Goal: Task Accomplishment & Management: Manage account settings

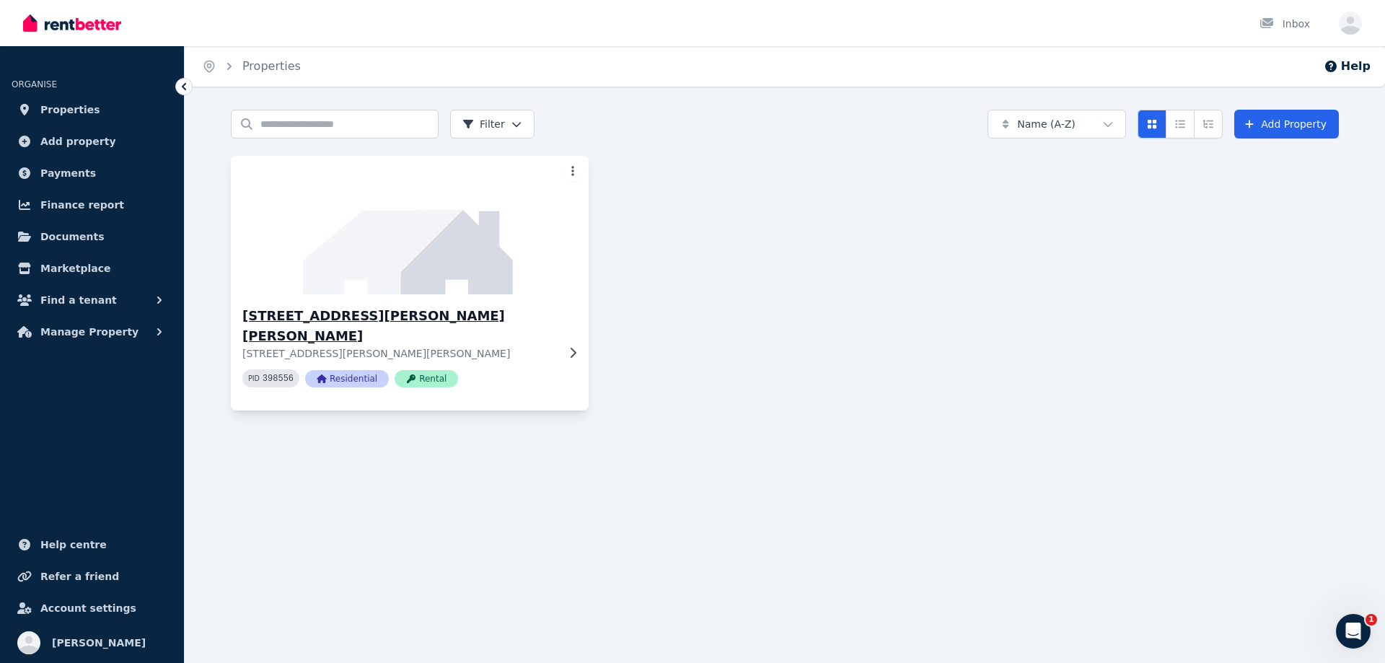
click at [571, 347] on icon at bounding box center [572, 353] width 14 height 12
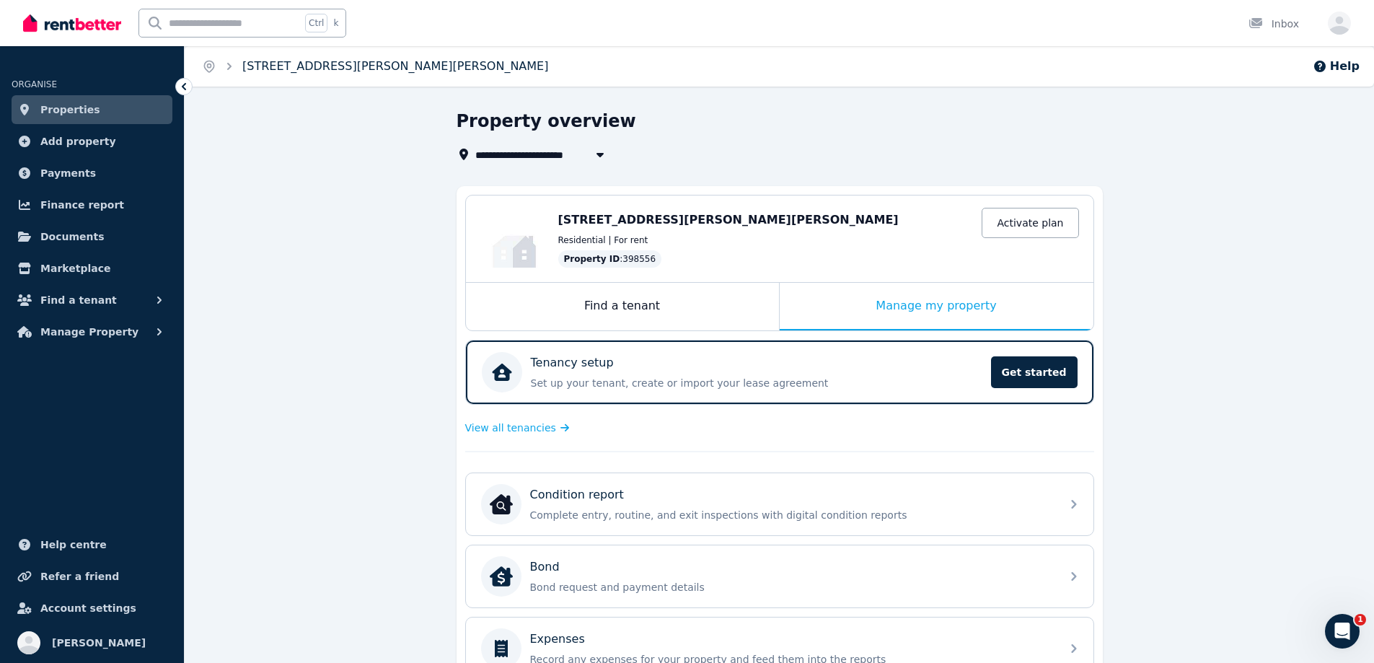
click at [283, 71] on link "[STREET_ADDRESS][PERSON_NAME][PERSON_NAME]" at bounding box center [395, 66] width 306 height 14
click at [307, 64] on link "[STREET_ADDRESS][PERSON_NAME][PERSON_NAME]" at bounding box center [395, 66] width 306 height 14
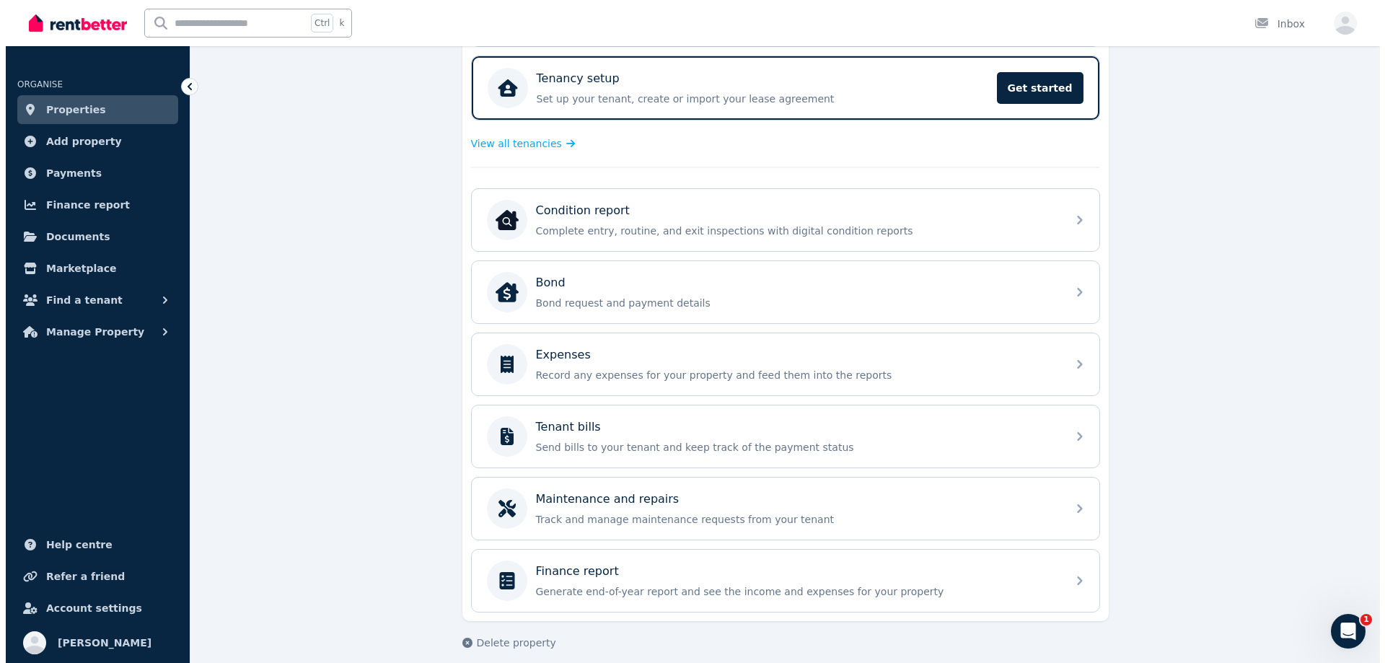
scroll to position [297, 0]
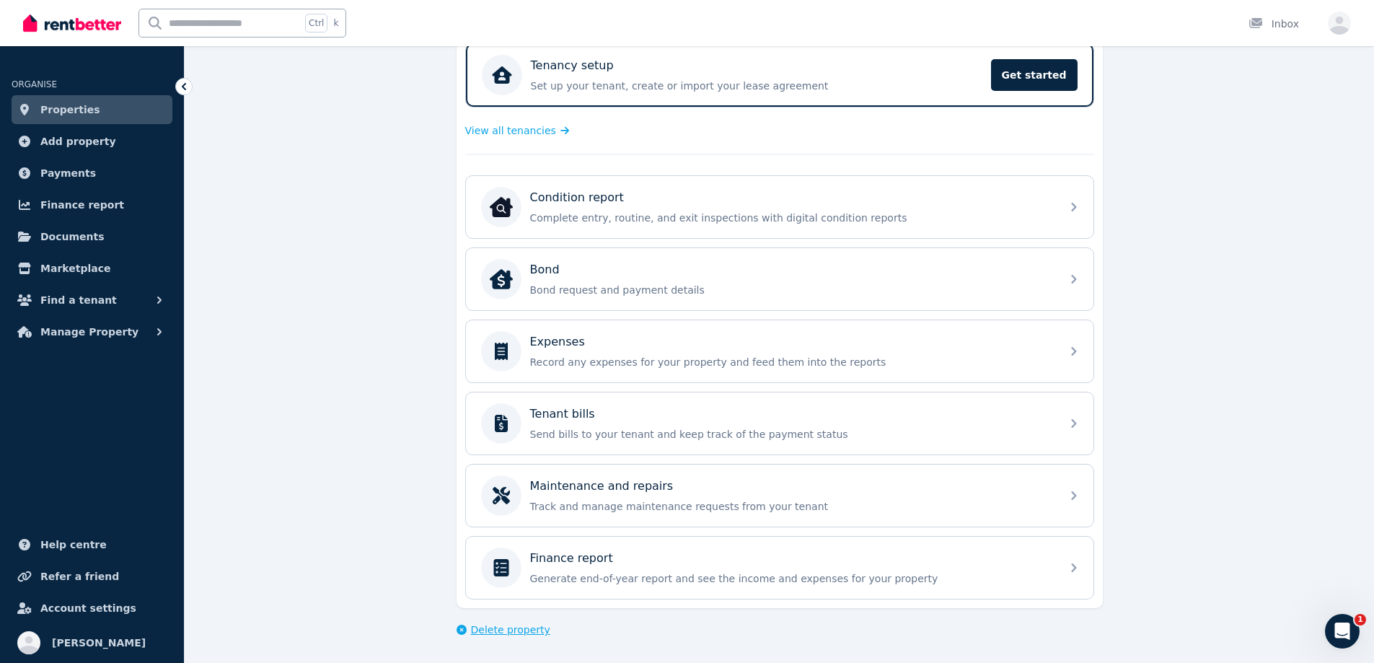
click at [513, 632] on span "Delete property" at bounding box center [510, 629] width 79 height 14
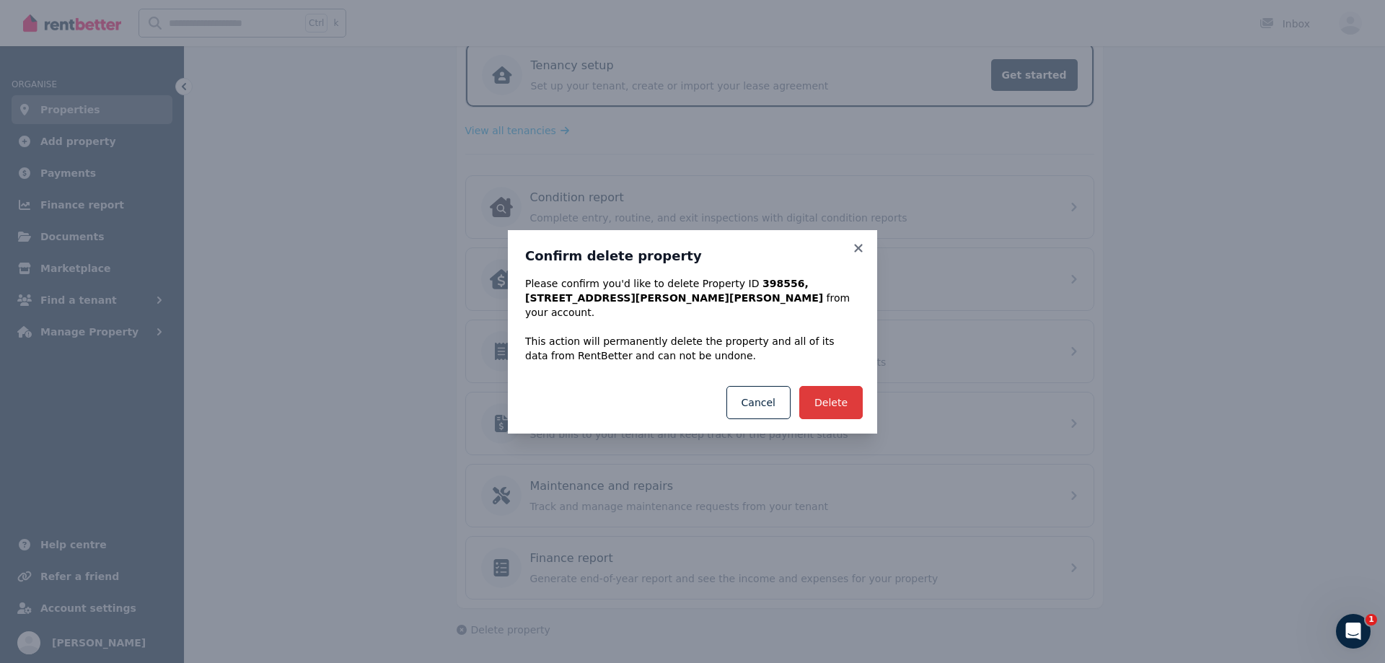
click at [839, 387] on button "Delete" at bounding box center [830, 402] width 63 height 33
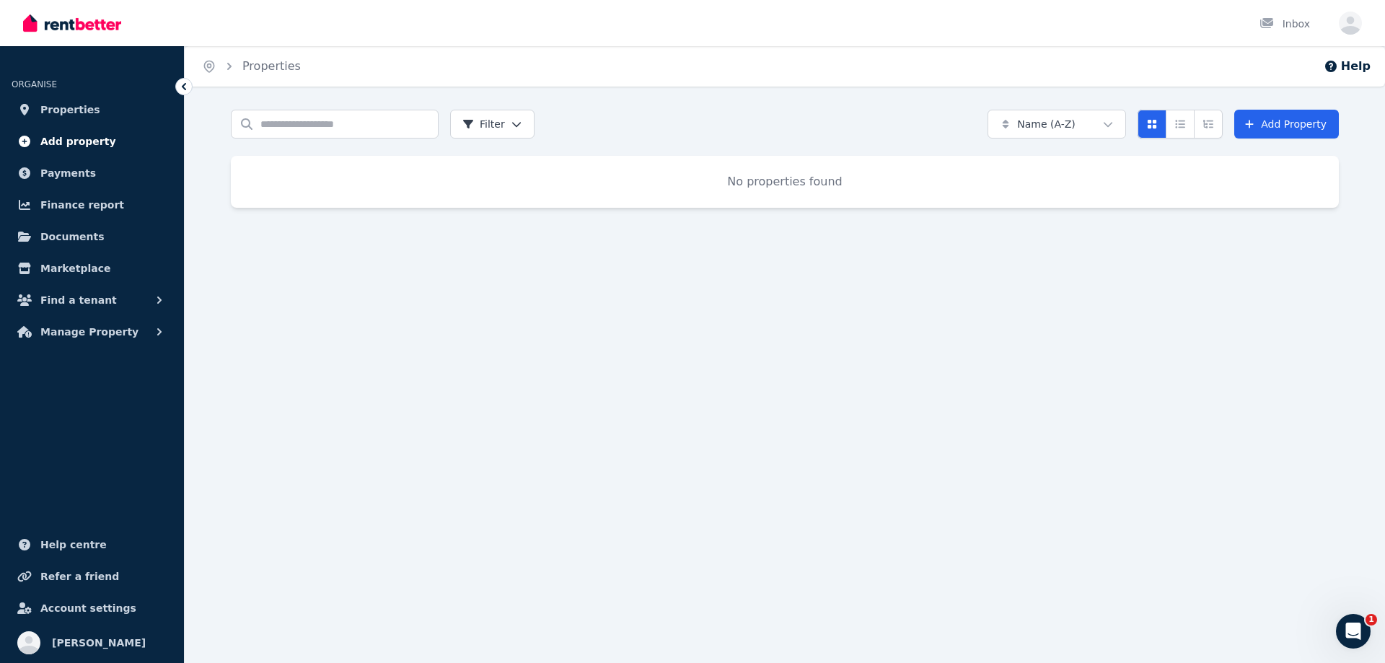
click at [81, 144] on span "Add property" at bounding box center [78, 141] width 76 height 17
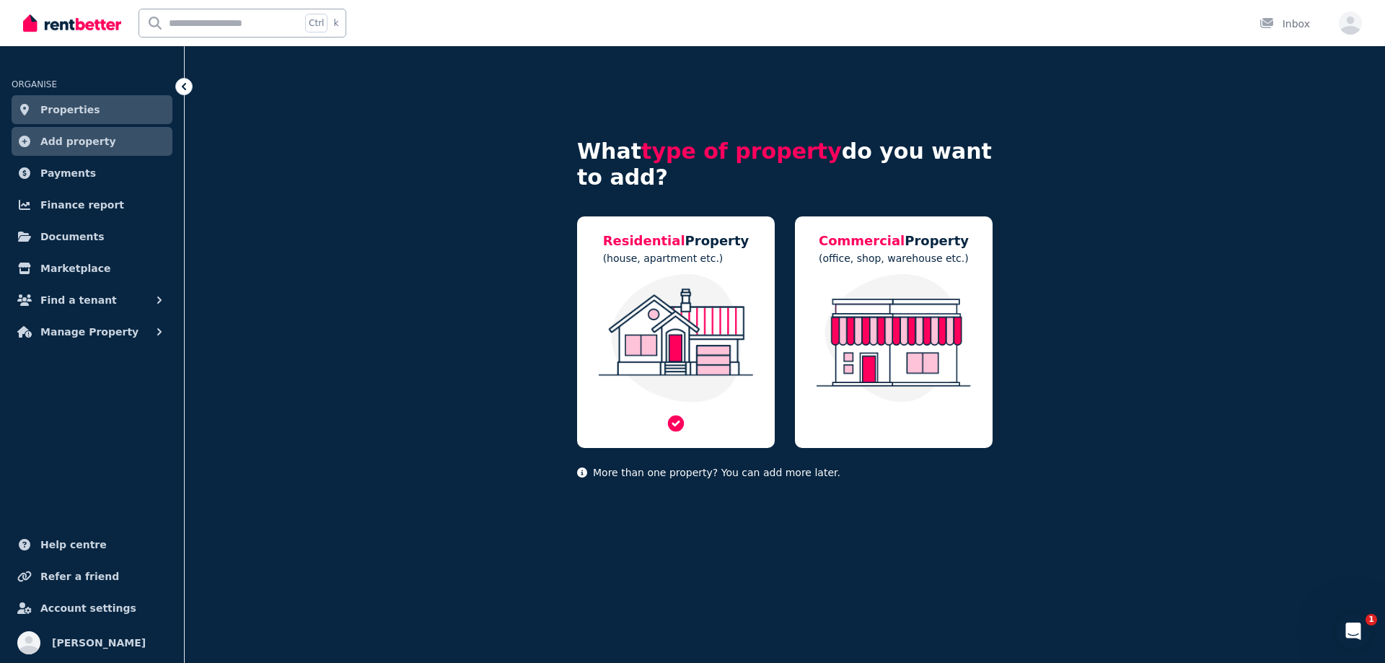
click at [714, 337] on img at bounding box center [675, 338] width 169 height 128
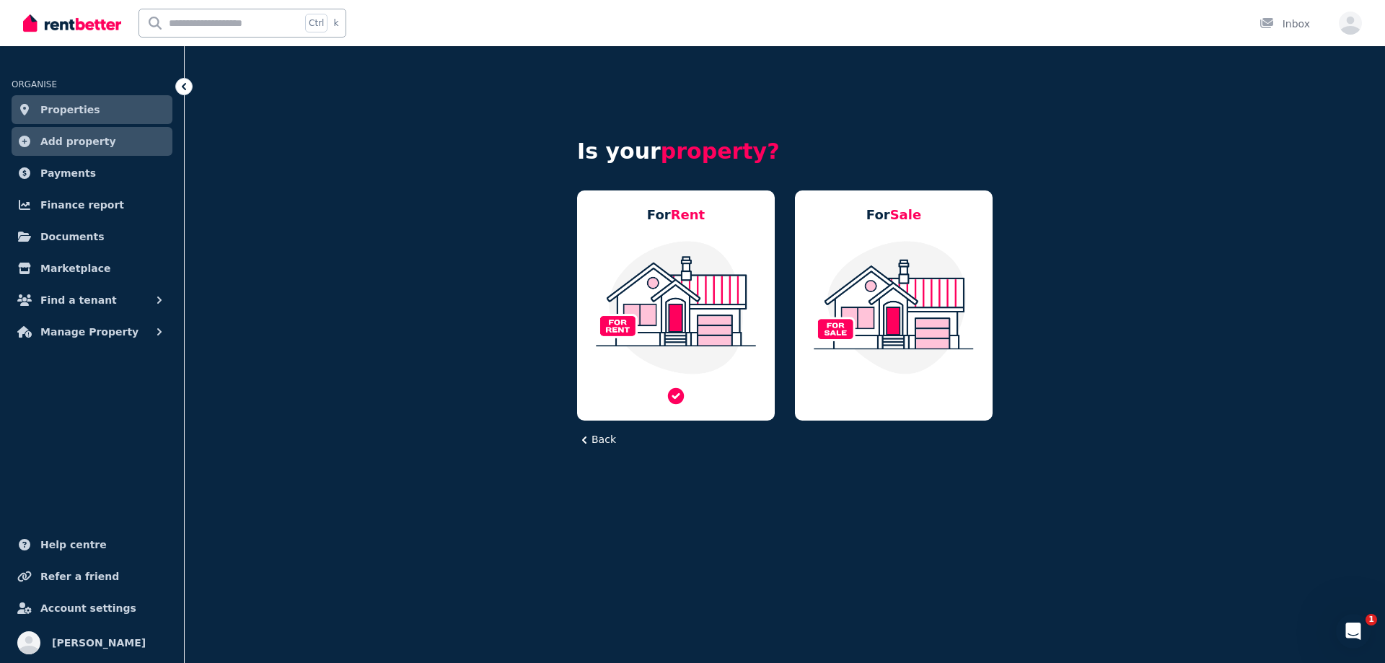
click at [692, 317] on img at bounding box center [675, 307] width 169 height 136
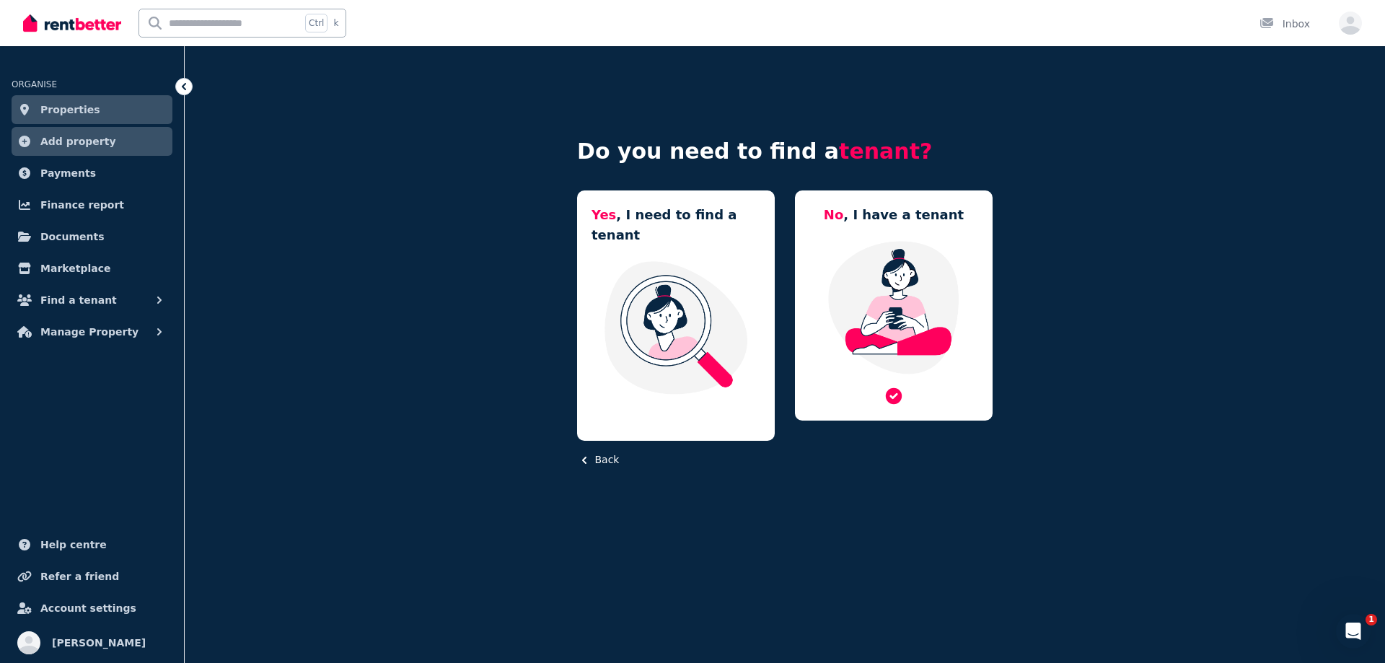
click at [885, 301] on img at bounding box center [893, 307] width 169 height 136
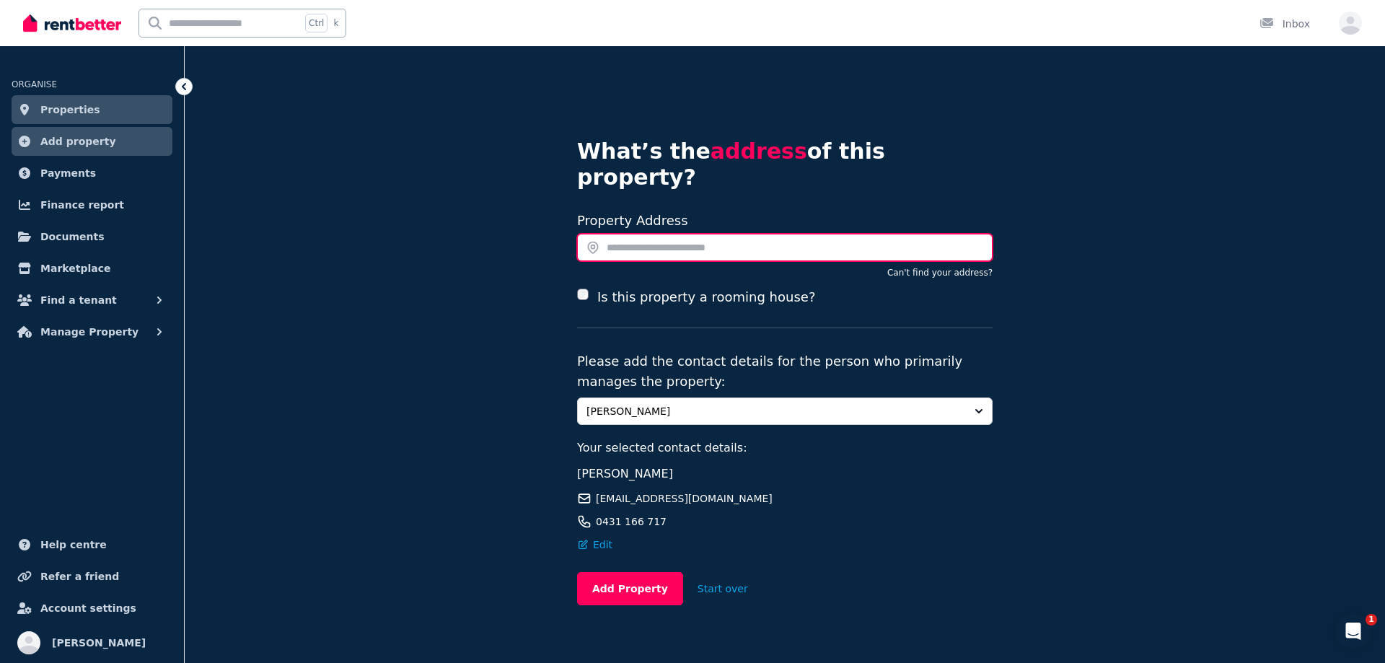
click at [650, 234] on input "text" at bounding box center [784, 247] width 415 height 27
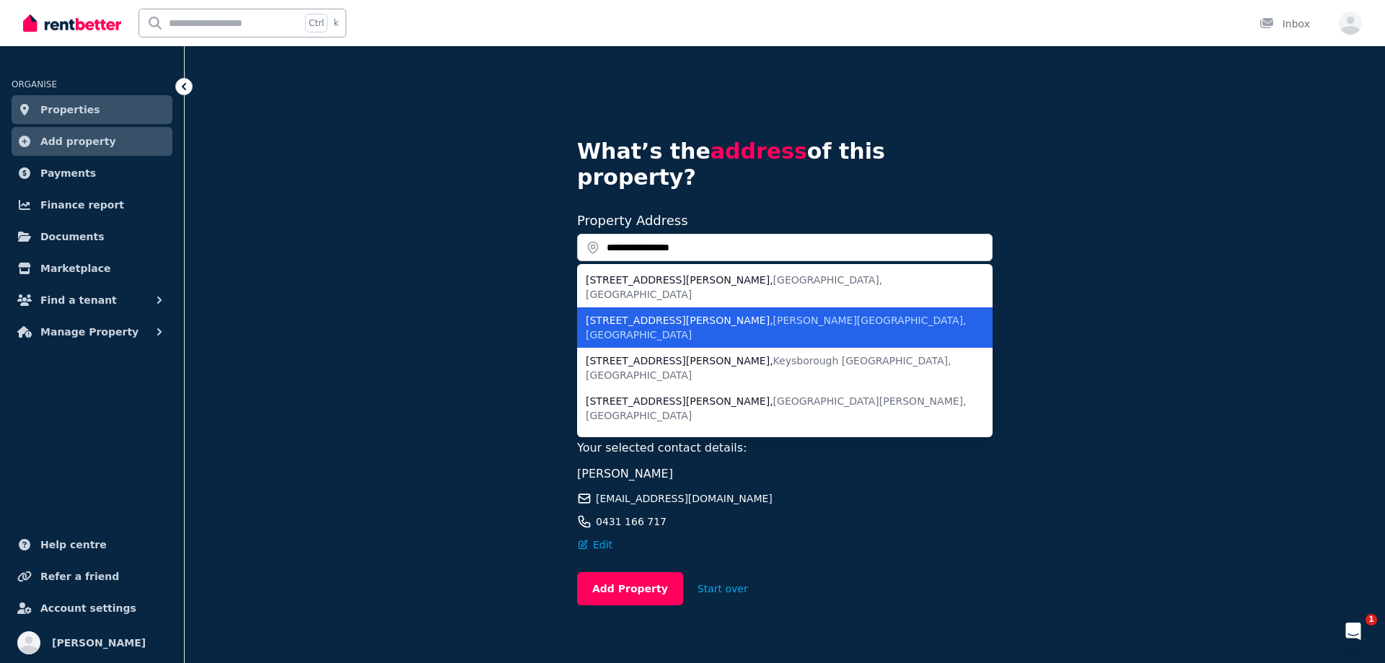
click at [761, 307] on li "15 Stanley Close , Woodberry NSW, Australia" at bounding box center [784, 327] width 415 height 40
type input "**********"
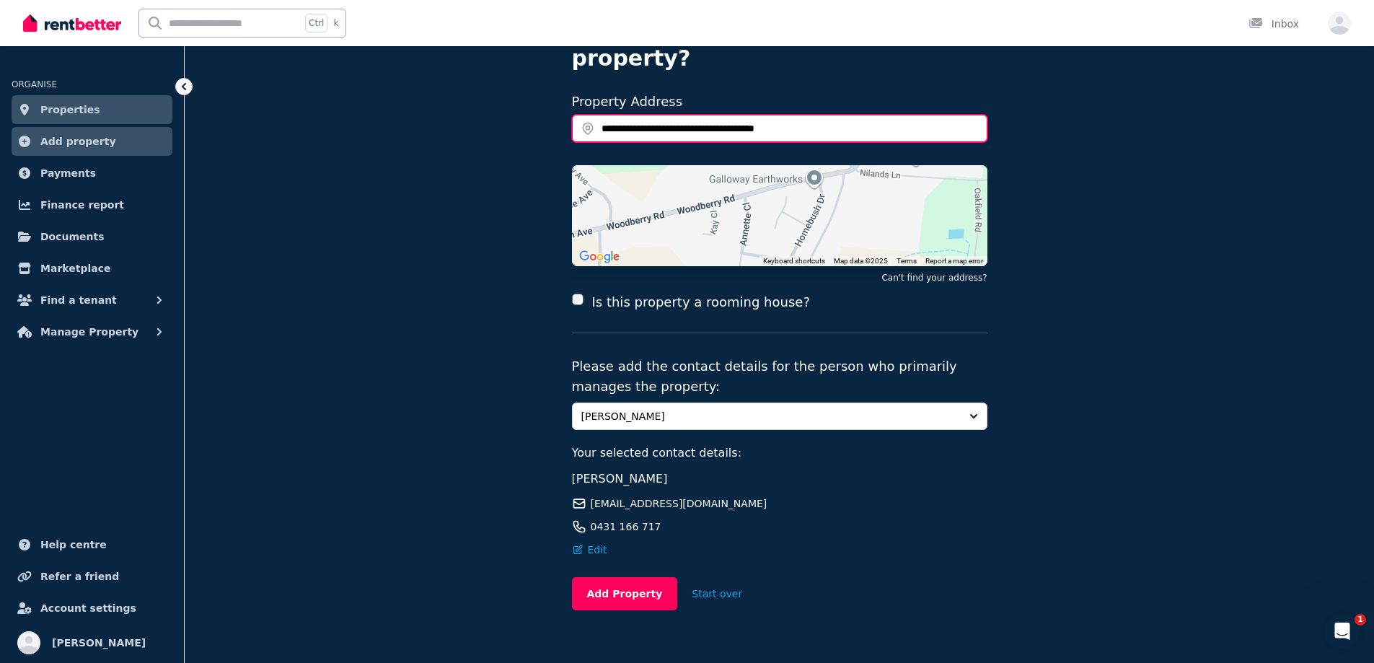
scroll to position [121, 0]
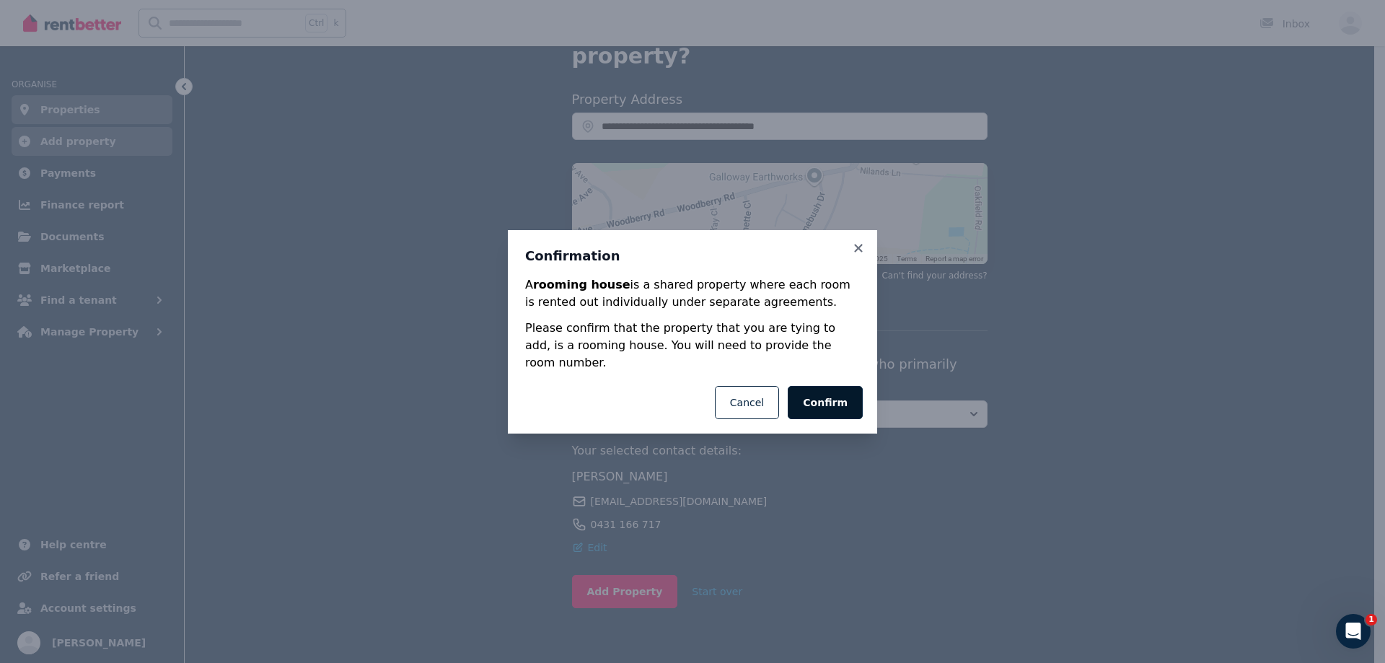
click at [830, 401] on button "Confirm" at bounding box center [825, 402] width 75 height 33
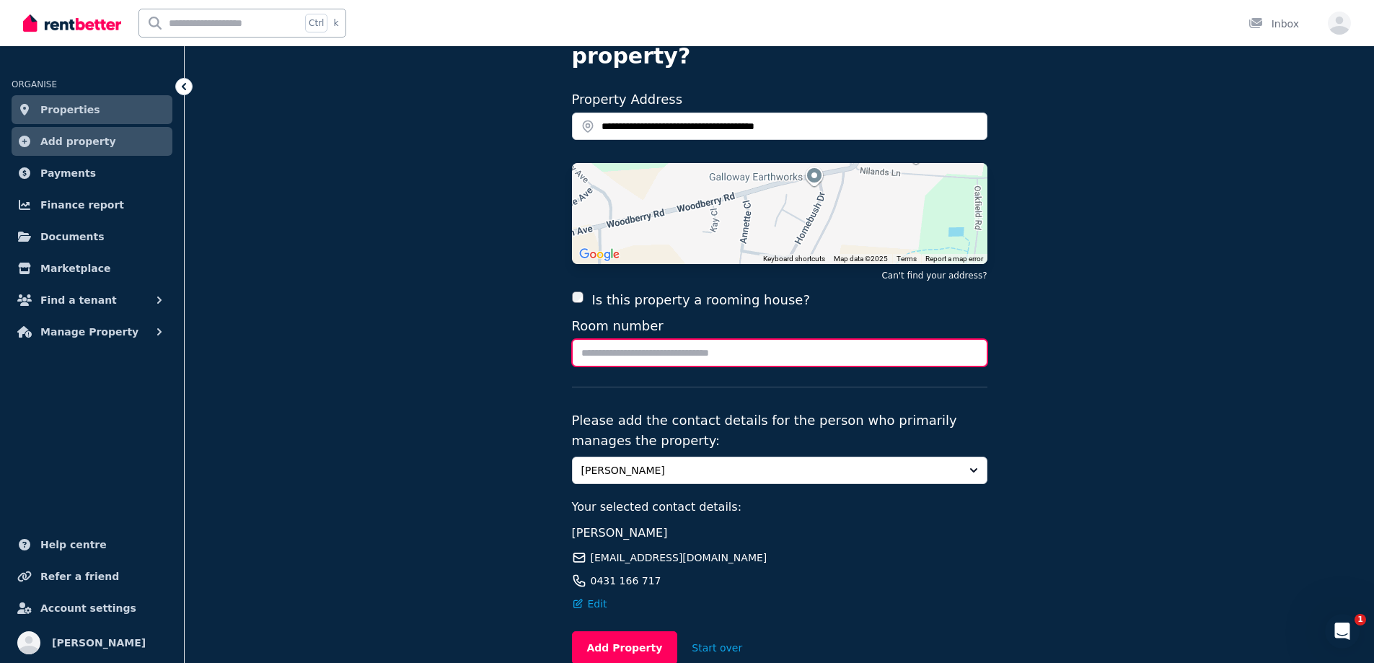
click at [654, 339] on input "Room number" at bounding box center [779, 352] width 415 height 27
type input "**********"
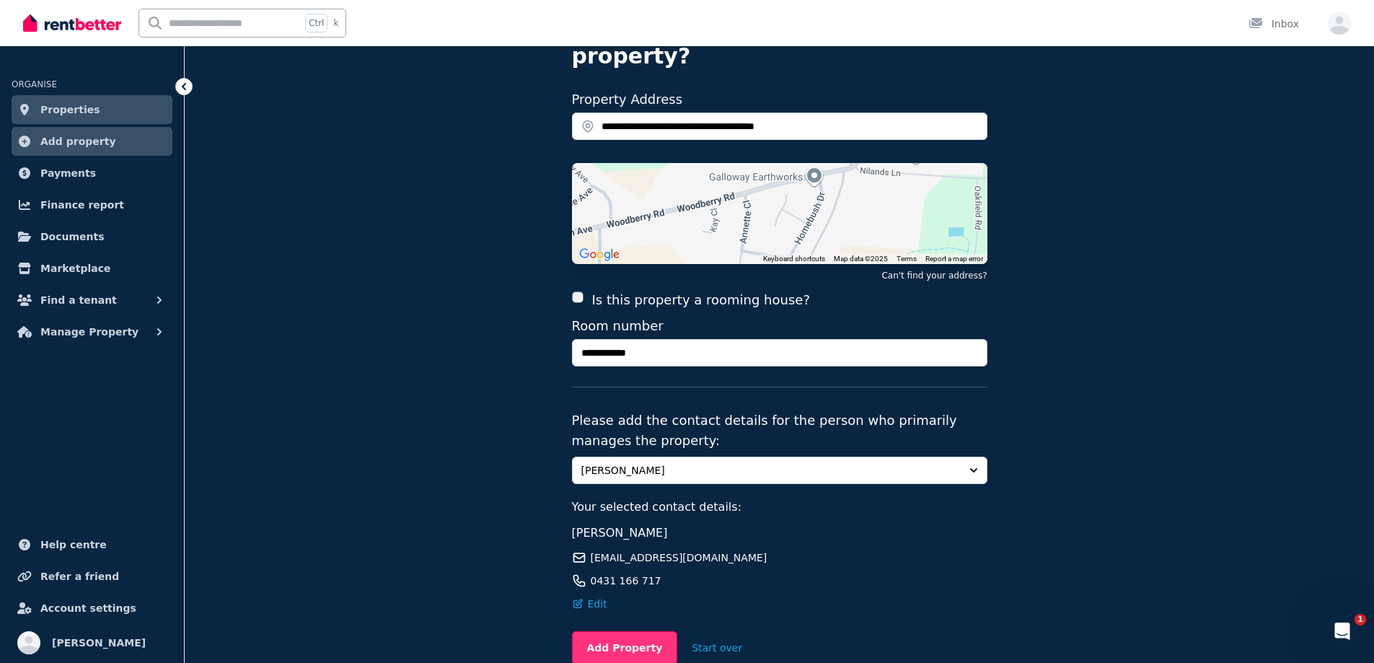
click at [623, 631] on button "Add Property" at bounding box center [625, 647] width 106 height 33
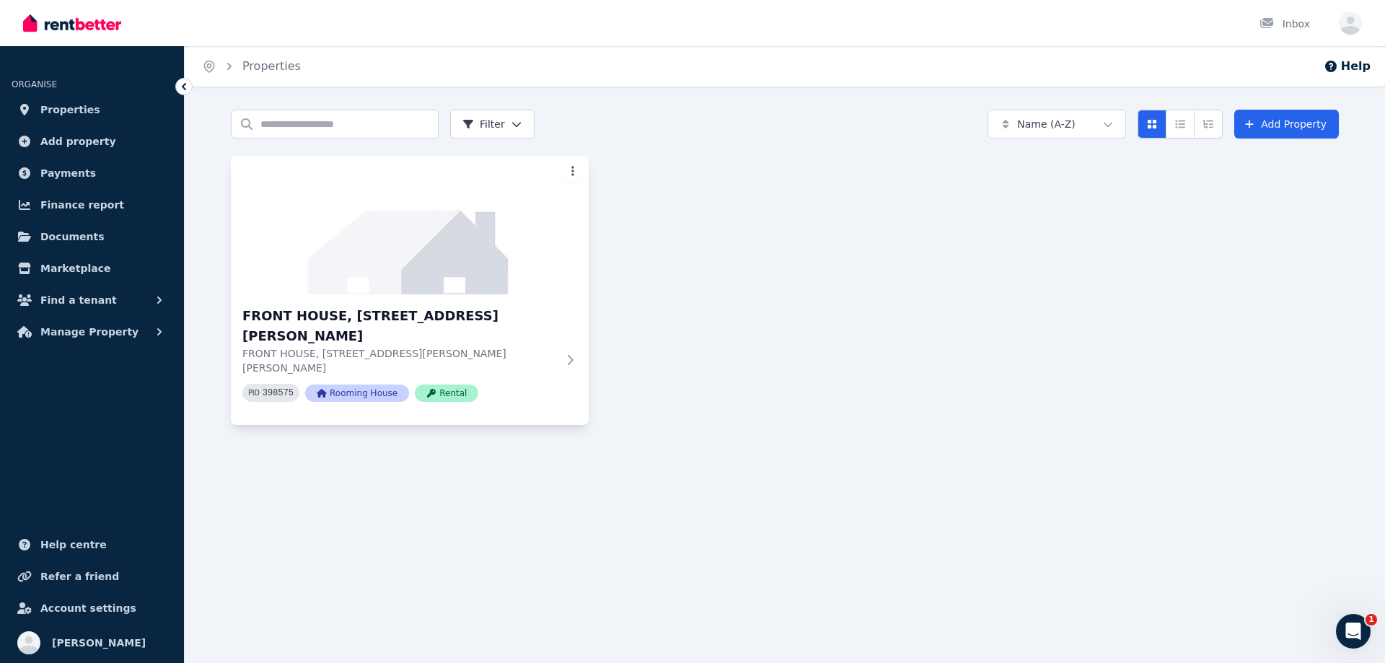
click at [575, 173] on html "Open main menu Inbox Open user menu ORGANISE Properties Add property Payments F…" at bounding box center [692, 331] width 1385 height 663
click at [528, 201] on link "View Property" at bounding box center [513, 201] width 133 height 20
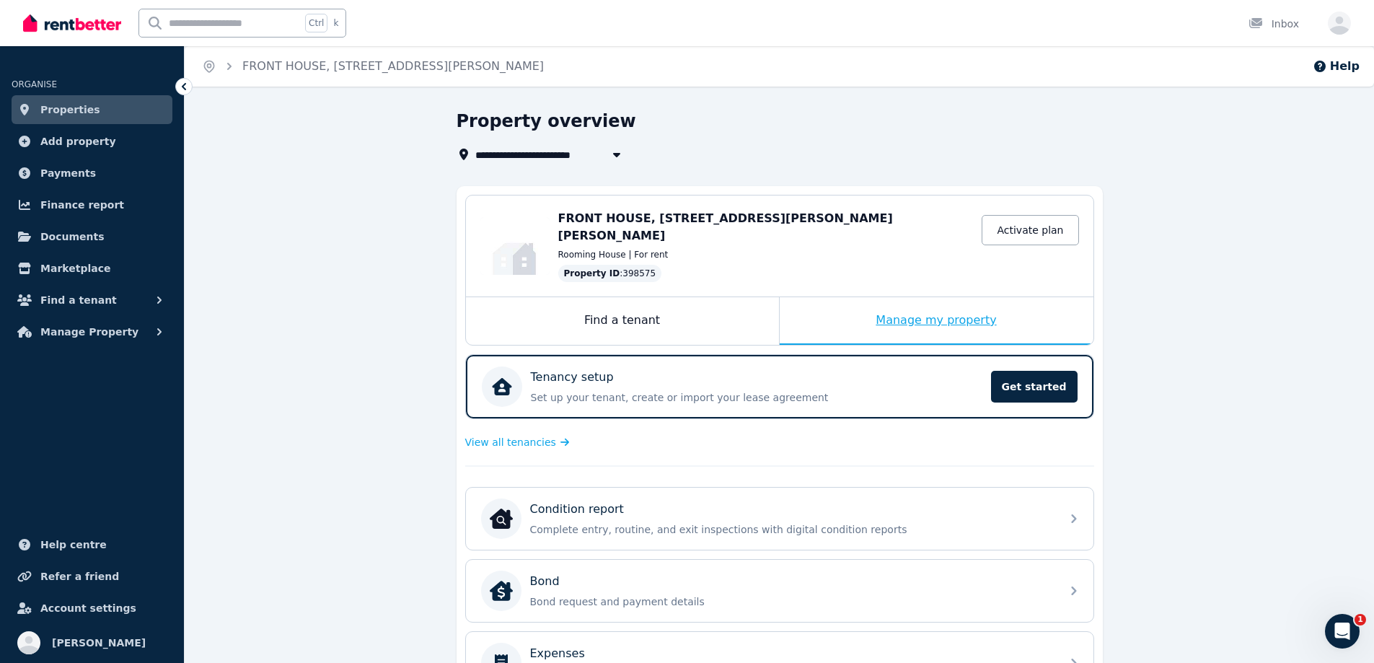
click at [948, 307] on div "Manage my property" at bounding box center [937, 321] width 314 height 48
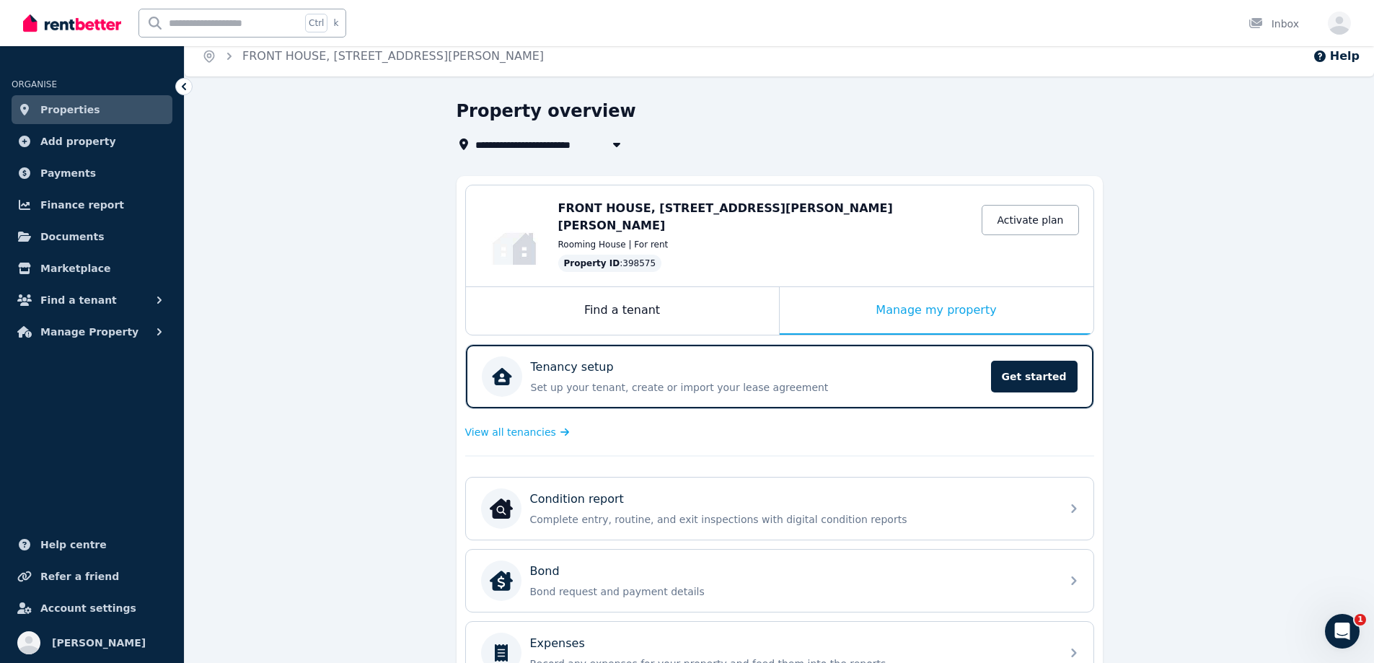
scroll to position [9, 0]
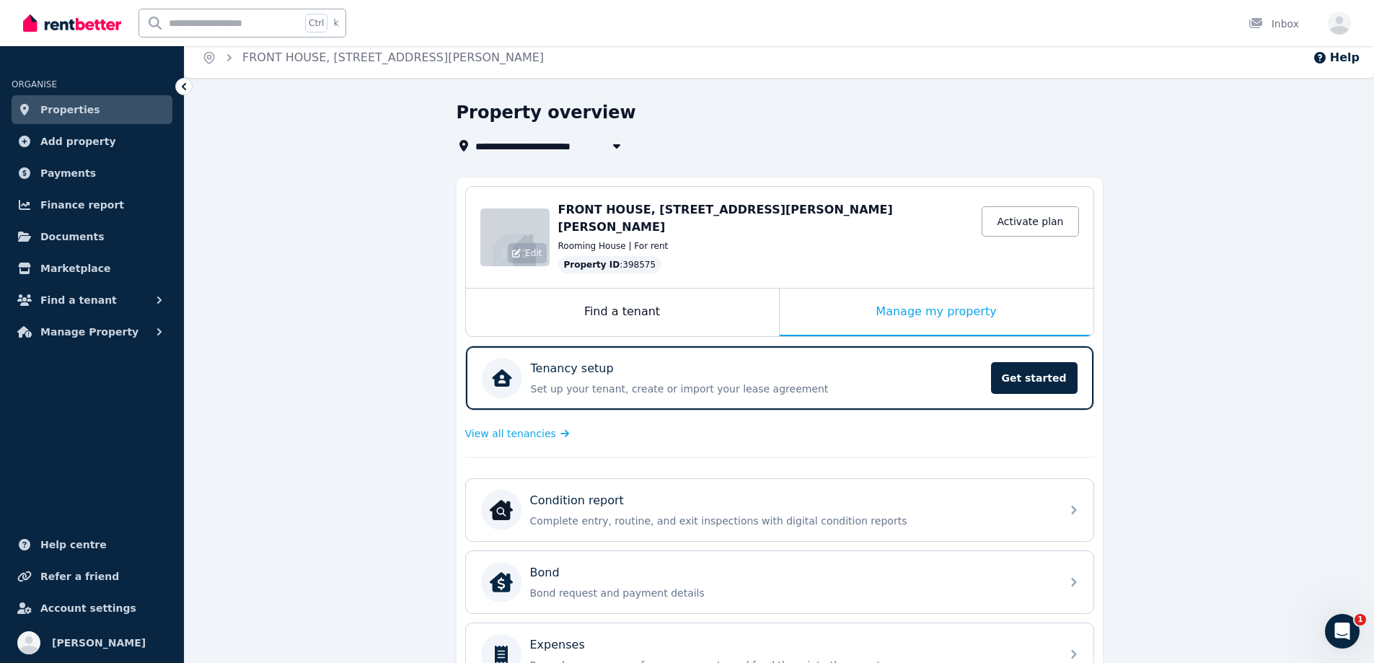
click at [532, 247] on span "Edit" at bounding box center [533, 253] width 17 height 12
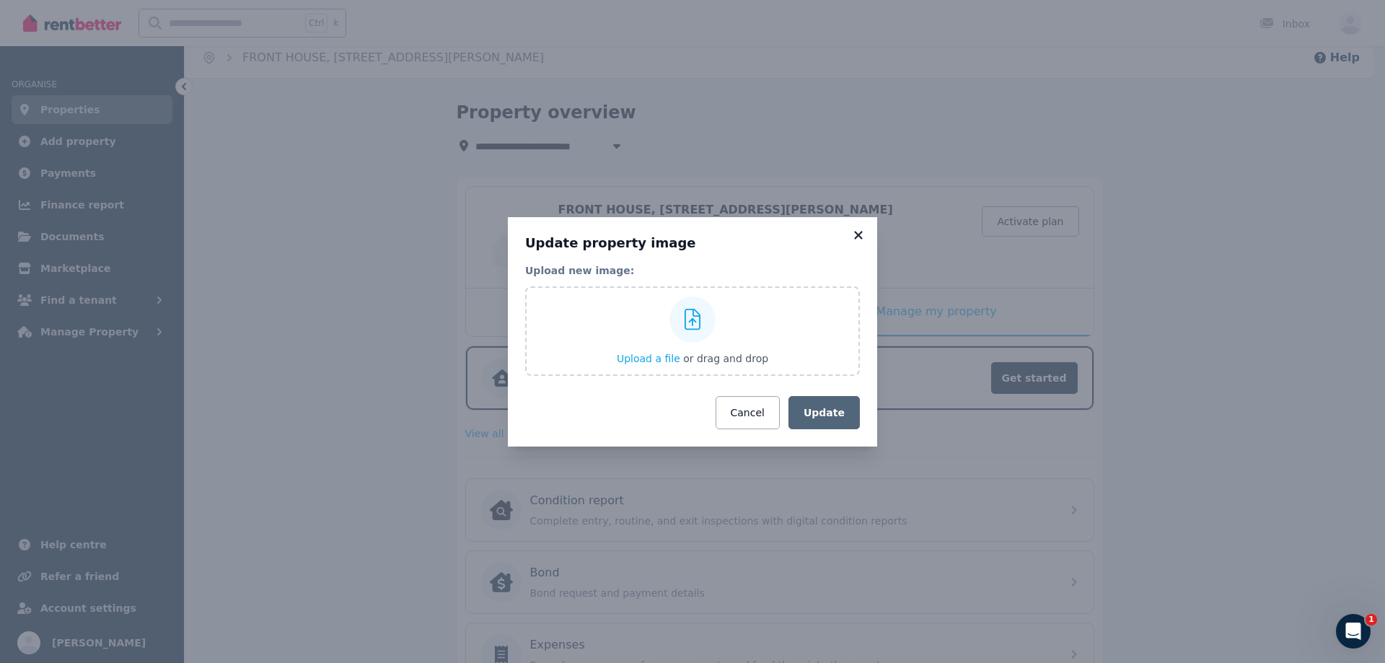
click at [856, 238] on icon at bounding box center [858, 235] width 8 height 8
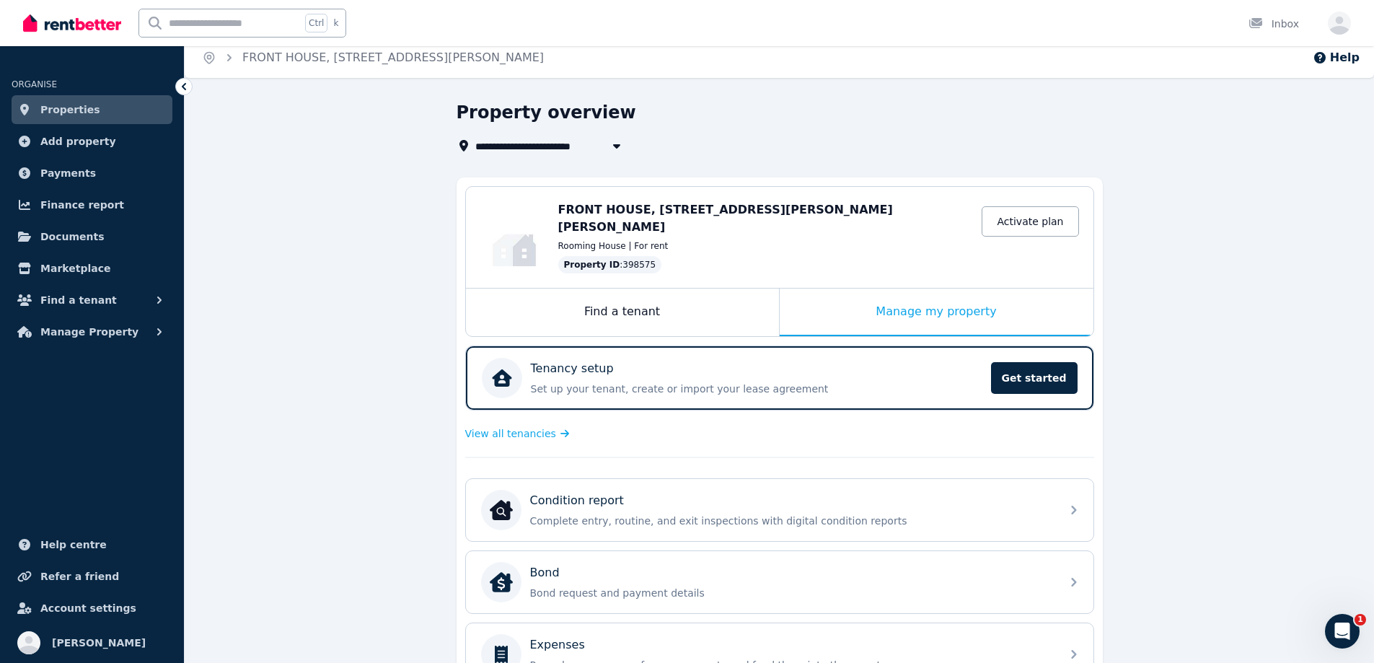
click at [615, 148] on icon "button" at bounding box center [616, 146] width 14 height 12
type input "**********"
click at [576, 201] on span "Create new property" at bounding box center [555, 199] width 104 height 14
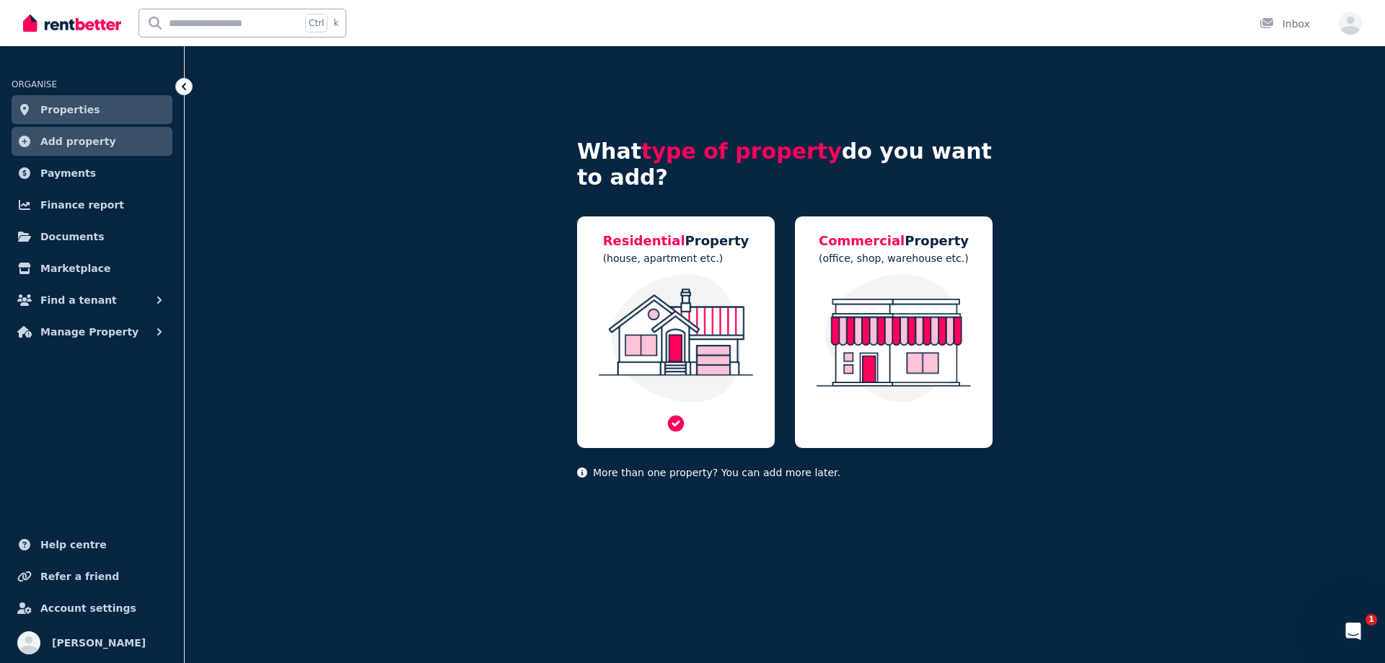
click at [688, 314] on img at bounding box center [675, 338] width 169 height 128
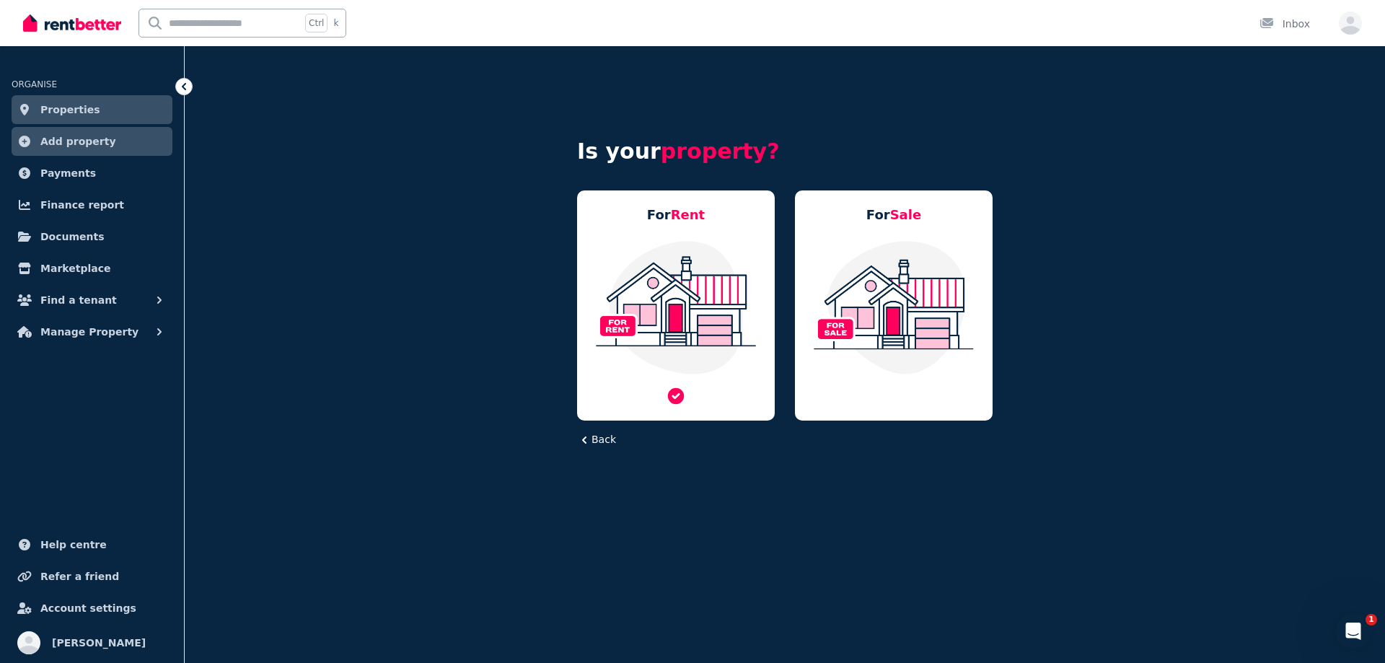
click at [699, 307] on img at bounding box center [675, 307] width 169 height 136
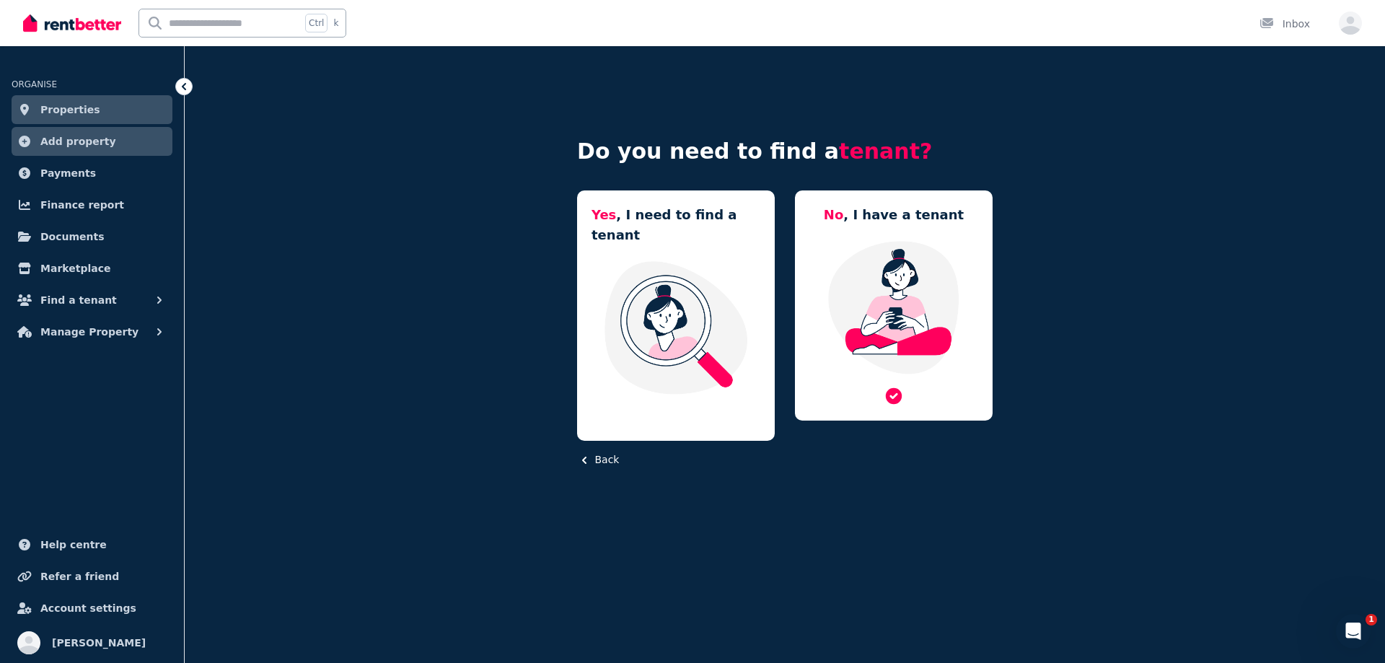
click at [867, 301] on img at bounding box center [893, 307] width 169 height 136
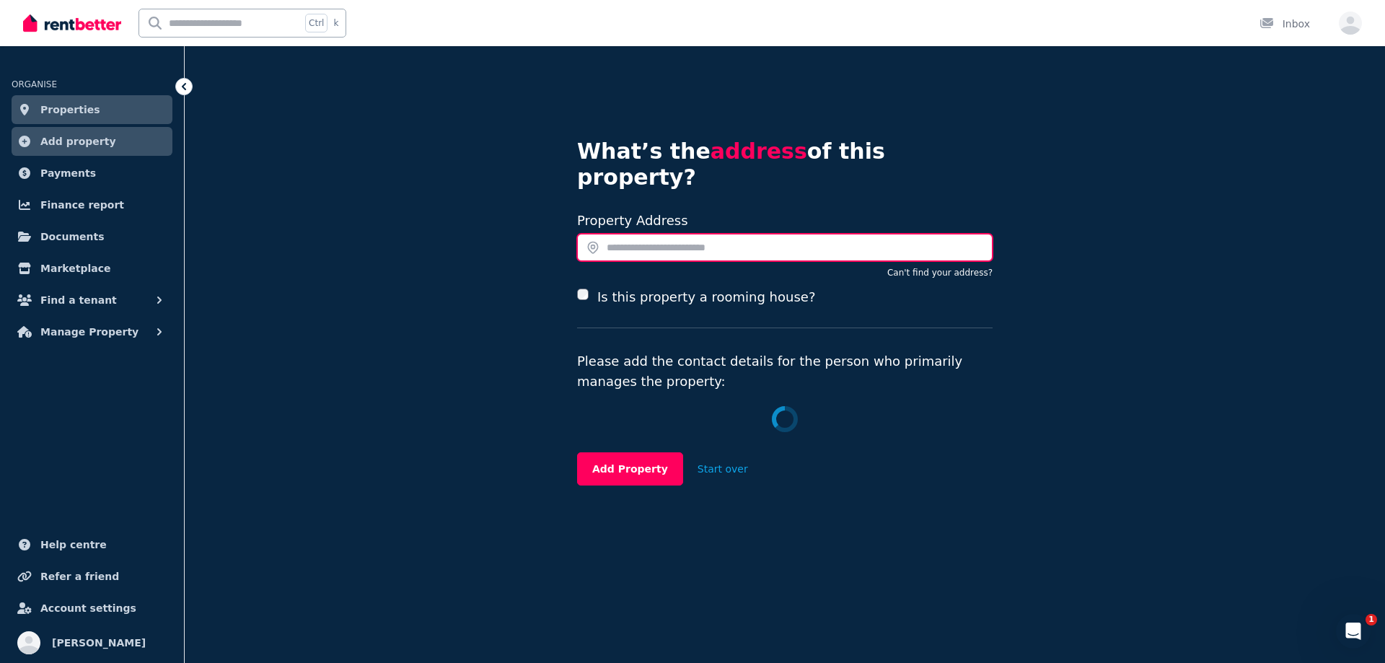
click at [695, 234] on input "text" at bounding box center [784, 247] width 415 height 27
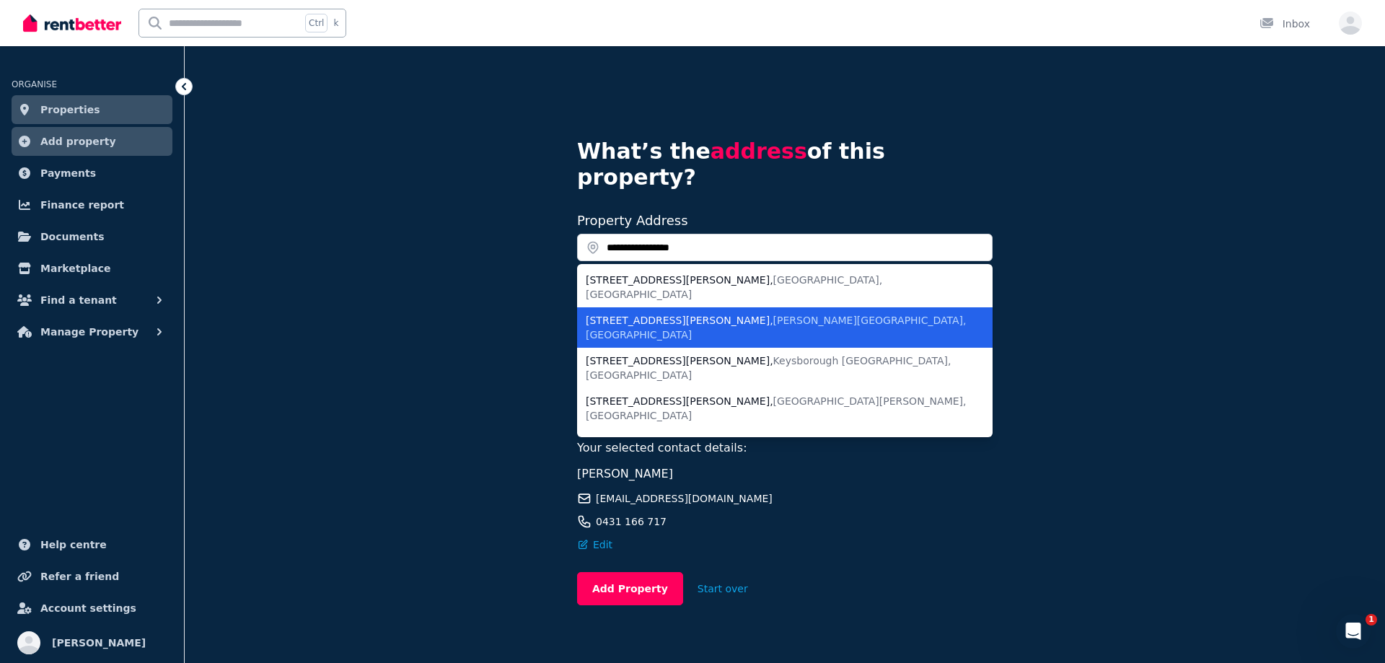
click at [704, 314] on span "Woodberry NSW, Australia" at bounding box center [776, 327] width 381 height 26
type input "**********"
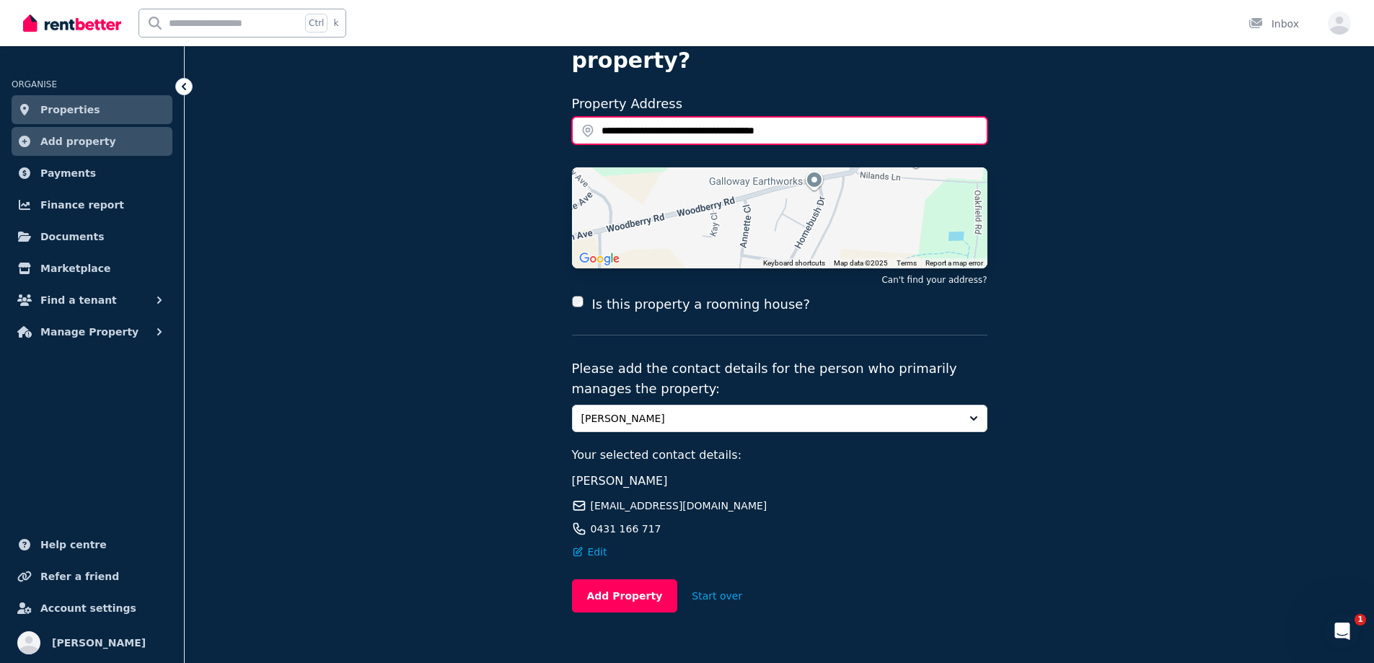
scroll to position [121, 0]
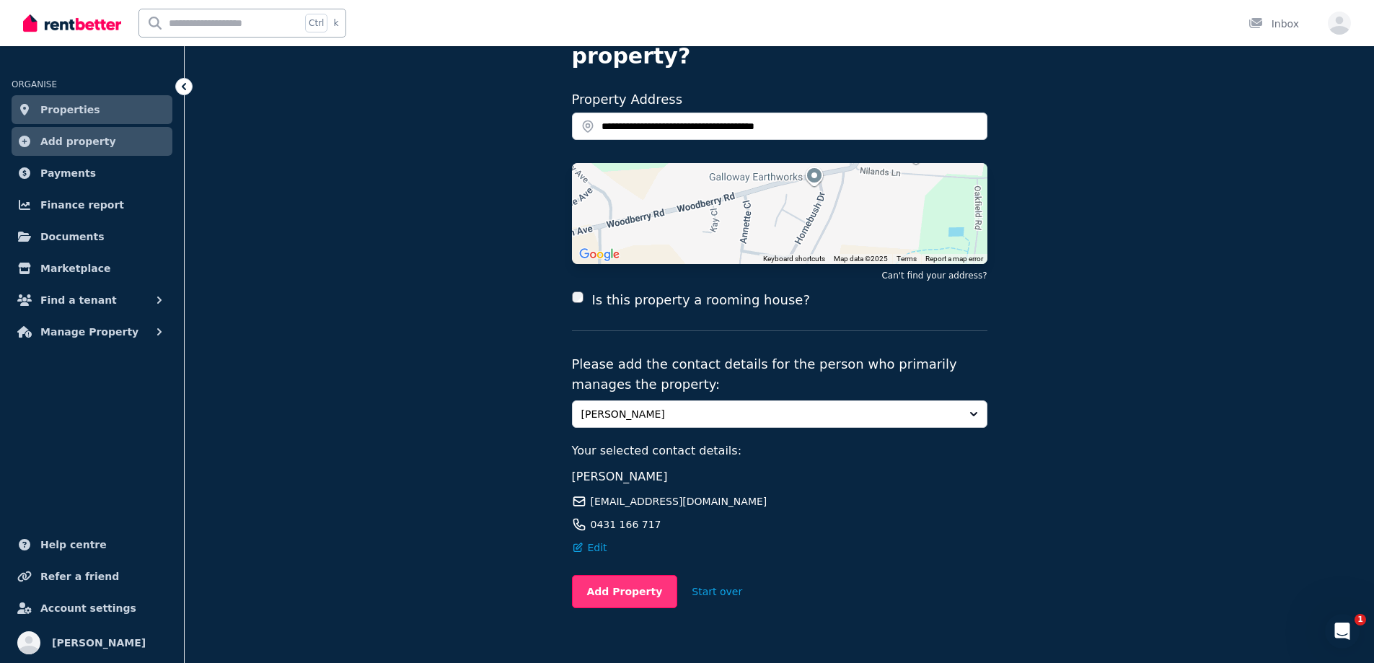
click at [649, 575] on button "Add Property" at bounding box center [625, 591] width 106 height 33
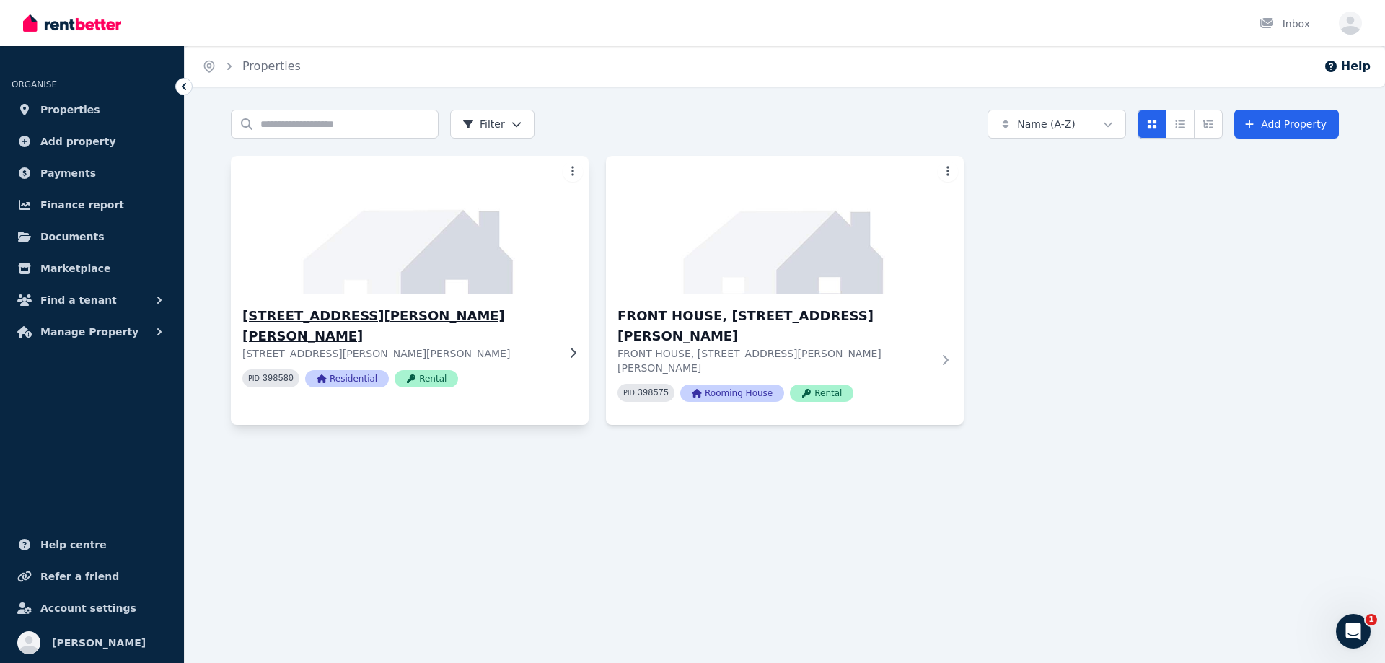
click at [333, 313] on h3 "[STREET_ADDRESS][PERSON_NAME][PERSON_NAME]" at bounding box center [399, 326] width 314 height 40
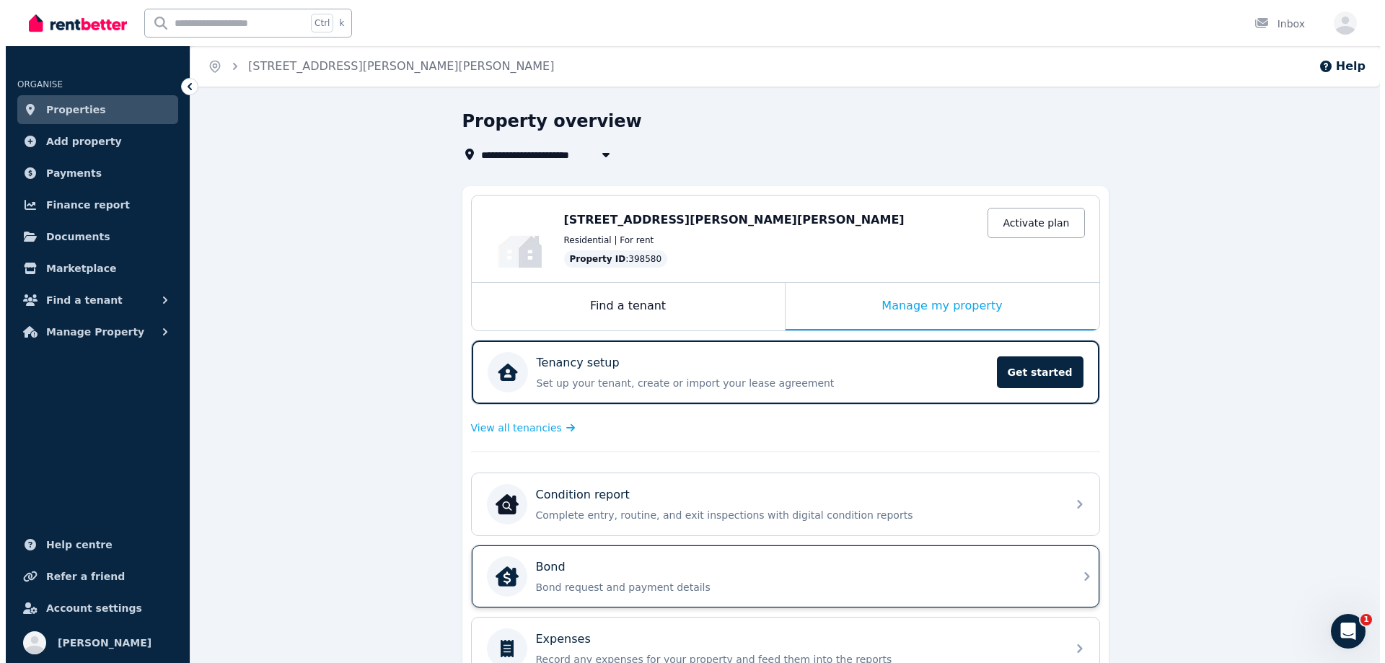
scroll to position [297, 0]
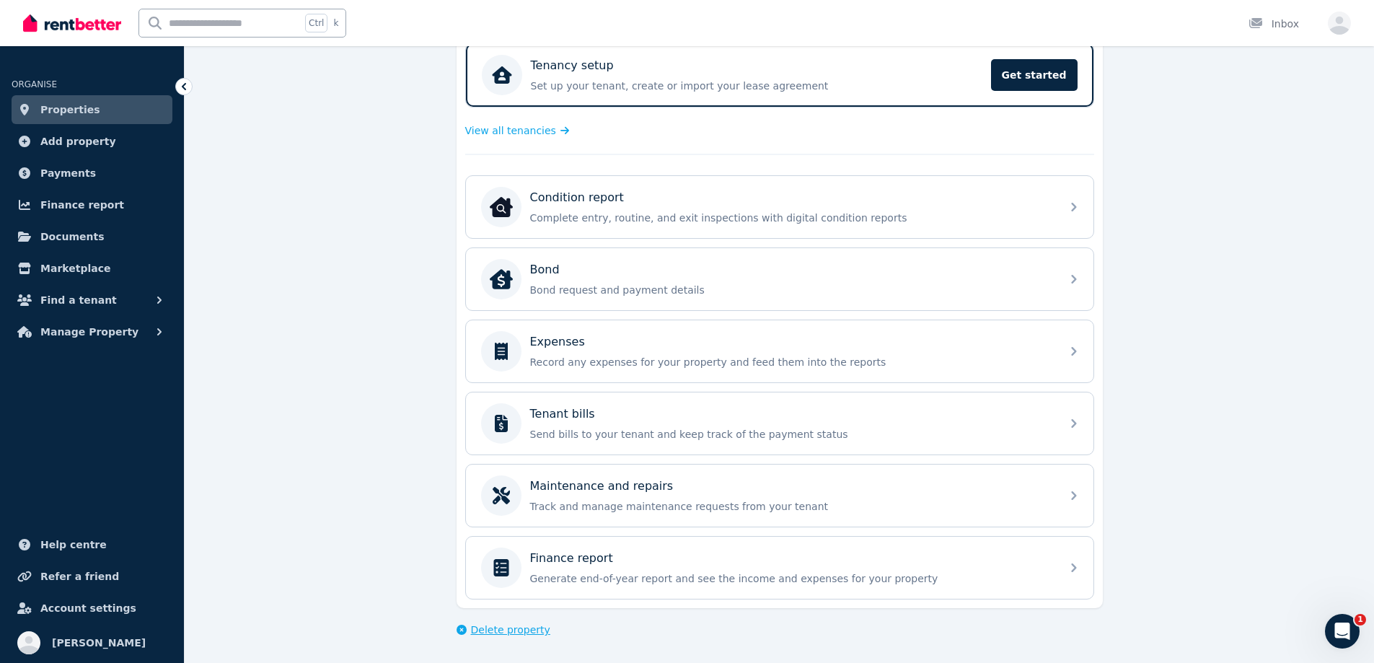
click at [508, 631] on span "Delete property" at bounding box center [510, 629] width 79 height 14
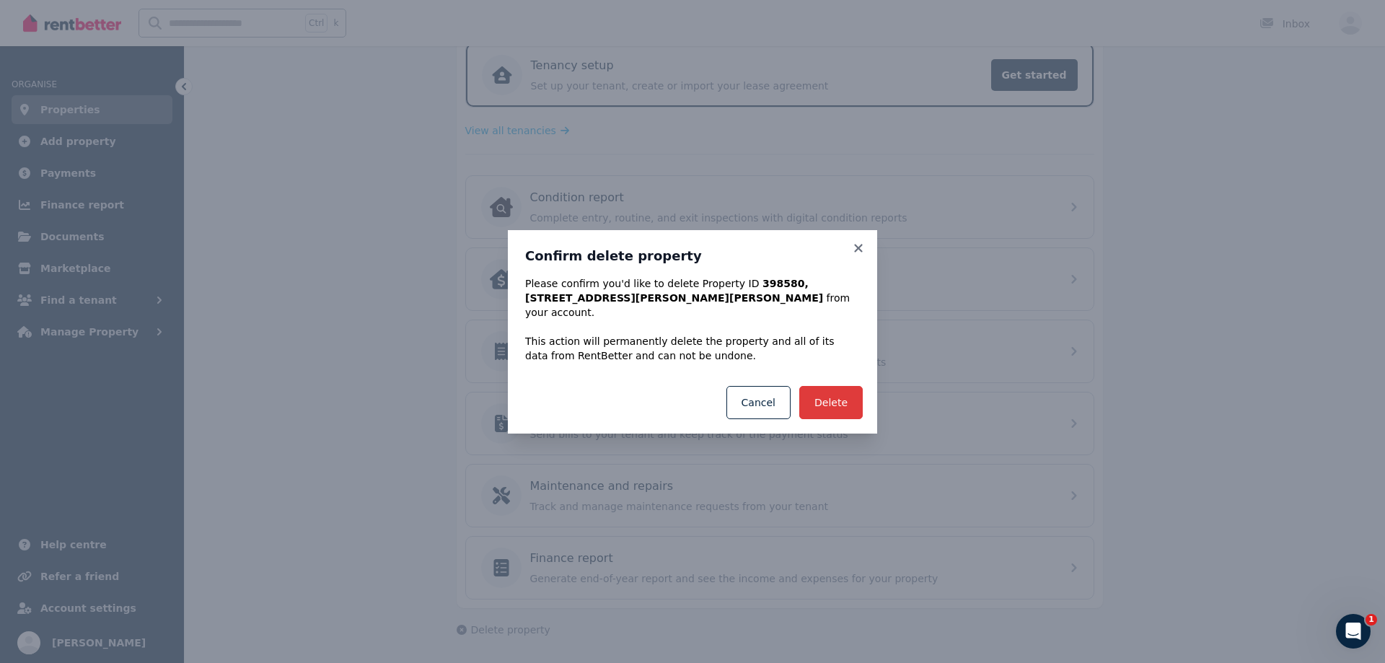
click at [831, 392] on button "Delete" at bounding box center [830, 402] width 63 height 33
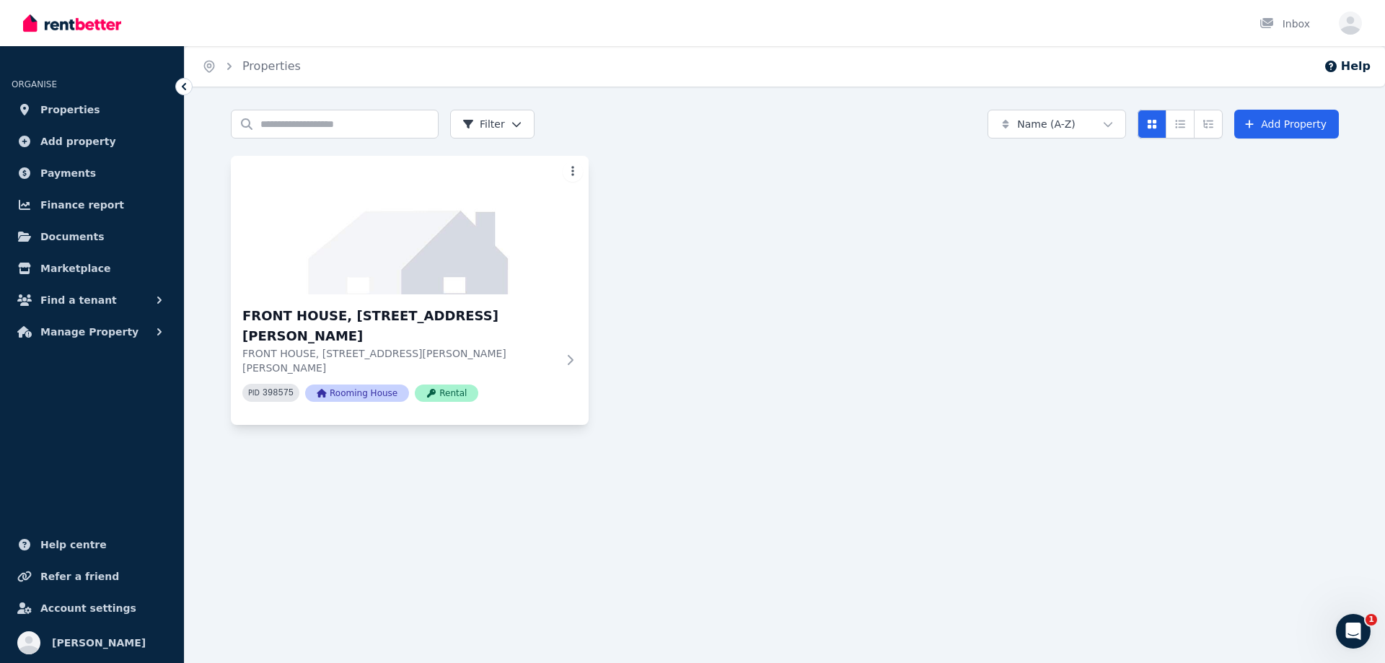
click at [573, 175] on html "Open main menu Inbox Open user menu ORGANISE Properties Add property Payments F…" at bounding box center [692, 331] width 1385 height 663
click at [567, 413] on html "Open main menu Inbox Open user menu ORGANISE Properties Add property Payments F…" at bounding box center [692, 331] width 1385 height 663
click at [85, 107] on span "Properties" at bounding box center [70, 109] width 60 height 17
click at [79, 143] on span "Add property" at bounding box center [78, 141] width 76 height 17
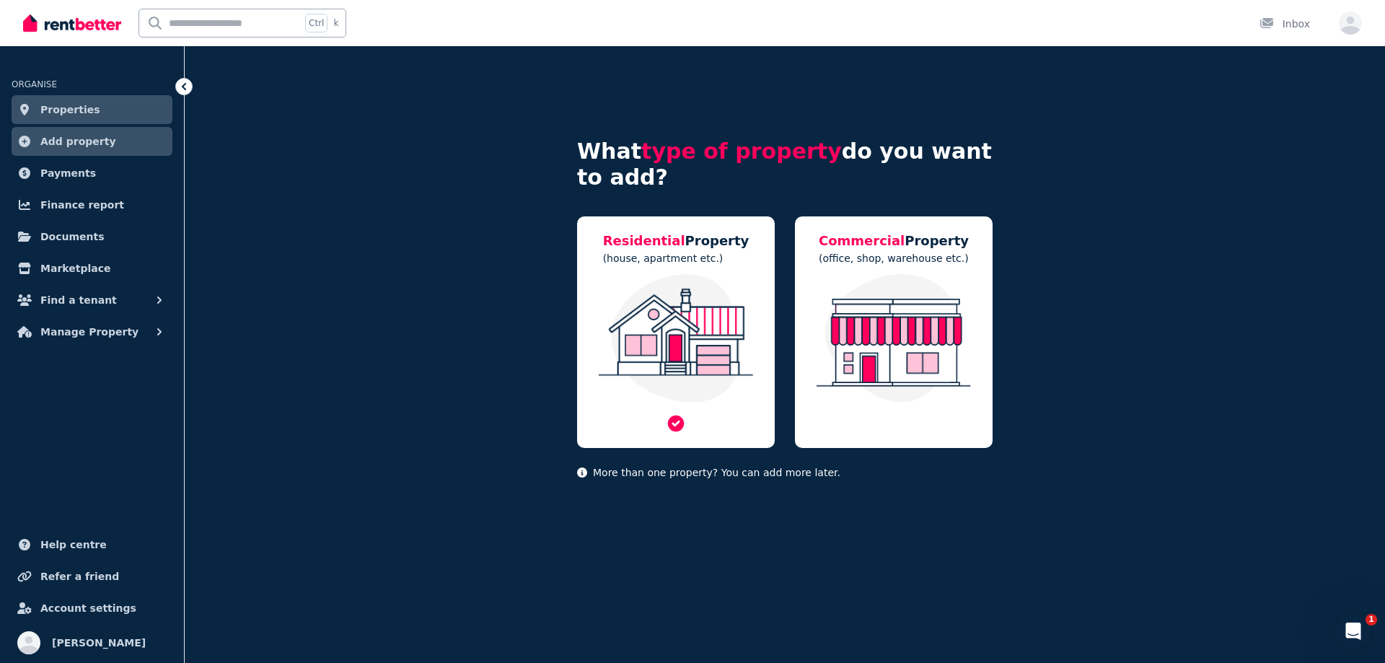
click at [704, 334] on img at bounding box center [675, 338] width 169 height 128
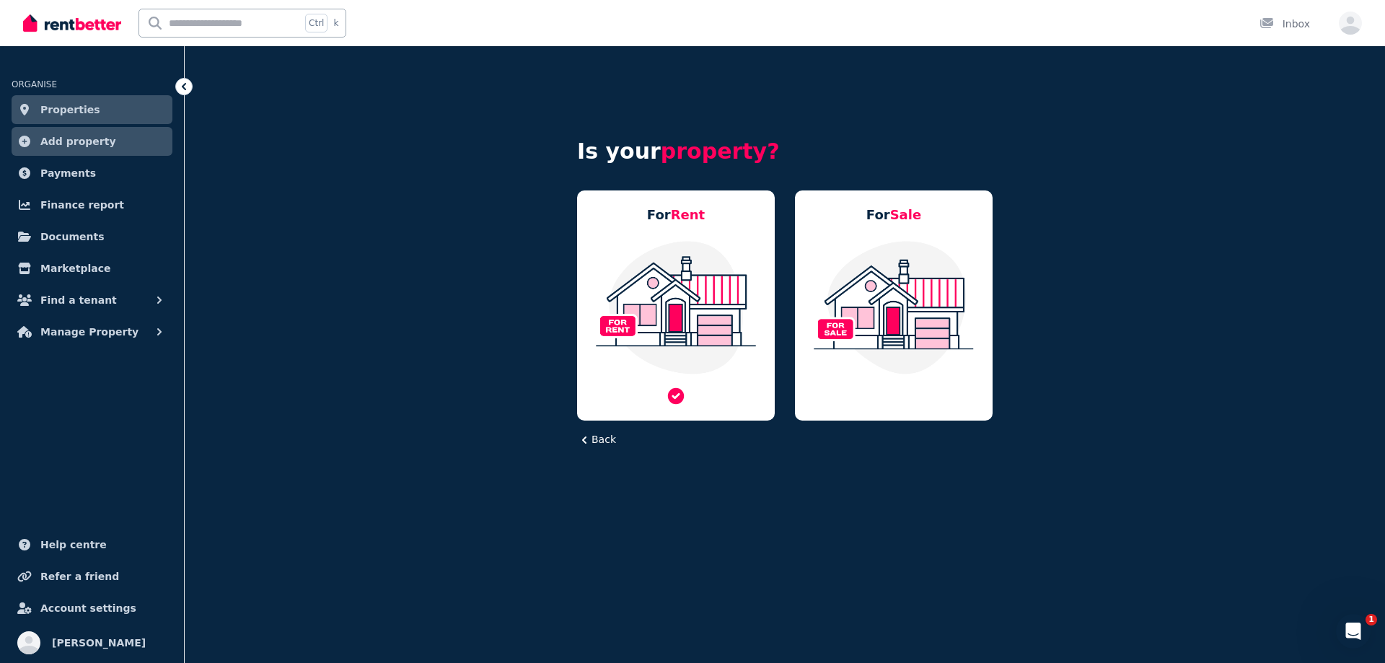
click at [707, 282] on img at bounding box center [675, 307] width 169 height 136
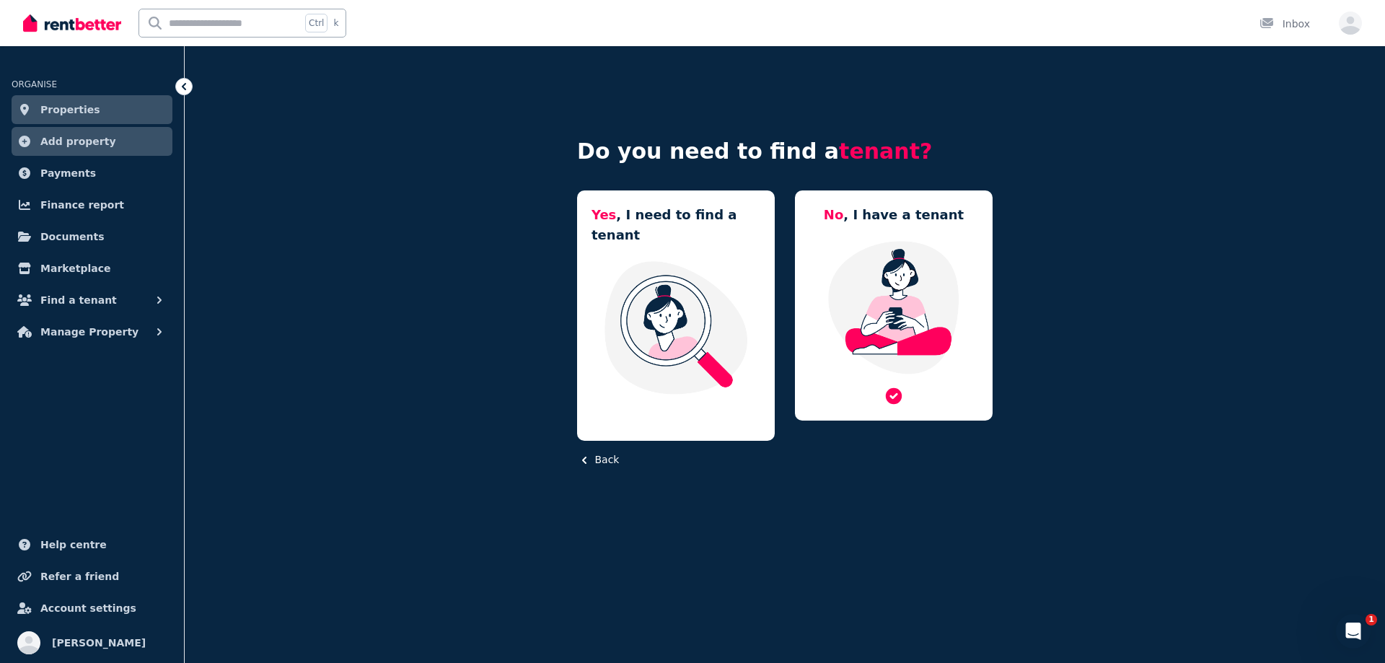
click at [934, 315] on img at bounding box center [893, 307] width 169 height 136
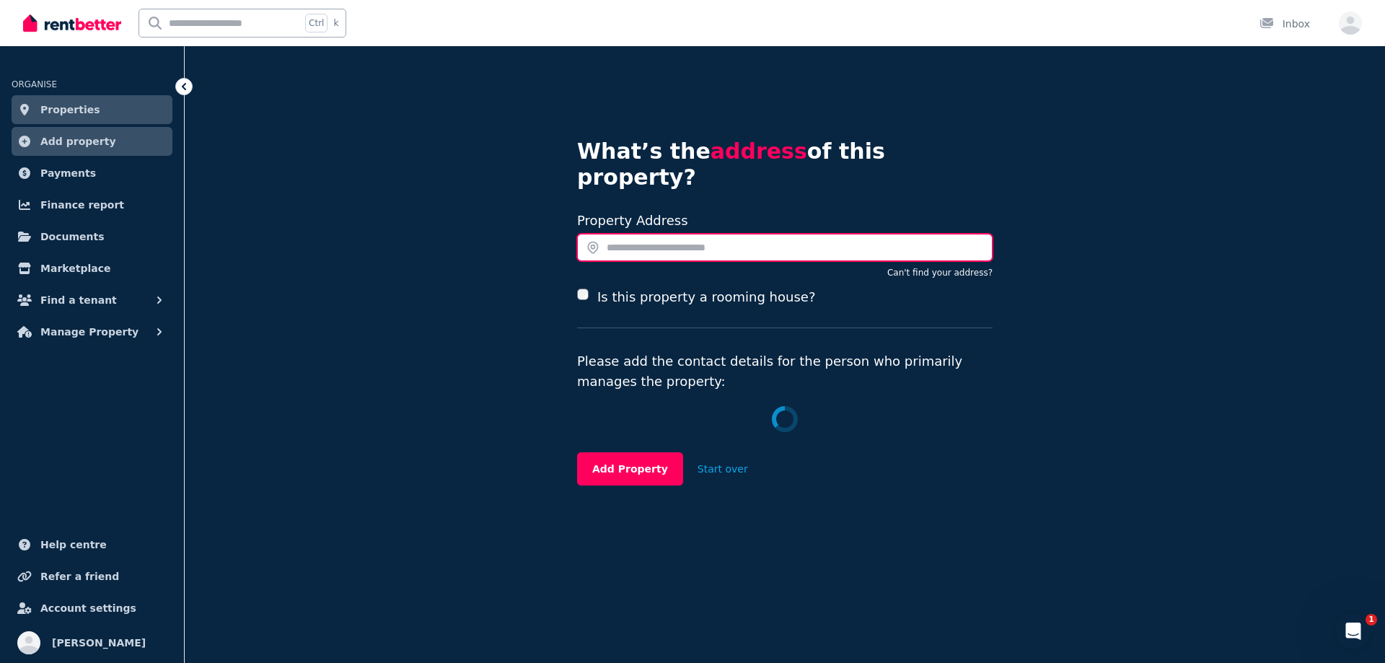
click at [708, 234] on input "text" at bounding box center [784, 247] width 415 height 27
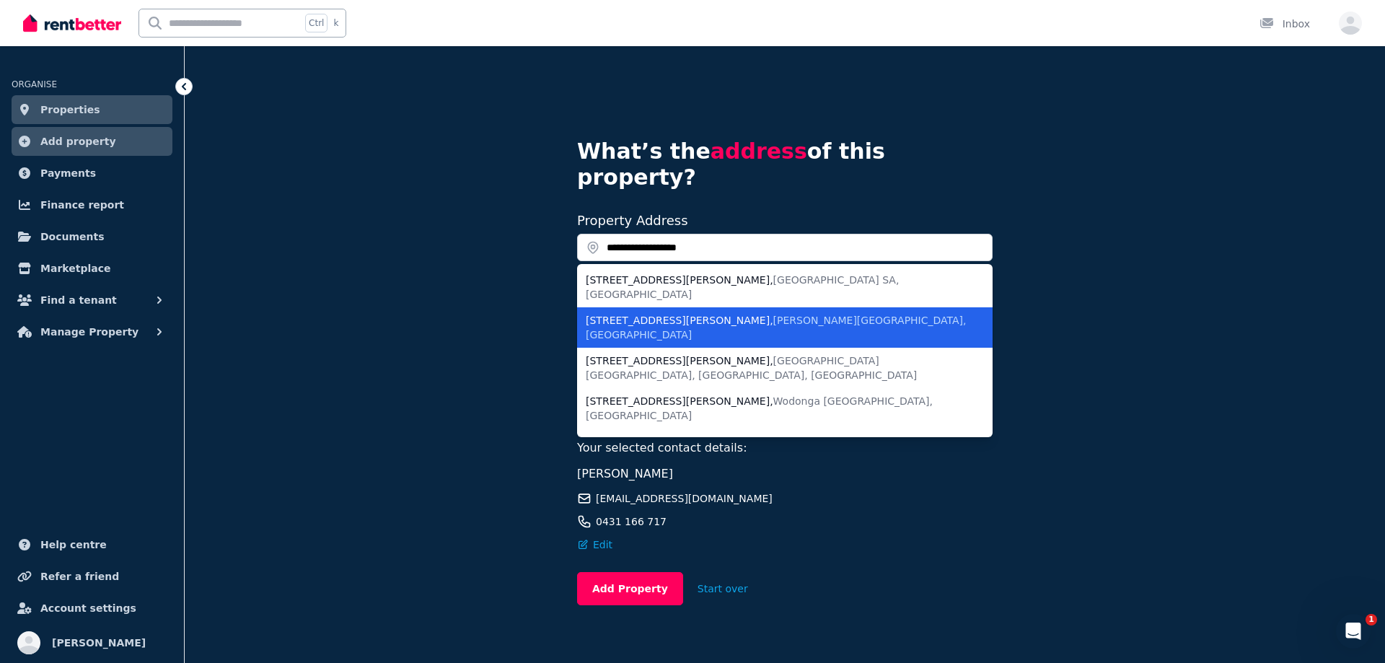
click at [727, 314] on span "[PERSON_NAME][GEOGRAPHIC_DATA], [GEOGRAPHIC_DATA]" at bounding box center [776, 327] width 381 height 26
type input "**********"
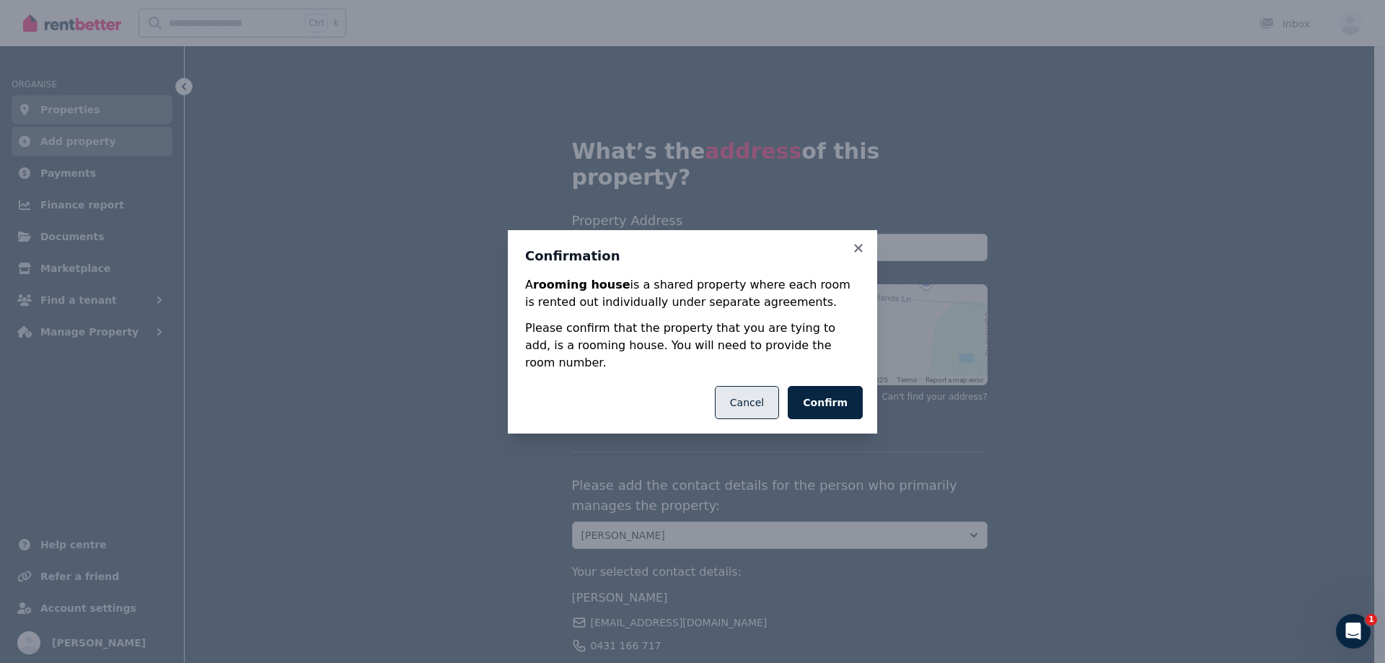
click at [752, 400] on button "Cancel" at bounding box center [747, 402] width 64 height 33
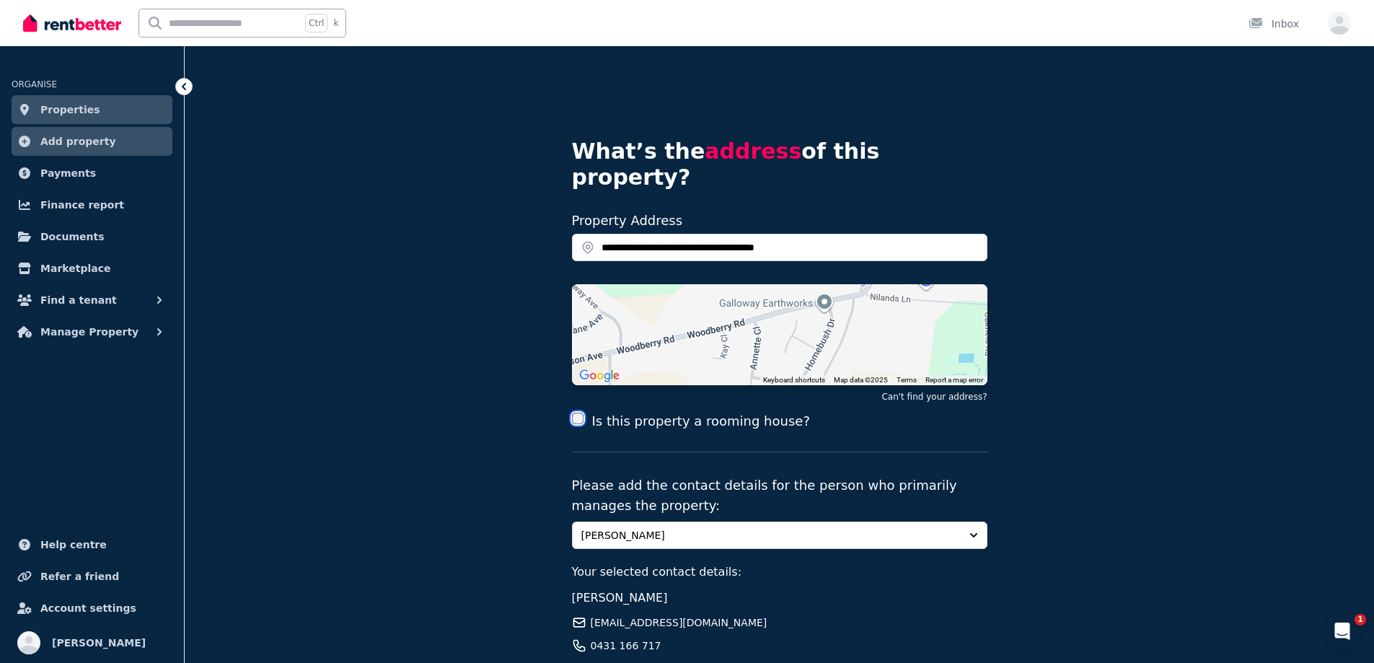
scroll to position [121, 0]
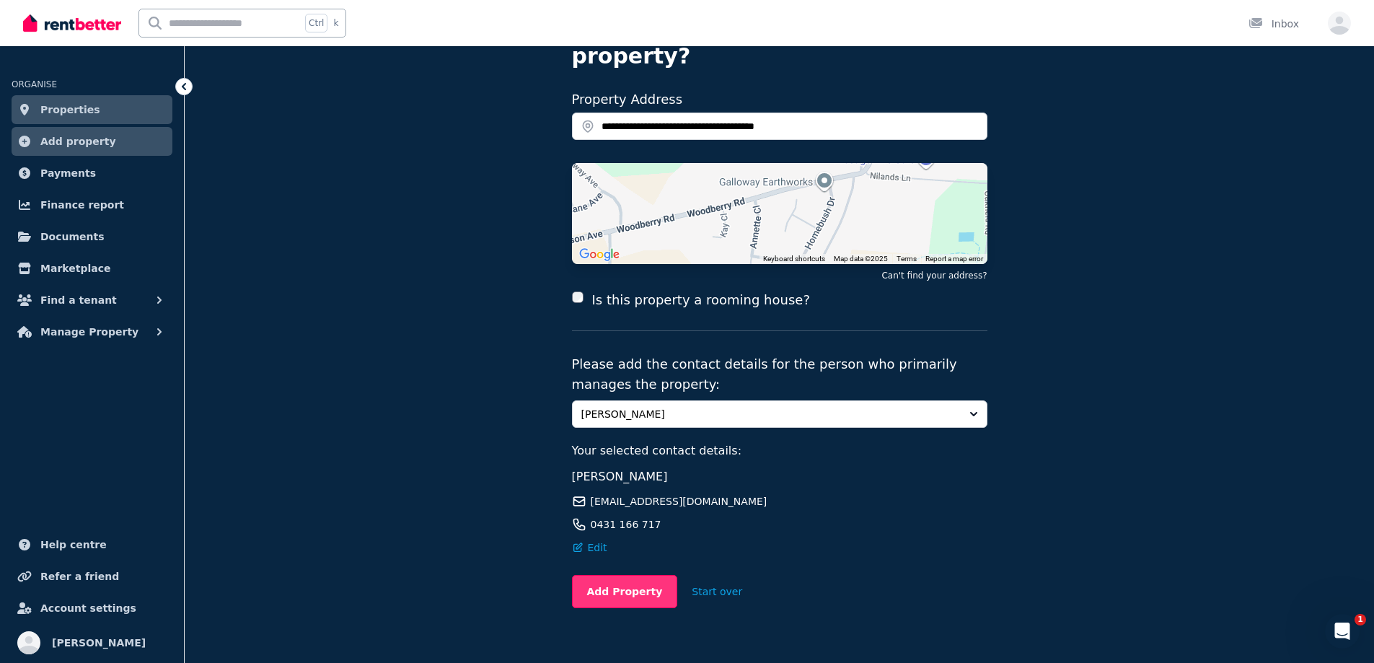
click at [628, 575] on button "Add Property" at bounding box center [625, 591] width 106 height 33
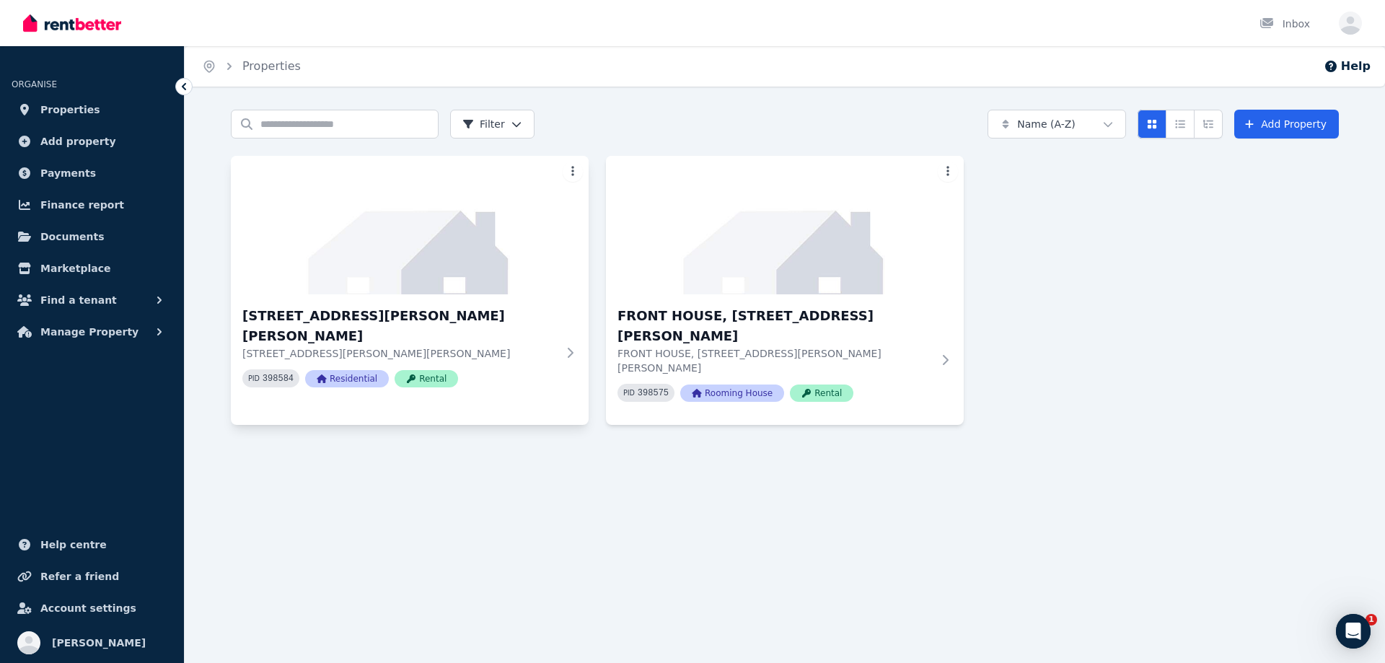
click at [569, 169] on html "Open main menu Inbox Open user menu ORGANISE Properties Add property Payments F…" at bounding box center [692, 331] width 1385 height 663
click at [537, 285] on span "Rename Property" at bounding box center [510, 289] width 75 height 12
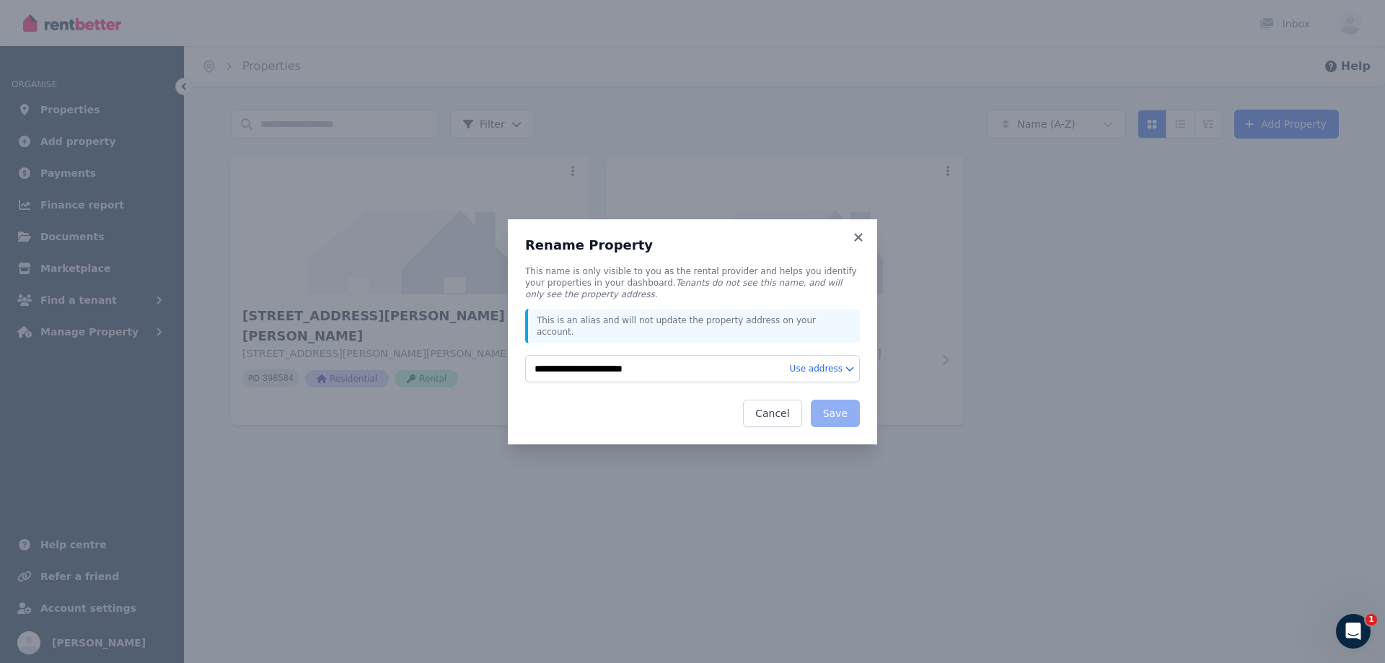
click at [583, 334] on div "This is an alias and will not update the property address on your account." at bounding box center [692, 326] width 335 height 35
click at [624, 330] on p "This is an alias and will not update the property address on your account." at bounding box center [694, 325] width 314 height 23
click at [685, 385] on form "**********" at bounding box center [692, 346] width 335 height 162
click at [580, 331] on p "This is an alias and will not update the property address on your account." at bounding box center [694, 325] width 314 height 23
click at [622, 340] on div "**********" at bounding box center [692, 323] width 335 height 117
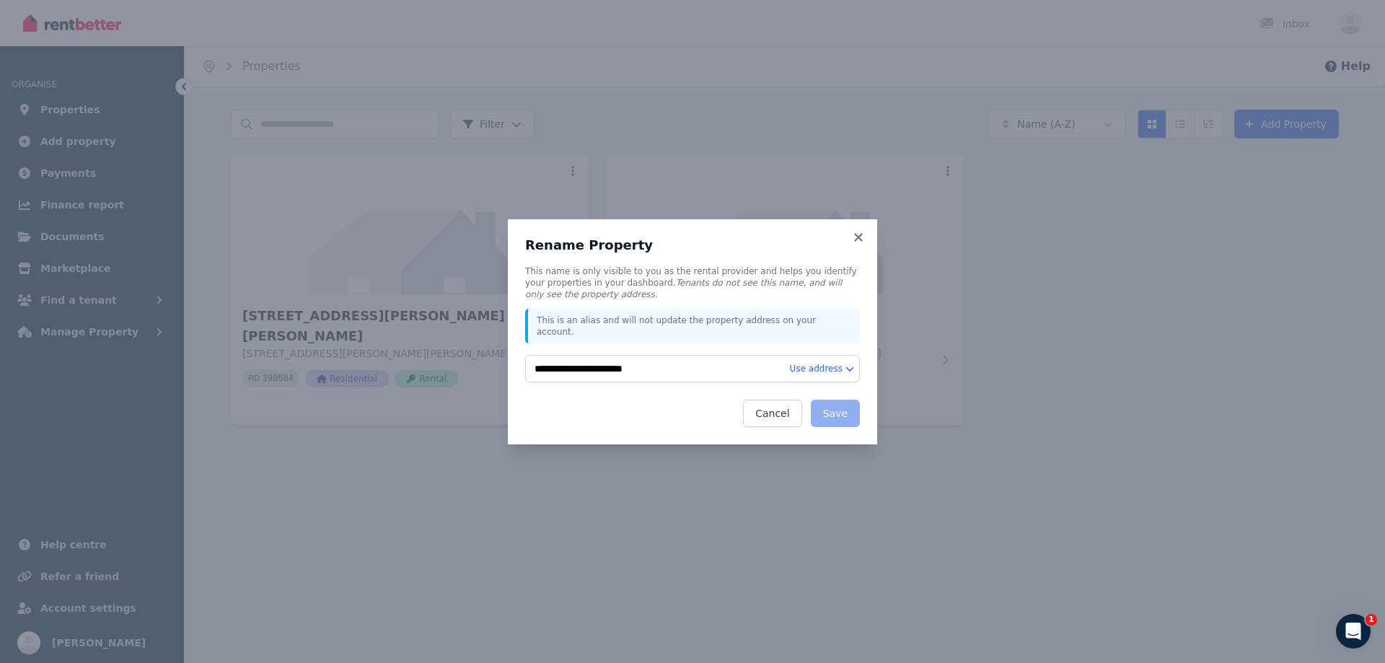
click at [586, 320] on p "This is an alias and will not update the property address on your account." at bounding box center [694, 325] width 314 height 23
click at [576, 325] on p "This is an alias and will not update the property address on your account." at bounding box center [694, 325] width 314 height 23
click at [612, 328] on p "This is an alias and will not update the property address on your account." at bounding box center [694, 325] width 314 height 23
drag, startPoint x: 636, startPoint y: 330, endPoint x: 819, endPoint y: 330, distance: 183.2
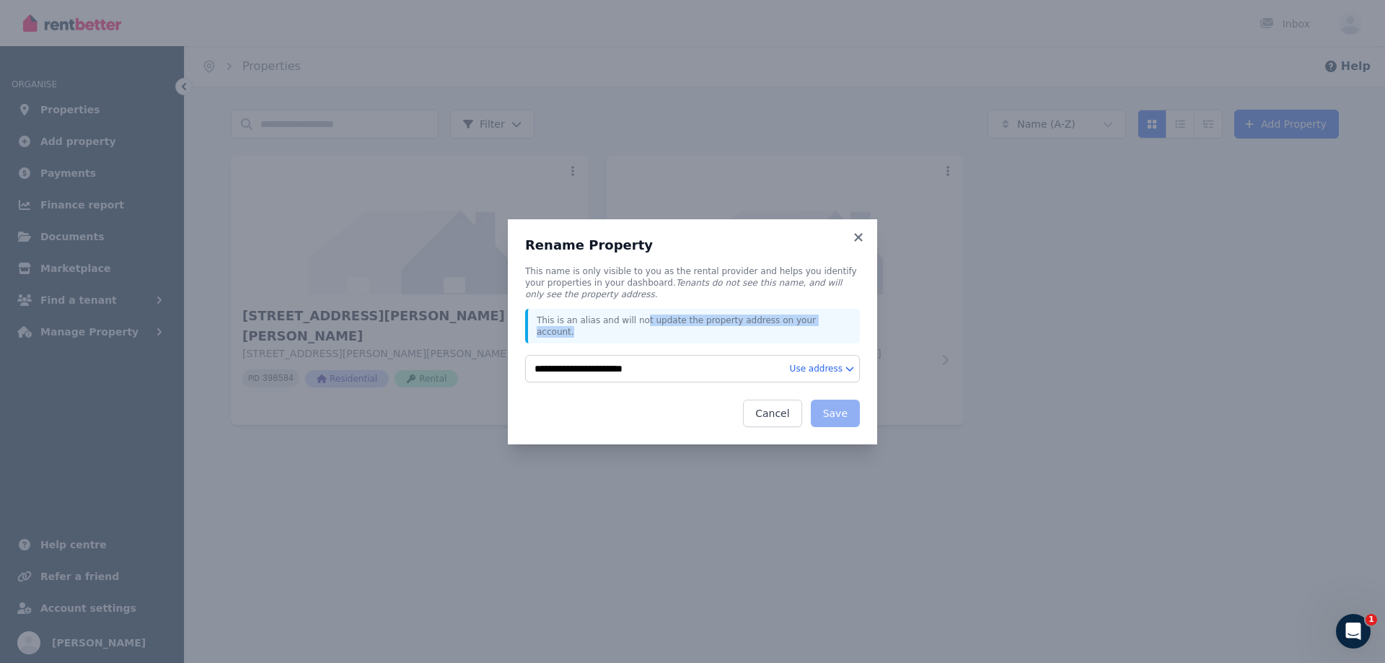
click at [819, 330] on p "This is an alias and will not update the property address on your account." at bounding box center [694, 325] width 314 height 23
click at [613, 330] on p "This is an alias and will not update the property address on your account." at bounding box center [694, 325] width 314 height 23
click at [576, 329] on p "This is an alias and will not update the property address on your account." at bounding box center [694, 325] width 314 height 23
click at [532, 330] on div "This is an alias and will not update the property address on your account." at bounding box center [692, 326] width 335 height 35
click at [558, 289] on p "This name is only visible to you as the rental provider and helps you identify …" at bounding box center [692, 282] width 335 height 35
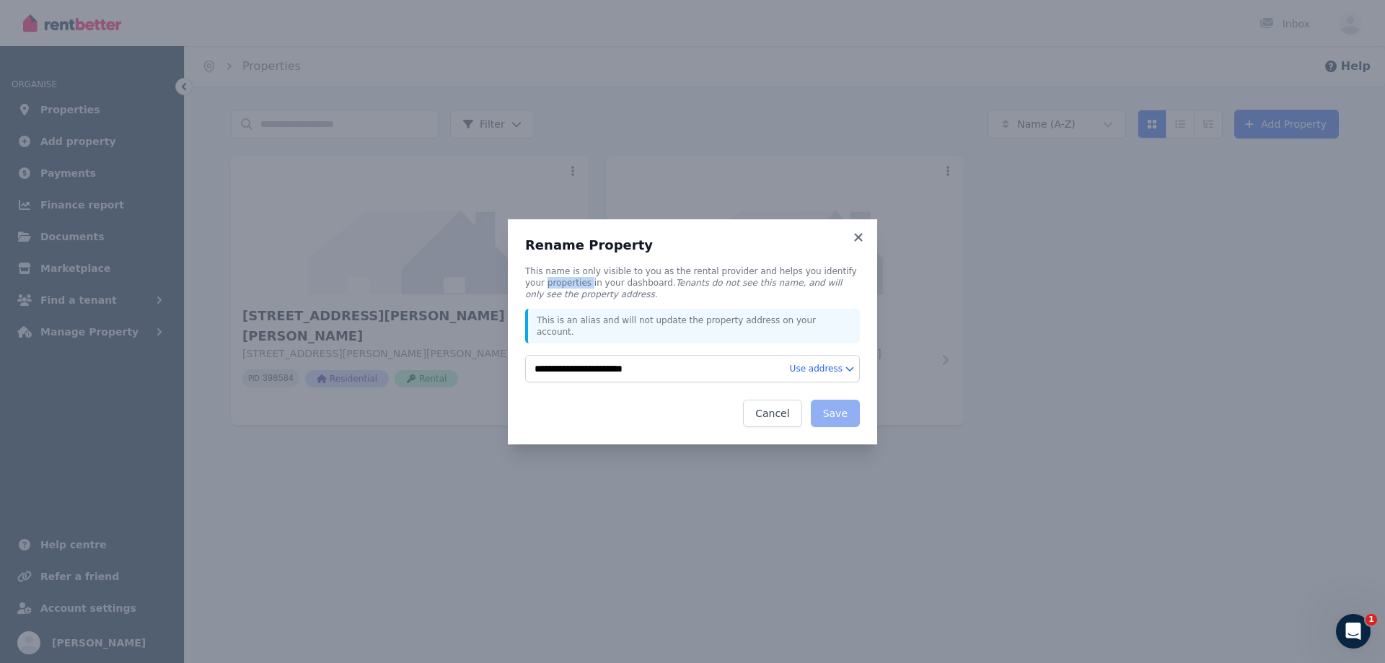
drag, startPoint x: 558, startPoint y: 289, endPoint x: 686, endPoint y: 298, distance: 128.7
click at [562, 289] on p "This name is only visible to you as the rental provider and helps you identify …" at bounding box center [692, 282] width 335 height 35
click at [697, 296] on p "This name is only visible to you as the rental provider and helps you identify …" at bounding box center [692, 282] width 335 height 35
click at [840, 367] on html "**********" at bounding box center [692, 331] width 1385 height 663
click at [785, 389] on div "Short Address" at bounding box center [784, 386] width 138 height 23
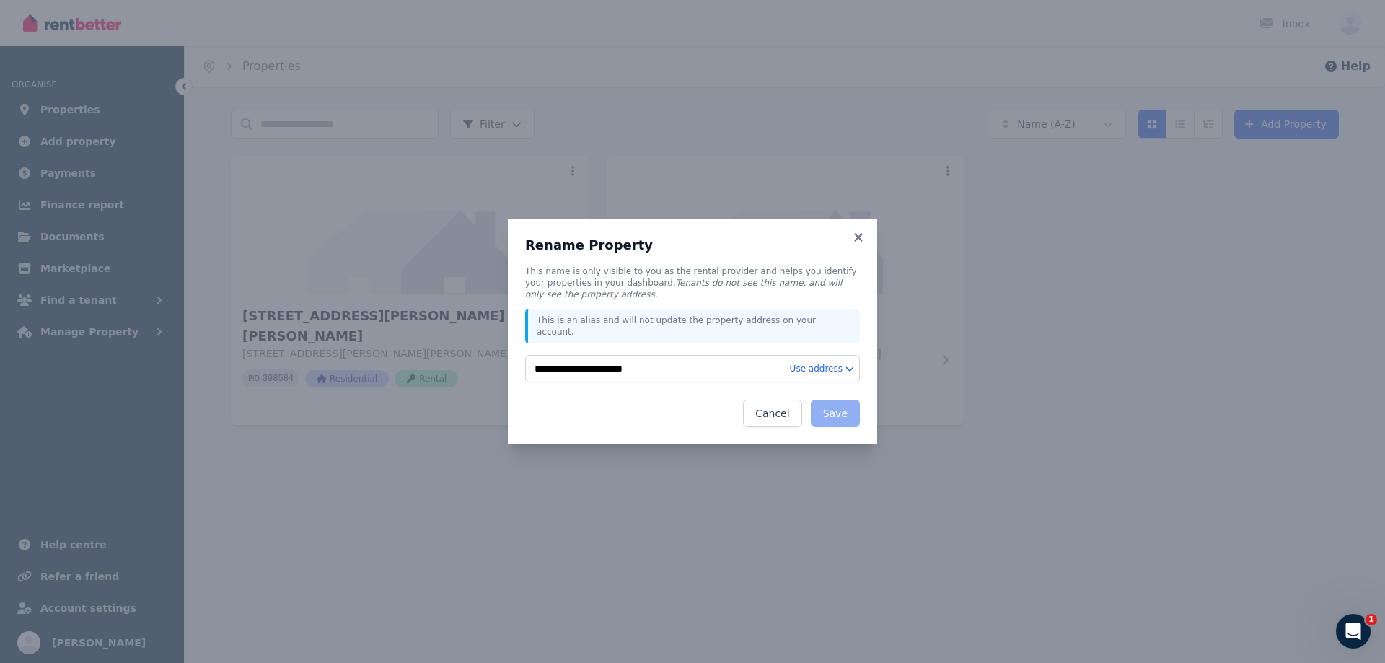
click at [820, 374] on div "Use address" at bounding box center [825, 368] width 70 height 27
click at [822, 361] on html "**********" at bounding box center [692, 331] width 1385 height 663
click at [768, 414] on div "Full Address" at bounding box center [784, 409] width 138 height 23
type input "**********"
click at [832, 403] on button "Save" at bounding box center [835, 413] width 49 height 27
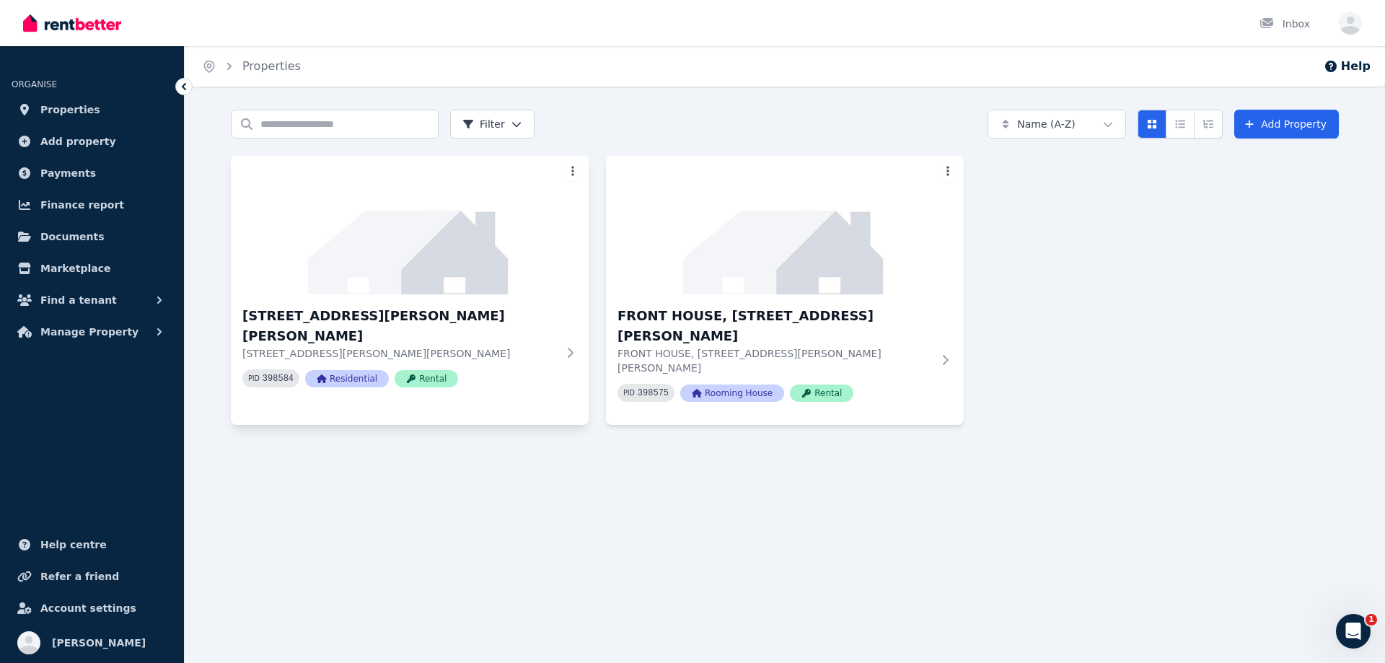
click at [572, 175] on html "Open main menu Inbox Open user menu ORGANISE Properties Add property Payments F…" at bounding box center [692, 331] width 1385 height 663
click at [518, 289] on span "Rename Property" at bounding box center [510, 289] width 75 height 12
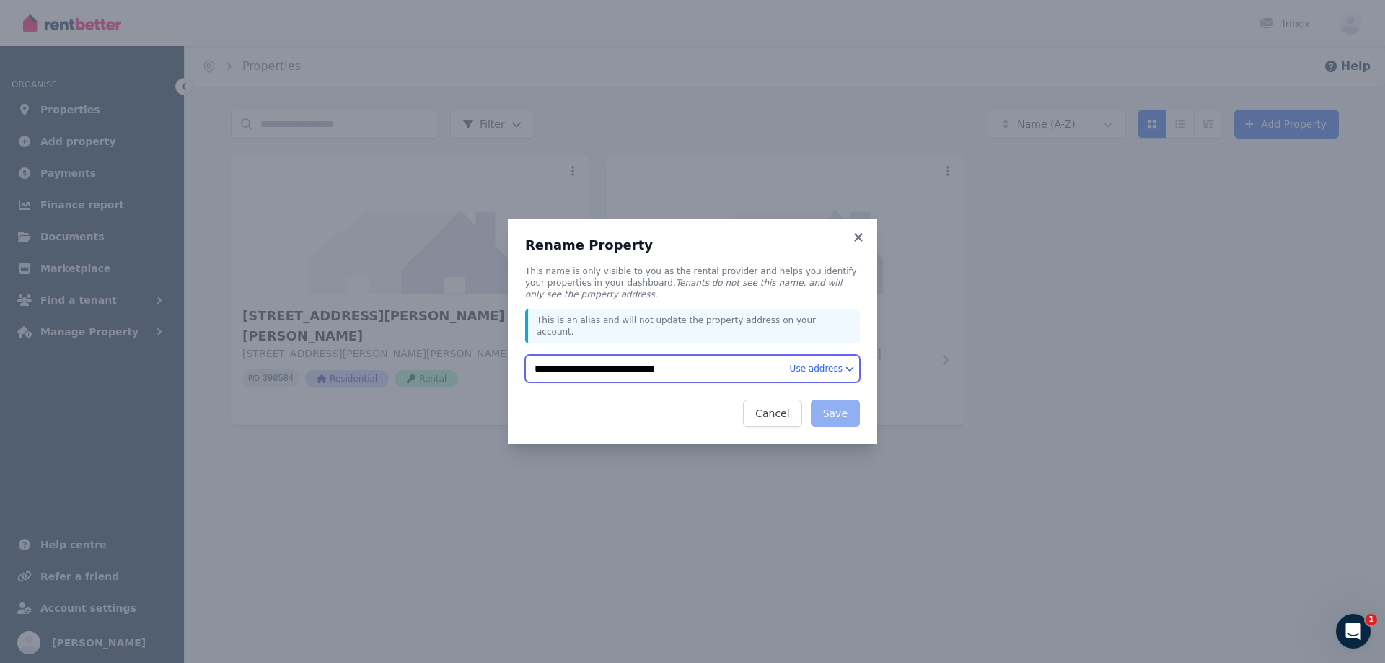
click at [603, 355] on input "**********" at bounding box center [692, 368] width 335 height 27
click at [788, 406] on button "Cancel" at bounding box center [772, 413] width 58 height 27
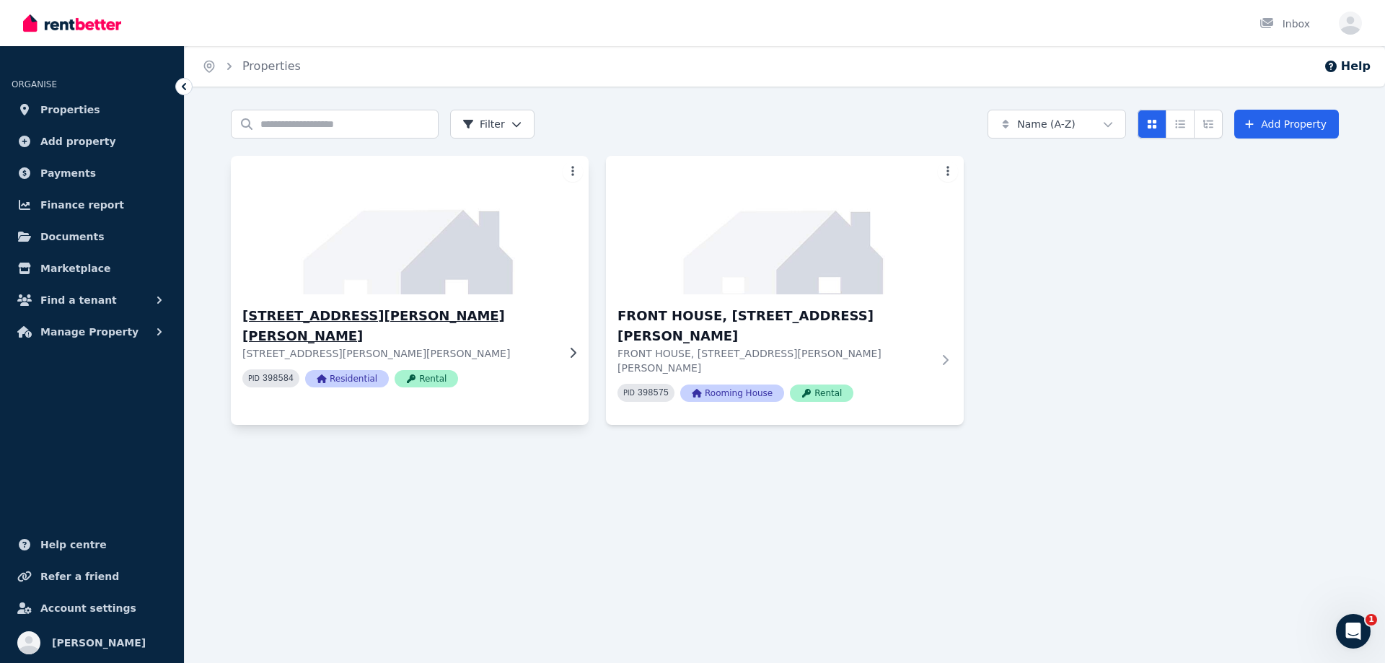
click at [278, 374] on code "398584" at bounding box center [278, 379] width 31 height 10
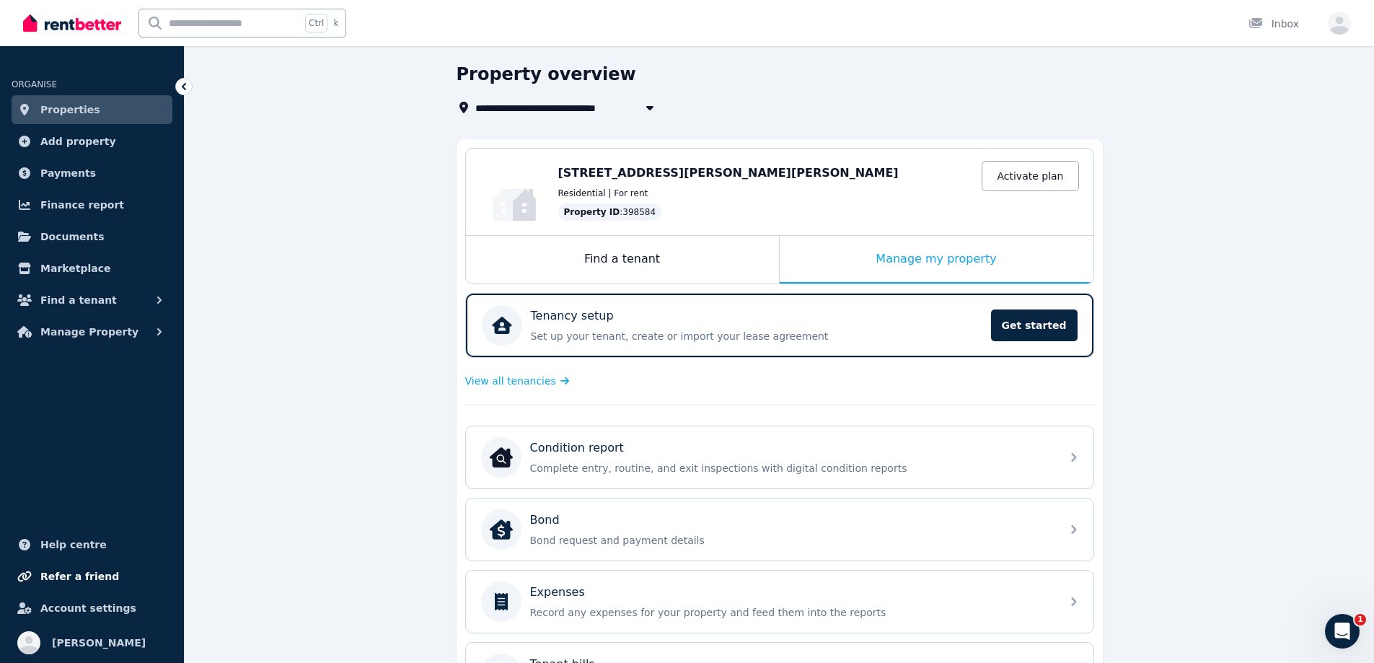
scroll to position [72, 0]
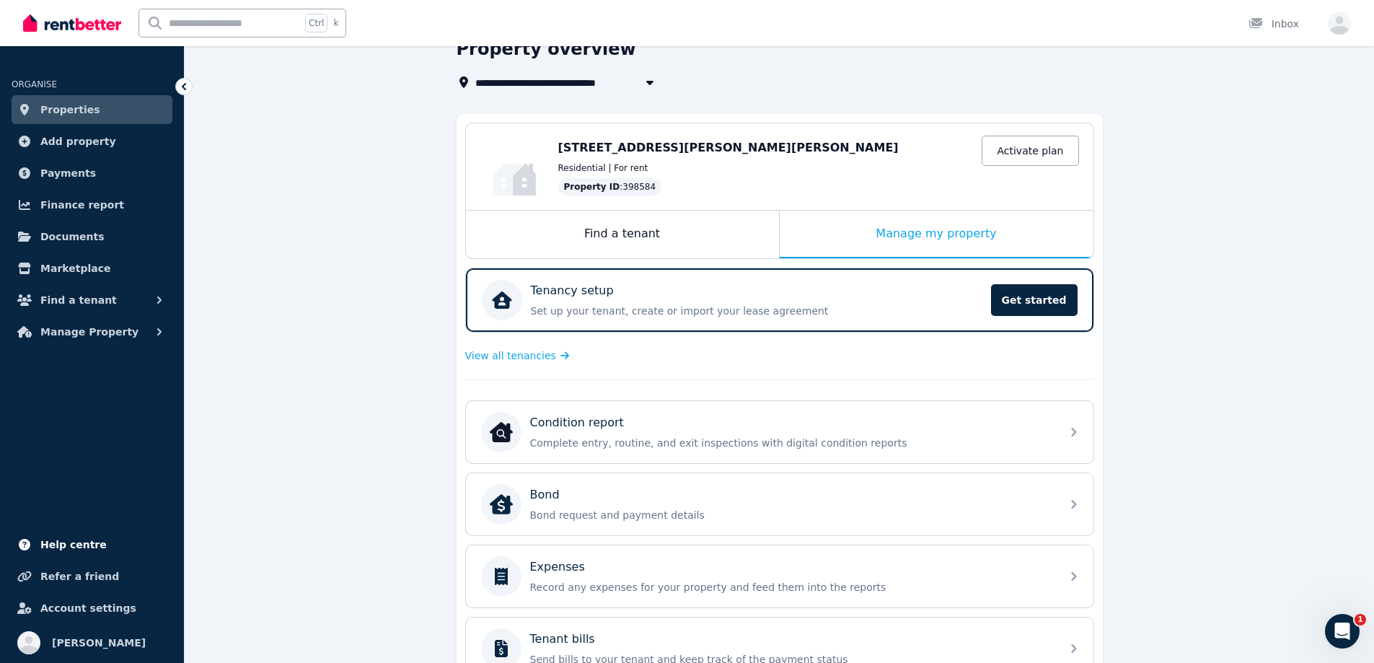
click at [67, 544] on span "Help centre" at bounding box center [73, 544] width 66 height 17
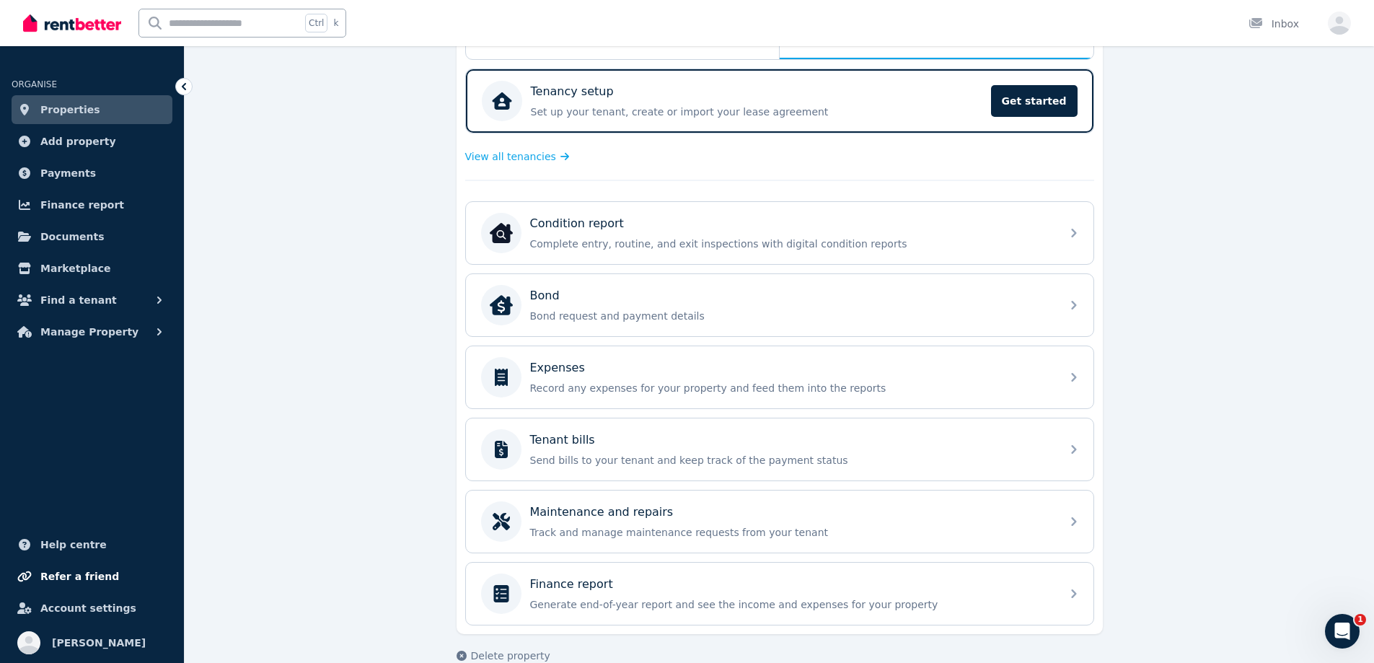
scroll to position [297, 0]
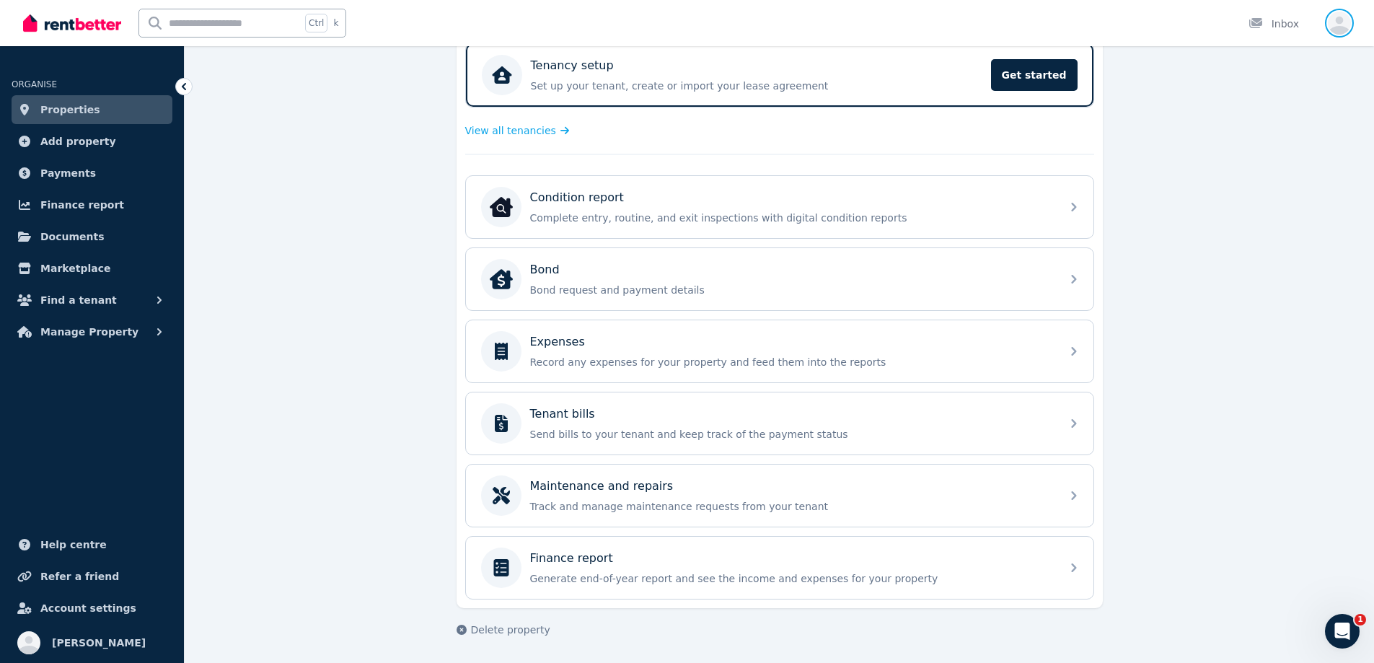
click at [1340, 20] on icon "button" at bounding box center [1339, 26] width 23 height 18
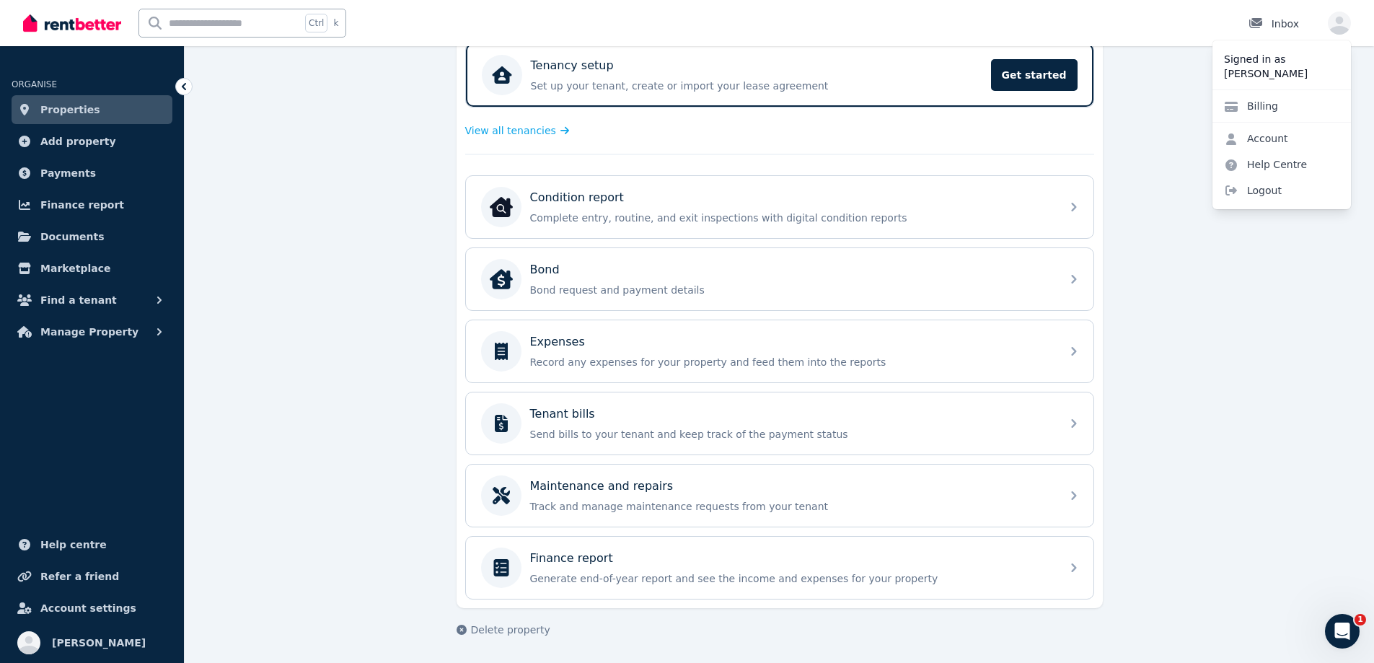
click at [1277, 25] on div "Inbox" at bounding box center [1274, 24] width 50 height 14
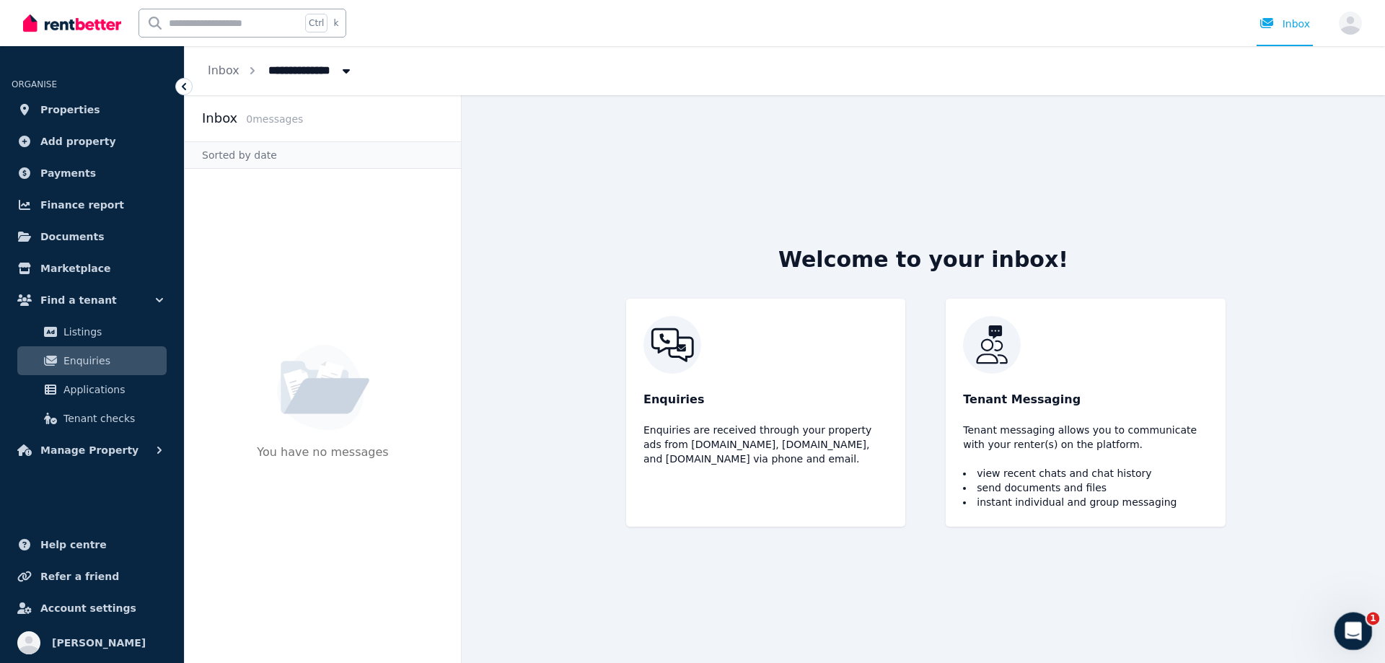
click at [1345, 626] on icon "Open Intercom Messenger" at bounding box center [1351, 629] width 24 height 24
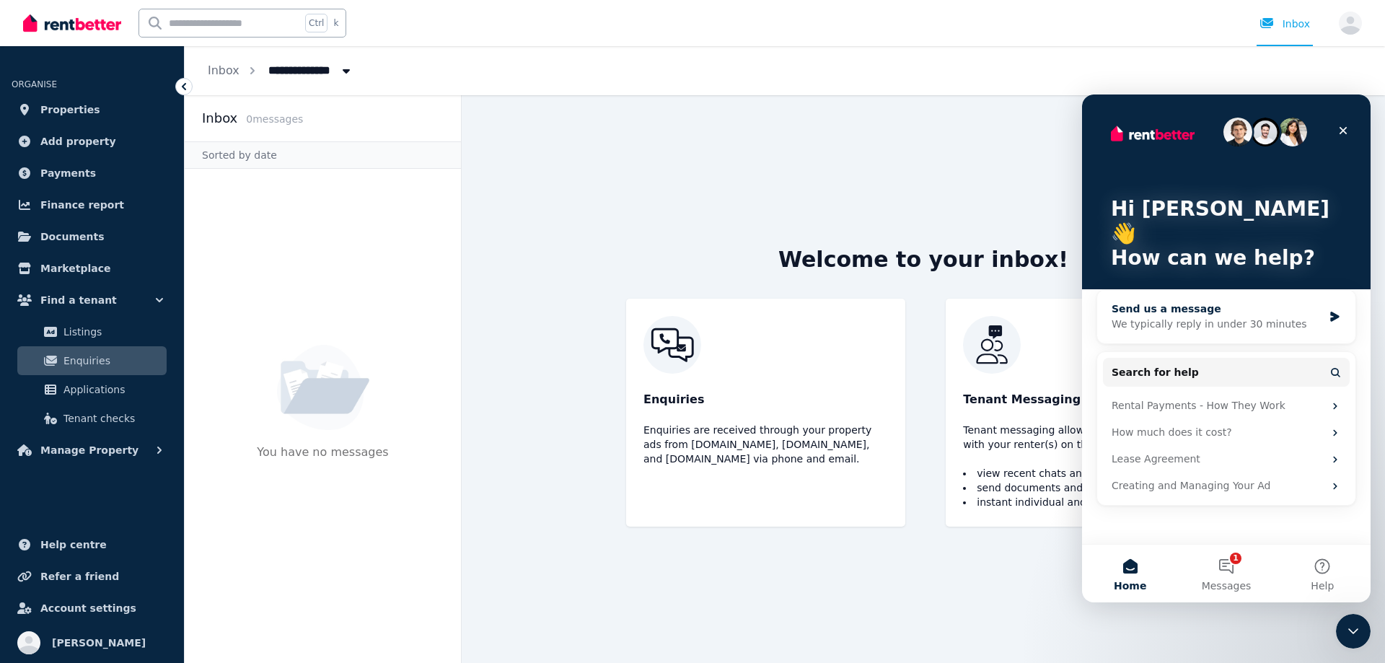
click at [1267, 317] on div "We typically reply in under 30 minutes" at bounding box center [1216, 324] width 211 height 15
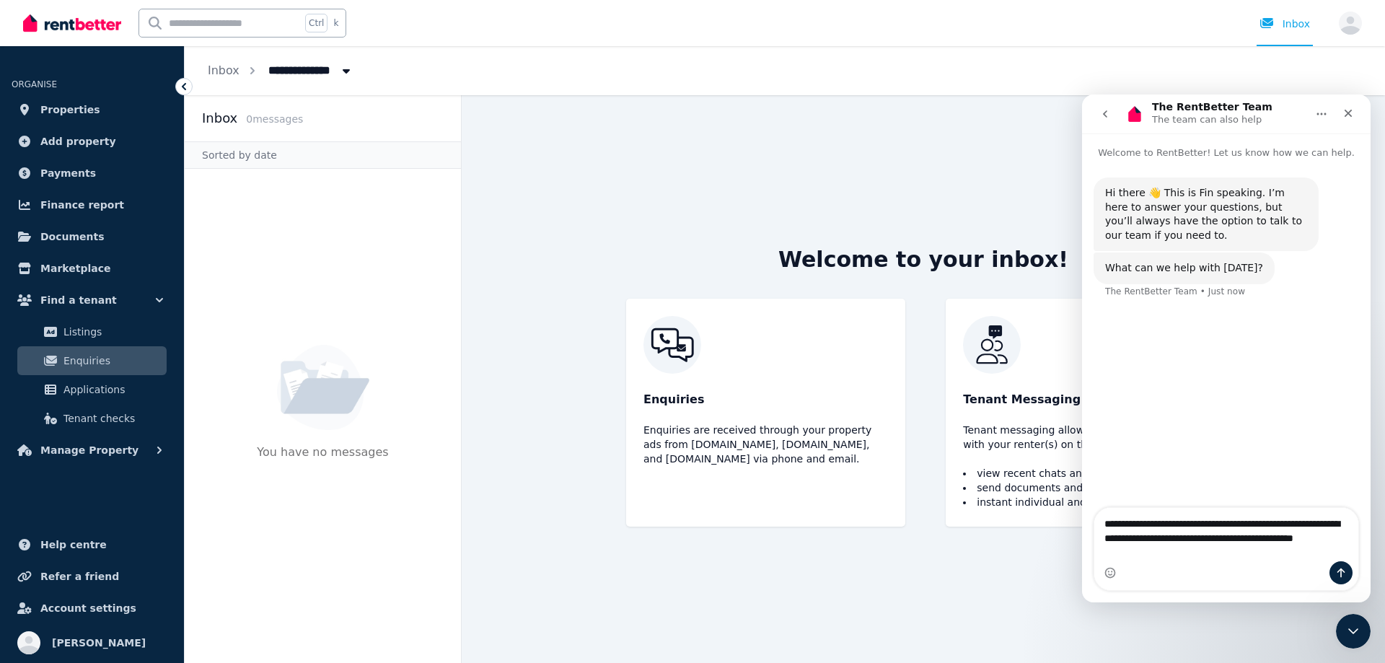
type textarea "**********"
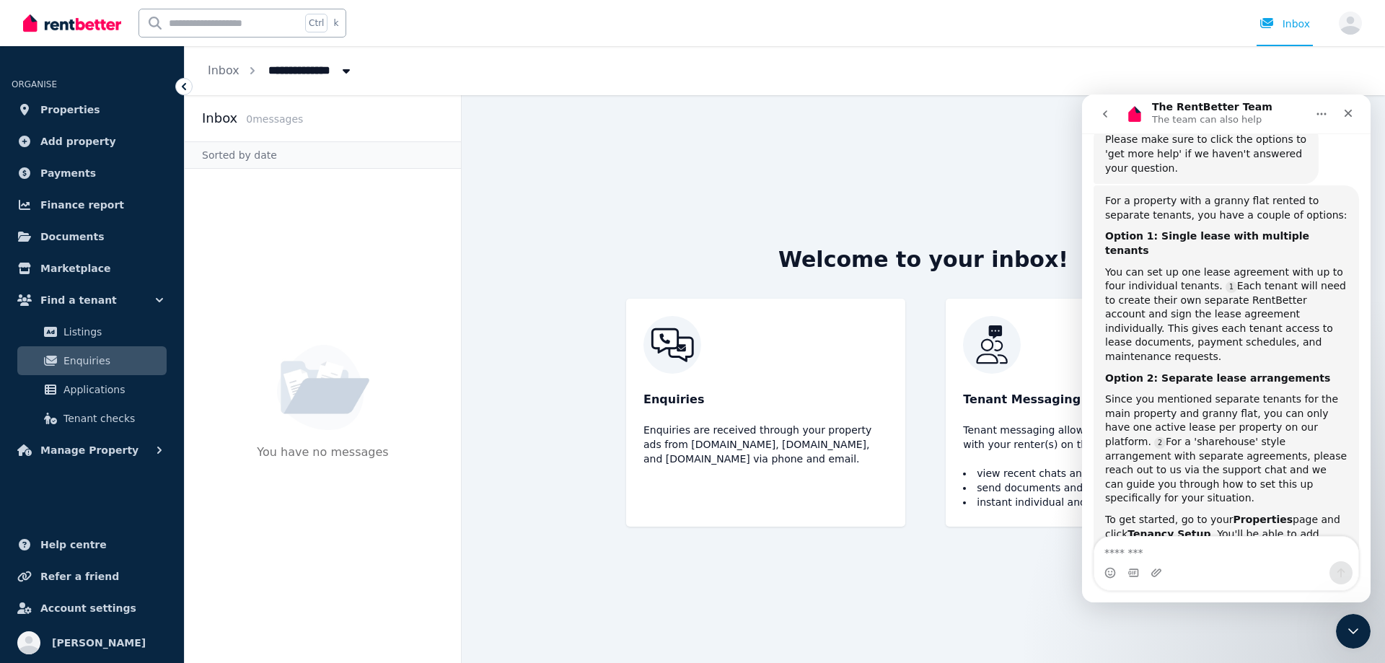
scroll to position [233, 0]
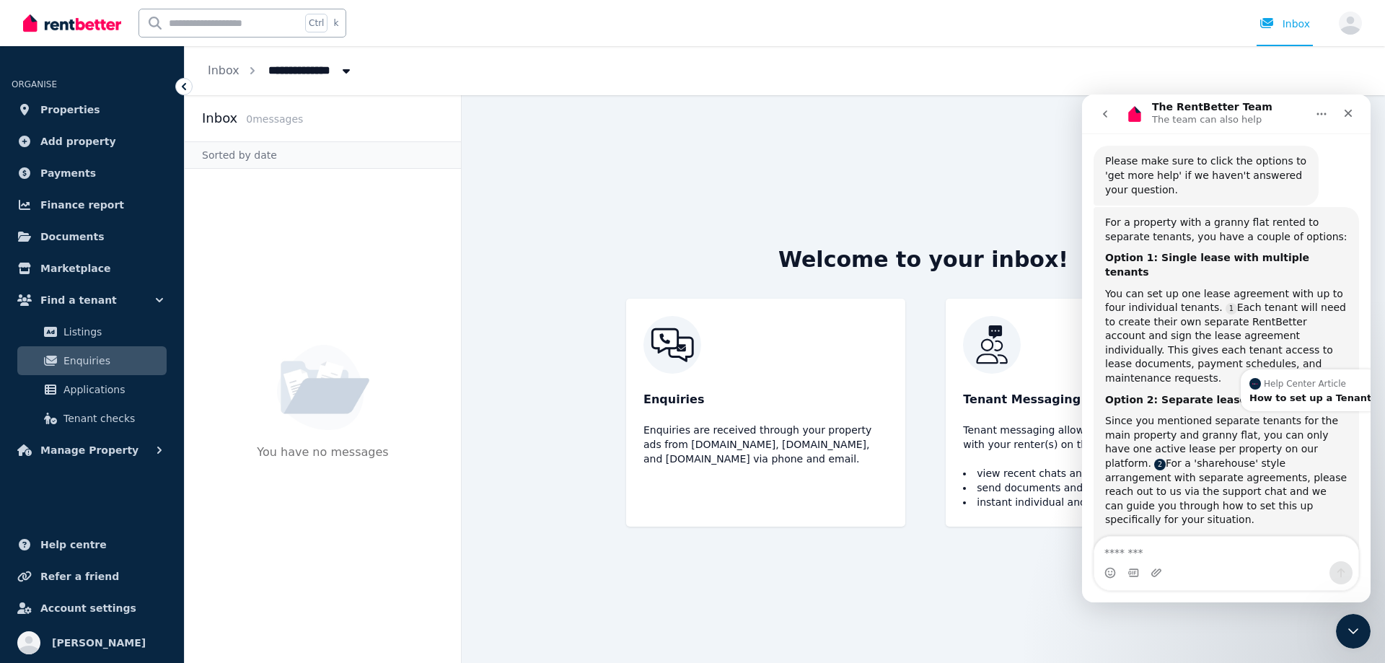
click at [1166, 459] on link "Source reference 5610162:" at bounding box center [1160, 465] width 12 height 12
drag, startPoint x: 1107, startPoint y: 420, endPoint x: 1334, endPoint y: 462, distance: 230.4
click at [1334, 462] on div "Since you mentioned separate tenants for the main property and granny flat, you…" at bounding box center [1226, 470] width 242 height 113
copy div "sharehouse' style arrangement with separate agreements, please reach out to us …"
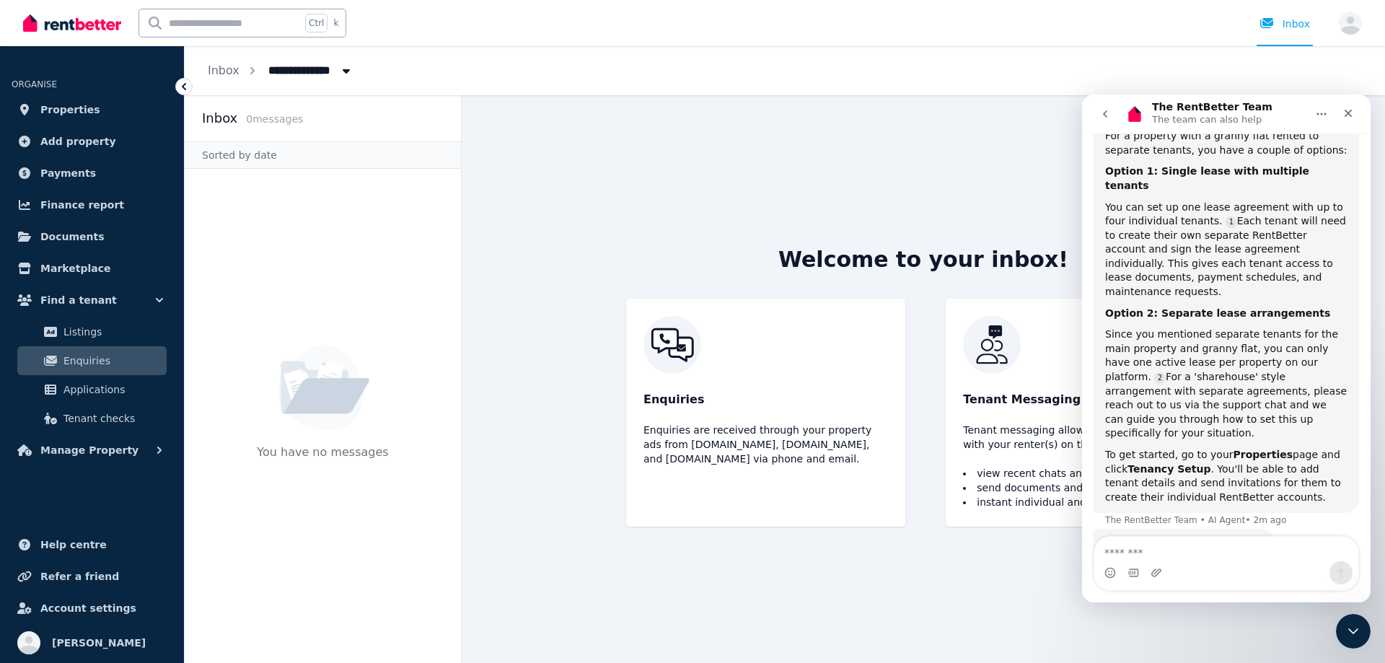
click at [1203, 561] on div "Intercom messenger" at bounding box center [1226, 572] width 264 height 23
click at [1145, 545] on textarea "Message…" at bounding box center [1226, 549] width 264 height 25
paste textarea "**********"
type textarea "**********"
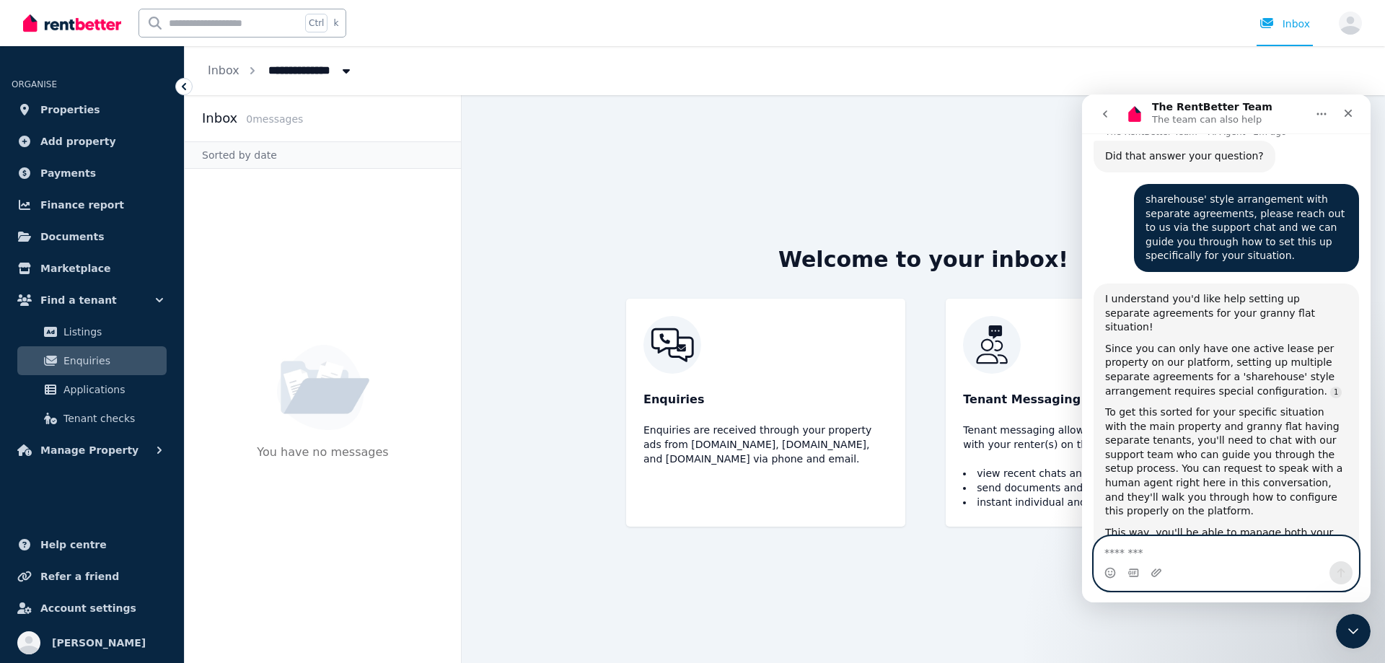
scroll to position [728, 0]
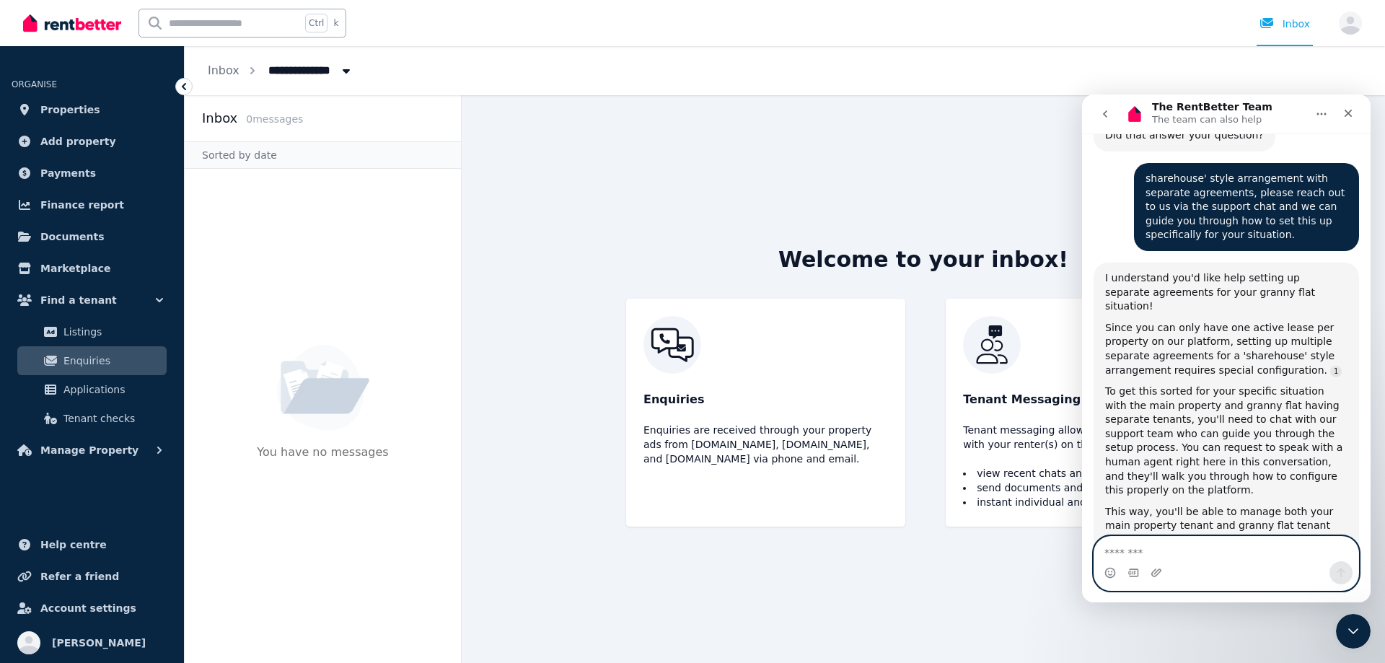
click at [1194, 560] on textarea "Message…" at bounding box center [1226, 549] width 264 height 25
type textarea "**********"
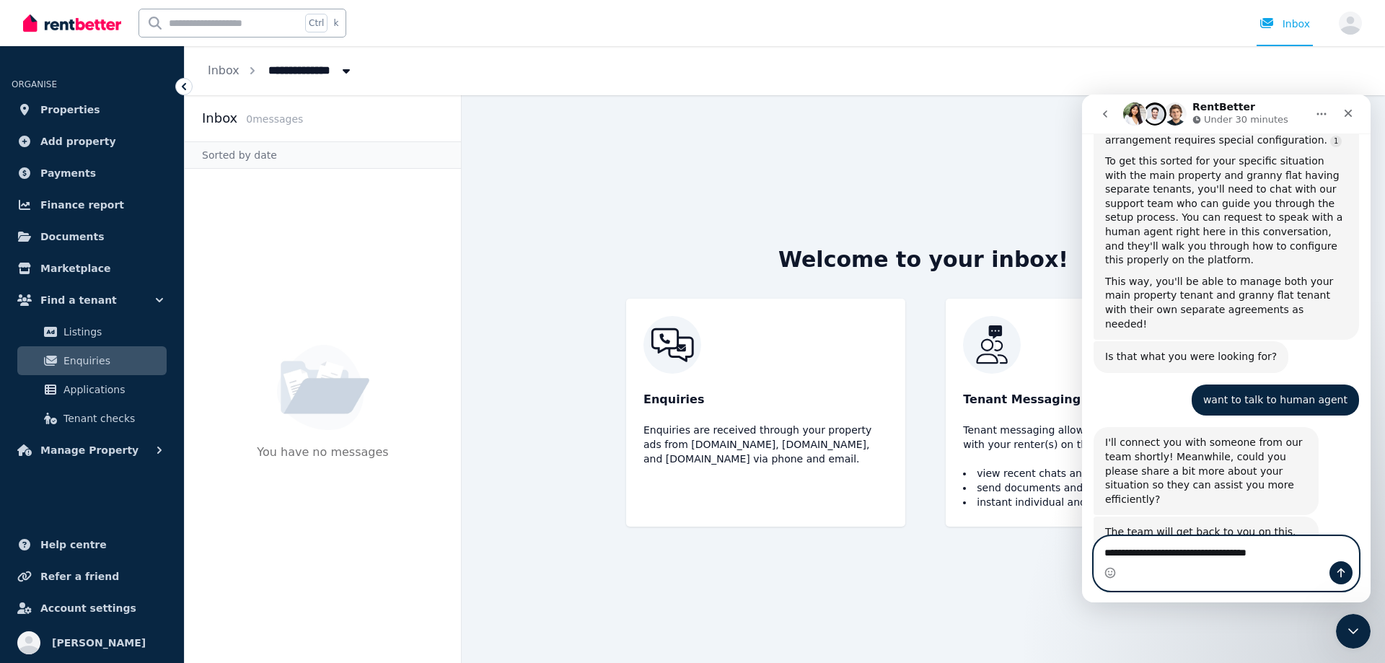
scroll to position [972, 0]
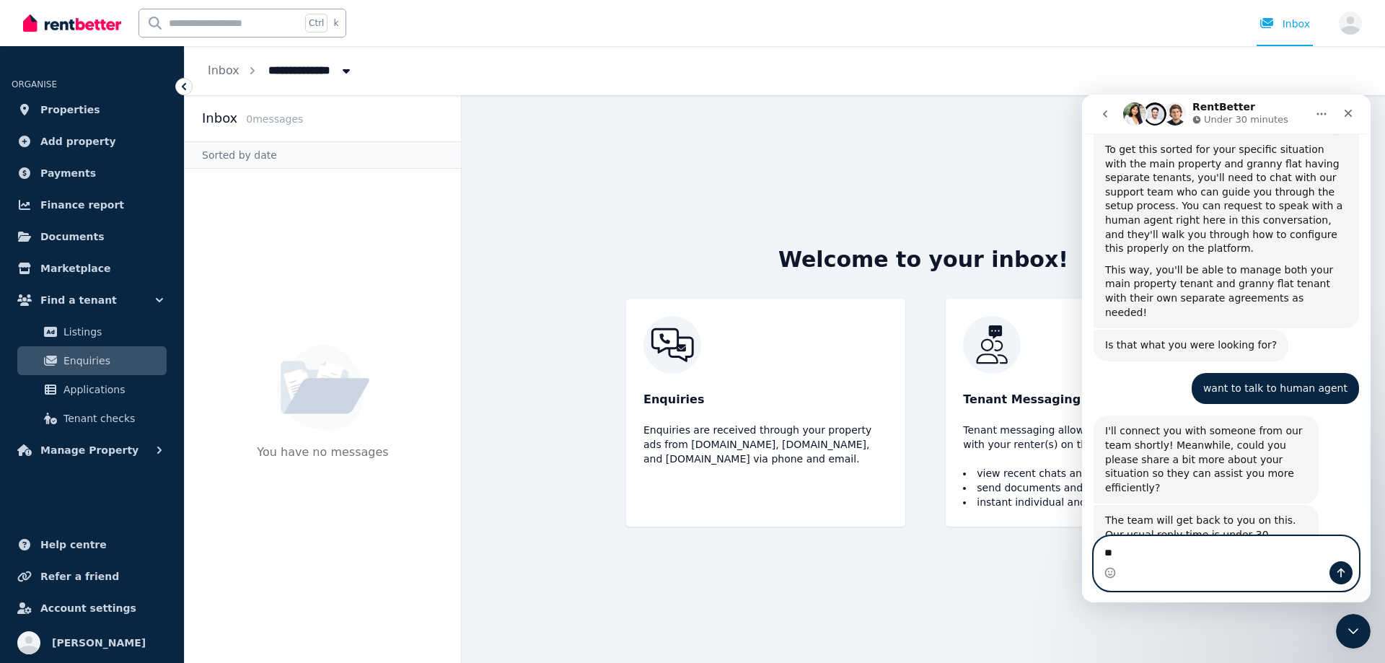
type textarea "*"
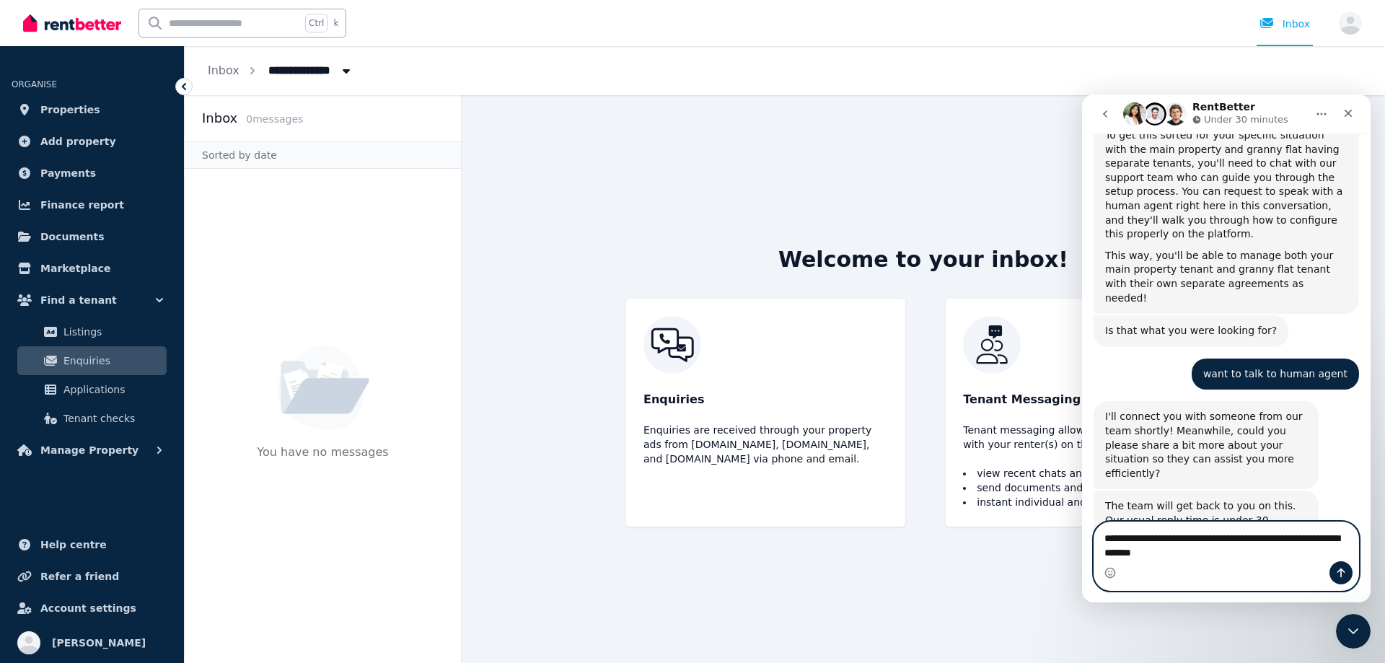
type textarea "**********"
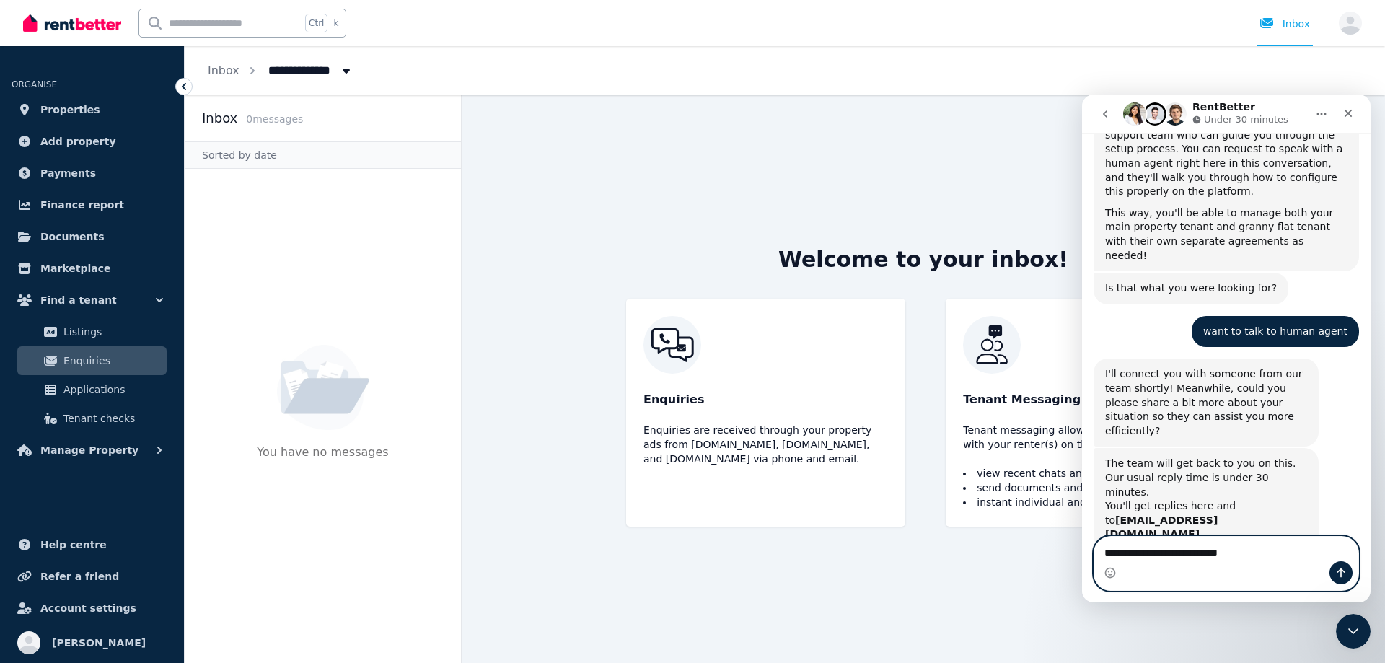
type textarea "**********"
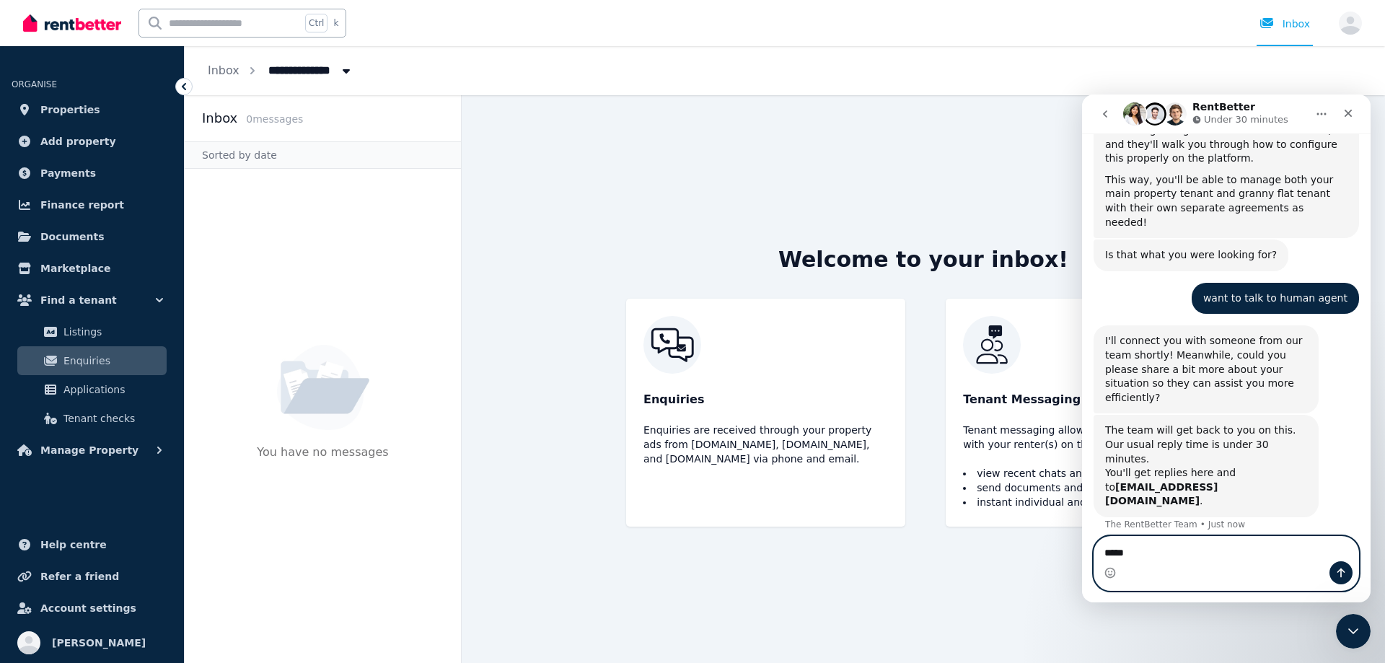
type textarea "******"
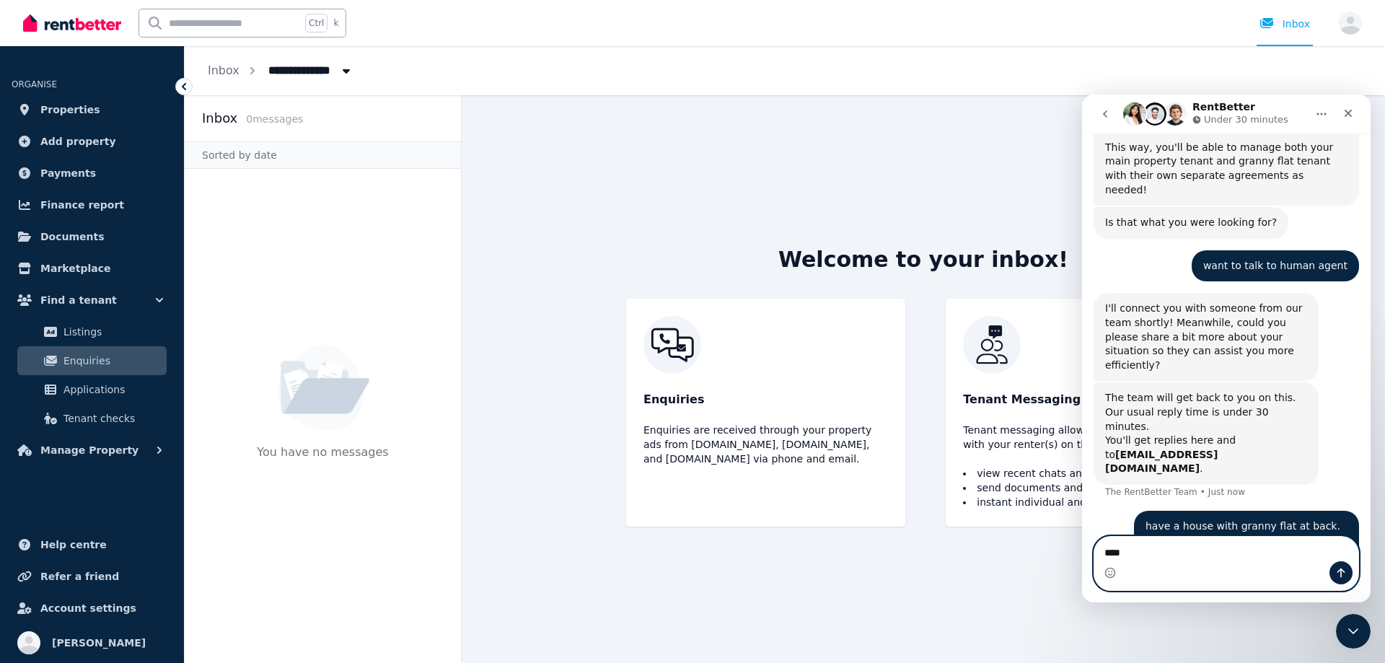
type textarea "*****"
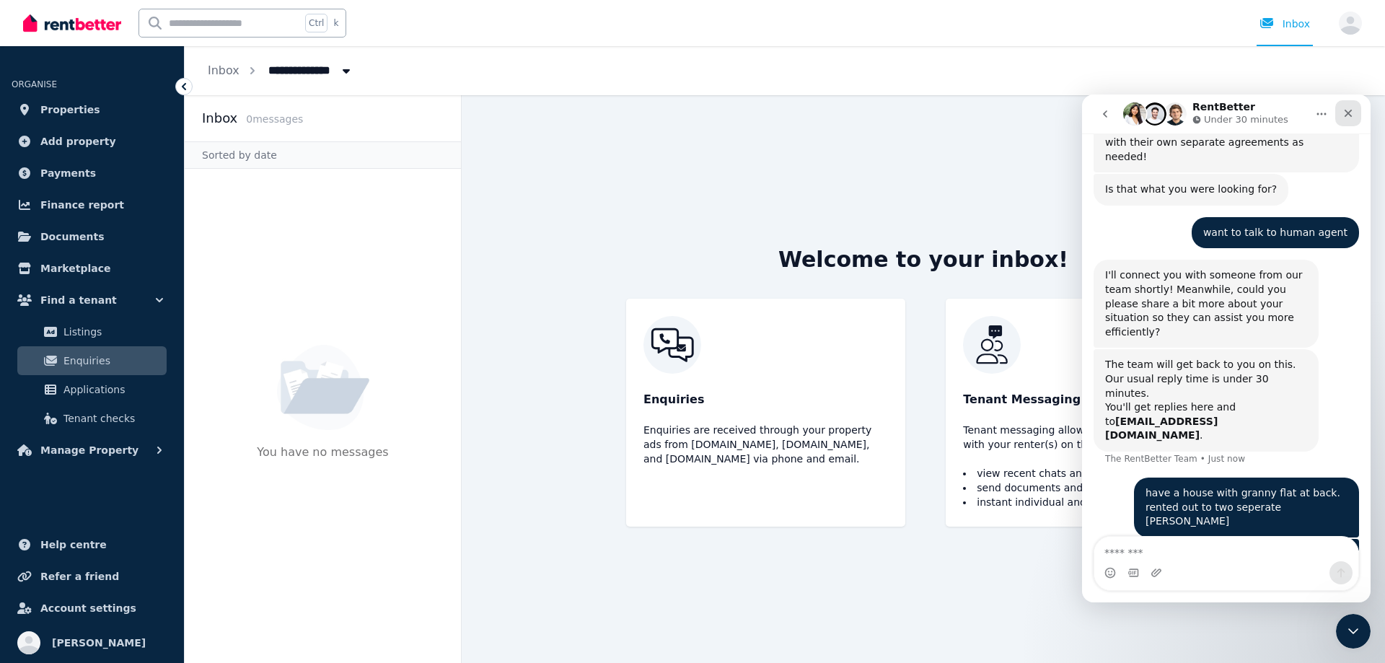
click at [1342, 115] on div "Close" at bounding box center [1348, 113] width 26 height 26
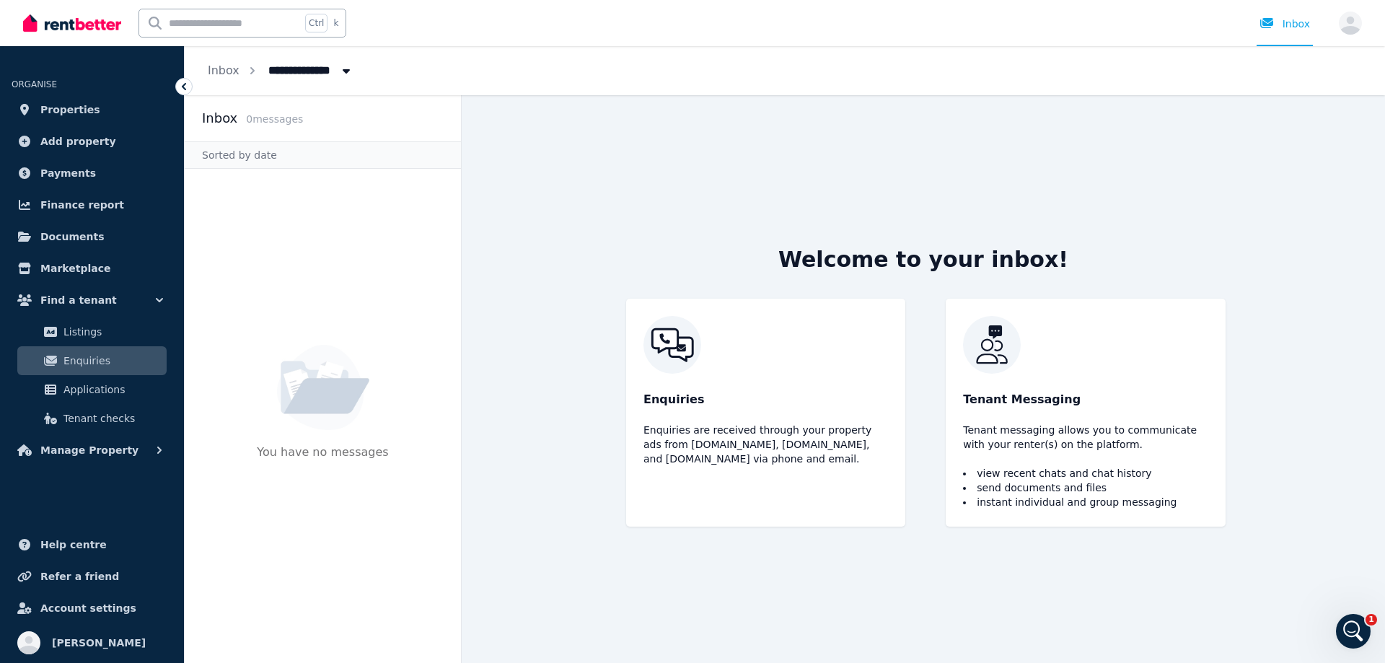
scroll to position [1114, 0]
click at [1346, 630] on icon "Open Intercom Messenger" at bounding box center [1351, 629] width 24 height 24
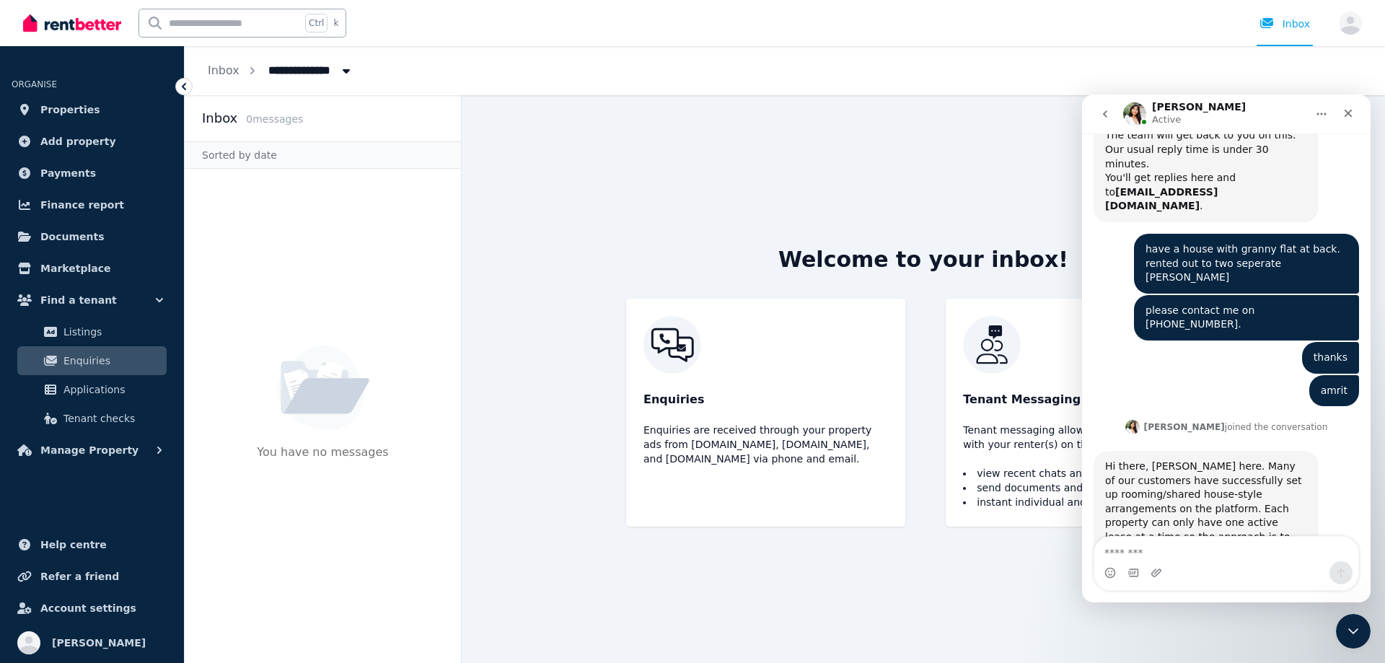
scroll to position [1347, 0]
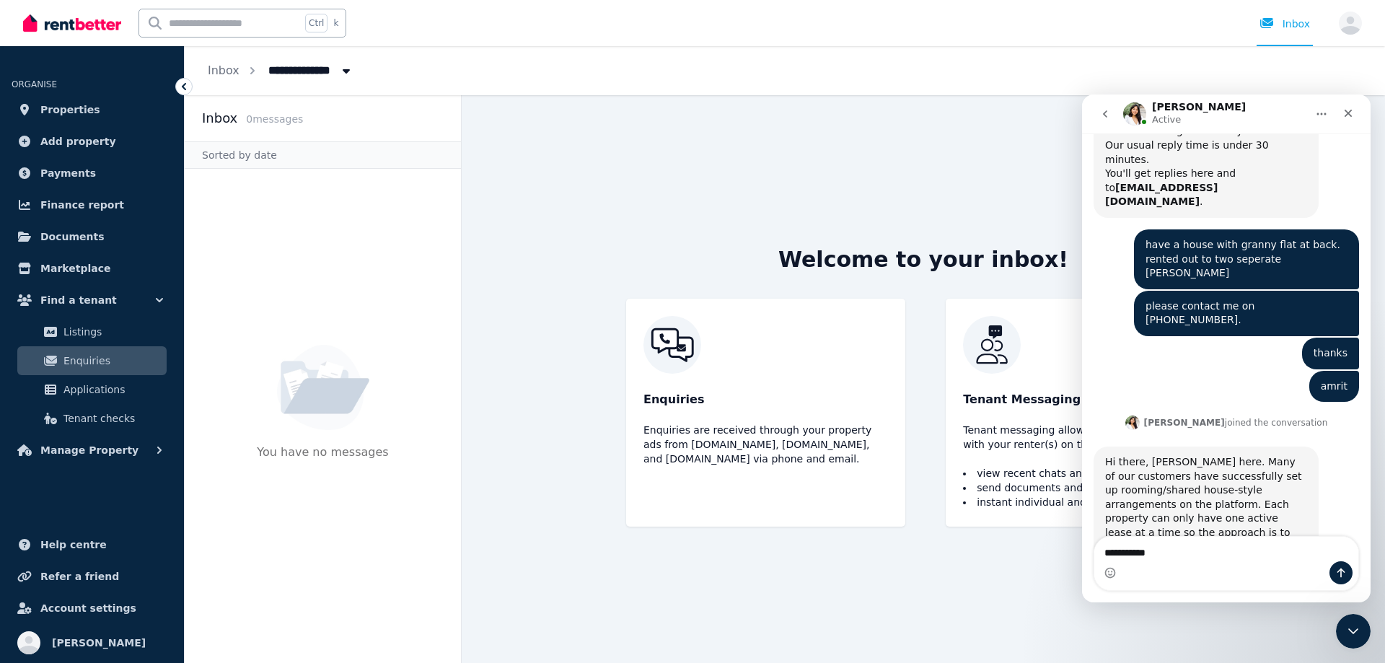
type textarea "**********"
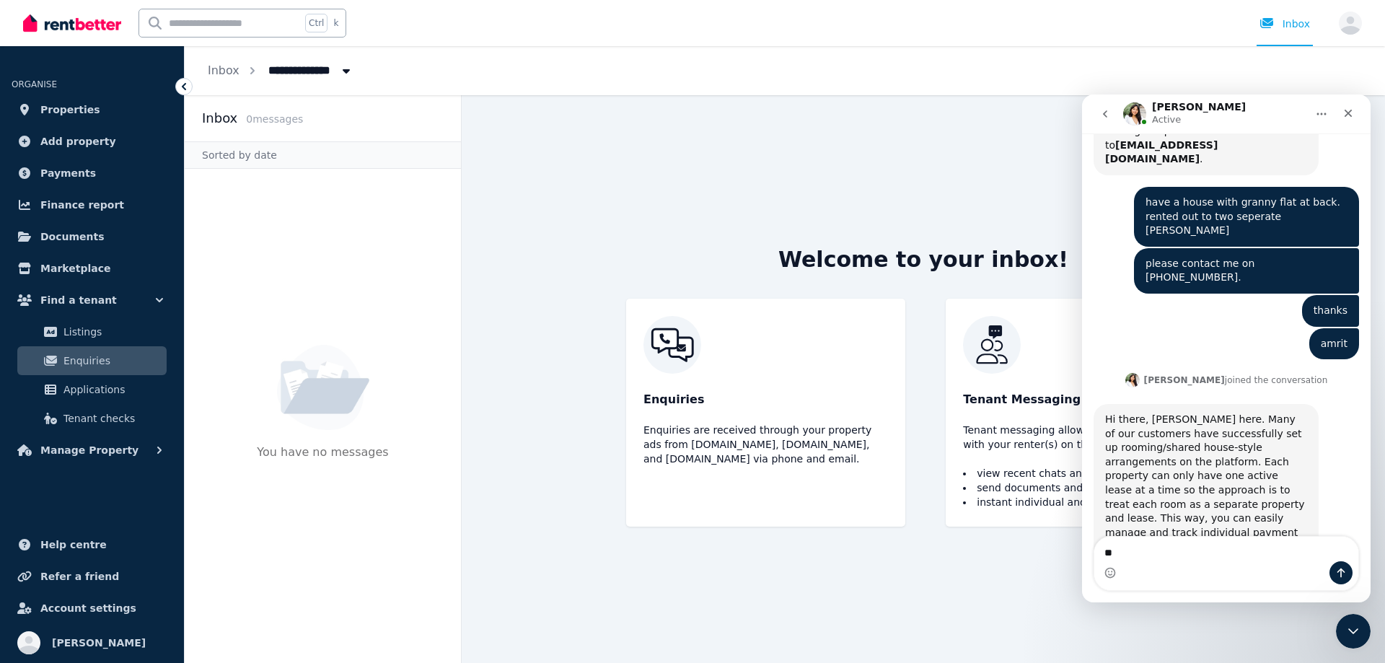
type textarea "*"
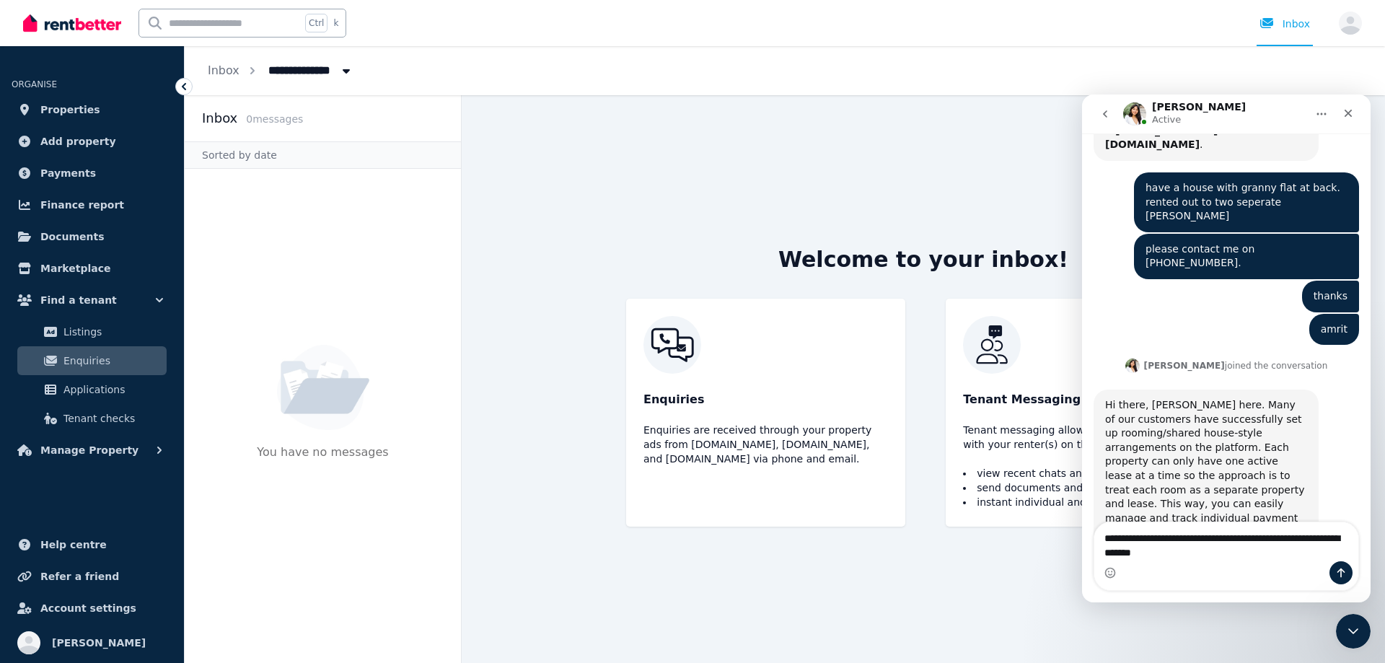
type textarea "**********"
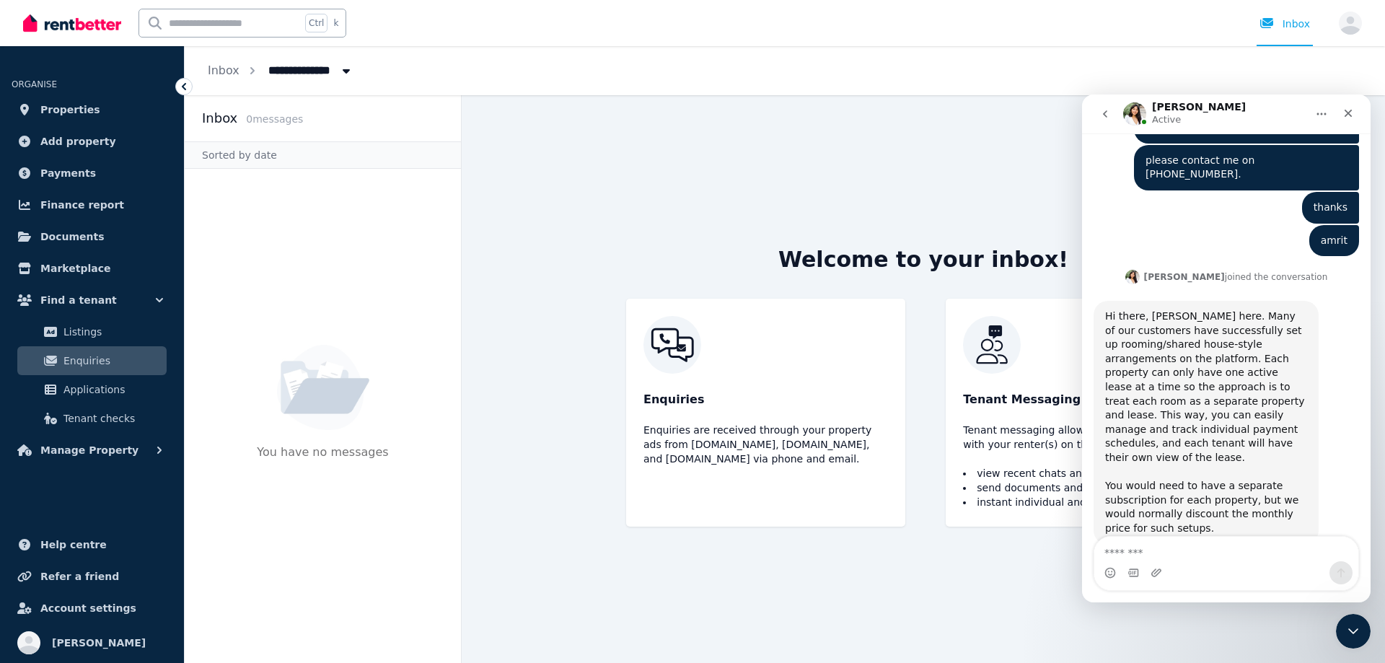
scroll to position [1494, 0]
type textarea "*"
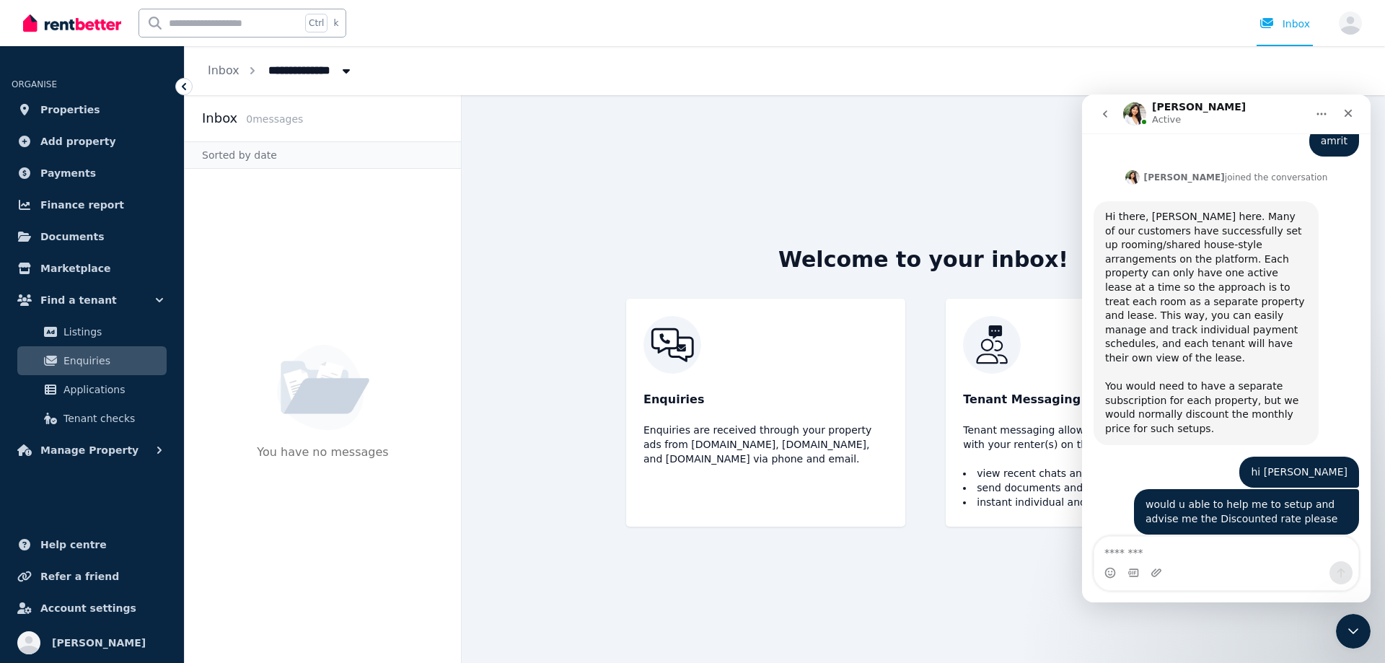
scroll to position [1595, 0]
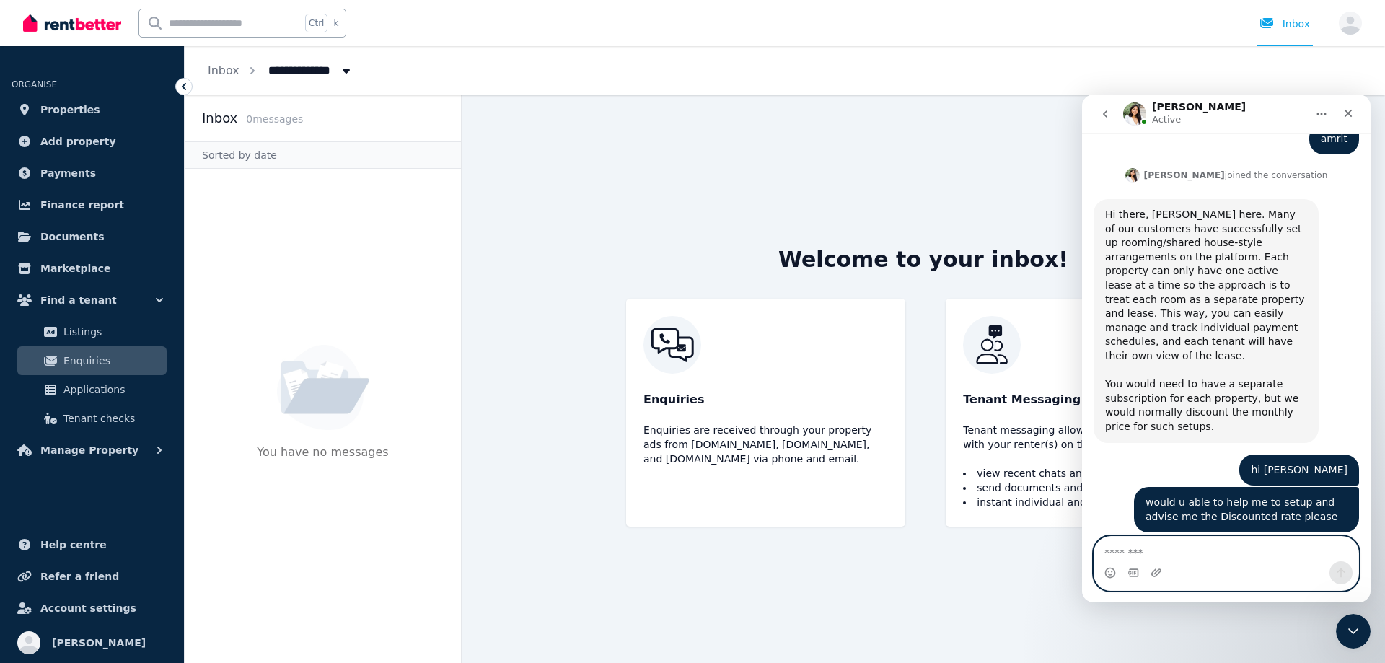
click at [1181, 558] on textarea "Message…" at bounding box center [1226, 549] width 264 height 25
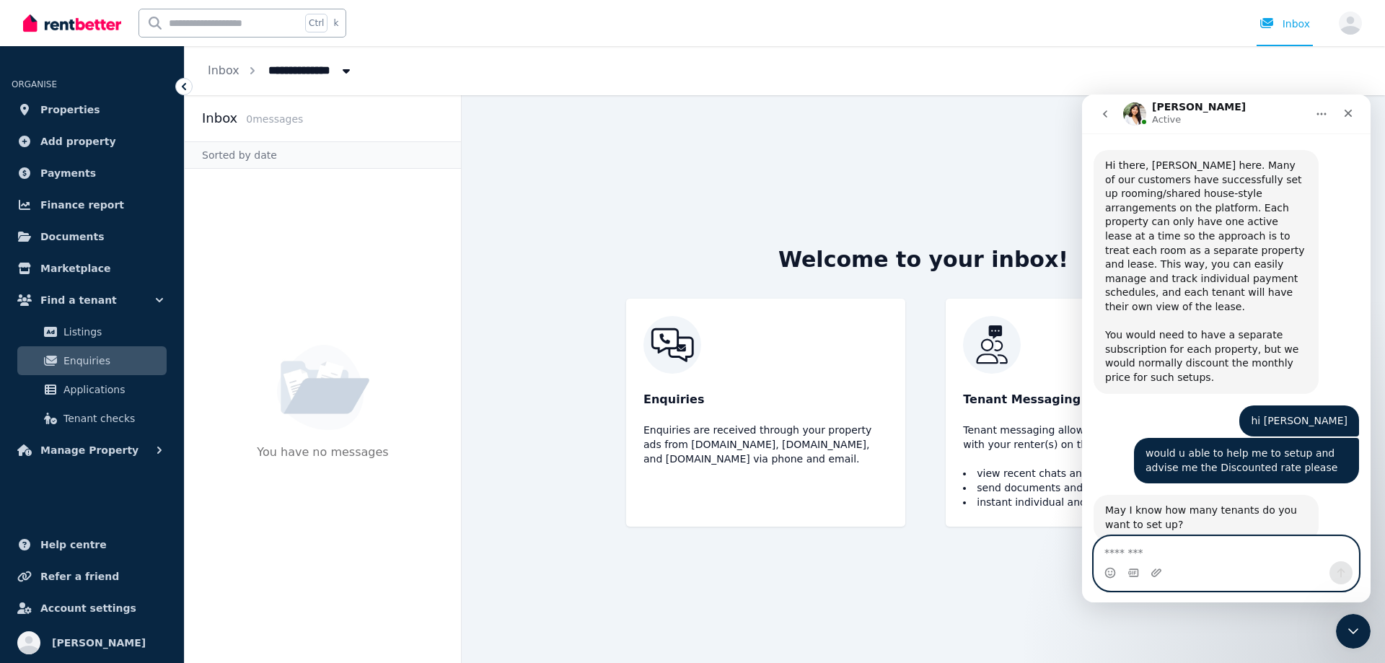
scroll to position [1642, 0]
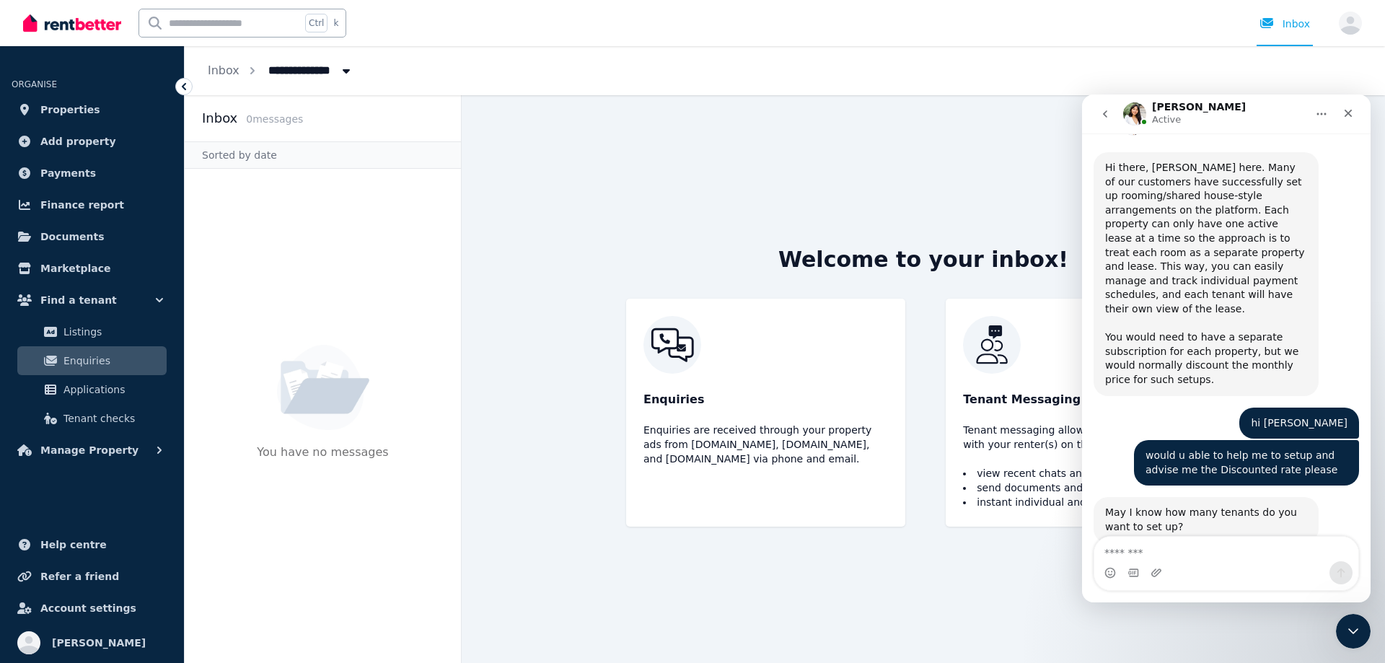
click at [1166, 568] on div "Intercom messenger" at bounding box center [1226, 572] width 264 height 23
click at [1140, 550] on textarea "Message…" at bounding box center [1226, 549] width 264 height 25
type textarea "**********"
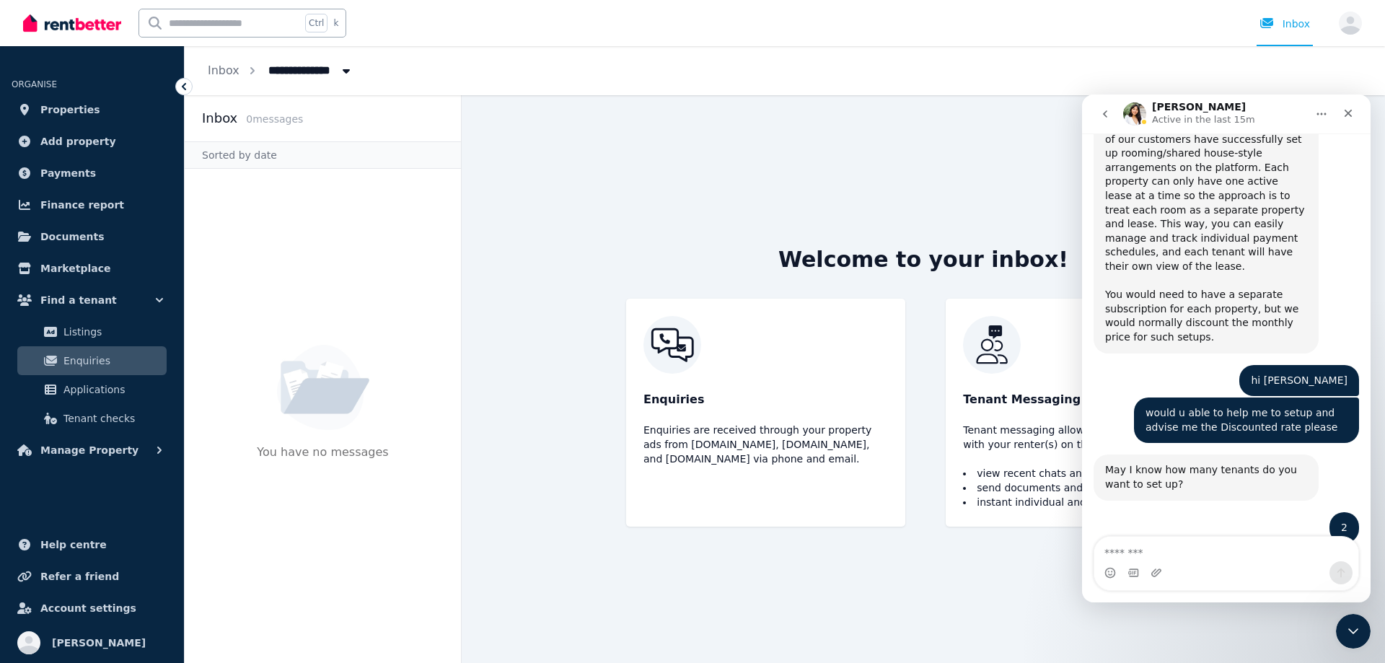
click at [871, 193] on div "Welcome to your inbox! Enquiries Enquiries are received through your property a…" at bounding box center [923, 379] width 646 height 568
click at [1195, 550] on textarea "Message…" at bounding box center [1226, 549] width 264 height 25
drag, startPoint x: 1151, startPoint y: 395, endPoint x: 1212, endPoint y: 395, distance: 60.6
click at [1212, 563] on div "For two properties we’d be able to offer you at $29 per month each." at bounding box center [1206, 577] width 202 height 28
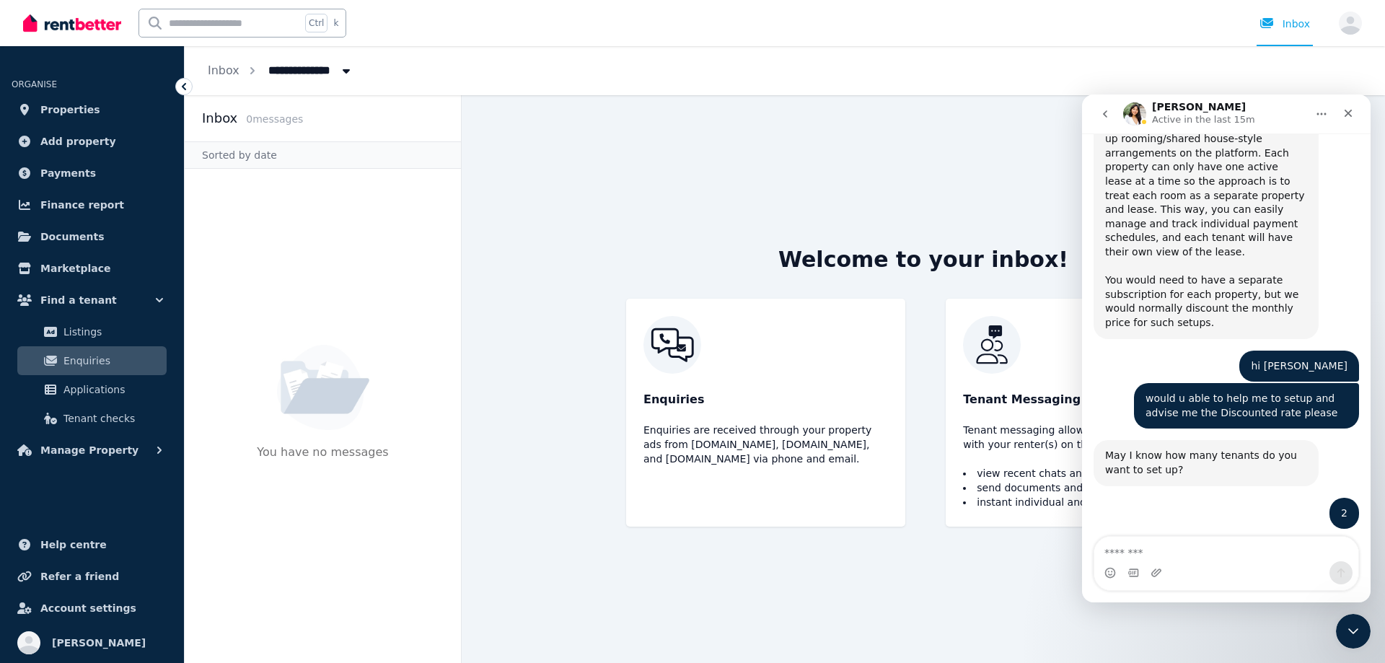
click at [1178, 610] on div "If you’d like to get started, you can use the code 29@MA56 at the checkout 🙂" at bounding box center [1206, 624] width 202 height 28
drag, startPoint x: 1105, startPoint y: 452, endPoint x: 1138, endPoint y: 450, distance: 33.2
click at [1138, 610] on div "If you’d like to get started, you can use the code 29@MA56 at the checkout 🙂" at bounding box center [1206, 624] width 202 height 28
click at [1154, 610] on div "If you’d like to get started, you can use the code 29@MA56 at the checkout 🙂" at bounding box center [1206, 624] width 202 height 28
click at [1110, 602] on div "If you’d like to get started, you can use the code 29@MA56 at the checkout 🙂 Ro…" at bounding box center [1205, 624] width 225 height 45
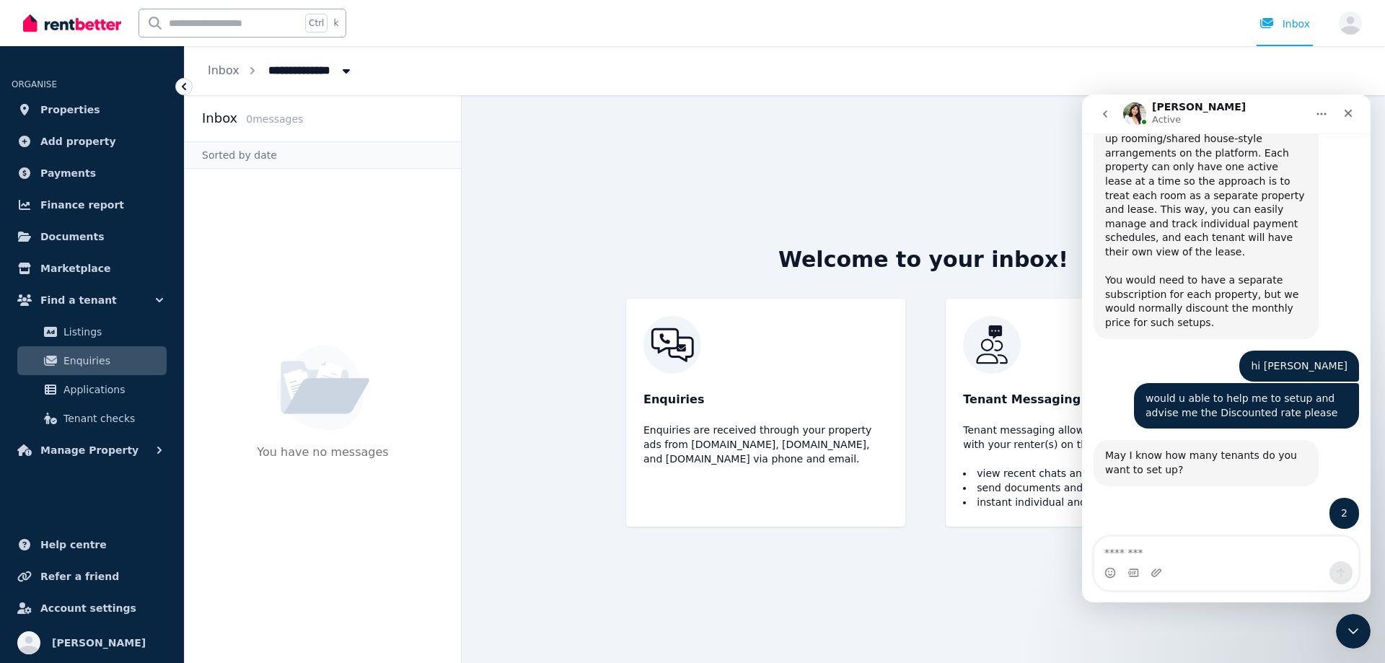
click at [1110, 610] on div "If you’d like to get started, you can use the code 29@MA56 at the checkout 🙂" at bounding box center [1206, 624] width 202 height 28
drag, startPoint x: 1106, startPoint y: 449, endPoint x: 1175, endPoint y: 448, distance: 68.5
click at [1175, 610] on div "If you’d like to get started, you can use the code 29@MA56 at the checkout 🙂" at bounding box center [1206, 624] width 202 height 28
copy div "code 29@MA56"
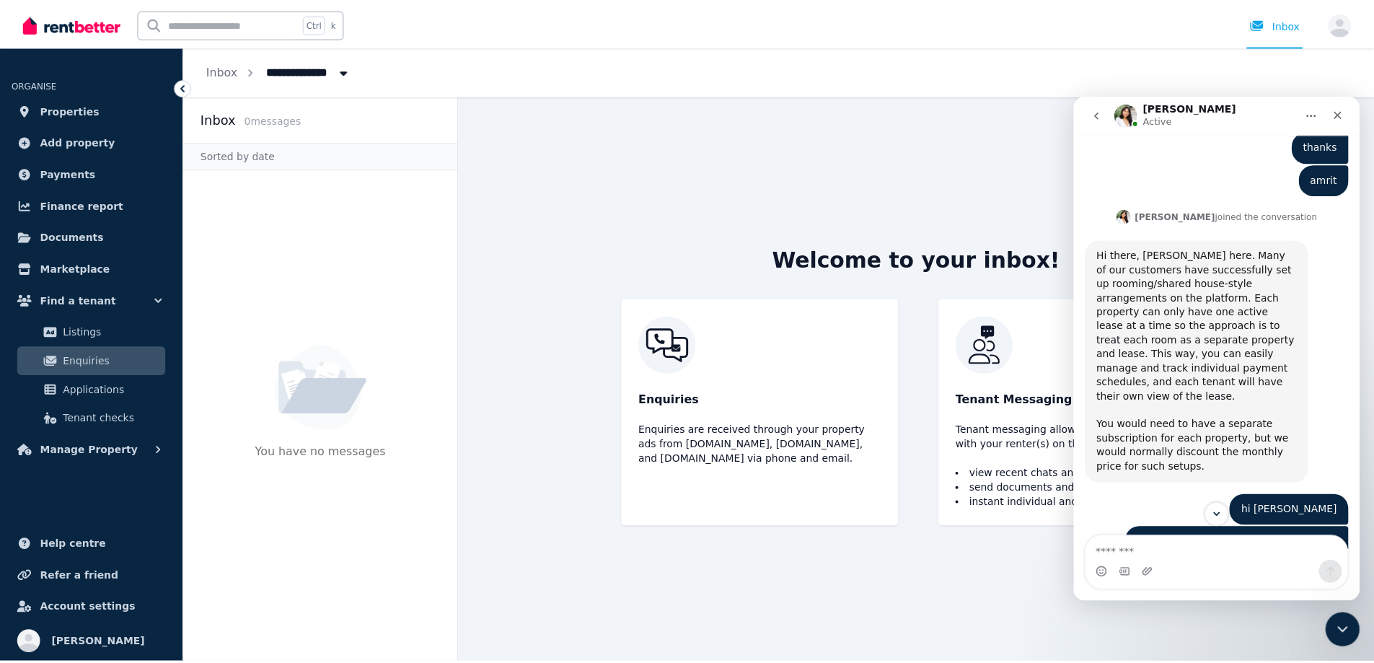
scroll to position [1410, 0]
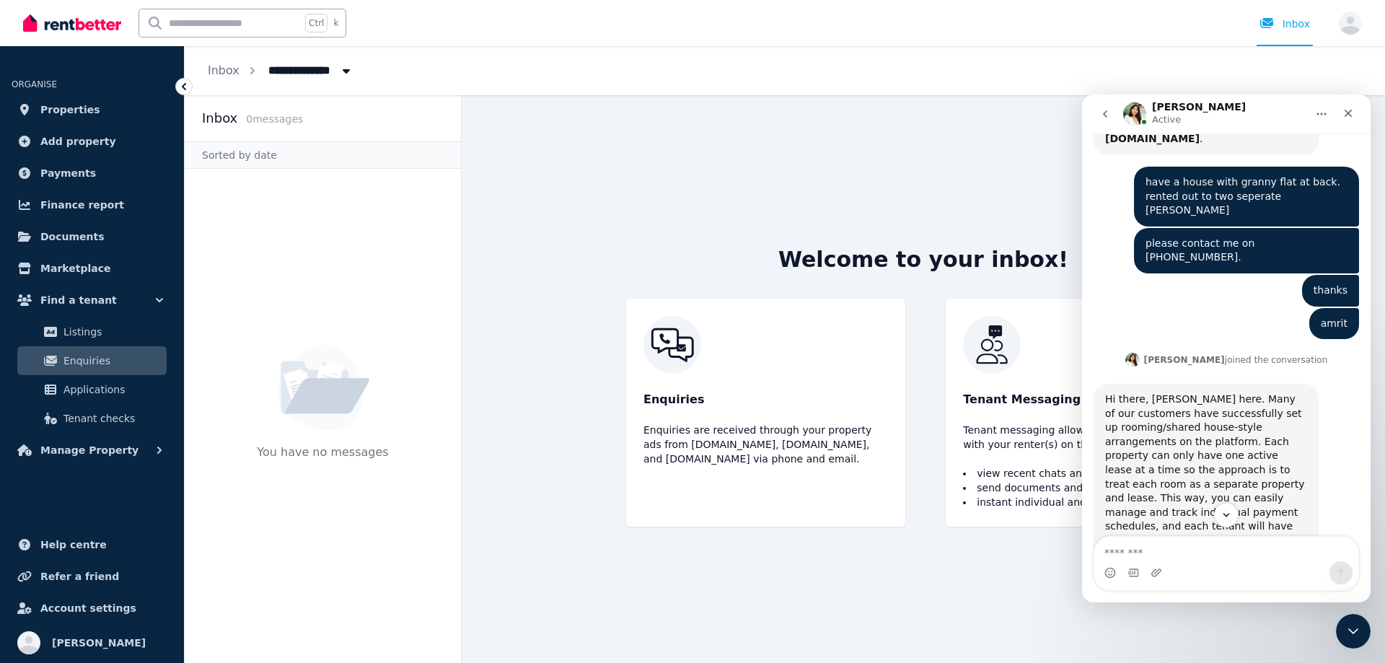
click at [544, 166] on main "Welcome to your inbox! Enquiries Enquiries are received through your property a…" at bounding box center [923, 379] width 923 height 568
click at [59, 99] on link "Properties" at bounding box center [92, 109] width 161 height 29
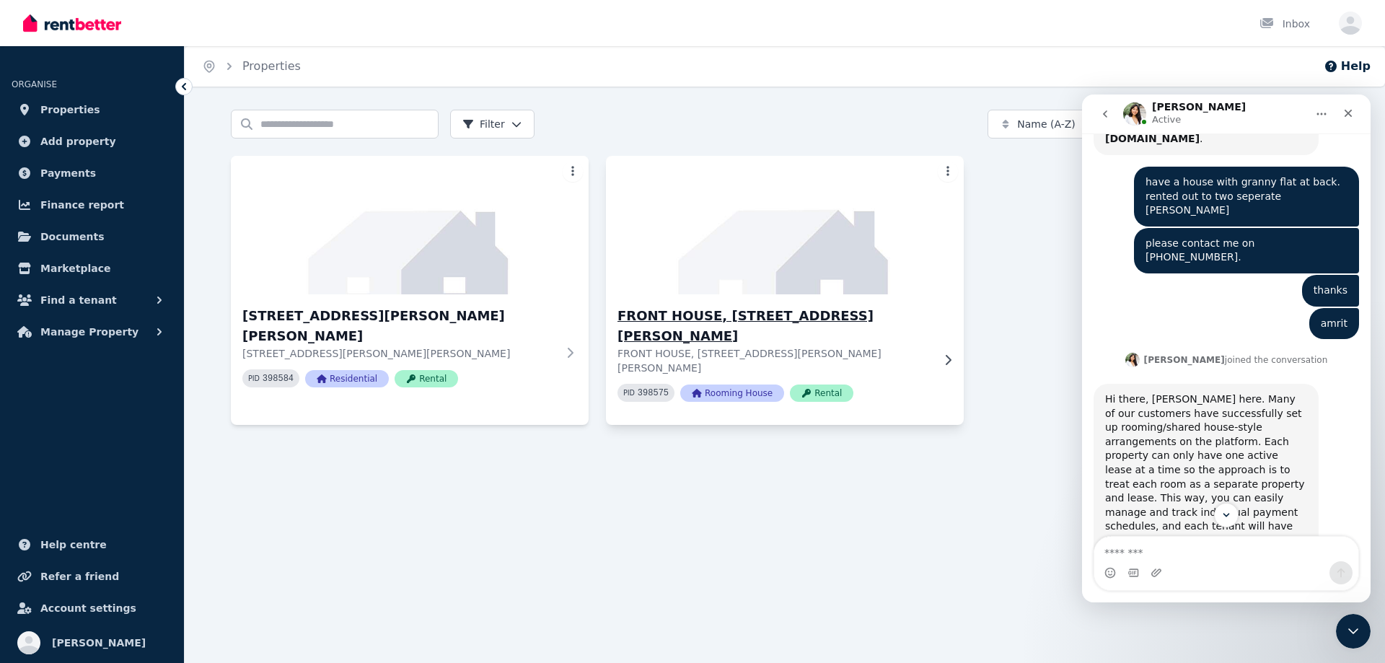
click at [945, 354] on icon at bounding box center [948, 360] width 14 height 12
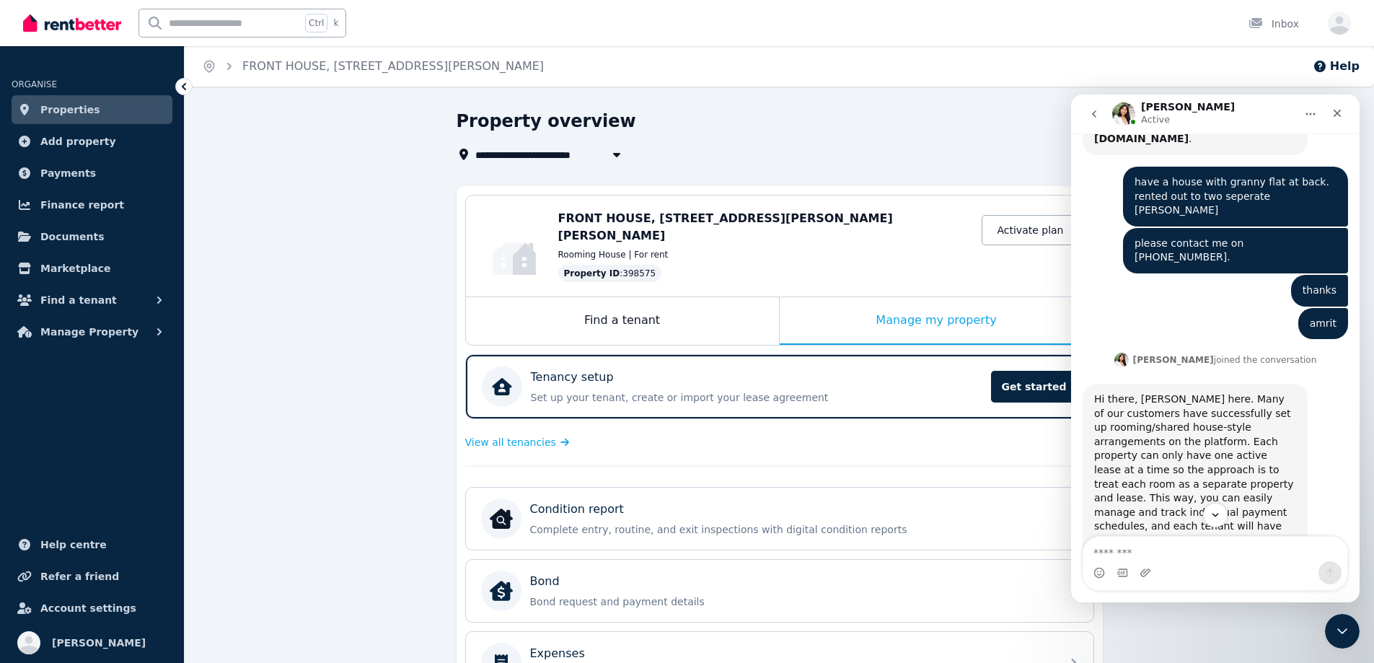
click at [1313, 116] on icon "Home" at bounding box center [1311, 114] width 12 height 12
click at [910, 118] on div "Property overview" at bounding box center [776, 123] width 638 height 27
click at [1087, 115] on button "go back" at bounding box center [1093, 113] width 27 height 27
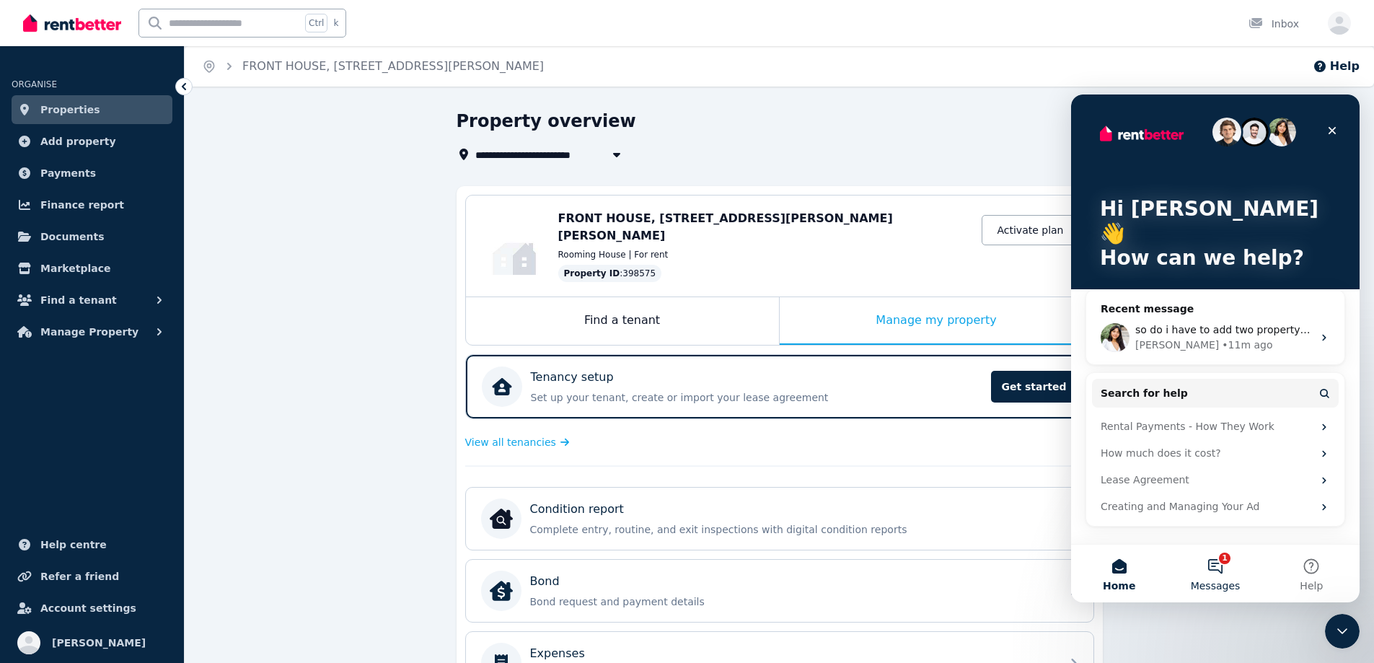
click at [1214, 561] on button "1 Messages" at bounding box center [1215, 574] width 96 height 58
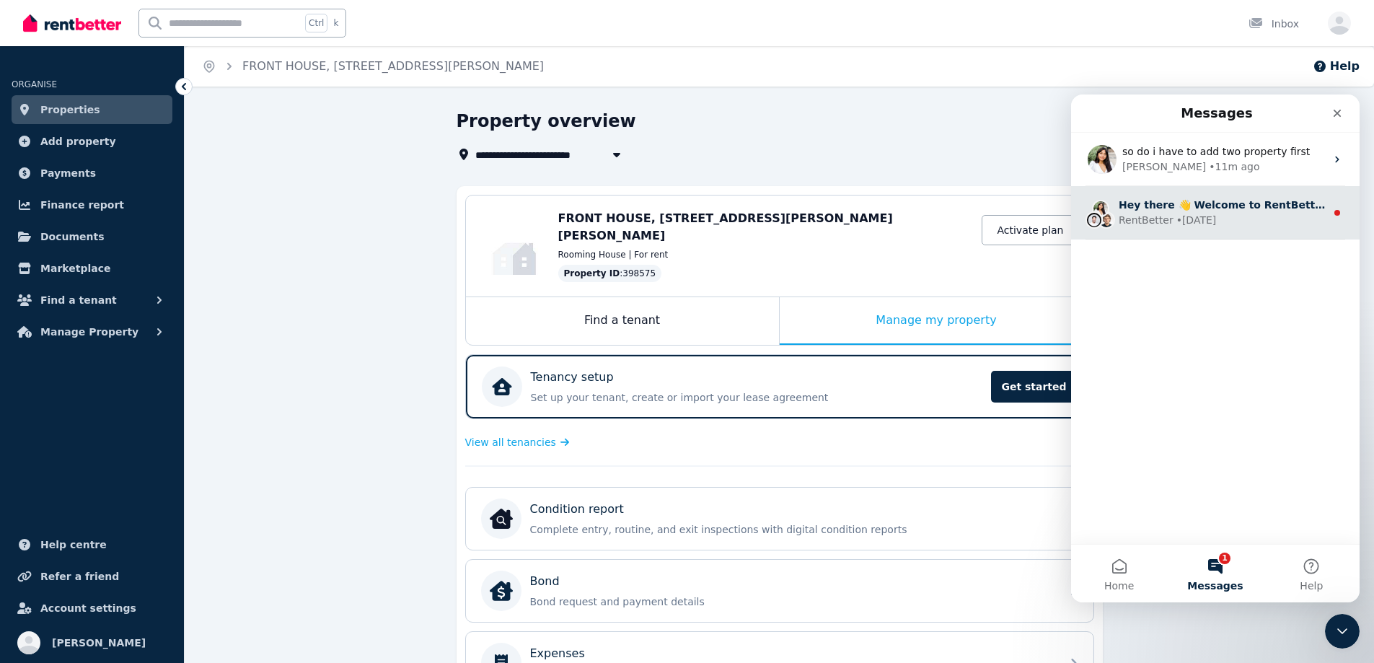
click at [1217, 223] on div "RentBetter • 4w ago" at bounding box center [1222, 220] width 207 height 15
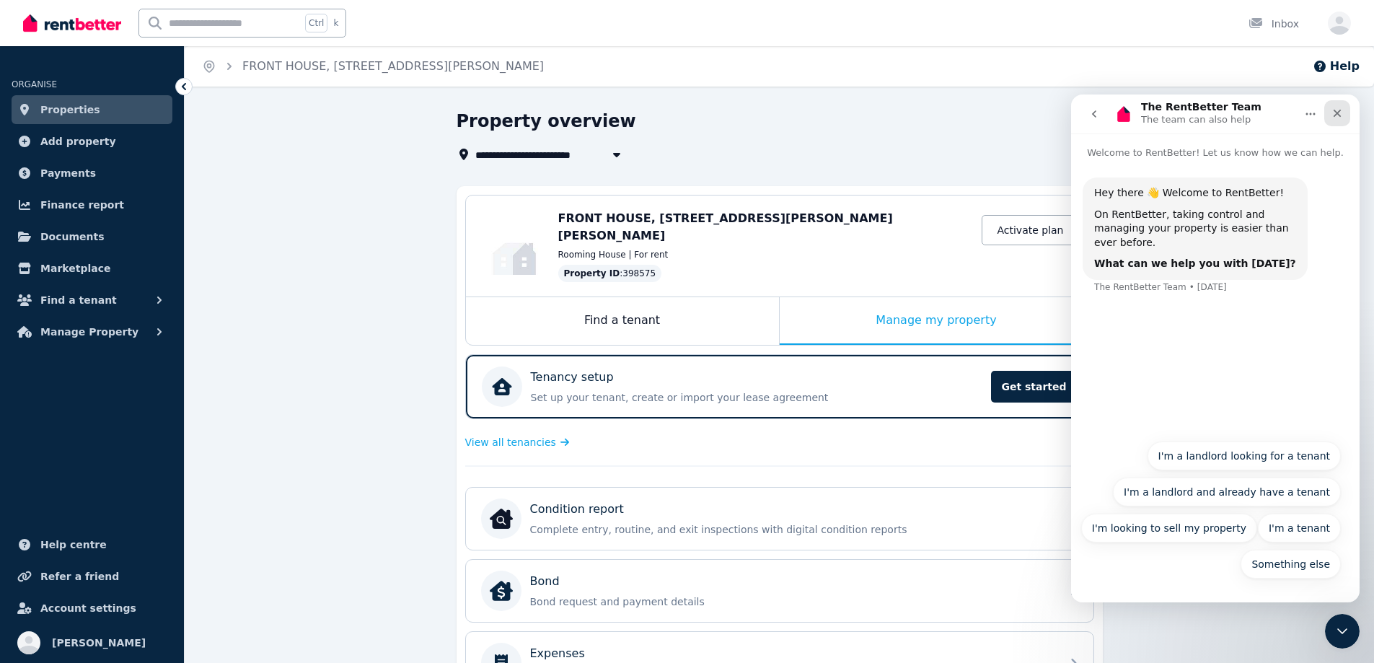
drag, startPoint x: 1338, startPoint y: 115, endPoint x: 2372, endPoint y: 193, distance: 1036.6
click at [1338, 115] on icon "Close" at bounding box center [1338, 114] width 8 height 8
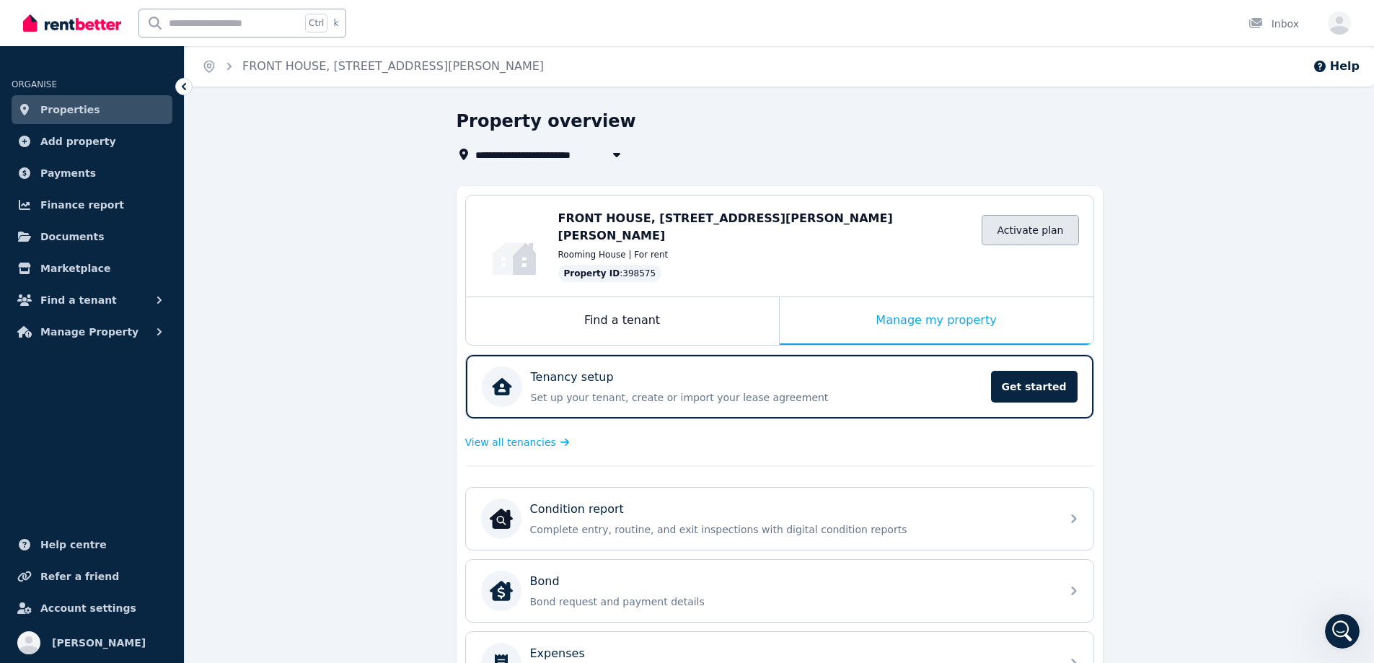
click at [1037, 221] on link "Activate plan" at bounding box center [1030, 230] width 97 height 30
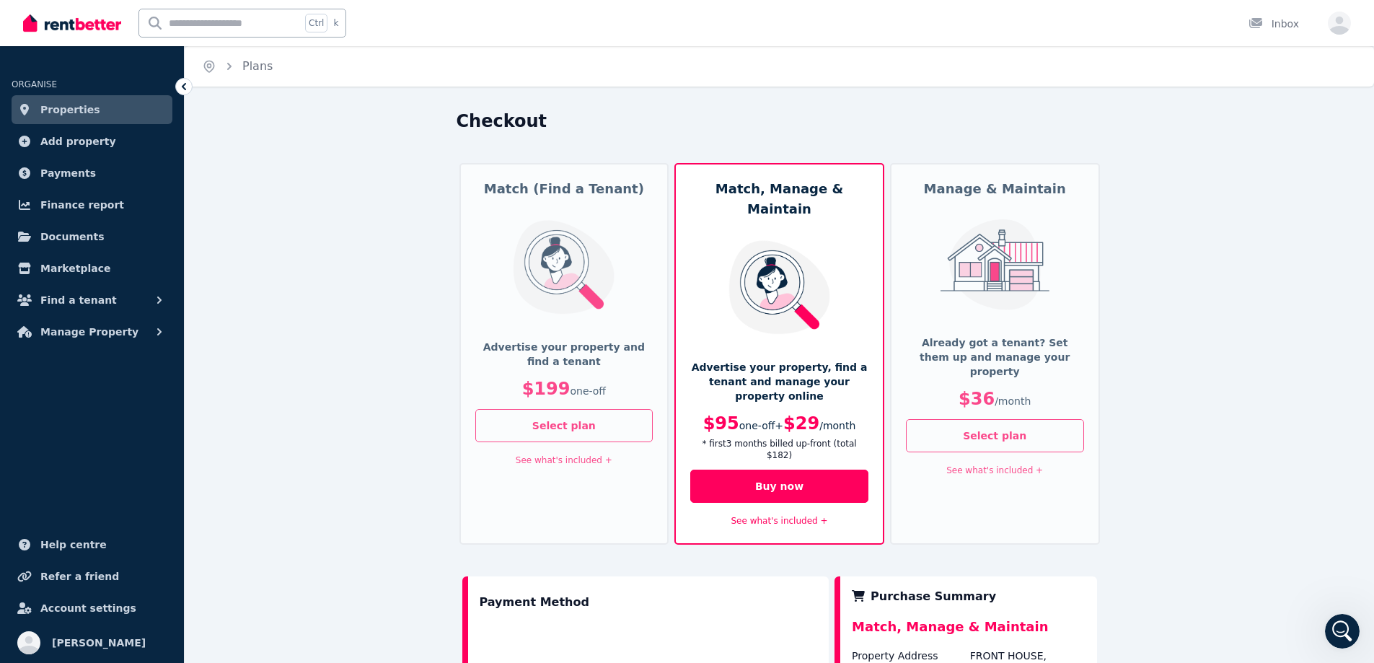
click at [1044, 387] on p "$36 / month" at bounding box center [995, 398] width 178 height 23
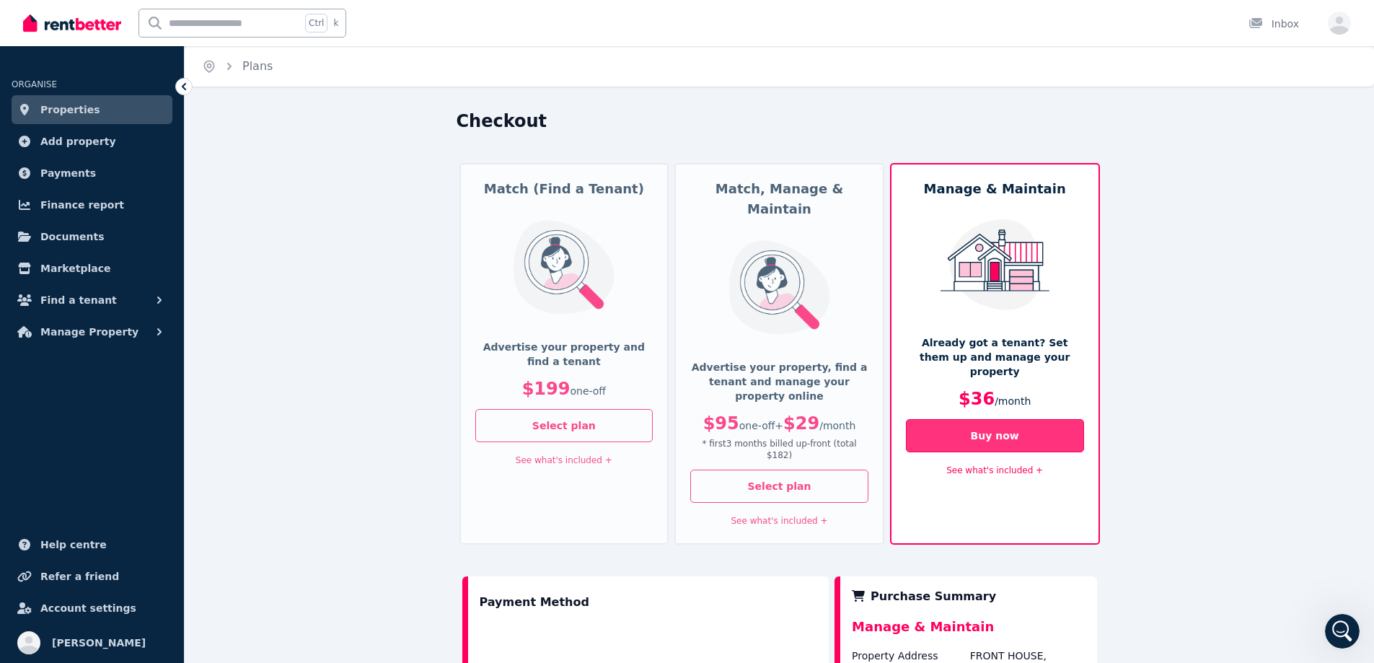
scroll to position [72, 0]
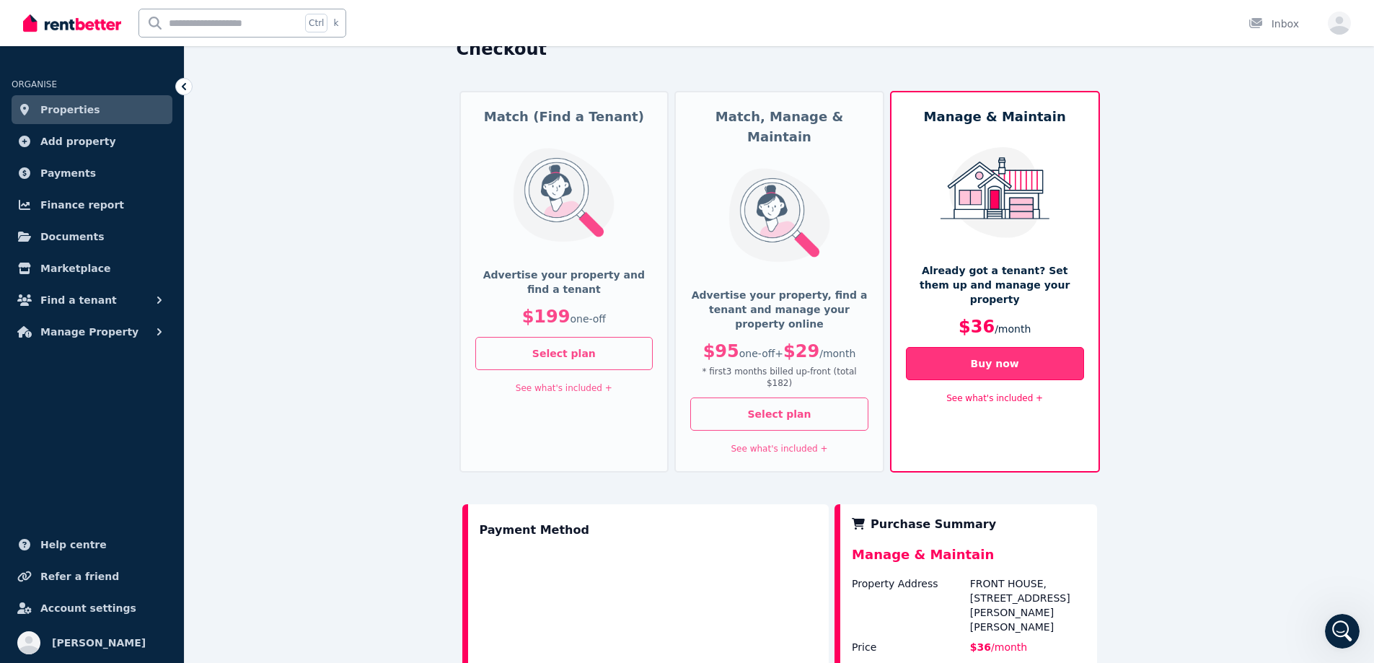
click at [1071, 426] on div "Manage & Maintain Already got a tenant? Set them up and manage your property $3…" at bounding box center [995, 282] width 210 height 382
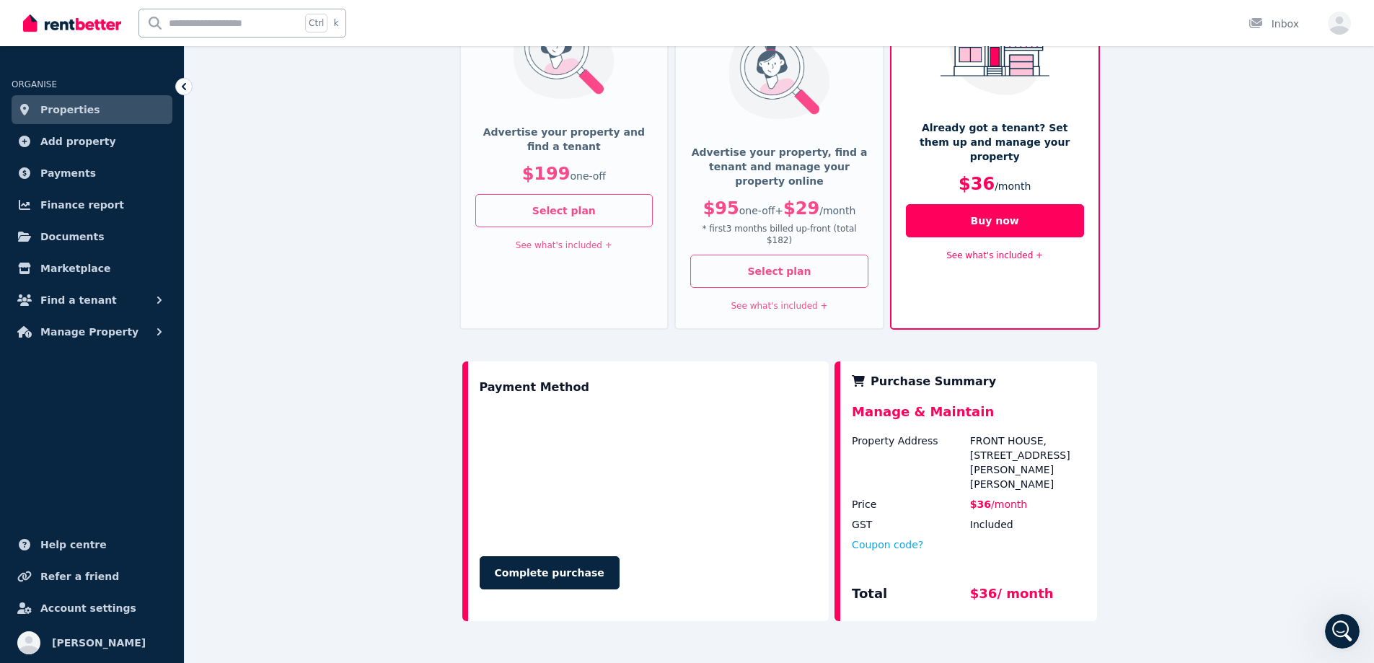
scroll to position [216, 0]
click at [871, 536] on button "Coupon code?" at bounding box center [887, 543] width 71 height 14
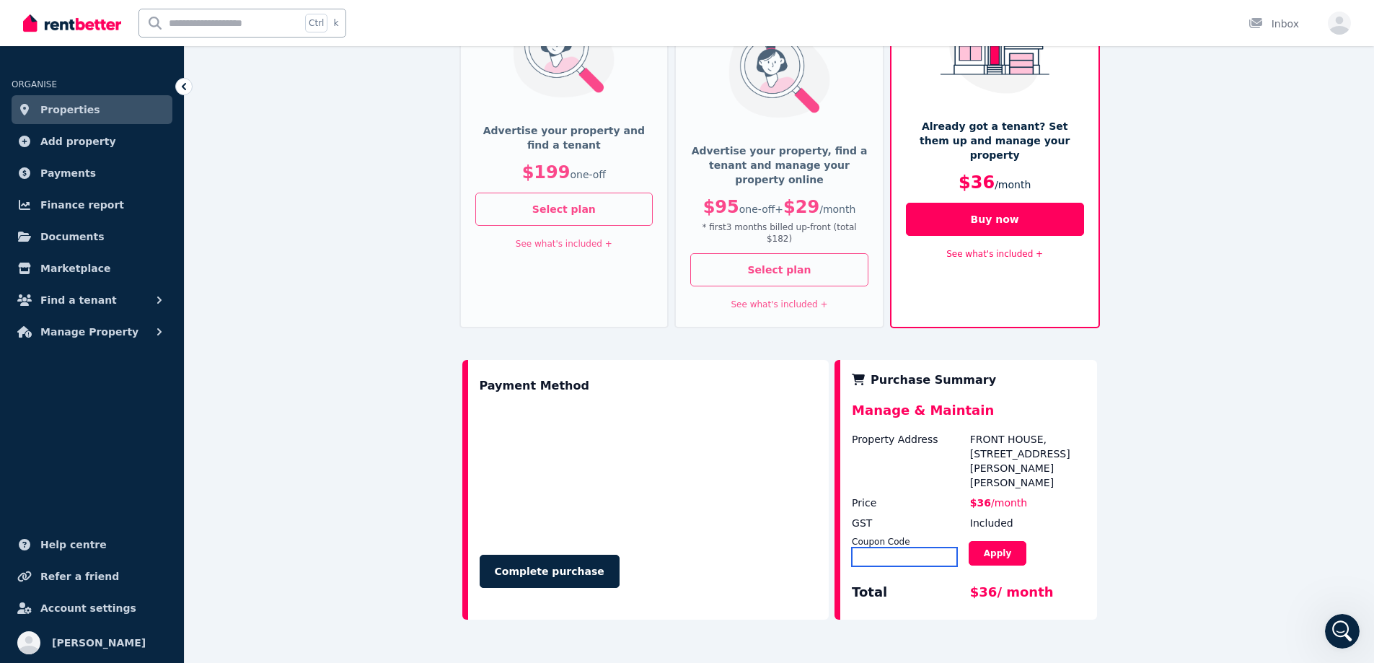
click at [918, 547] on input "text" at bounding box center [904, 556] width 105 height 19
paste input "**********"
type input "**********"
click at [1012, 541] on button "Apply" at bounding box center [998, 553] width 58 height 25
click at [1130, 396] on div "**********" at bounding box center [779, 283] width 1189 height 781
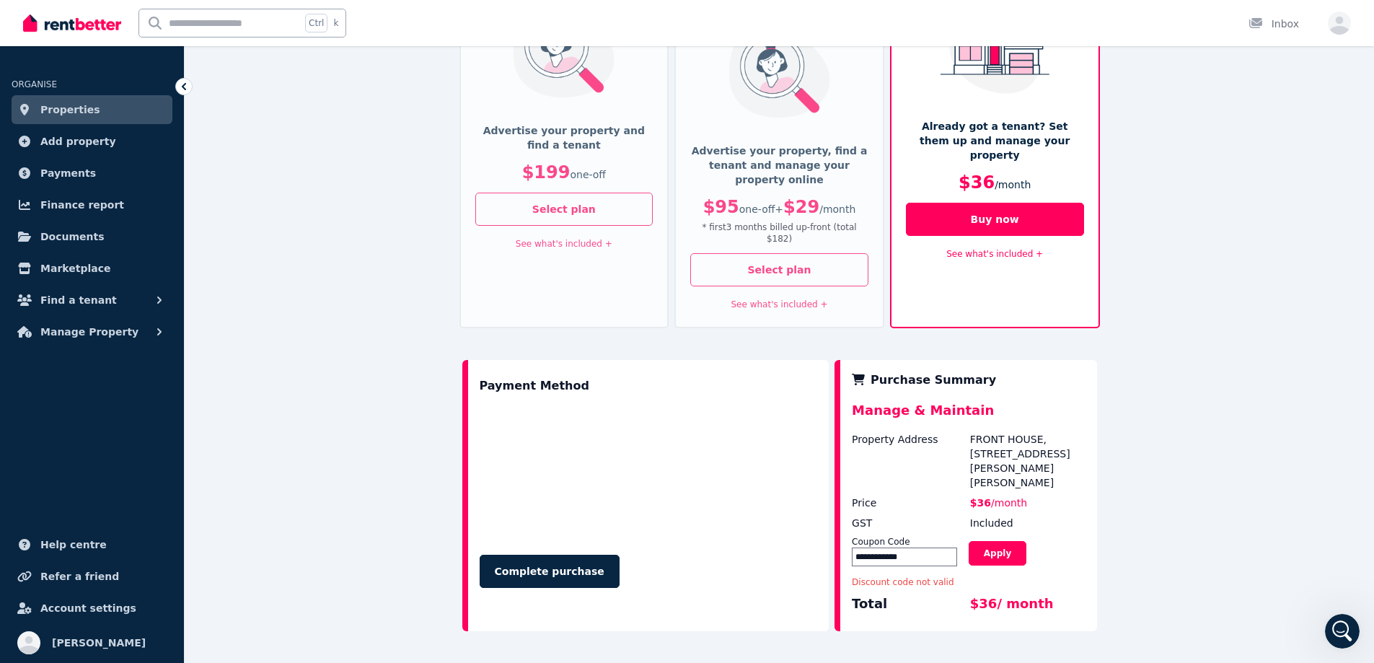
click at [1033, 249] on link "See what's included +" at bounding box center [994, 254] width 97 height 10
click at [1019, 249] on link "See less info -" at bounding box center [994, 254] width 61 height 10
click at [1010, 249] on link "See what's included +" at bounding box center [994, 254] width 97 height 10
click at [1010, 249] on link "See less info -" at bounding box center [994, 254] width 61 height 10
click at [1003, 249] on link "See what's included +" at bounding box center [994, 254] width 97 height 10
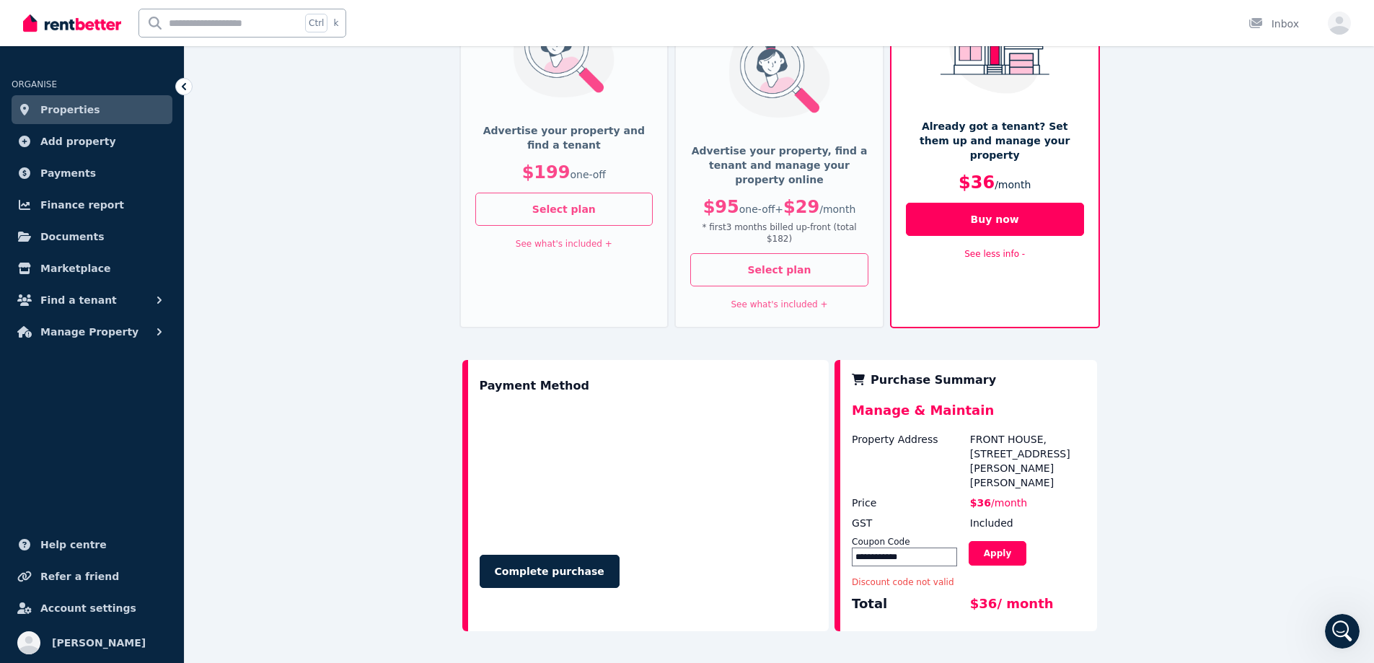
click at [1003, 249] on link "See less info -" at bounding box center [994, 254] width 61 height 10
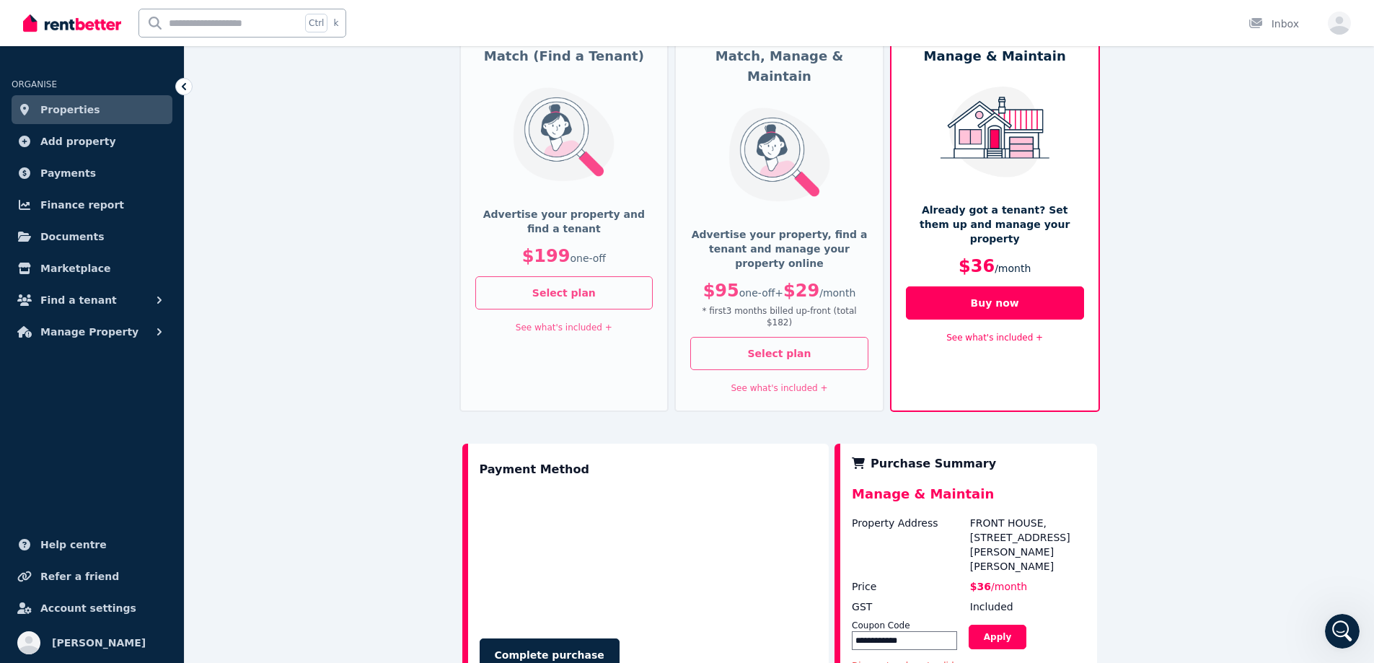
scroll to position [0, 0]
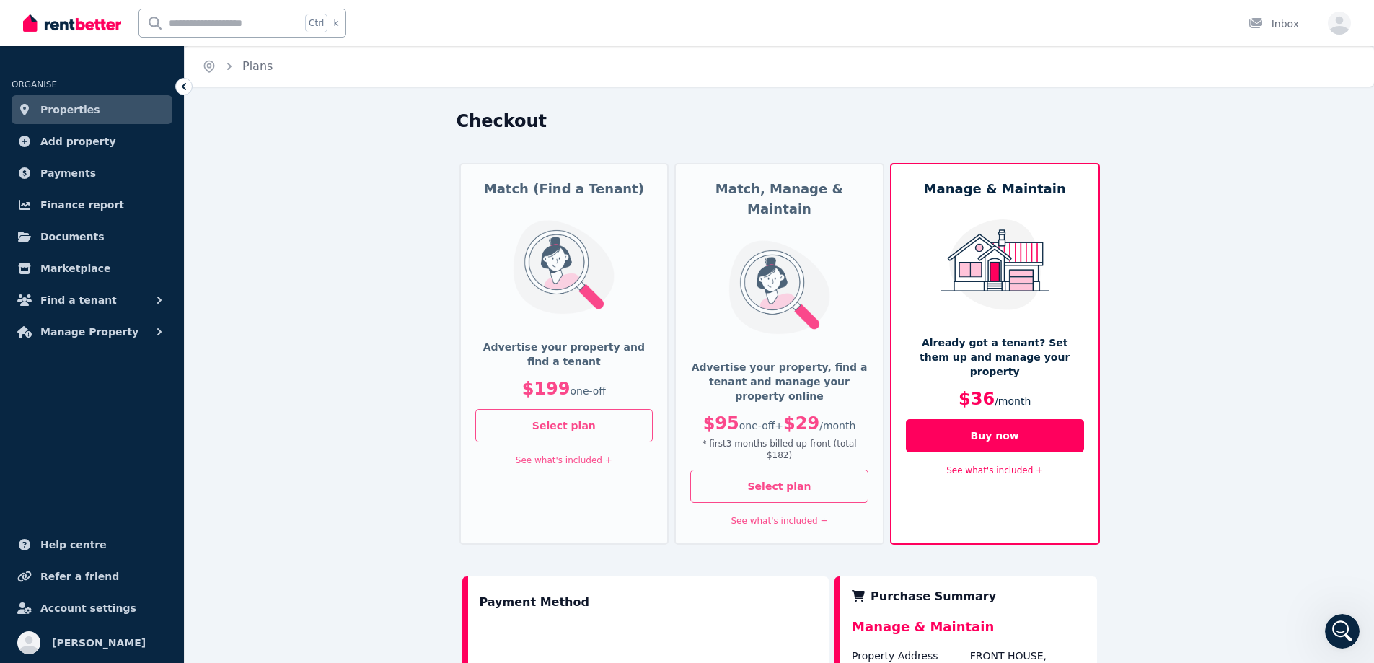
click at [1026, 465] on link "See what's included +" at bounding box center [994, 470] width 97 height 10
click at [1026, 461] on div "See less info -" at bounding box center [995, 469] width 178 height 17
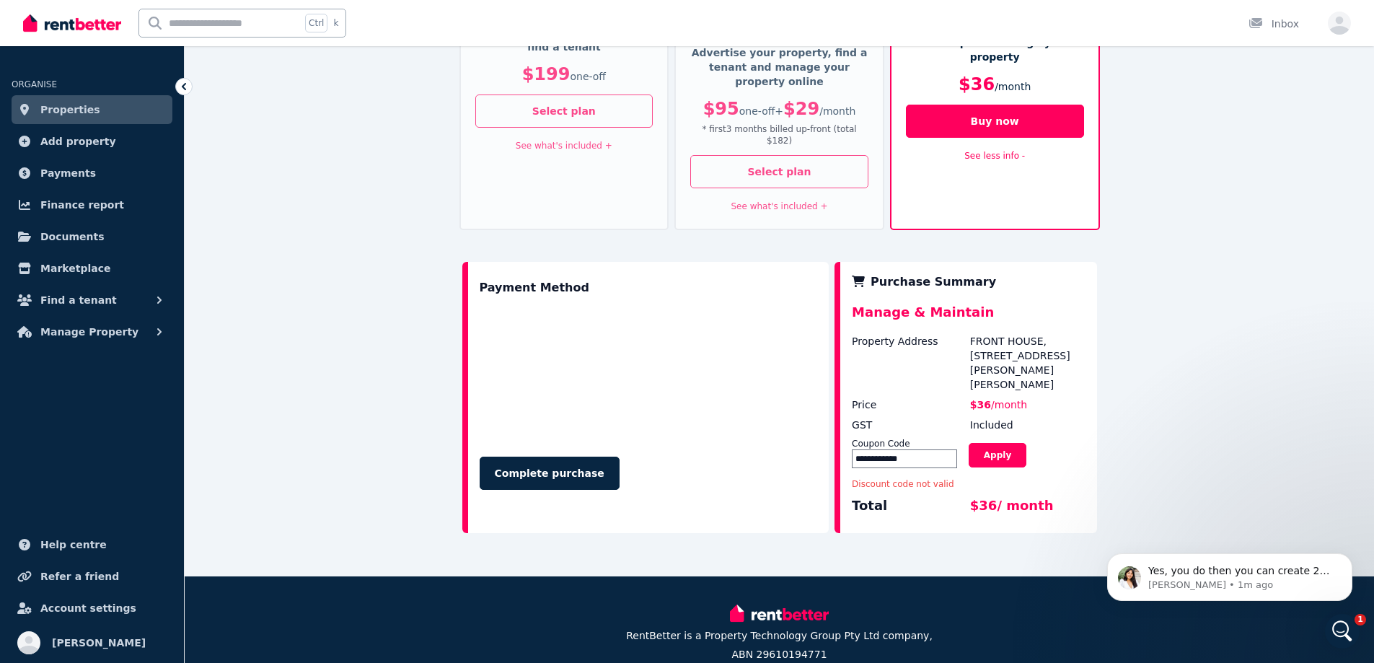
scroll to position [315, 0]
click at [1337, 620] on icon "Open Intercom Messenger" at bounding box center [1341, 629] width 24 height 24
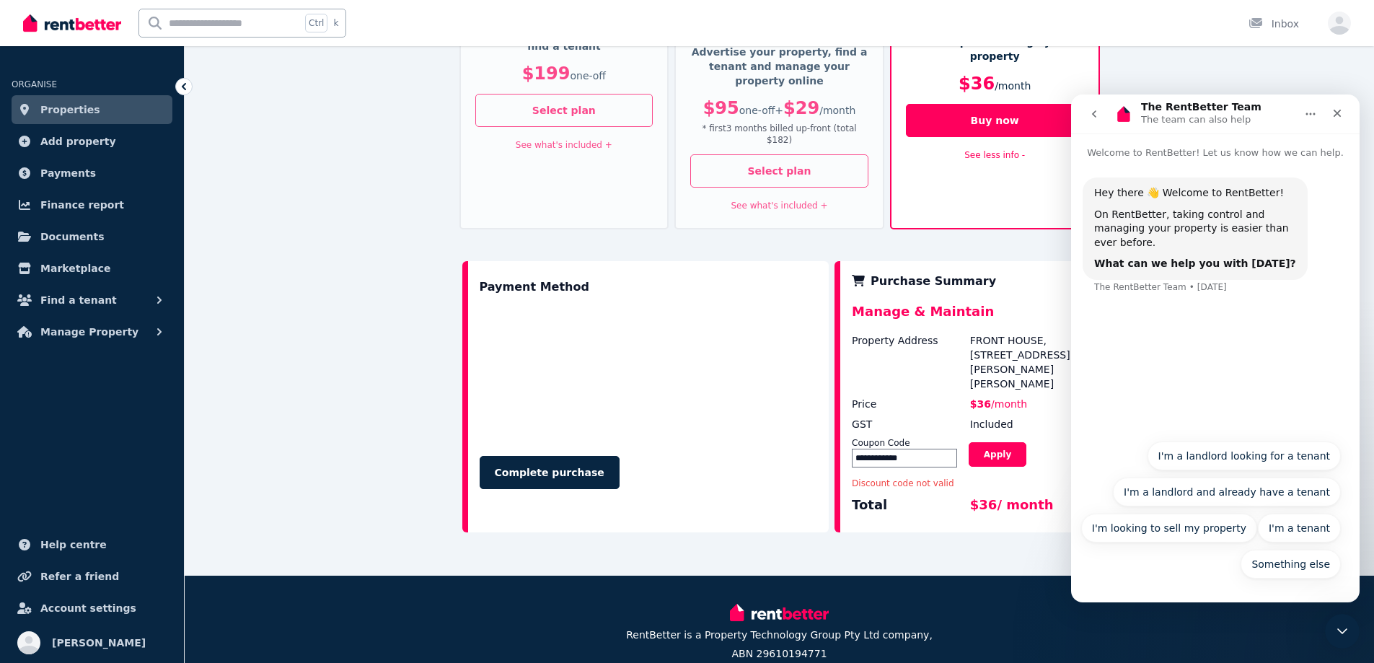
click at [1093, 116] on icon "go back" at bounding box center [1094, 114] width 12 height 12
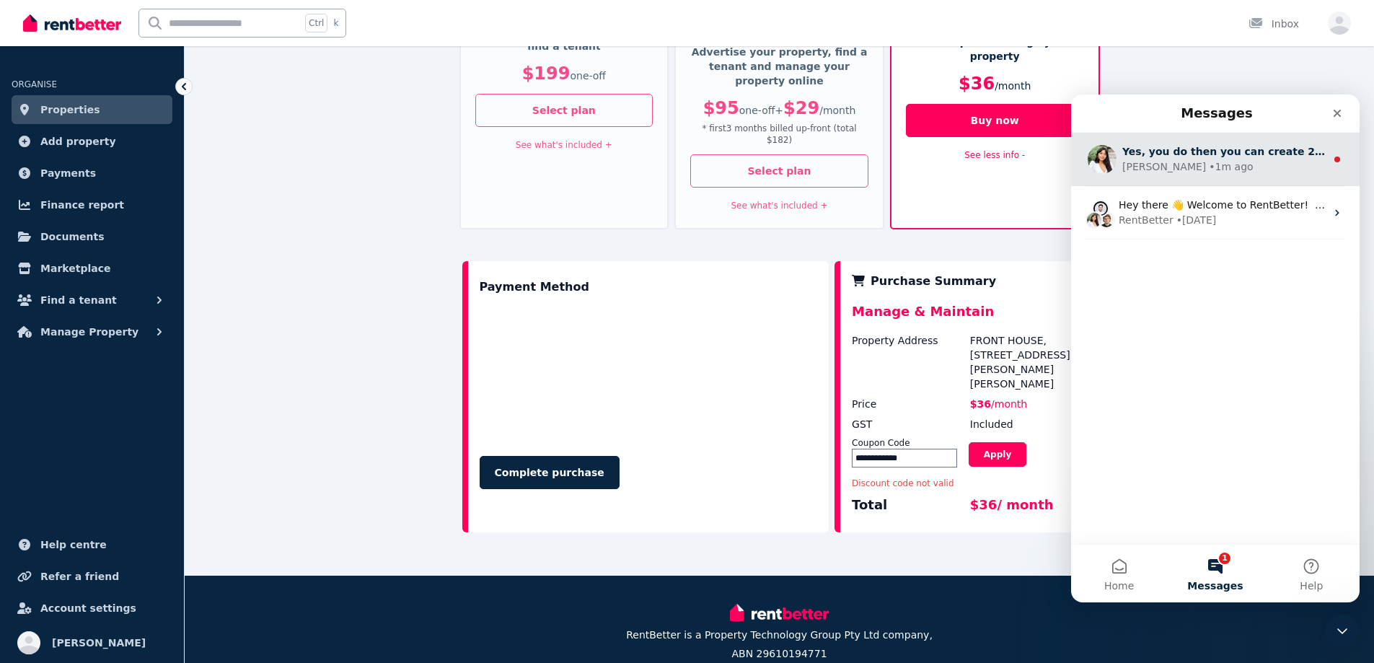
click at [1229, 170] on div "Rochelle • 1m ago" at bounding box center [1223, 166] width 203 height 15
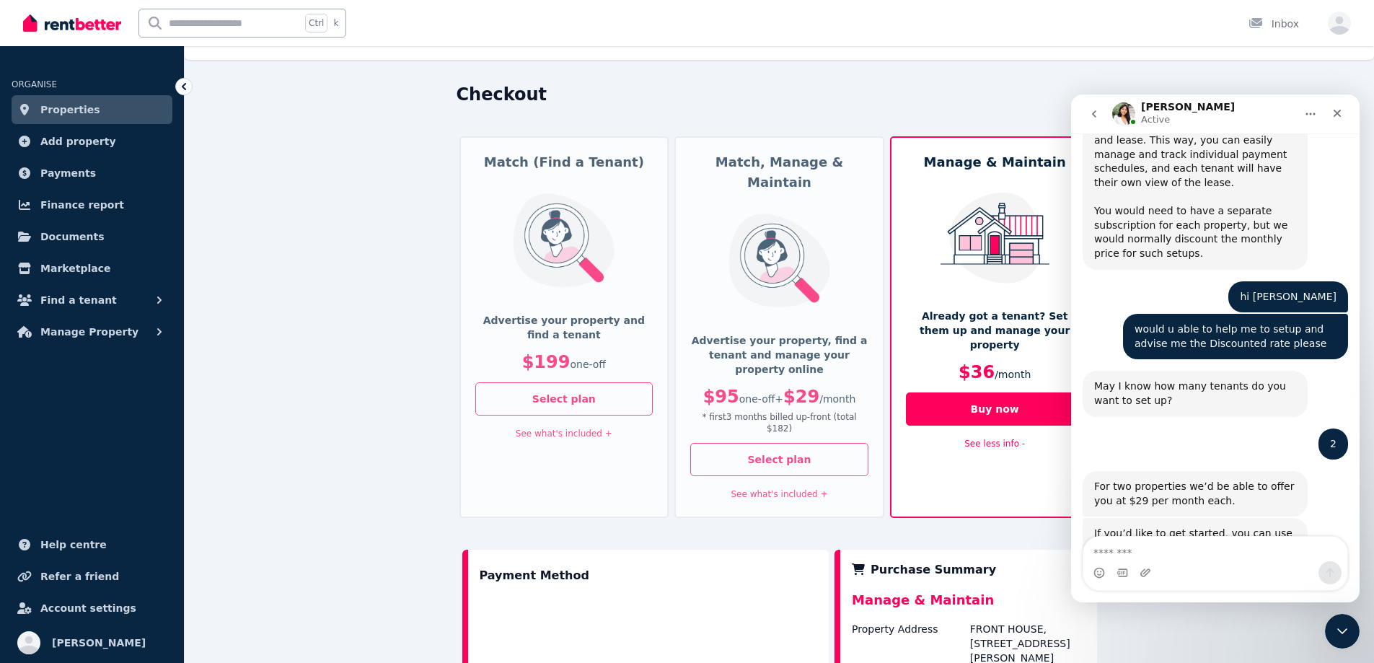
scroll to position [0, 0]
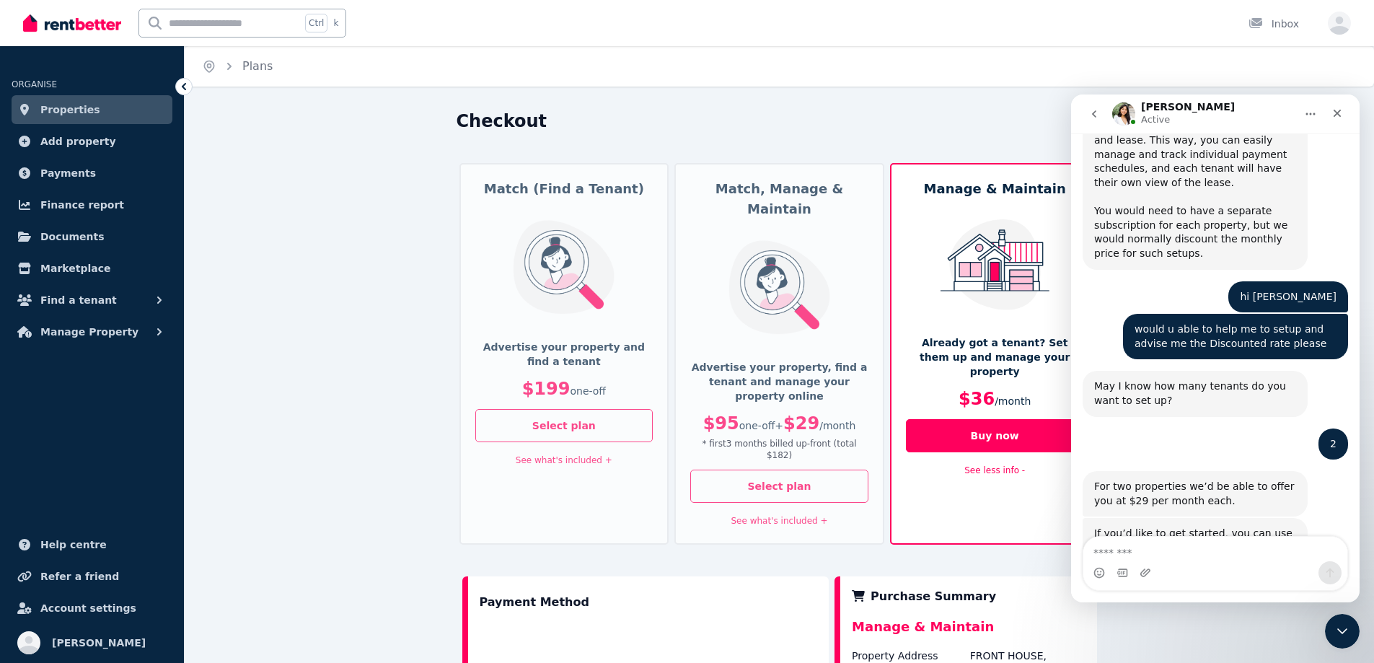
click at [187, 89] on icon at bounding box center [184, 86] width 14 height 14
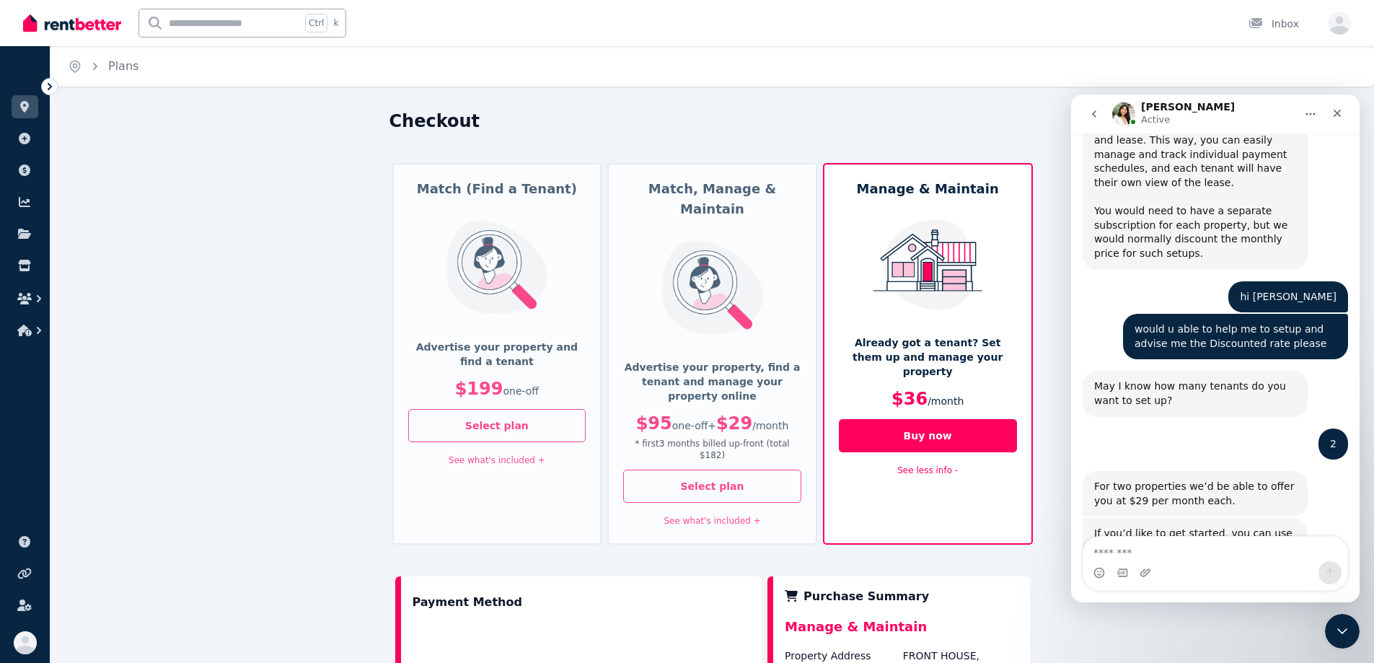
click at [54, 89] on icon at bounding box center [50, 86] width 14 height 14
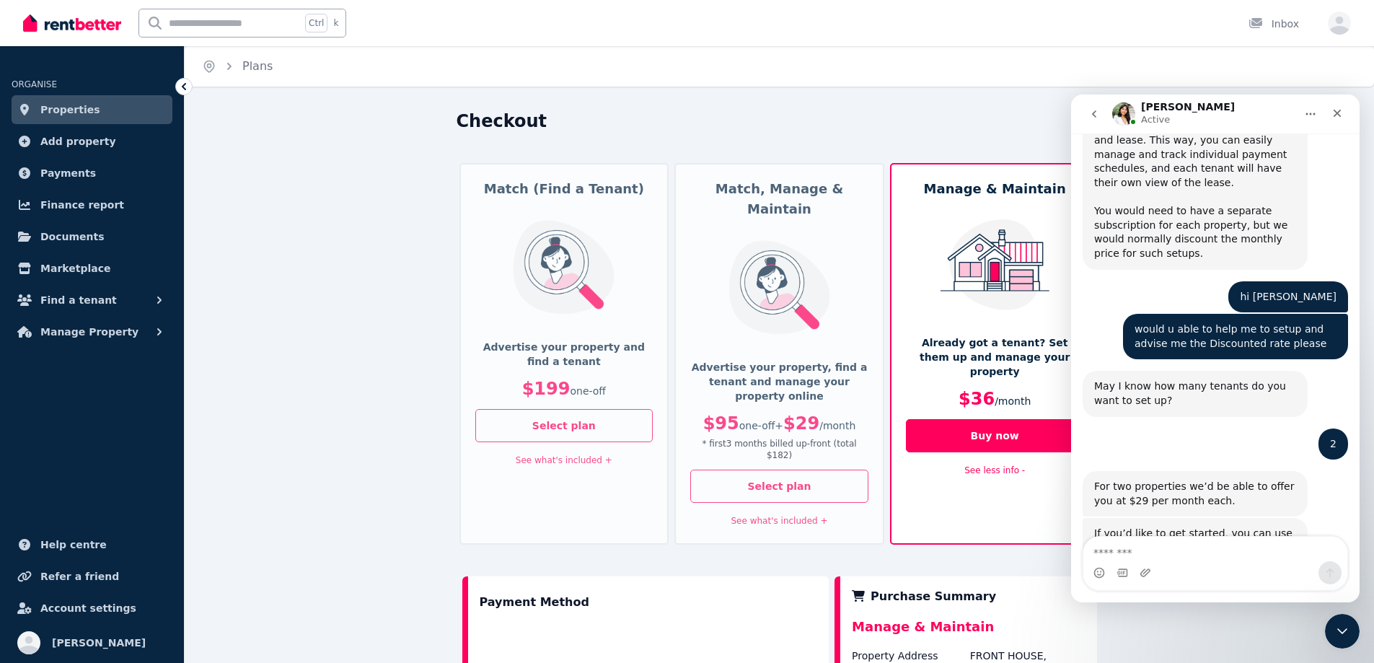
click at [56, 108] on span "Properties" at bounding box center [70, 109] width 60 height 17
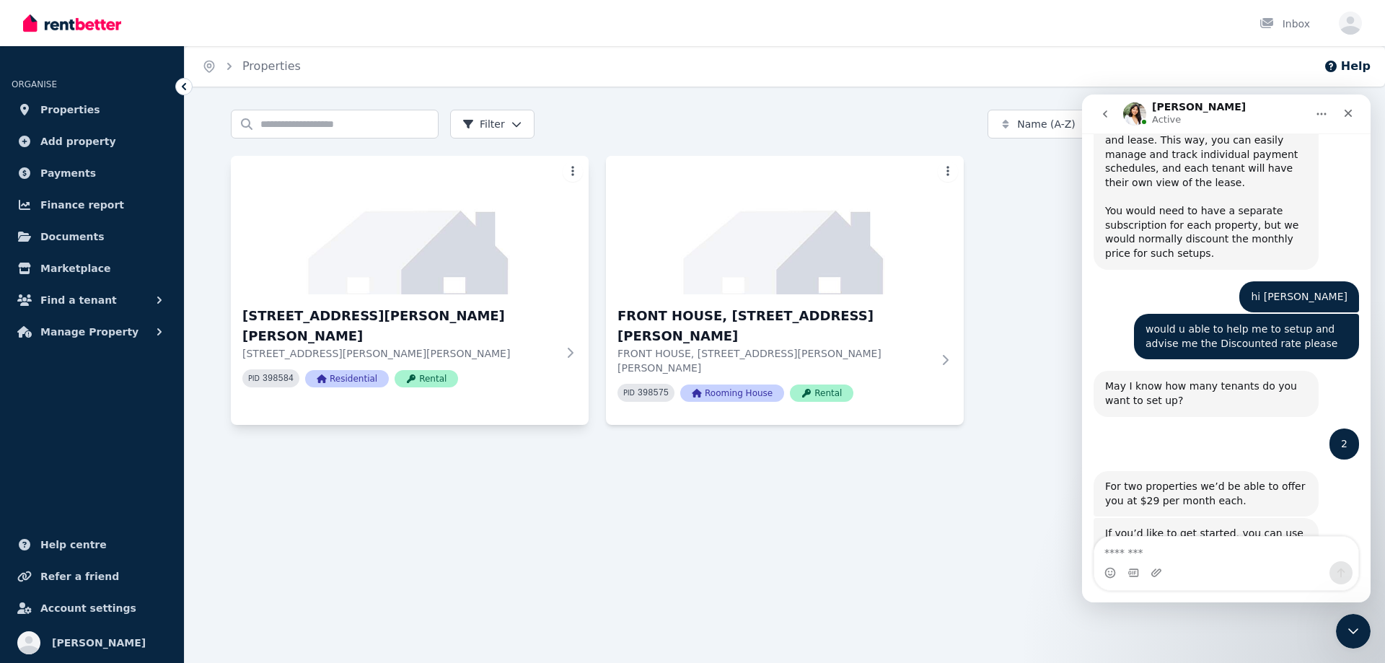
click at [568, 172] on html "Open main menu Inbox Open user menu ORGANISE Properties Add property Payments F…" at bounding box center [692, 331] width 1385 height 663
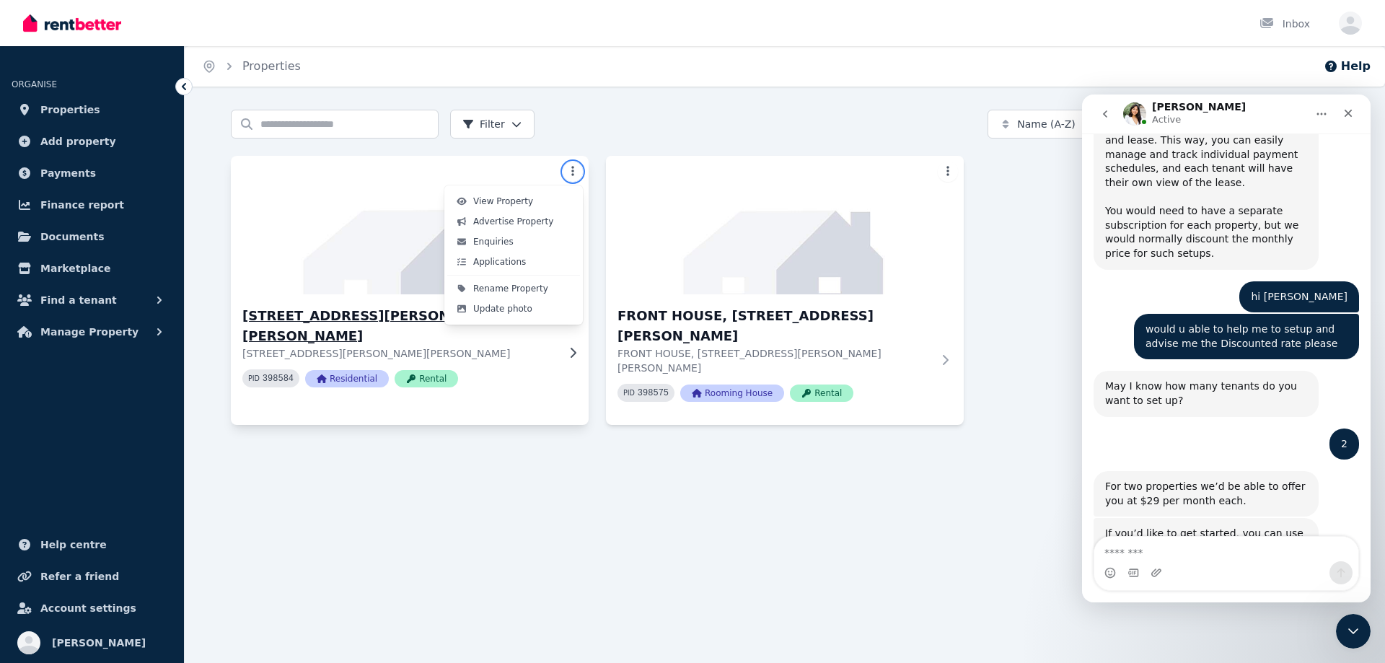
drag, startPoint x: 438, startPoint y: 164, endPoint x: 542, endPoint y: 166, distance: 103.9
click at [438, 164] on html "Open main menu Inbox Open user menu ORGANISE Properties Add property Payments F…" at bounding box center [692, 331] width 1385 height 663
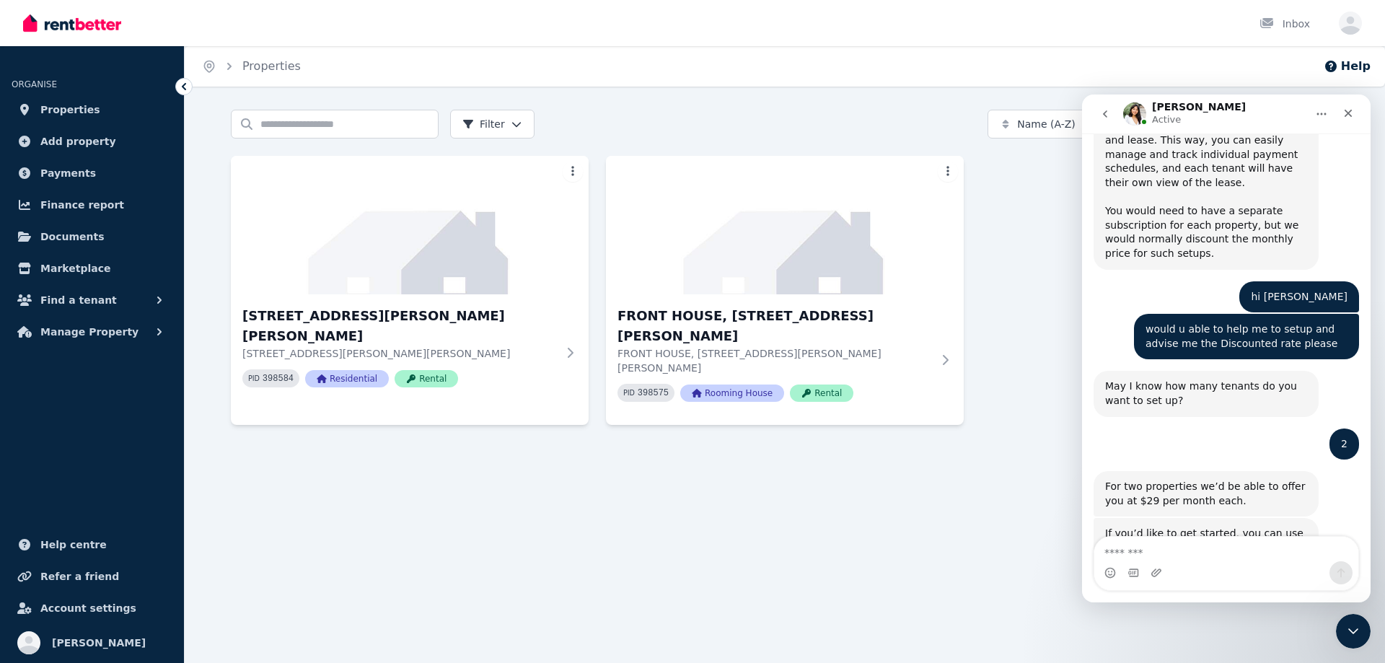
click at [943, 169] on html "Open main menu Inbox Open user menu ORGANISE Properties Add property Payments F…" at bounding box center [692, 331] width 1385 height 663
drag, startPoint x: 1023, startPoint y: 278, endPoint x: 1025, endPoint y: 350, distance: 72.1
click at [1026, 279] on html "Open main menu Inbox Open user menu ORGANISE Properties Add property Payments F…" at bounding box center [692, 331] width 1385 height 663
click at [570, 348] on div "15 Stanley Cl, Woodberry NSW 2322 15 Stanley Cl, Woodberry NSW 2322 PID 398584 …" at bounding box center [410, 352] width 358 height 116
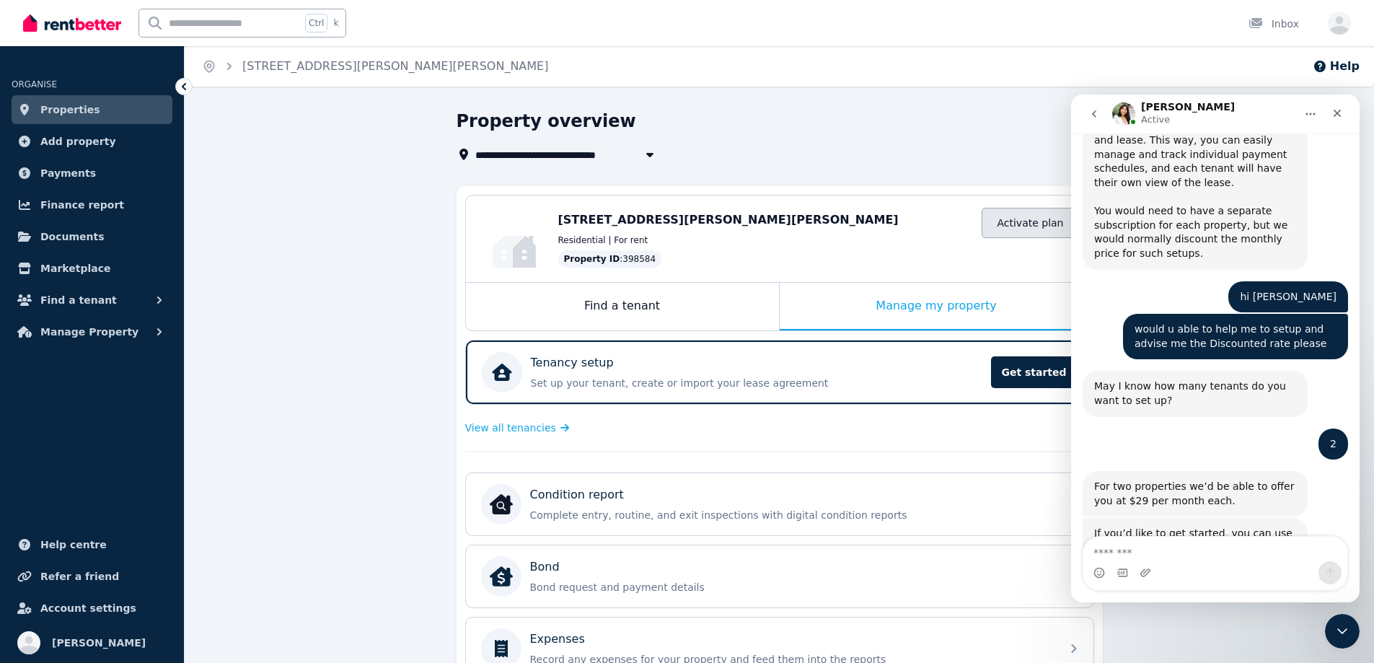
click at [1037, 214] on link "Activate plan" at bounding box center [1030, 223] width 97 height 30
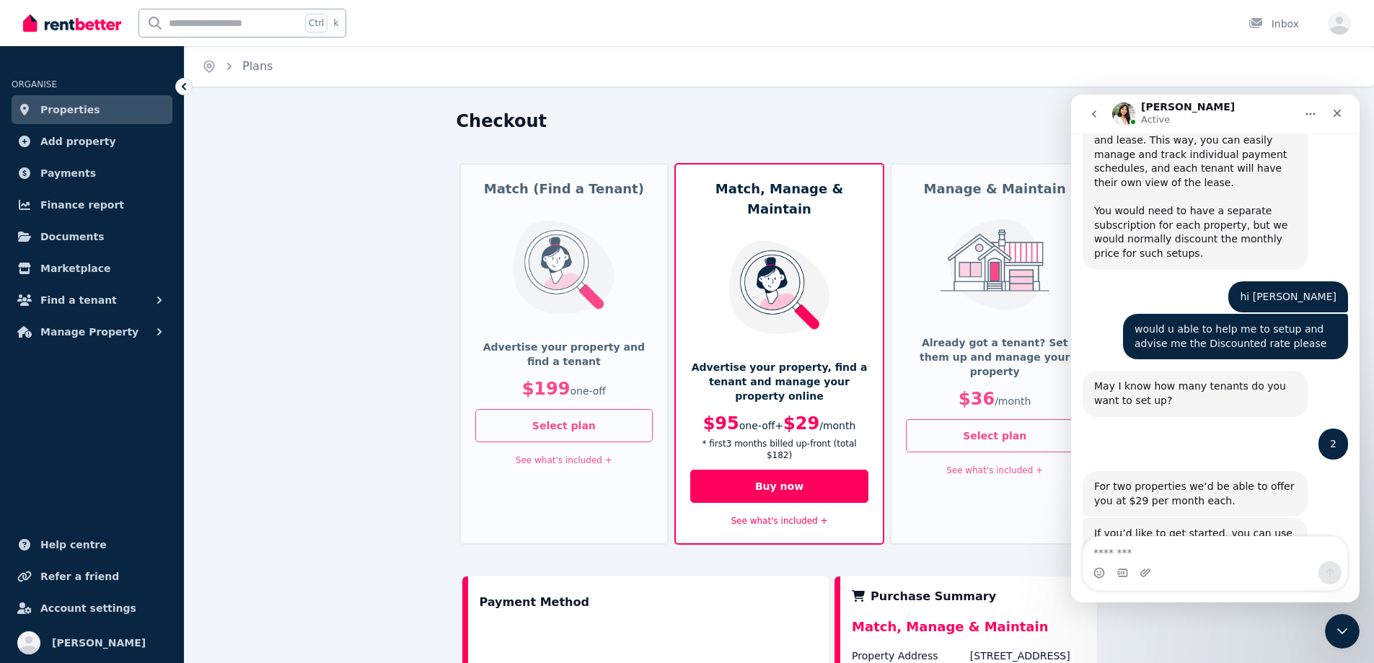
click at [1016, 329] on div "Manage & Maintain Already got a tenant? Set them up and manage your property $3…" at bounding box center [995, 354] width 210 height 382
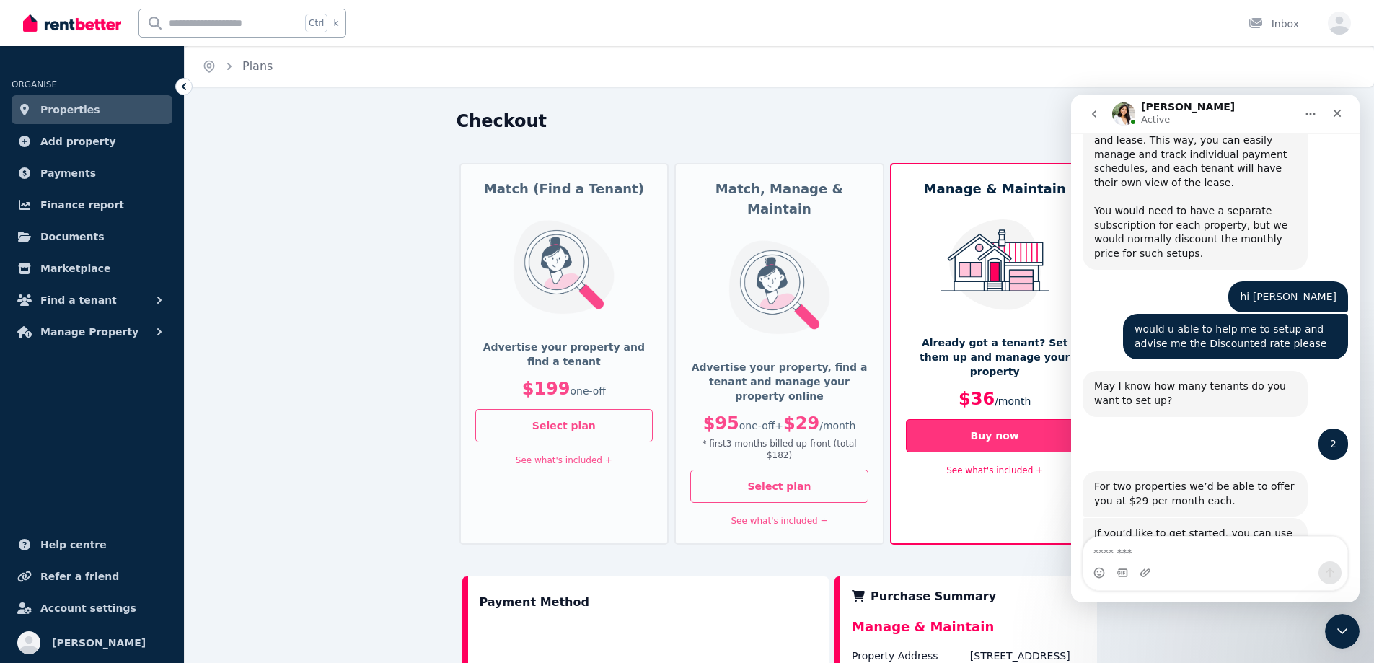
click at [1004, 419] on button "Buy now" at bounding box center [995, 435] width 178 height 33
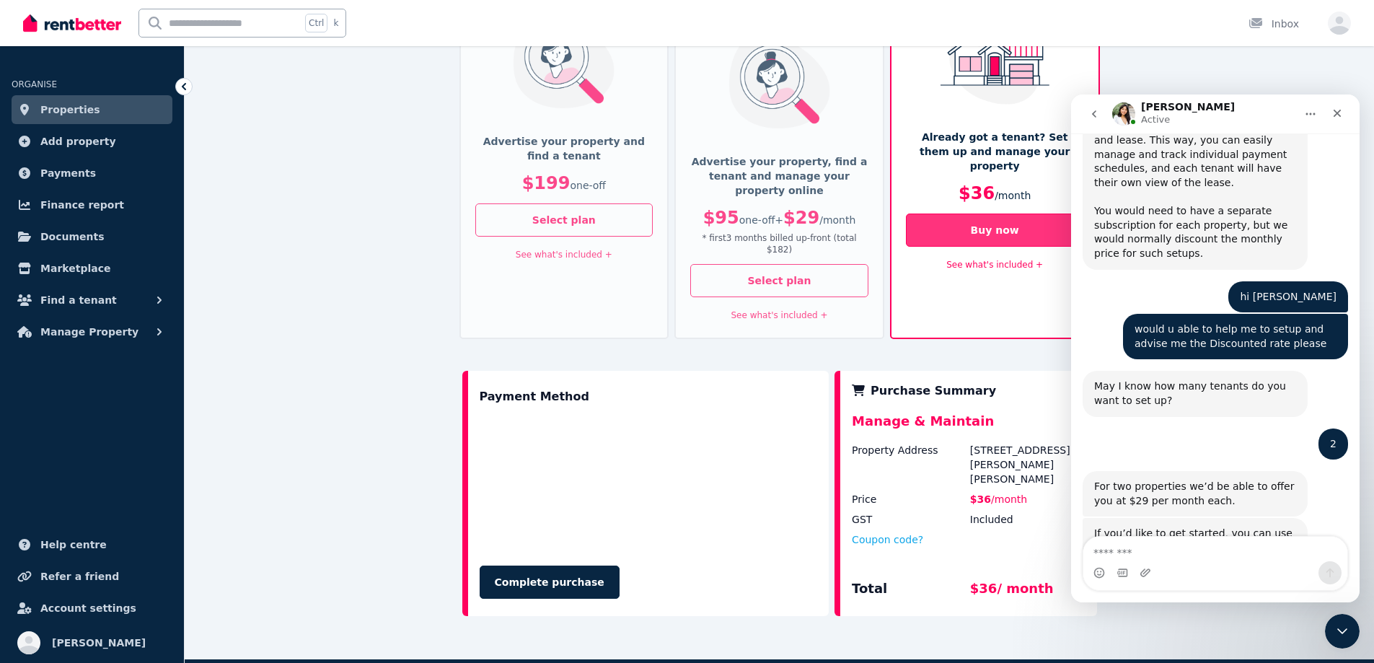
scroll to position [312, 0]
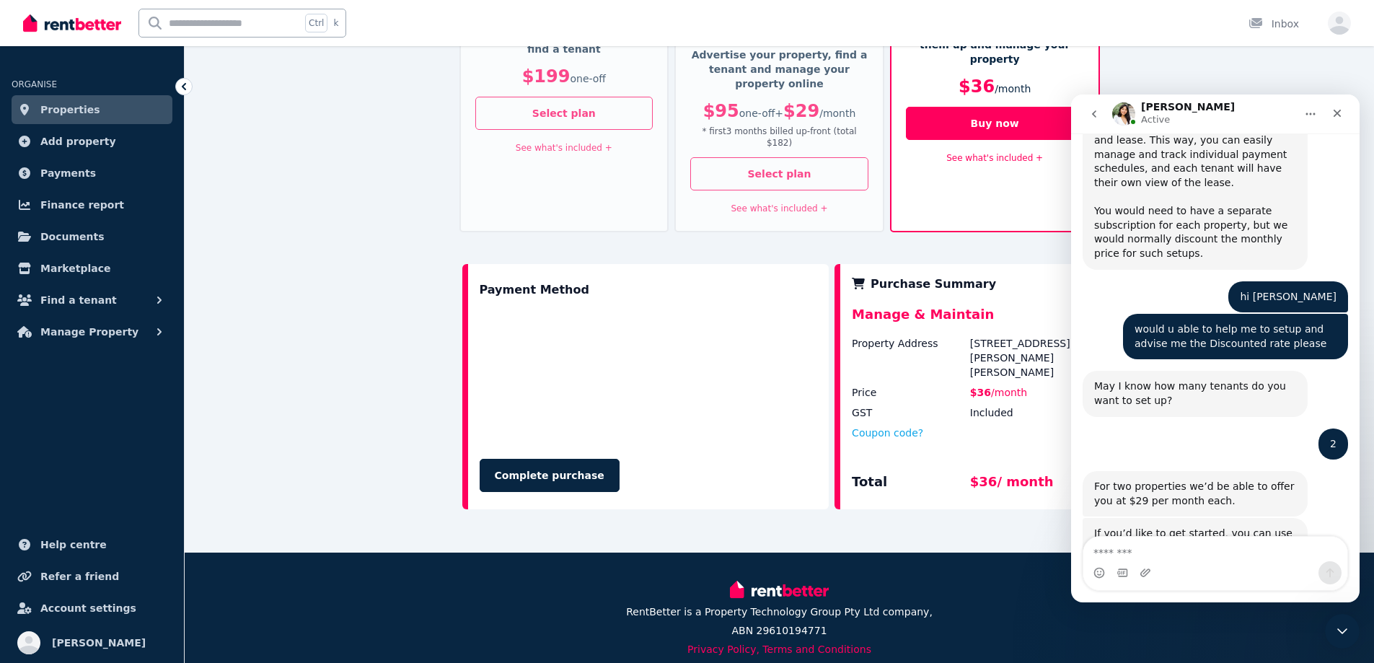
click at [916, 498] on div "Checkout Match (Find a Tenant) Advertise your property and find a tenant $199 o…" at bounding box center [779, 174] width 1189 height 755
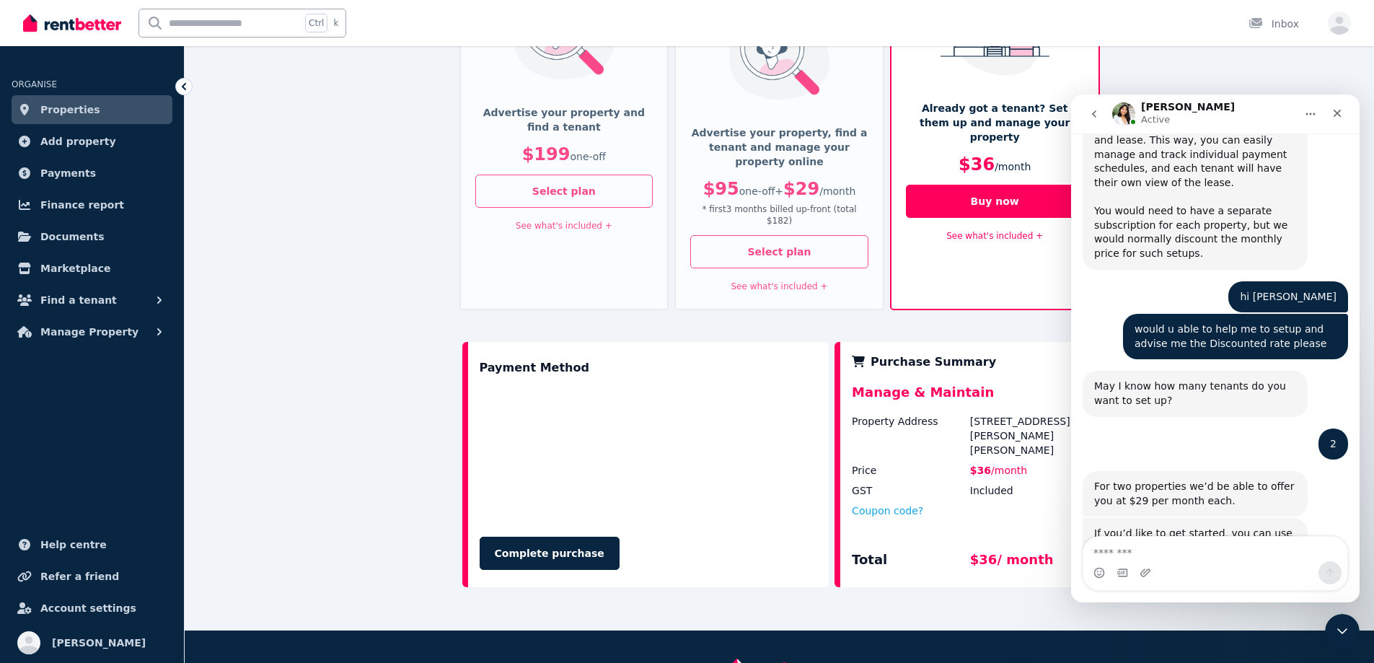
scroll to position [240, 0]
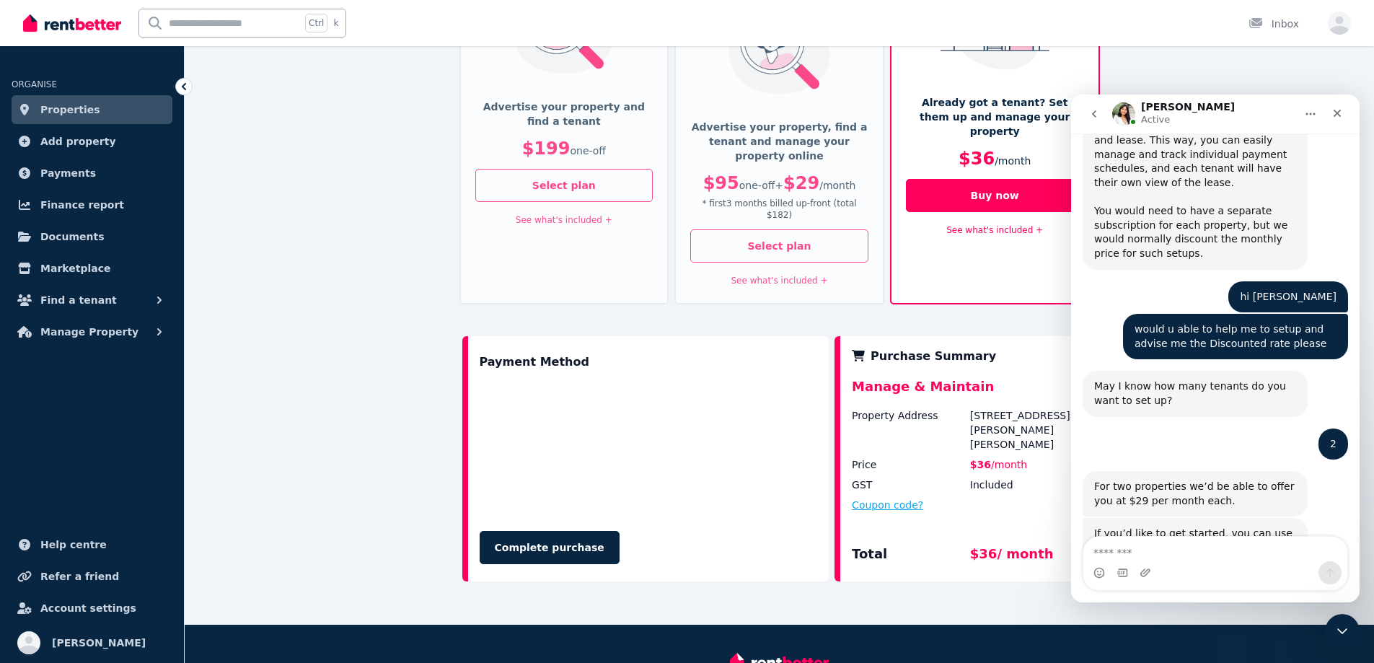
click at [890, 498] on button "Coupon code?" at bounding box center [887, 505] width 71 height 14
click at [896, 509] on input "text" at bounding box center [904, 518] width 105 height 19
paste input "**********"
drag, startPoint x: 887, startPoint y: 461, endPoint x: 919, endPoint y: 461, distance: 31.7
click at [919, 509] on input "**********" at bounding box center [904, 518] width 105 height 19
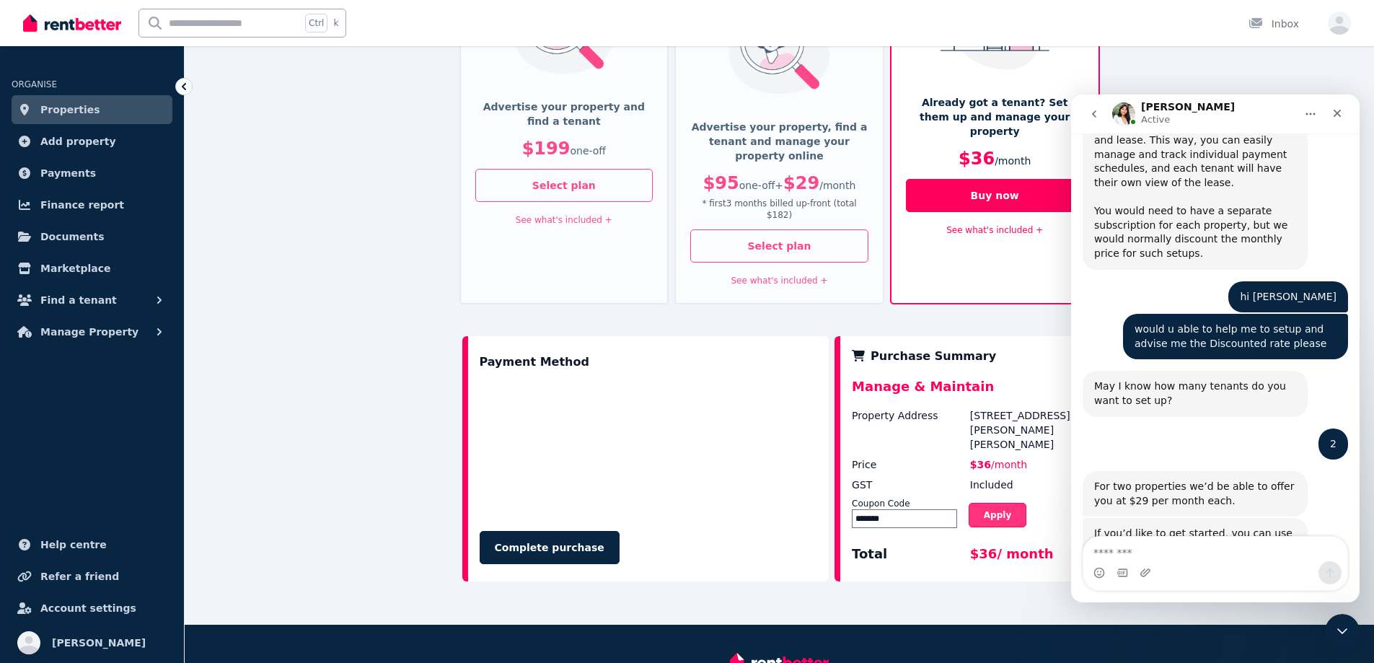
click at [986, 503] on button "Apply" at bounding box center [998, 515] width 58 height 25
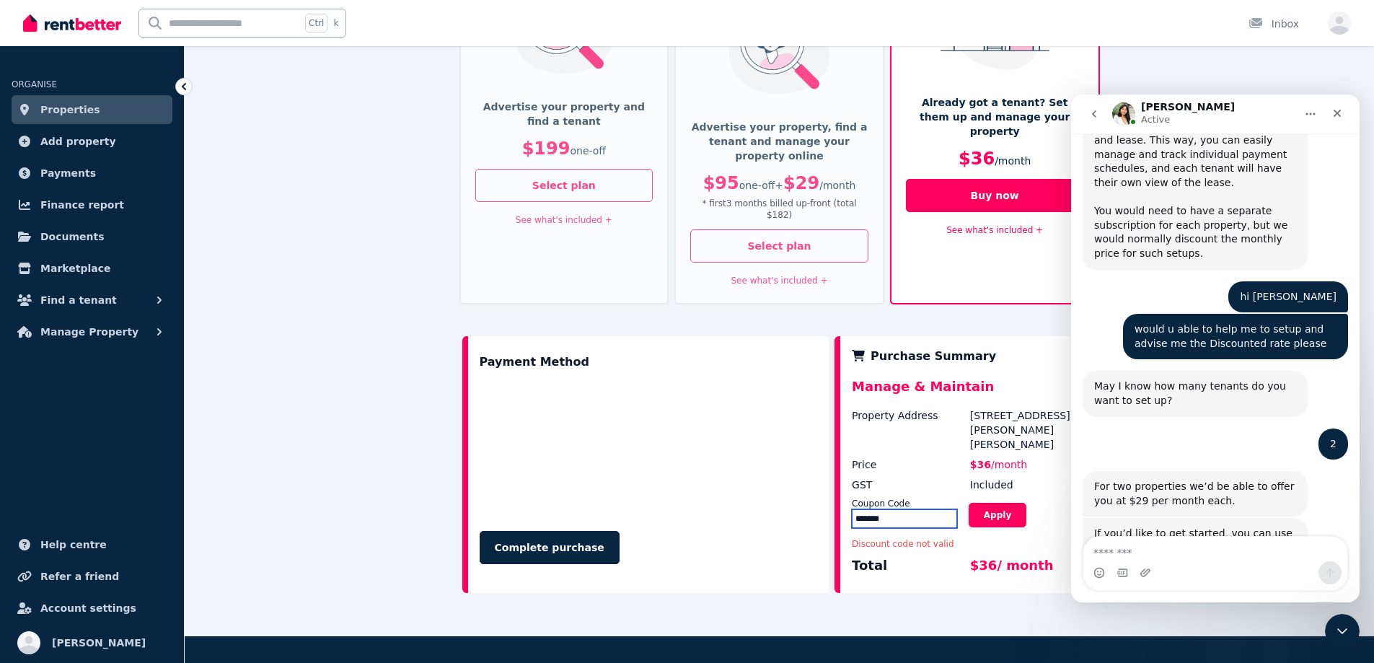
click at [921, 509] on input "*******" at bounding box center [904, 518] width 105 height 19
drag, startPoint x: 921, startPoint y: 457, endPoint x: 810, endPoint y: 459, distance: 111.1
click at [287, 113] on div "Checkout Match (Find a Tenant) Advertise your property and find a tenant $199 o…" at bounding box center [779, 252] width 1189 height 767
paste input "*****"
click at [876, 509] on input "**********" at bounding box center [904, 518] width 105 height 19
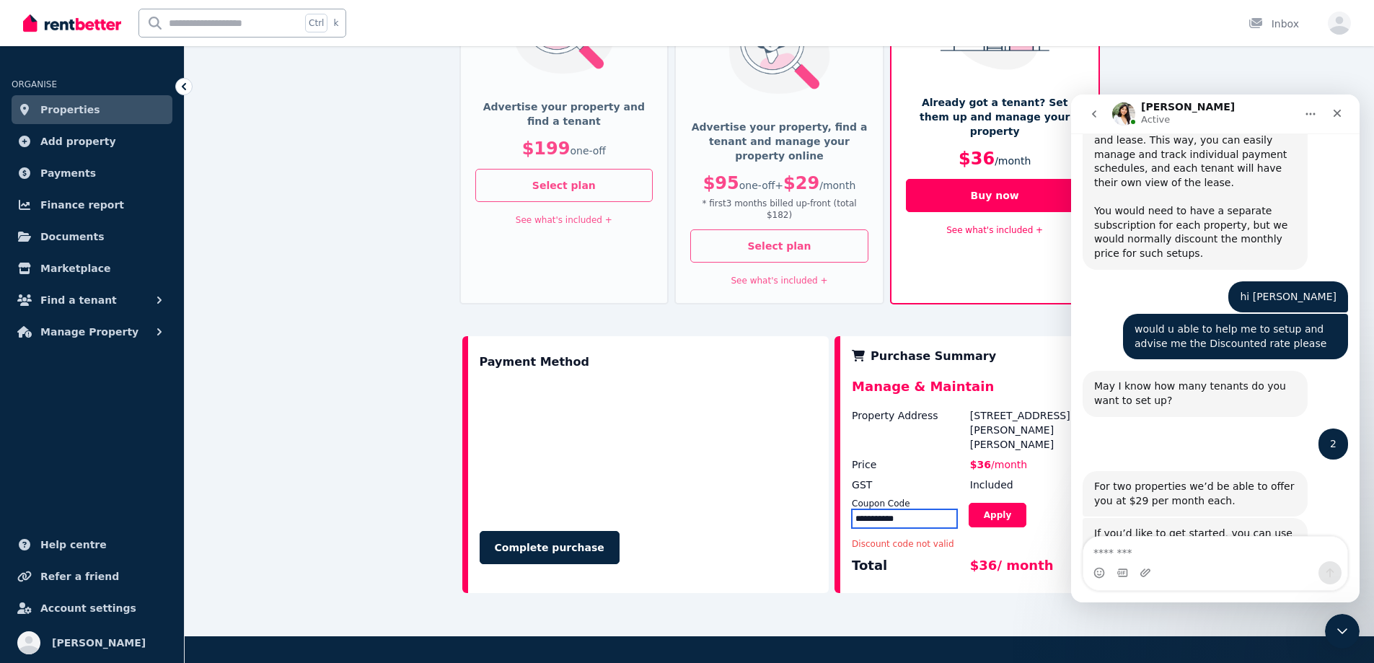
type input "**********"
click at [998, 503] on button "Apply" at bounding box center [998, 515] width 58 height 25
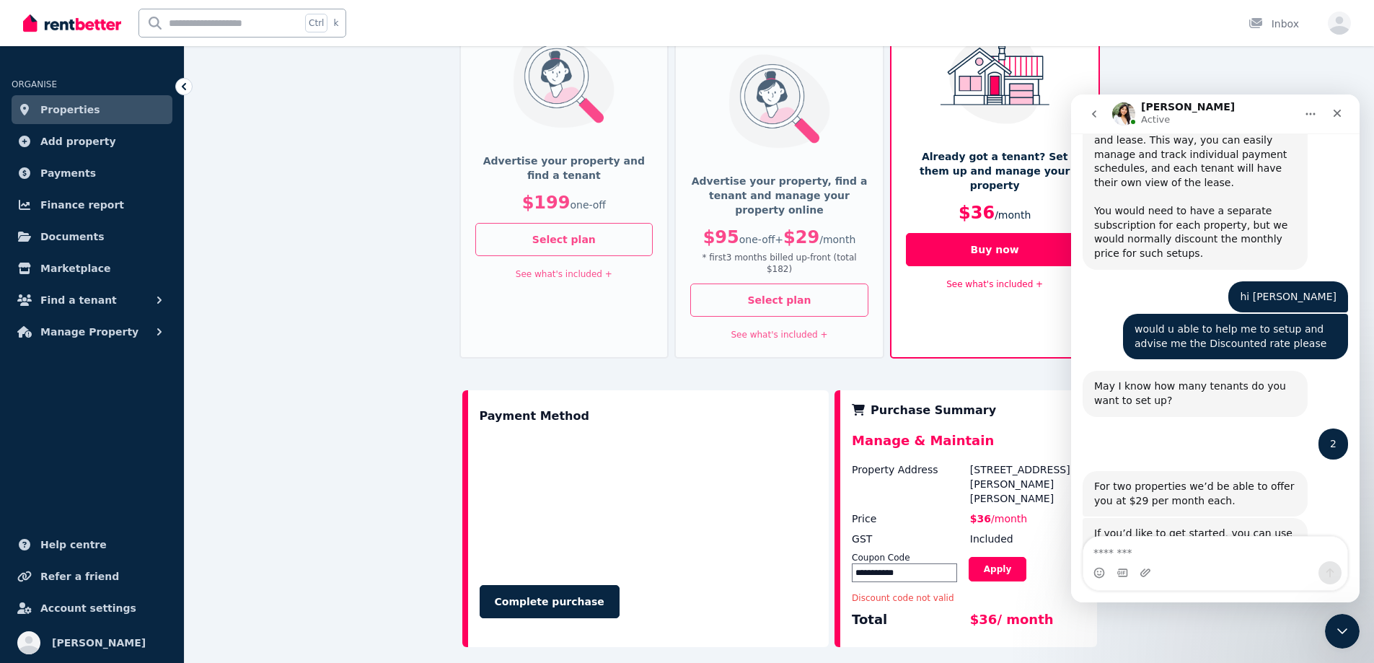
scroll to position [96, 0]
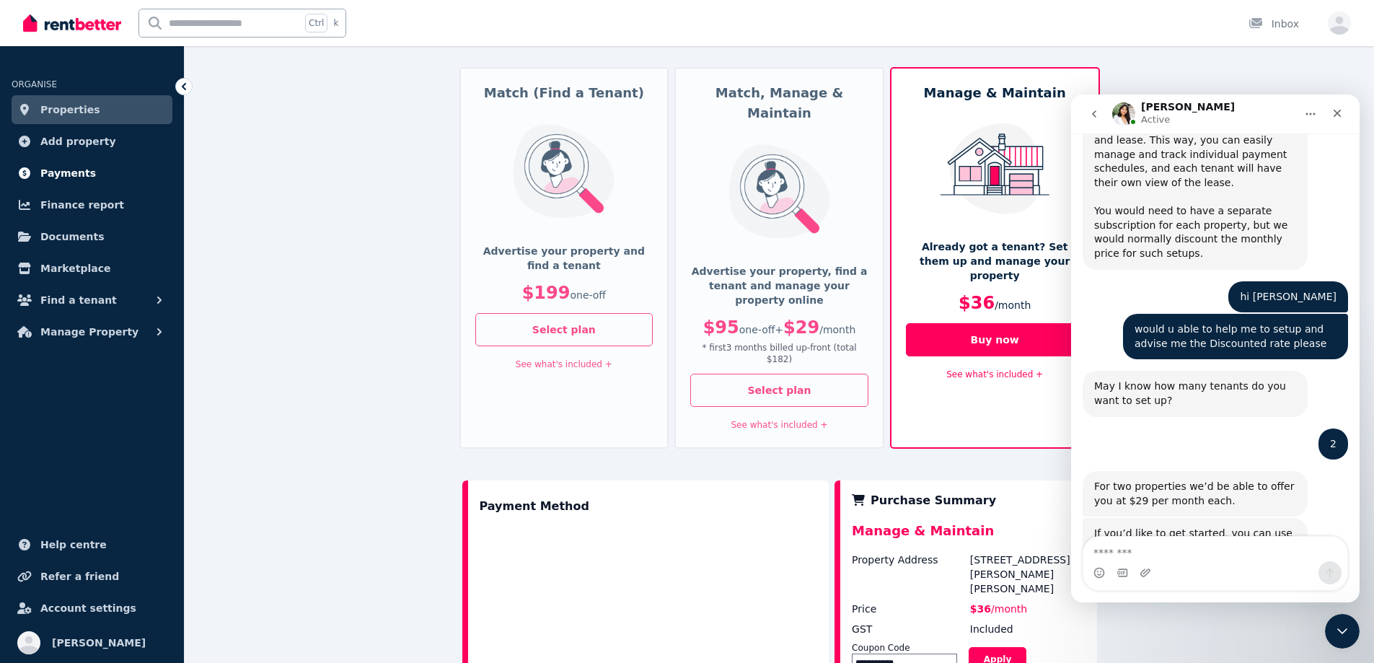
click at [79, 182] on link "Payments" at bounding box center [92, 173] width 161 height 29
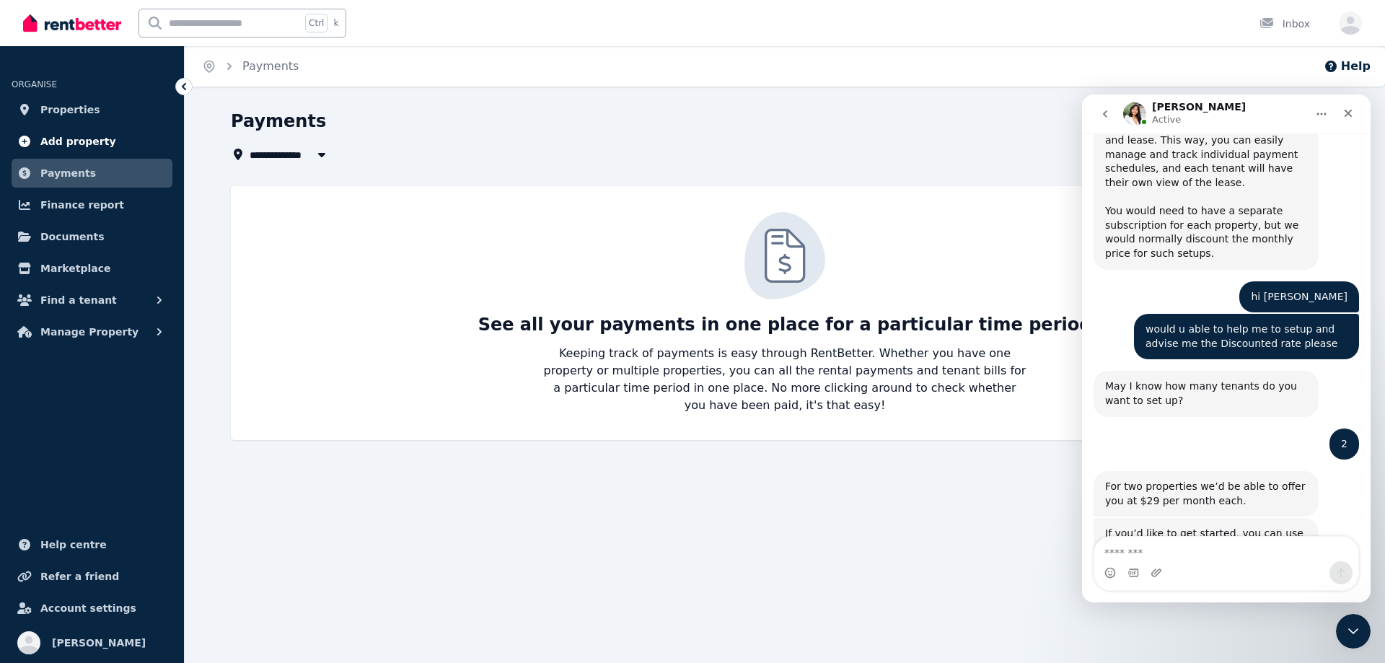
click at [89, 140] on span "Add property" at bounding box center [78, 141] width 76 height 17
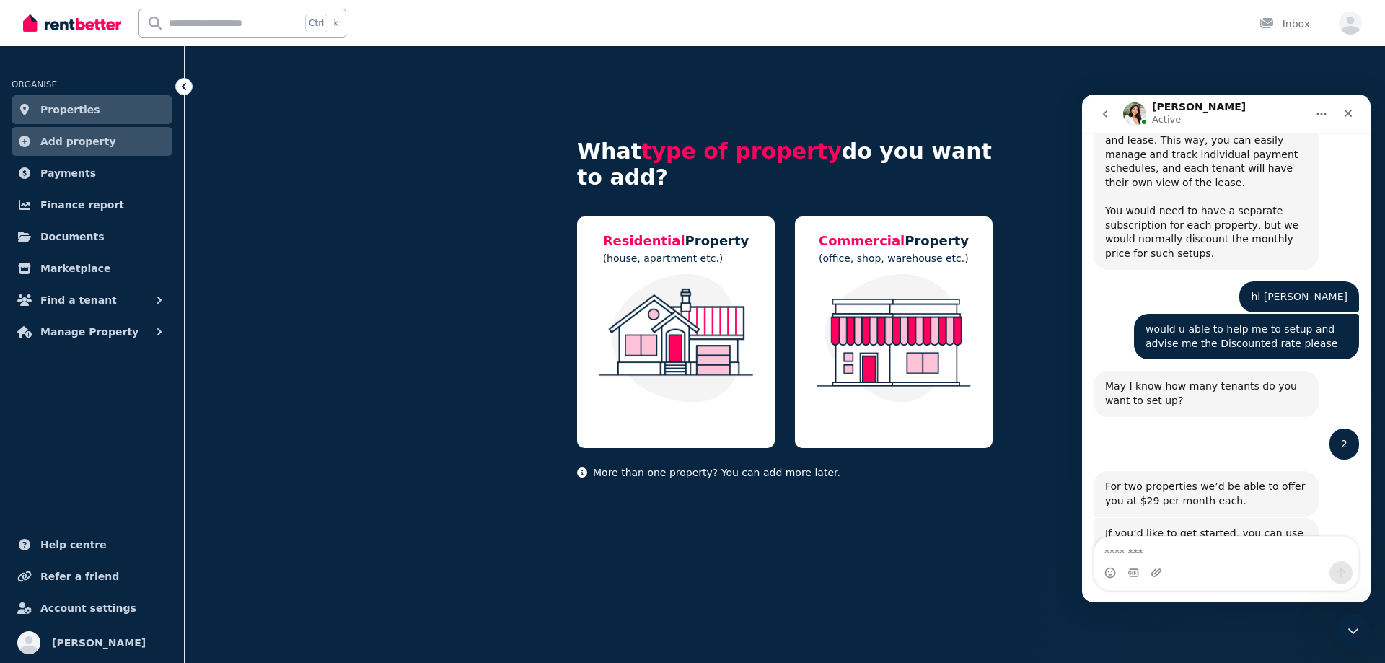
click at [90, 112] on link "Properties" at bounding box center [92, 109] width 161 height 29
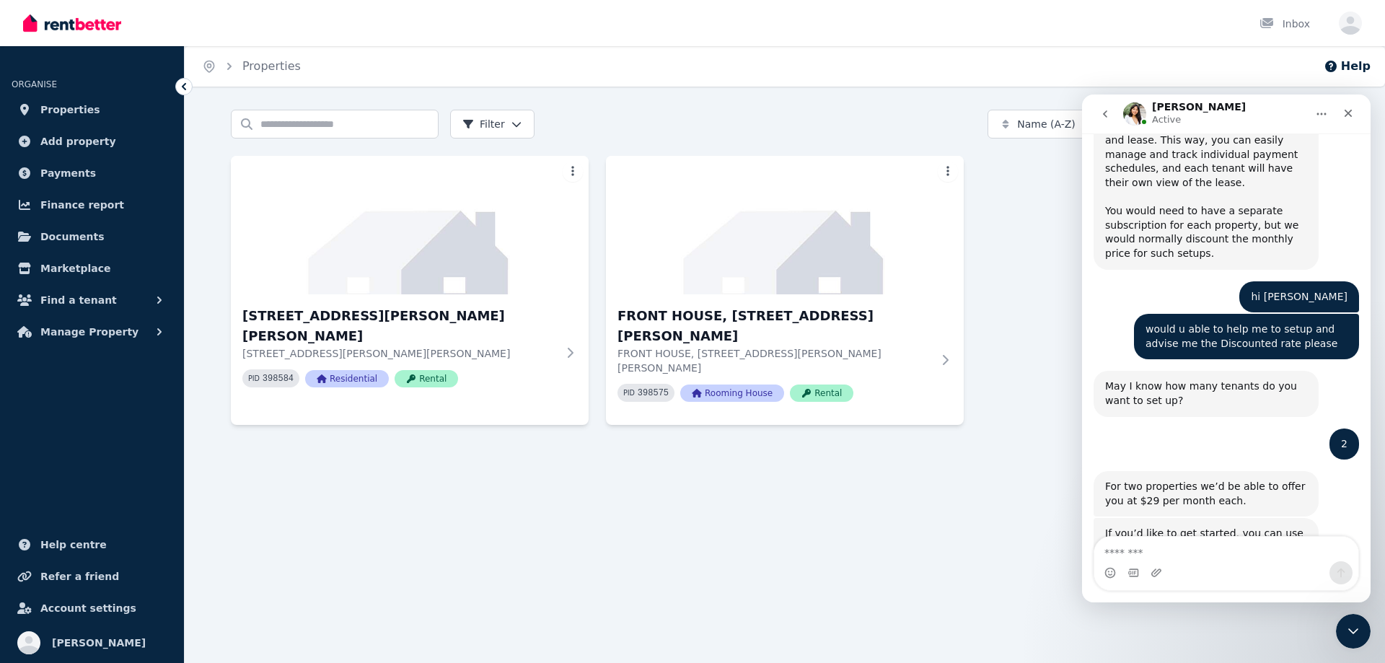
click at [959, 572] on div "Home Properties Help Search properties Filter Name (A-Z) Add Property 15 Stanle…" at bounding box center [692, 331] width 1385 height 663
click at [1130, 547] on textarea "Message…" at bounding box center [1226, 549] width 264 height 25
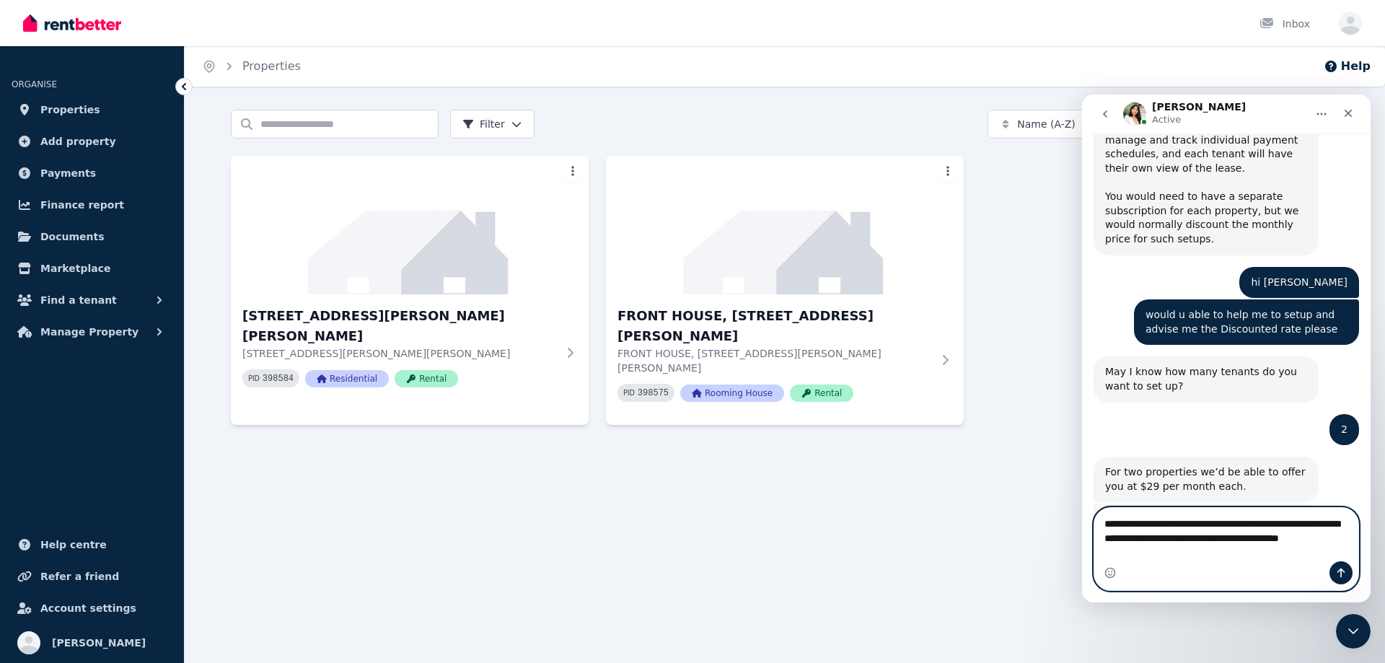
scroll to position [1795, 0]
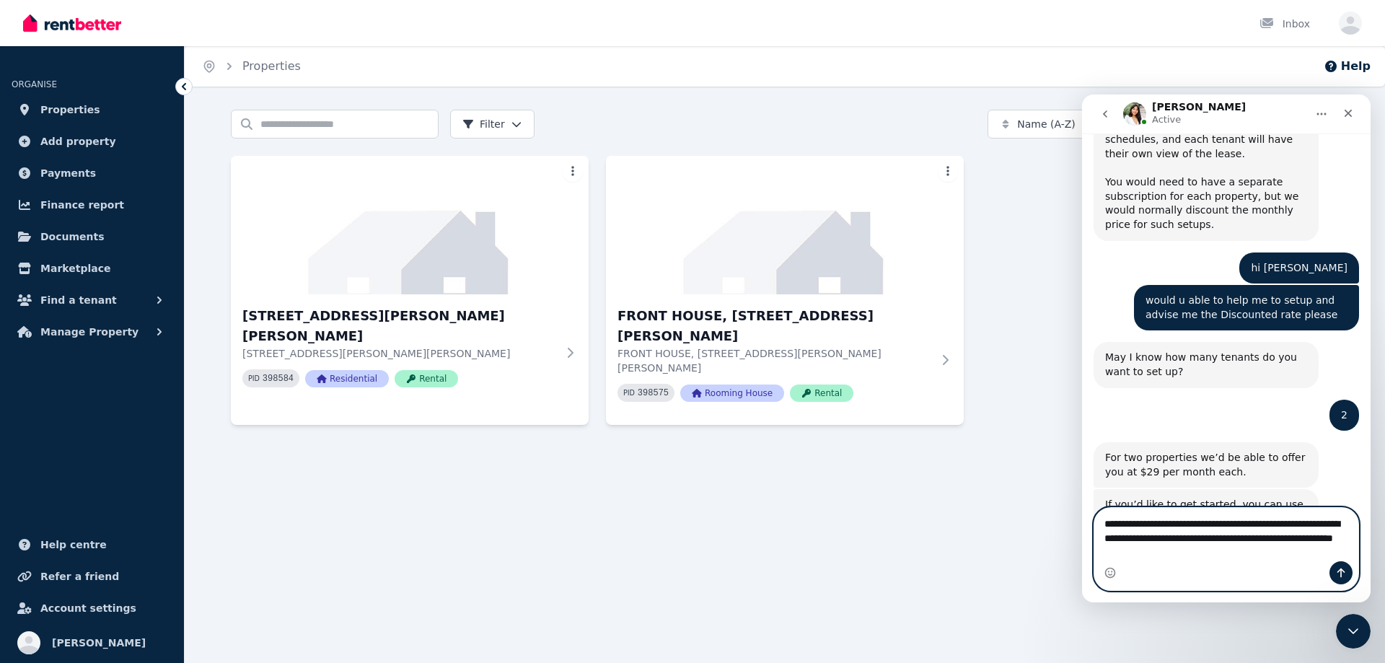
type textarea "**********"
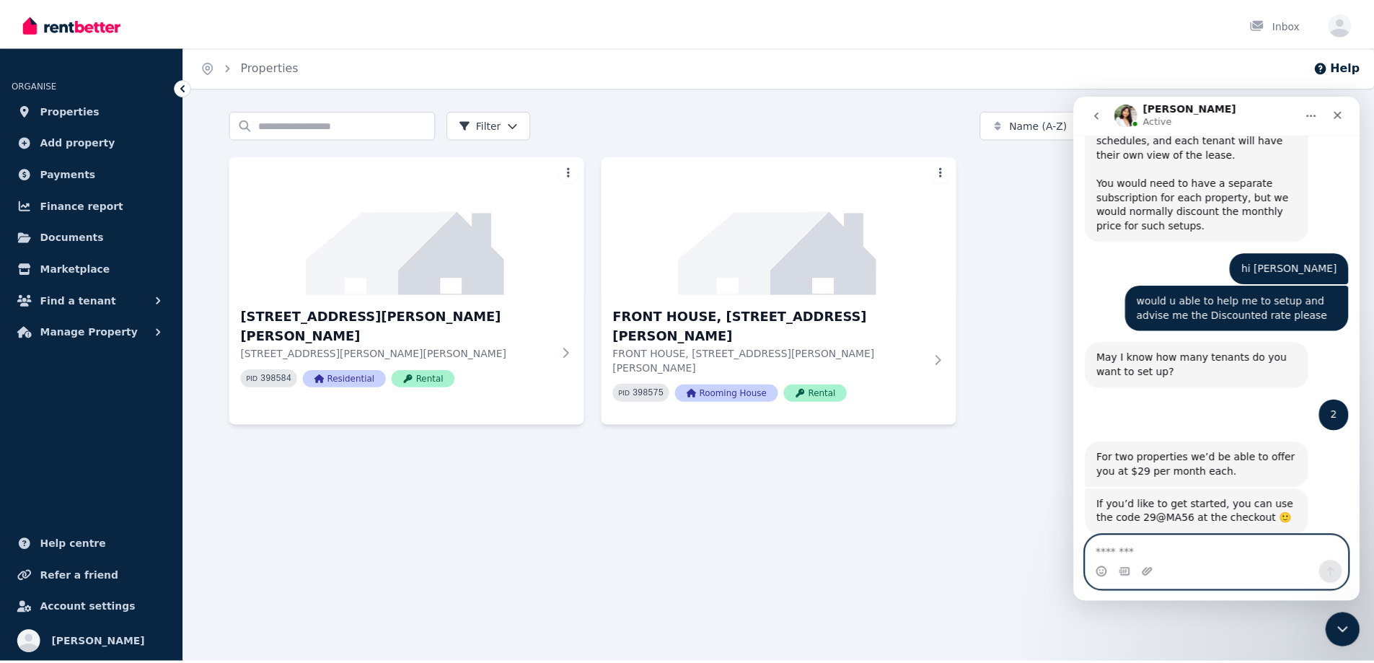
scroll to position [1813, 0]
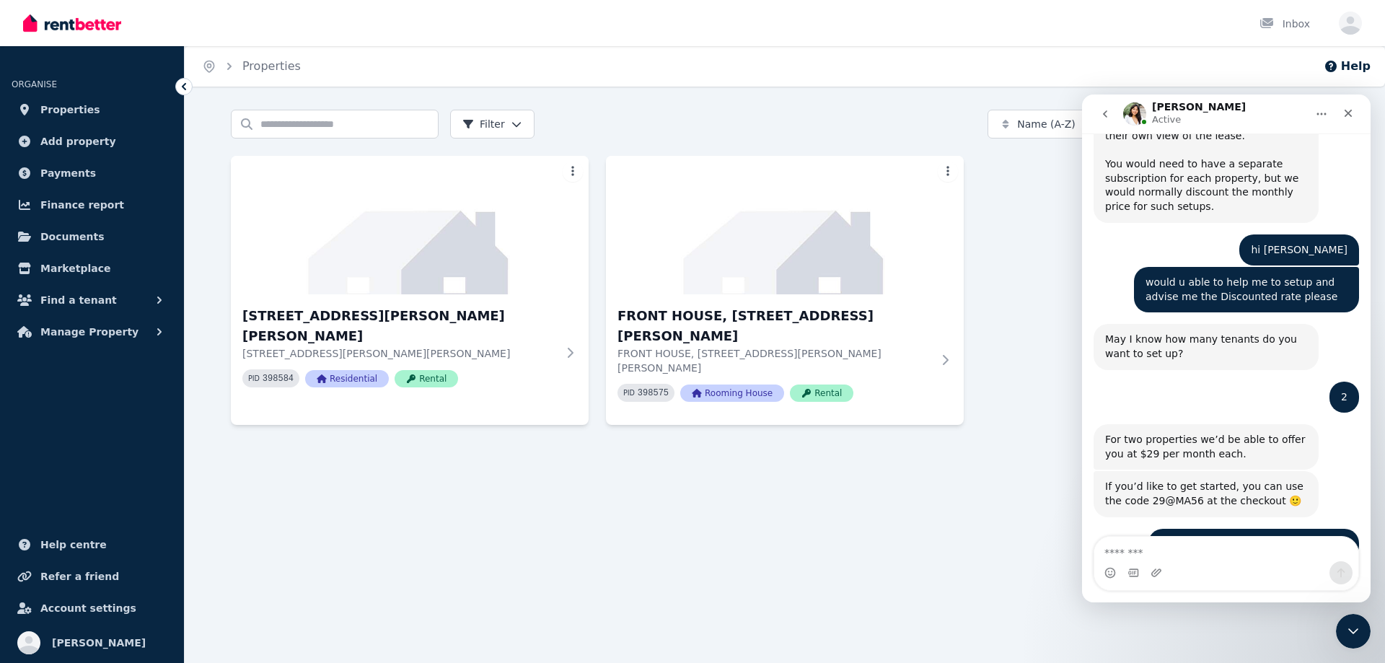
click at [1133, 120] on img "Intercom messenger" at bounding box center [1134, 113] width 23 height 23
click at [1135, 113] on img "Intercom messenger" at bounding box center [1134, 113] width 23 height 23
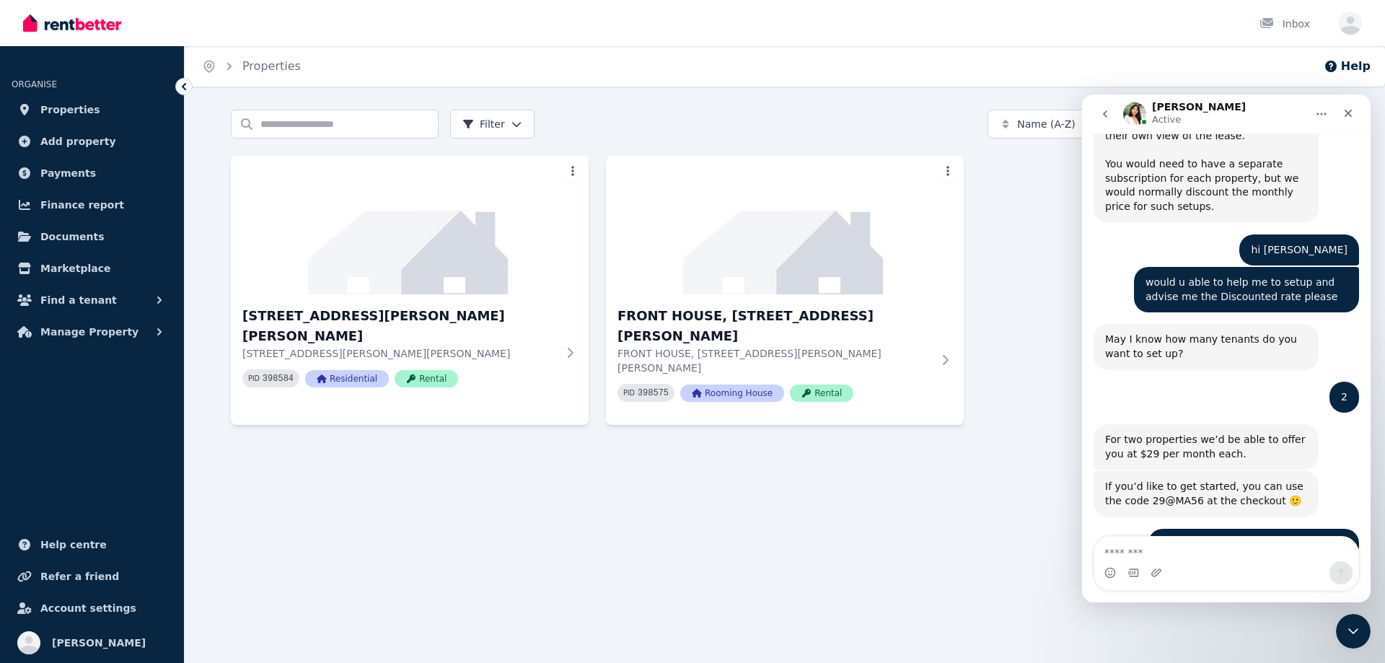
click at [1135, 113] on img "Intercom messenger" at bounding box center [1134, 113] width 23 height 23
click at [63, 112] on span "Properties" at bounding box center [70, 109] width 60 height 17
click at [79, 146] on span "Add property" at bounding box center [78, 141] width 76 height 17
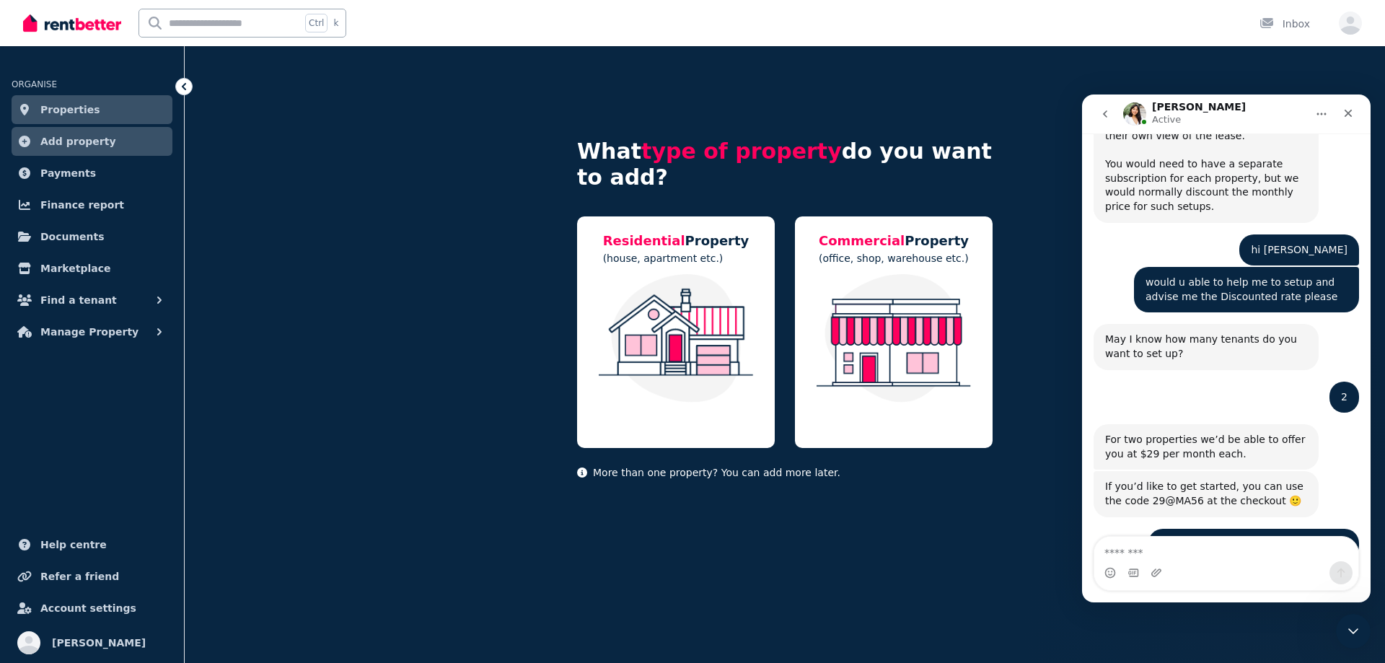
click at [97, 107] on link "Properties" at bounding box center [92, 109] width 161 height 29
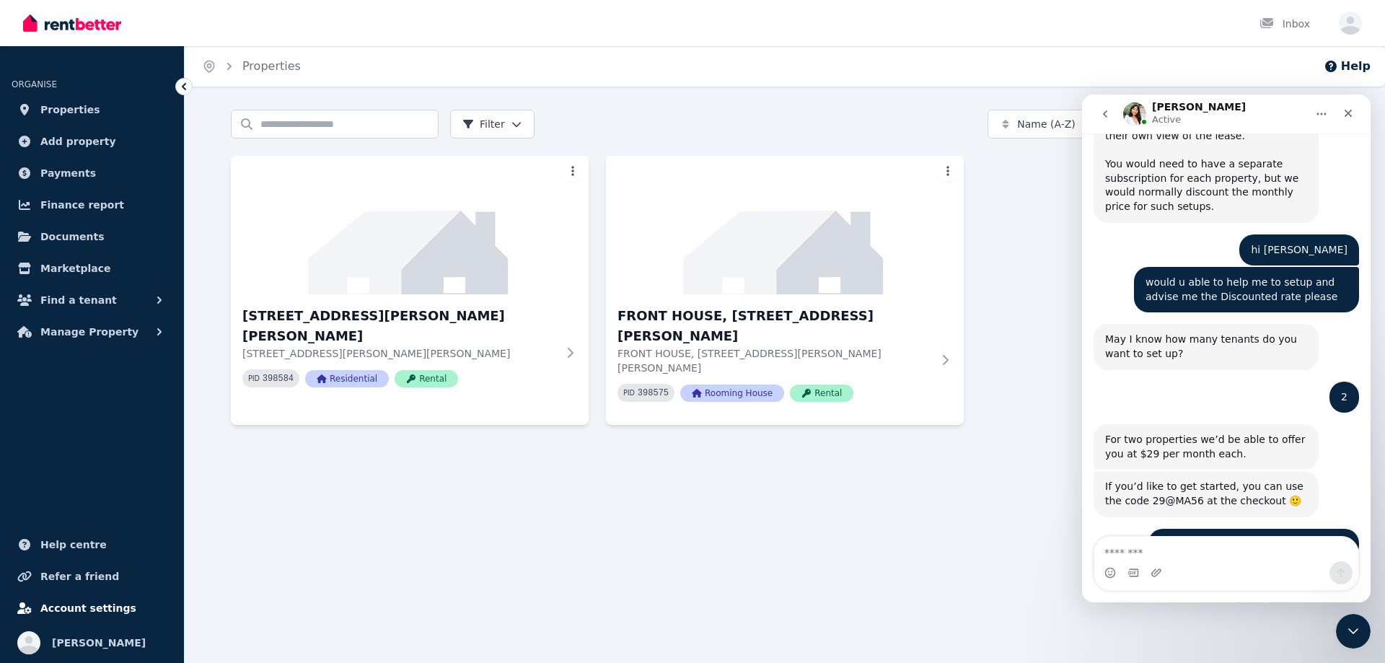
click at [78, 607] on span "Account settings" at bounding box center [88, 607] width 96 height 17
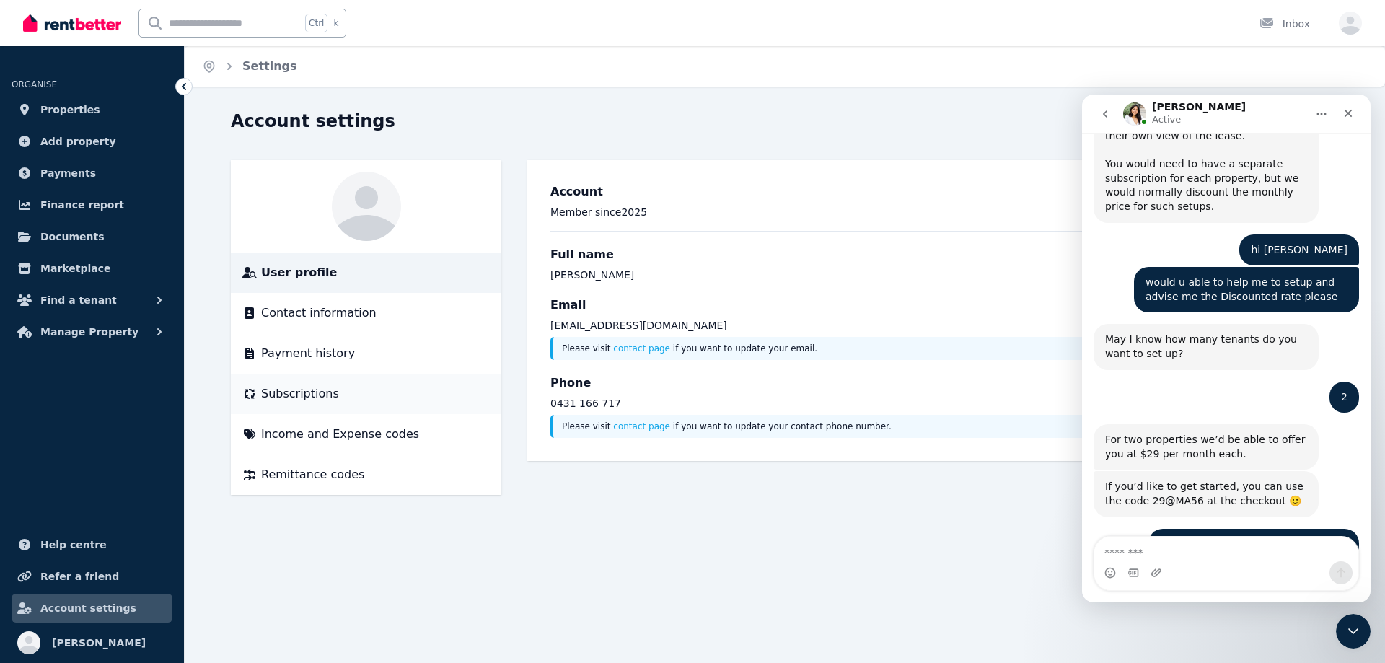
click at [280, 397] on span "Subscriptions" at bounding box center [300, 393] width 78 height 17
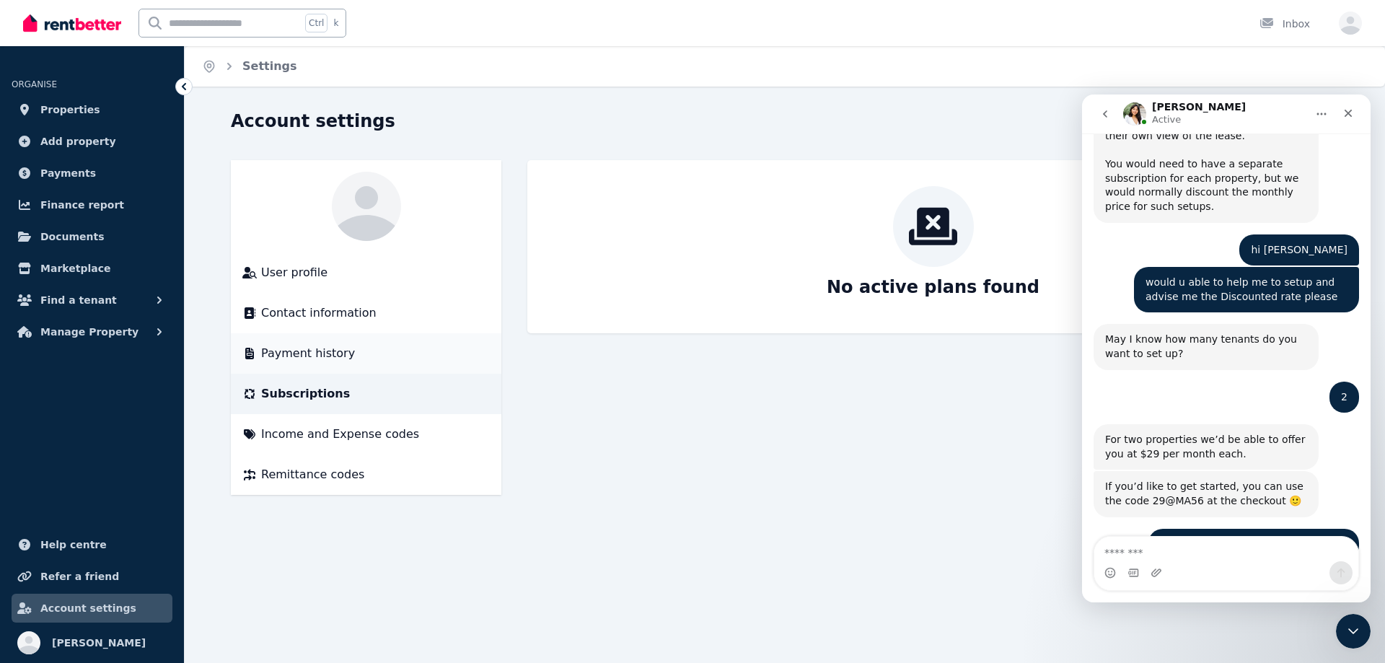
click at [299, 356] on span "Payment history" at bounding box center [308, 353] width 94 height 17
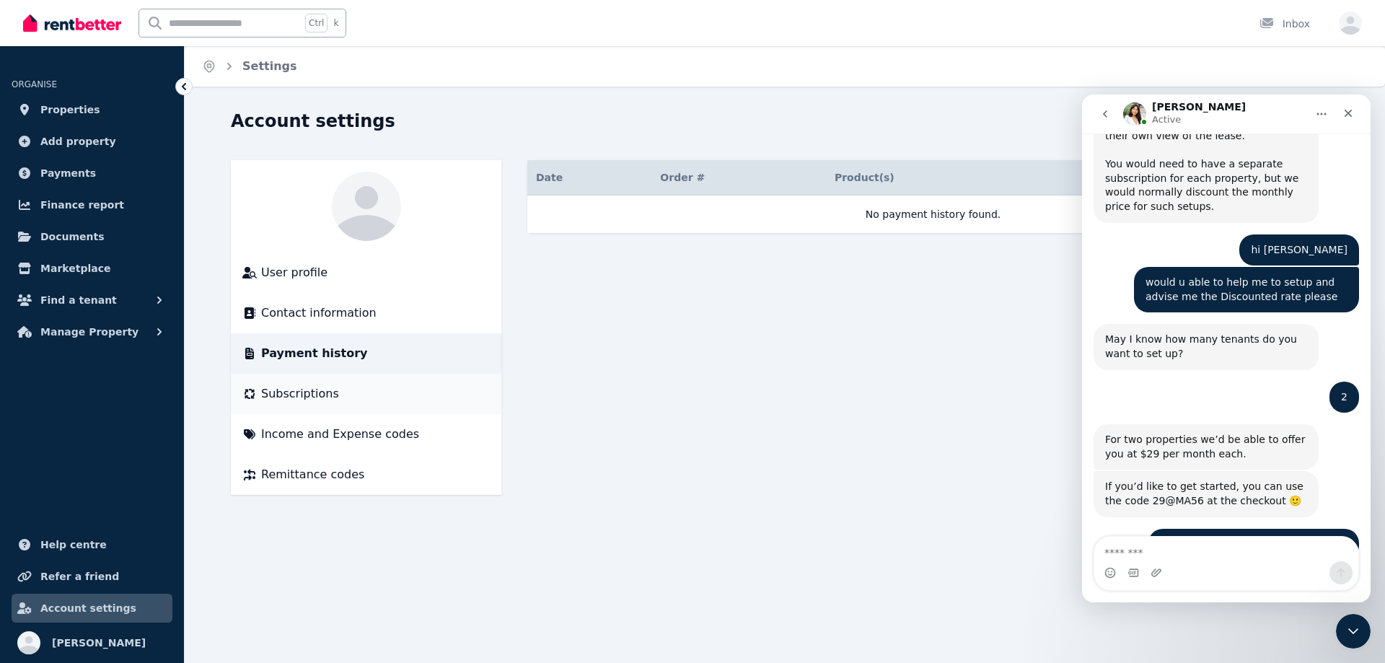
click at [299, 390] on span "Subscriptions" at bounding box center [300, 393] width 78 height 17
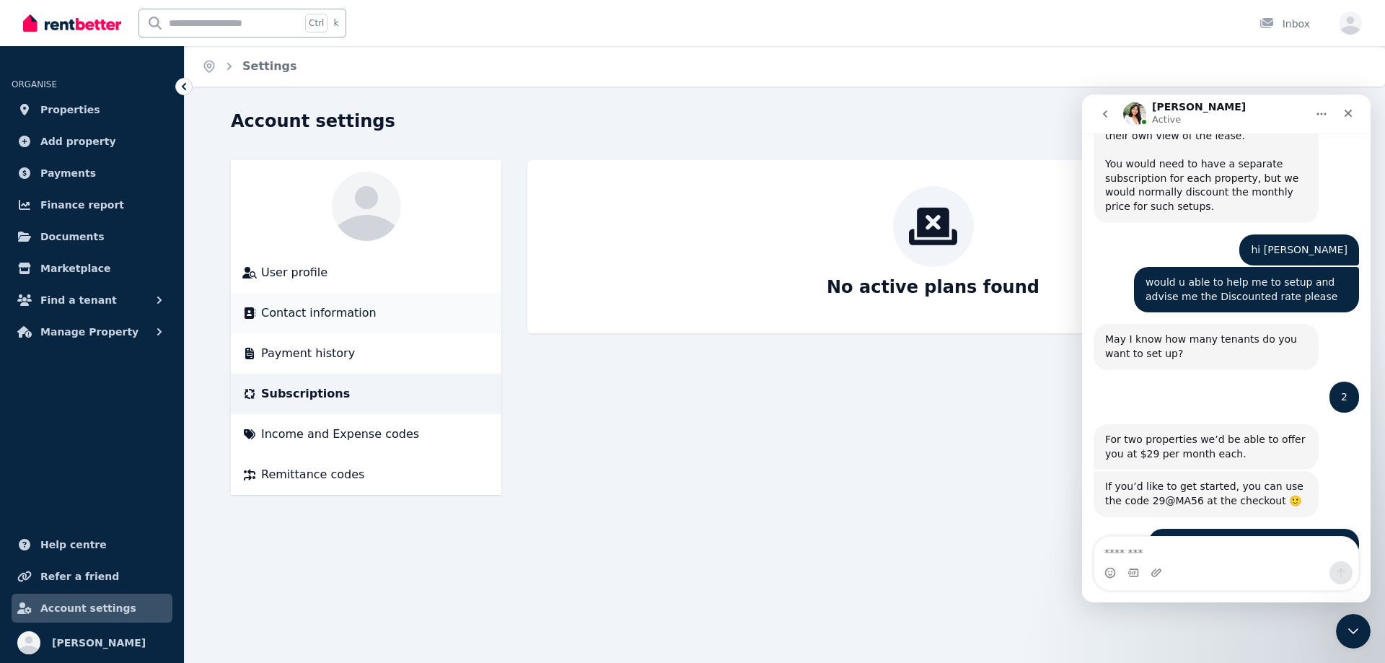
click at [303, 320] on span "Contact information" at bounding box center [318, 312] width 115 height 17
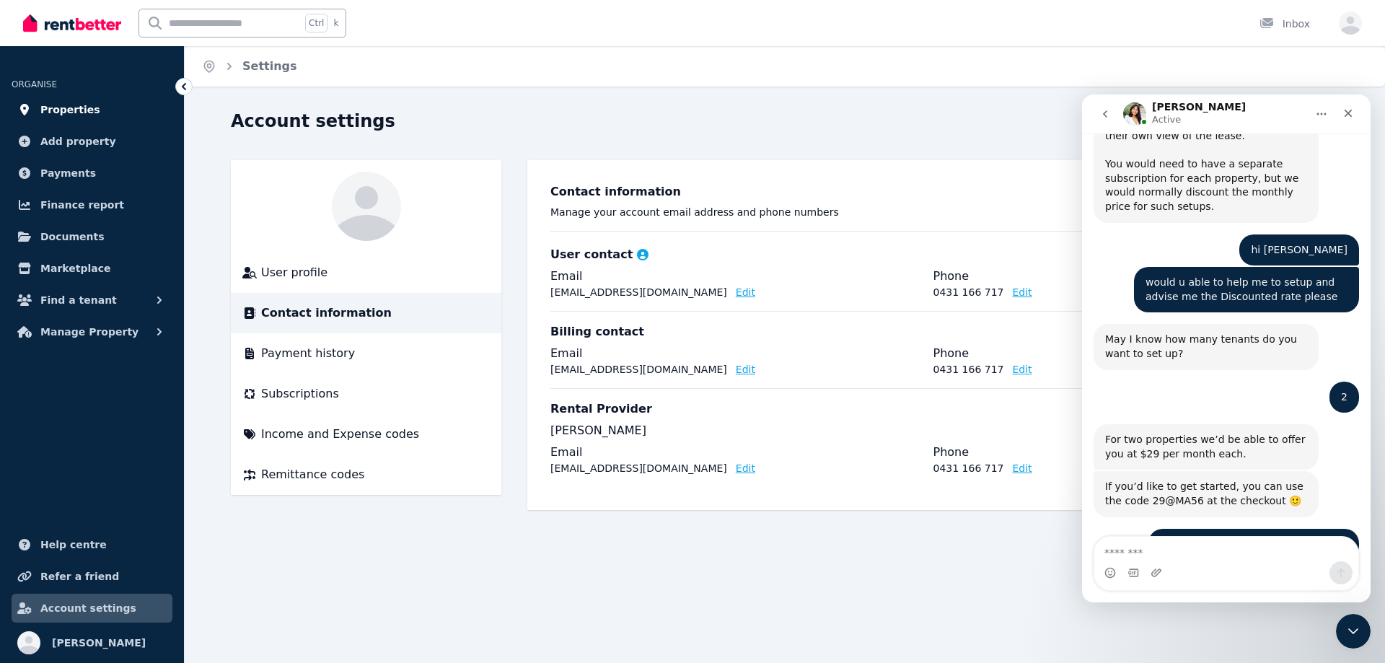
click at [63, 113] on span "Properties" at bounding box center [70, 109] width 60 height 17
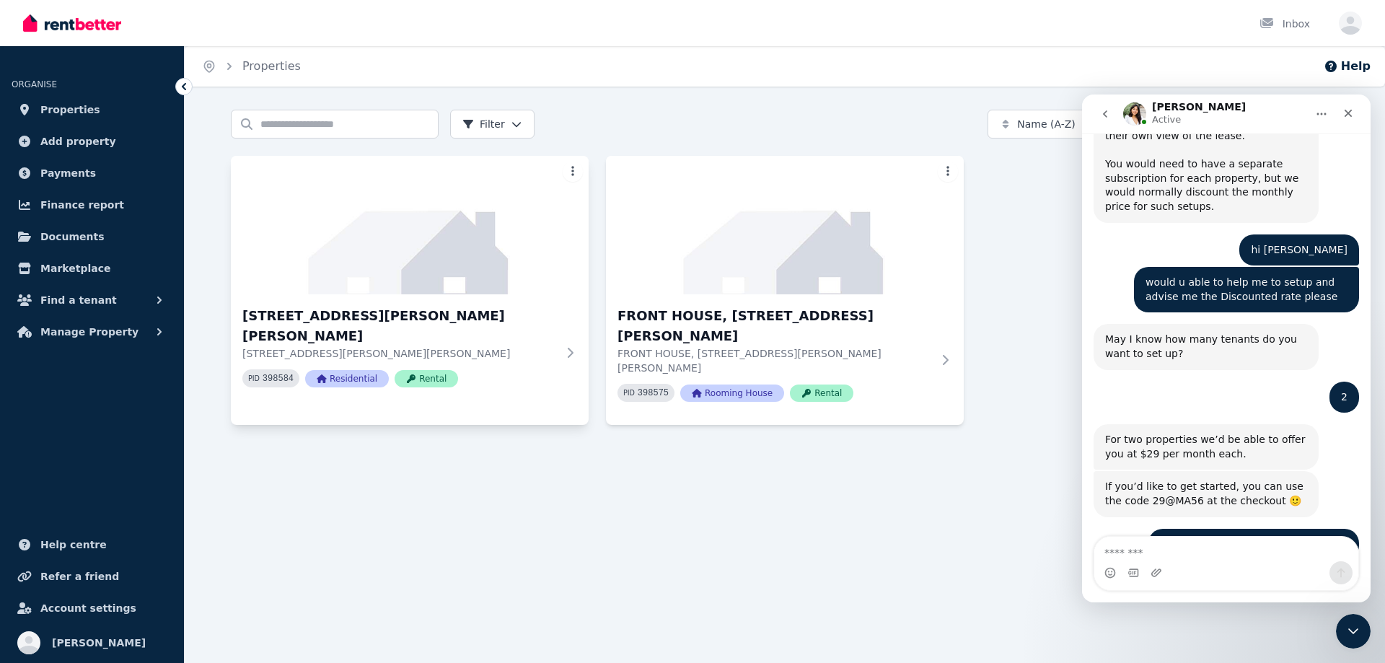
click at [576, 169] on html "Open main menu Inbox Open user menu ORGANISE Properties Add property Payments F…" at bounding box center [692, 331] width 1385 height 663
click at [535, 286] on span "Rename Property" at bounding box center [510, 289] width 75 height 12
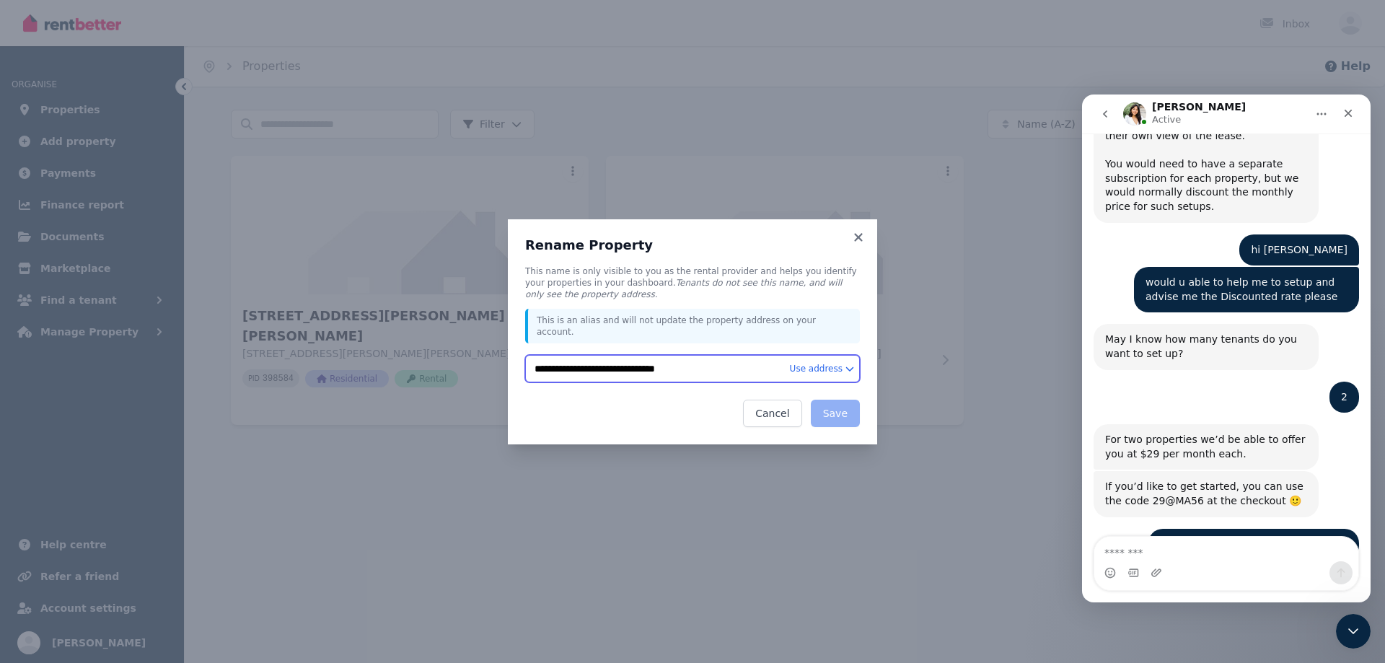
click at [601, 360] on input "**********" at bounding box center [692, 368] width 335 height 27
click at [822, 365] on html "**********" at bounding box center [692, 331] width 1385 height 663
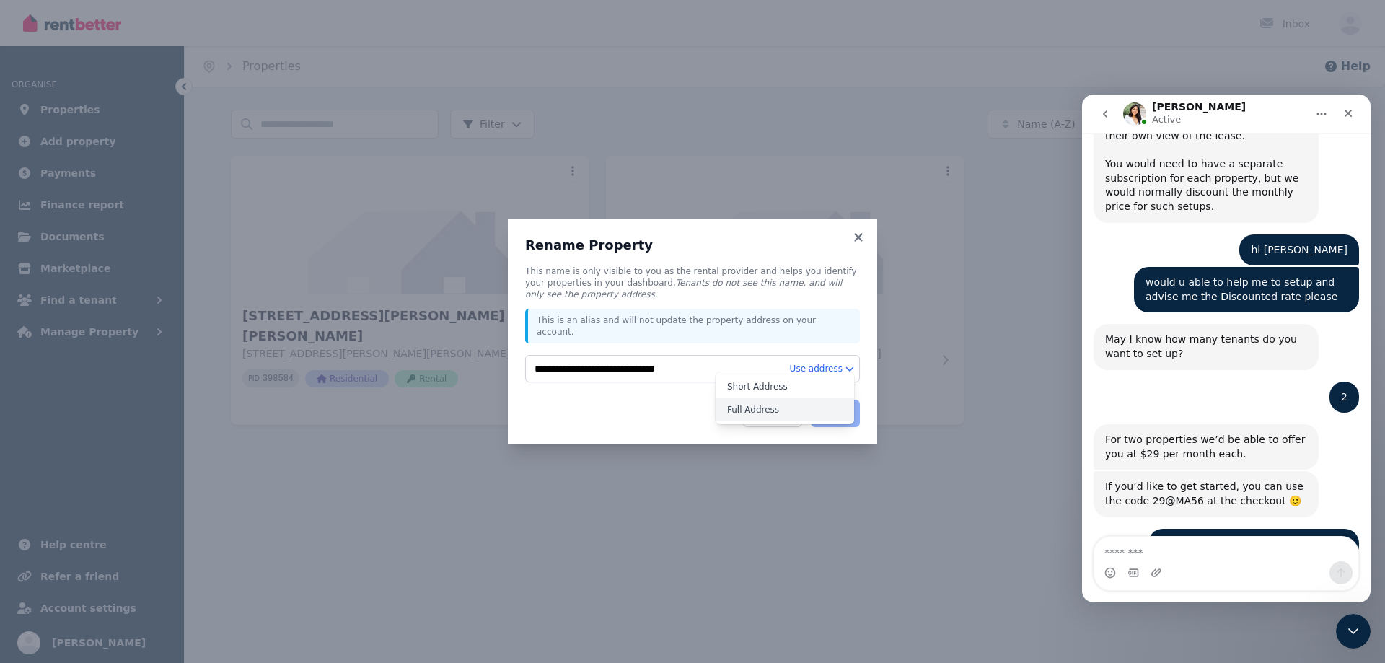
click at [783, 413] on div "Full Address" at bounding box center [784, 409] width 138 height 23
click at [825, 366] on html "**********" at bounding box center [692, 331] width 1385 height 663
click at [802, 392] on div "Short Address" at bounding box center [784, 386] width 138 height 23
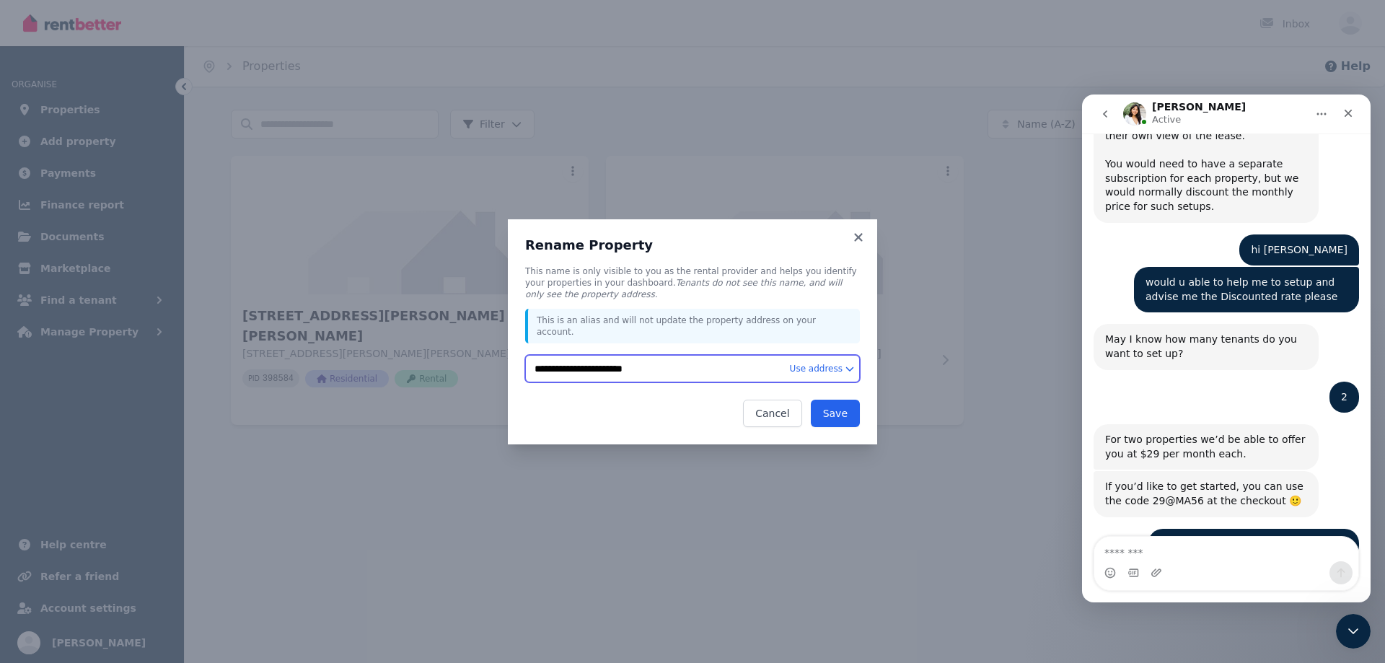
click at [707, 366] on input "**********" at bounding box center [692, 368] width 335 height 27
click at [830, 363] on html "**********" at bounding box center [692, 331] width 1385 height 663
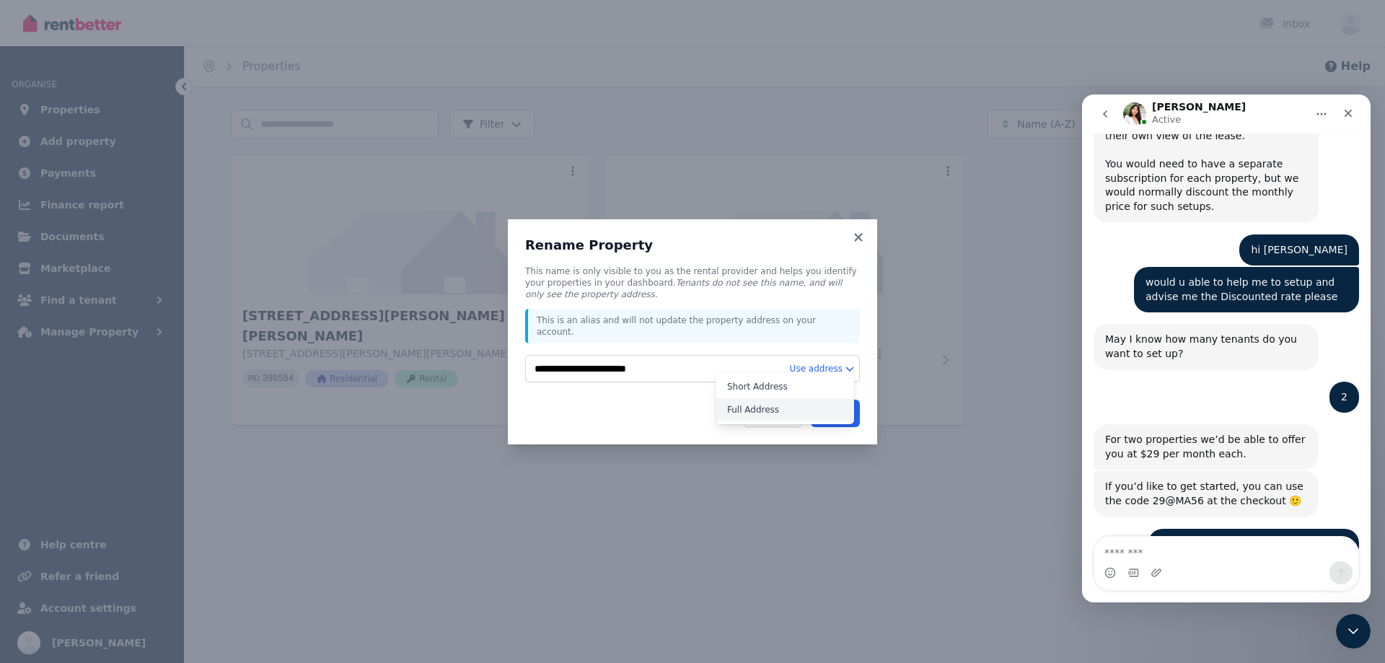
click at [816, 407] on div "Full Address" at bounding box center [784, 409] width 138 height 23
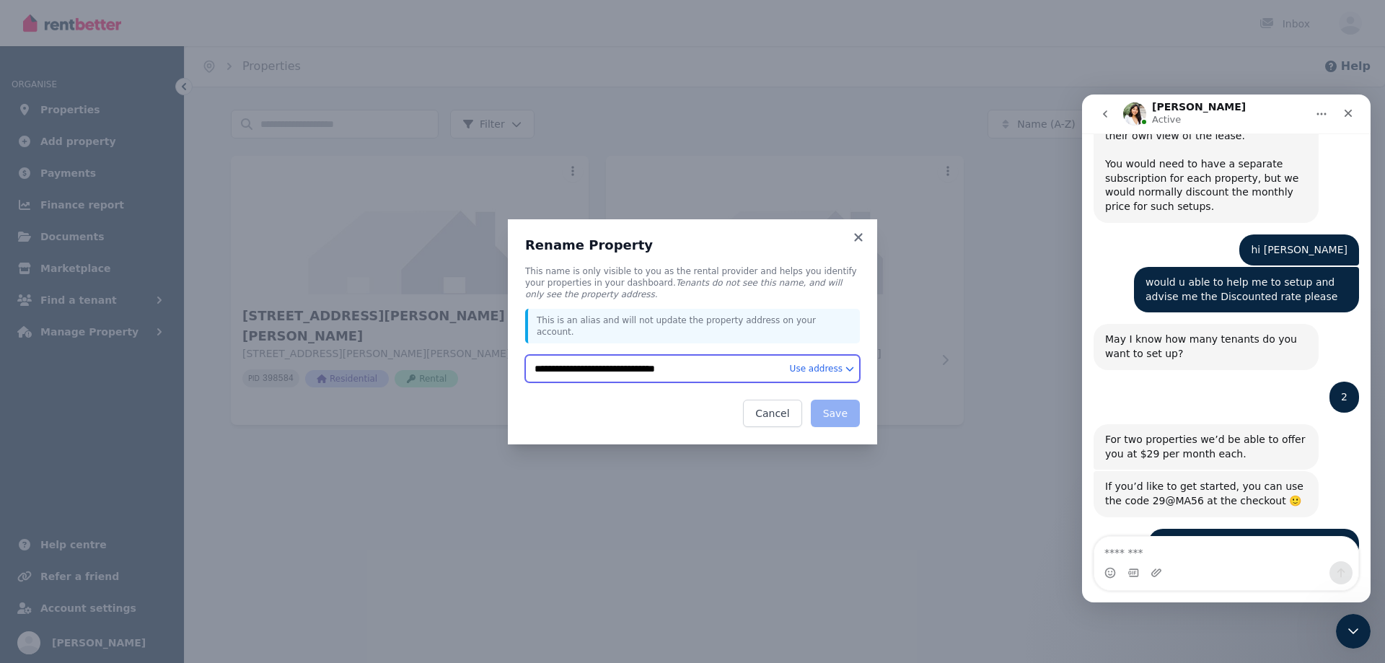
click at [538, 361] on input "**********" at bounding box center [692, 368] width 335 height 27
click at [537, 368] on input "**********" at bounding box center [692, 368] width 335 height 27
click at [537, 364] on input "**********" at bounding box center [692, 368] width 335 height 27
type input "**********"
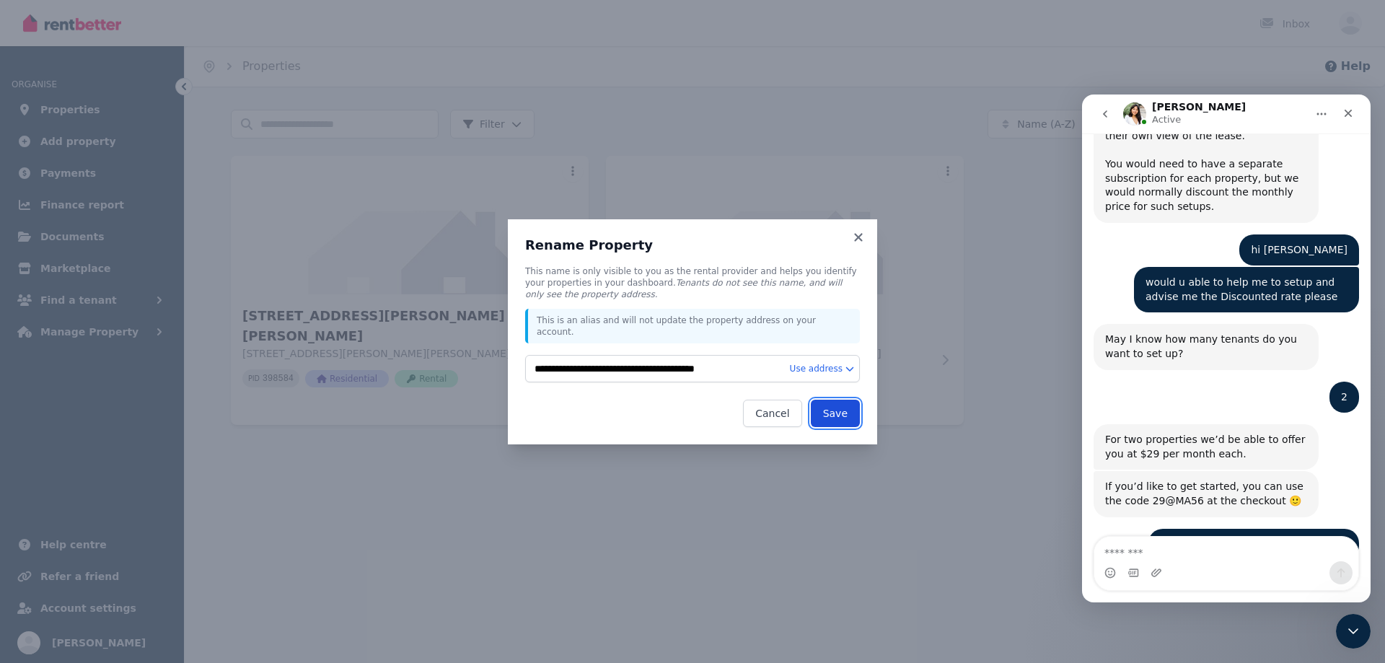
click at [840, 402] on button "Save" at bounding box center [835, 413] width 49 height 27
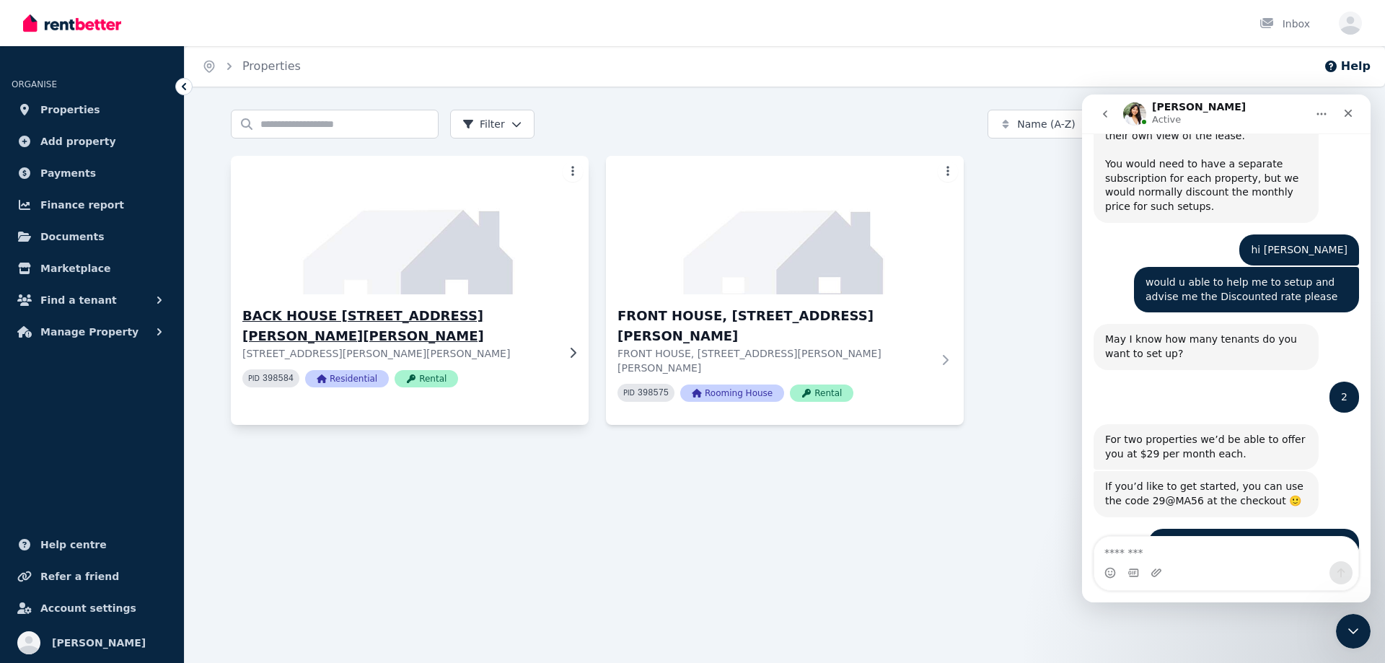
click at [575, 348] on div "BACK HOUSE 15 Stanley Cl, Woodberry NSW 2322 15 Stanley Cl, Woodberry NSW 2322 …" at bounding box center [410, 352] width 358 height 116
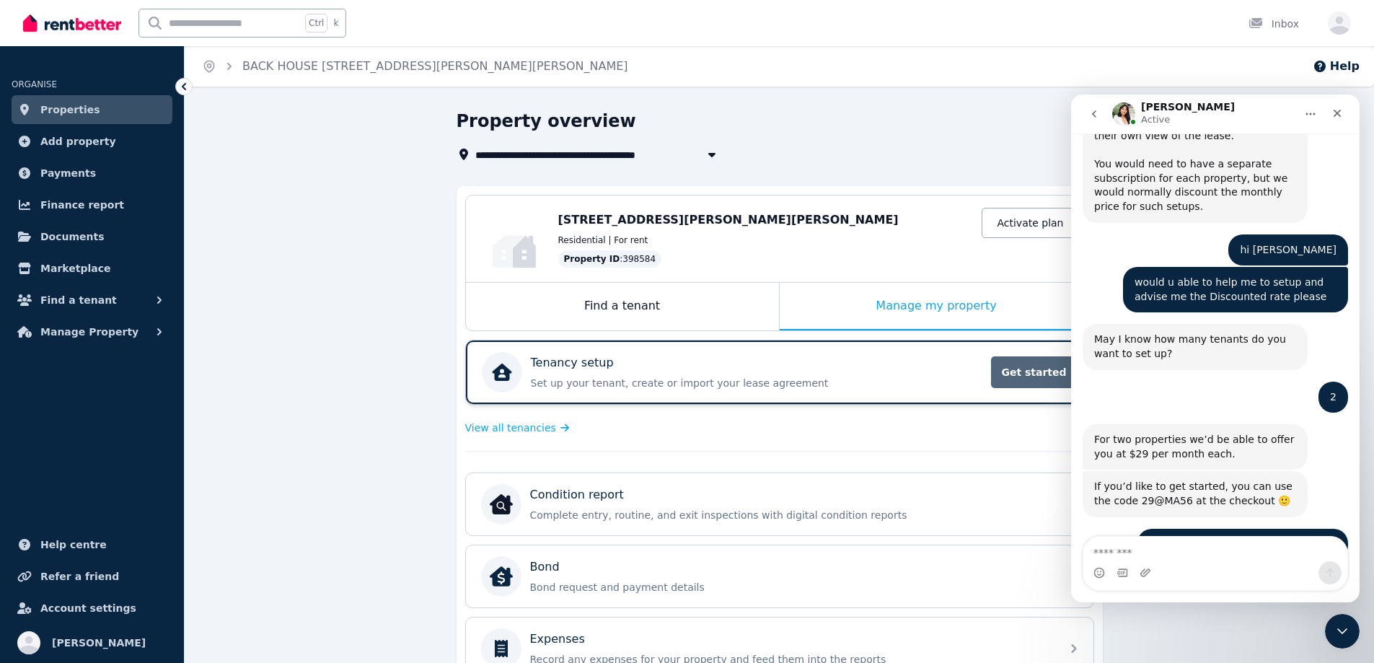
click at [1027, 381] on span "Get started" at bounding box center [1034, 372] width 87 height 32
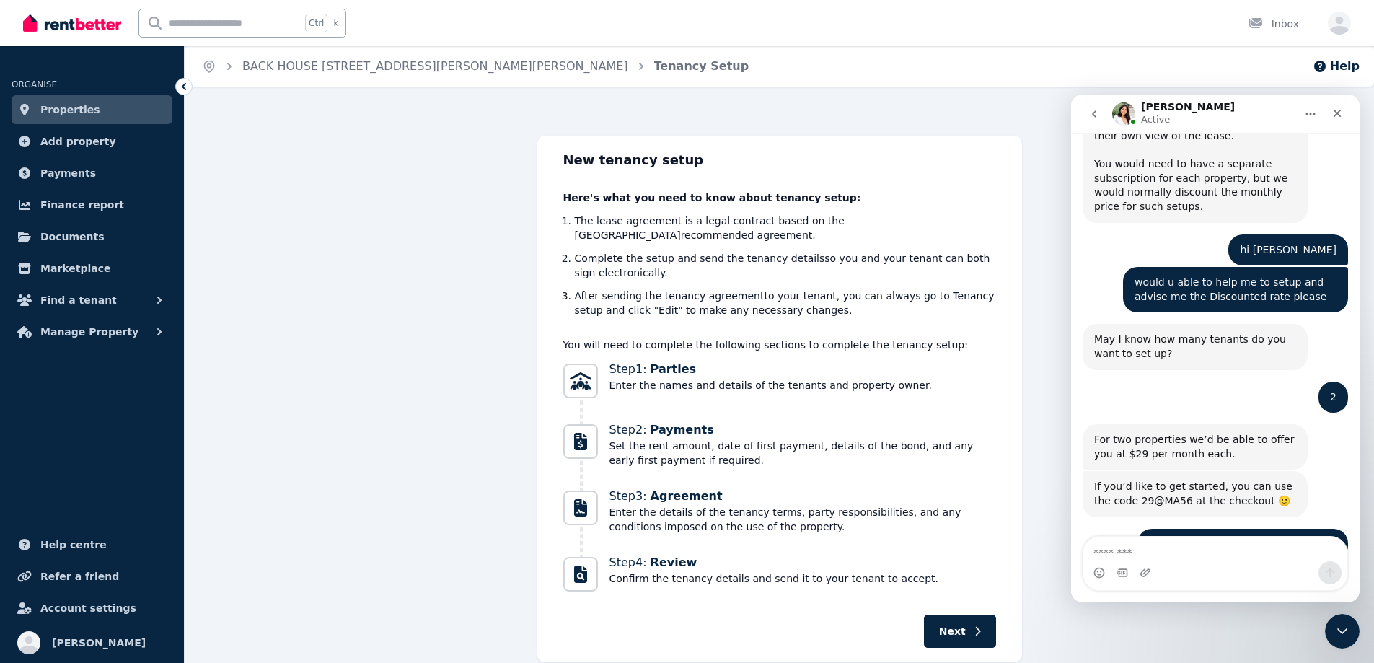
scroll to position [37, 0]
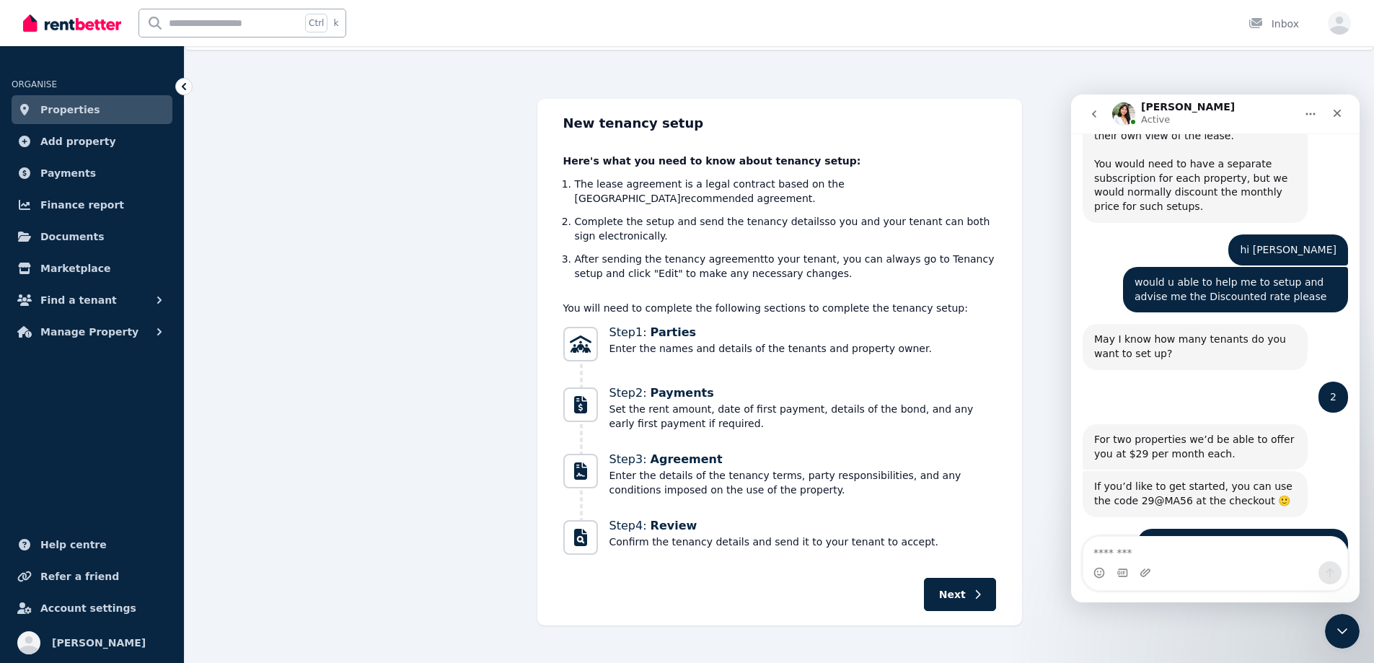
click at [185, 83] on icon at bounding box center [184, 86] width 14 height 14
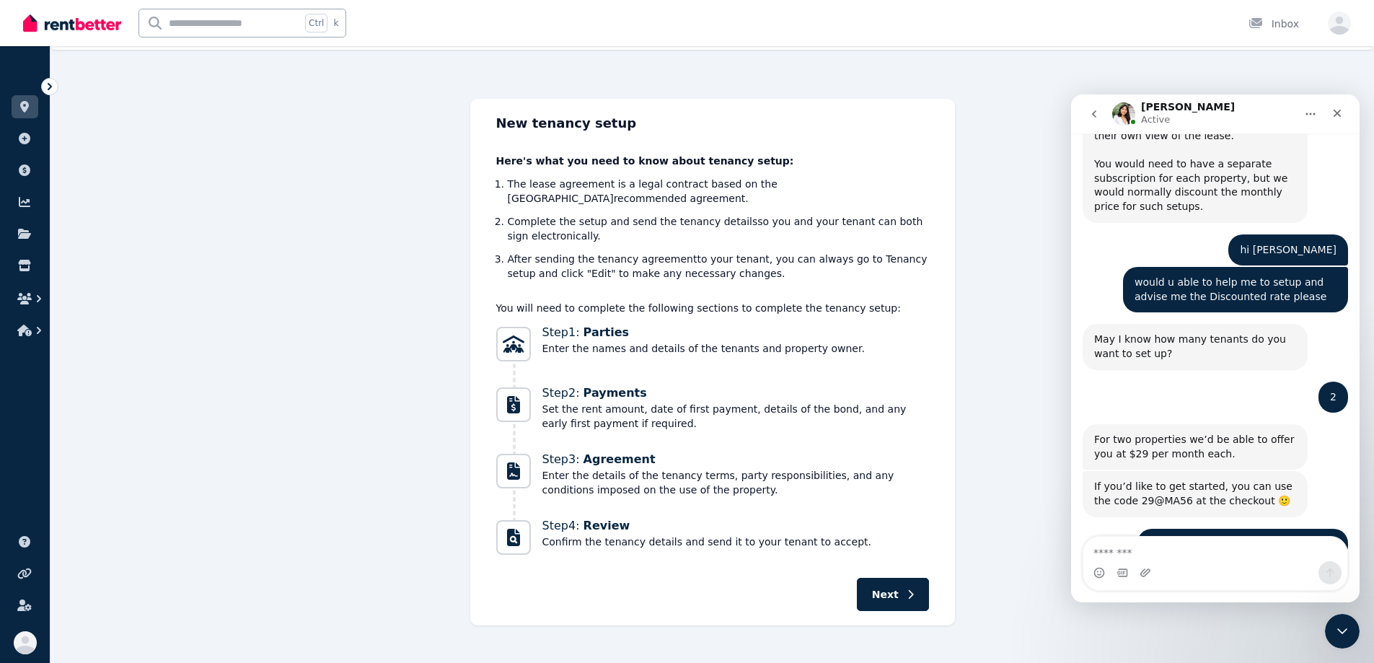
click at [52, 87] on icon at bounding box center [50, 86] width 14 height 14
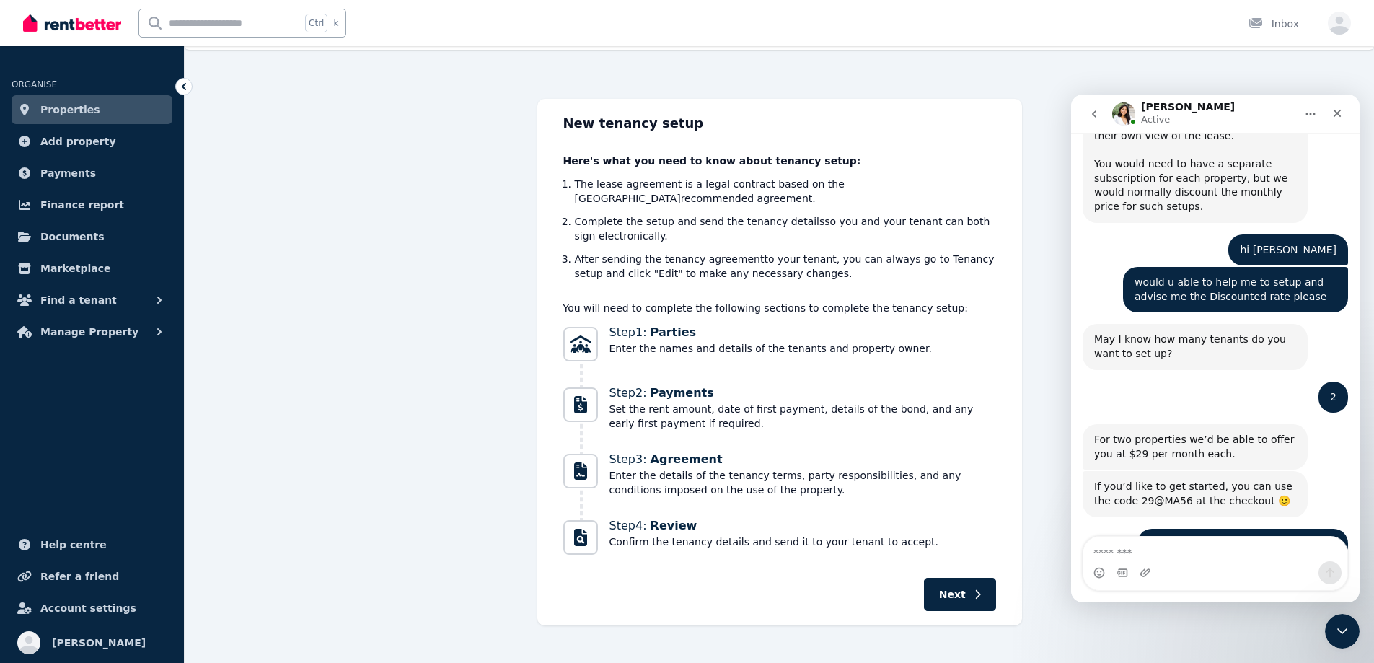
click at [282, 128] on div "New tenancy setup Here's what you need to know about tenancy setup: The lease a…" at bounding box center [779, 362] width 1189 height 527
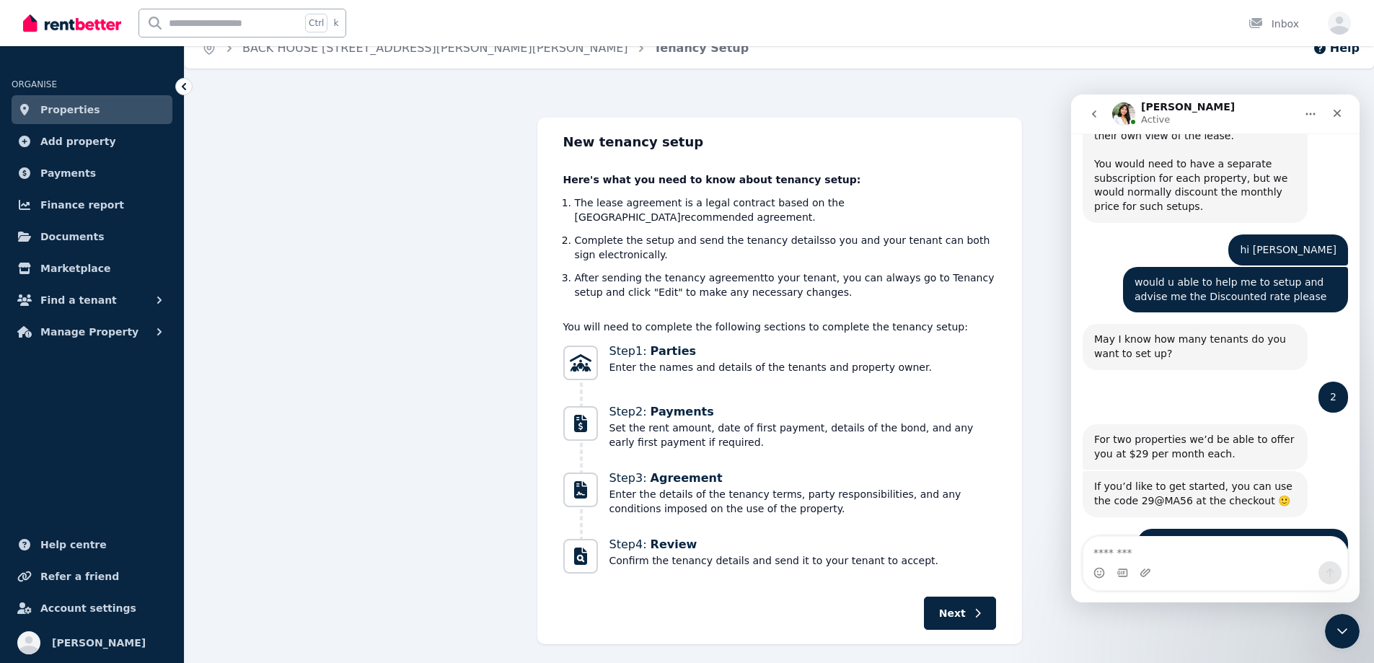
scroll to position [0, 0]
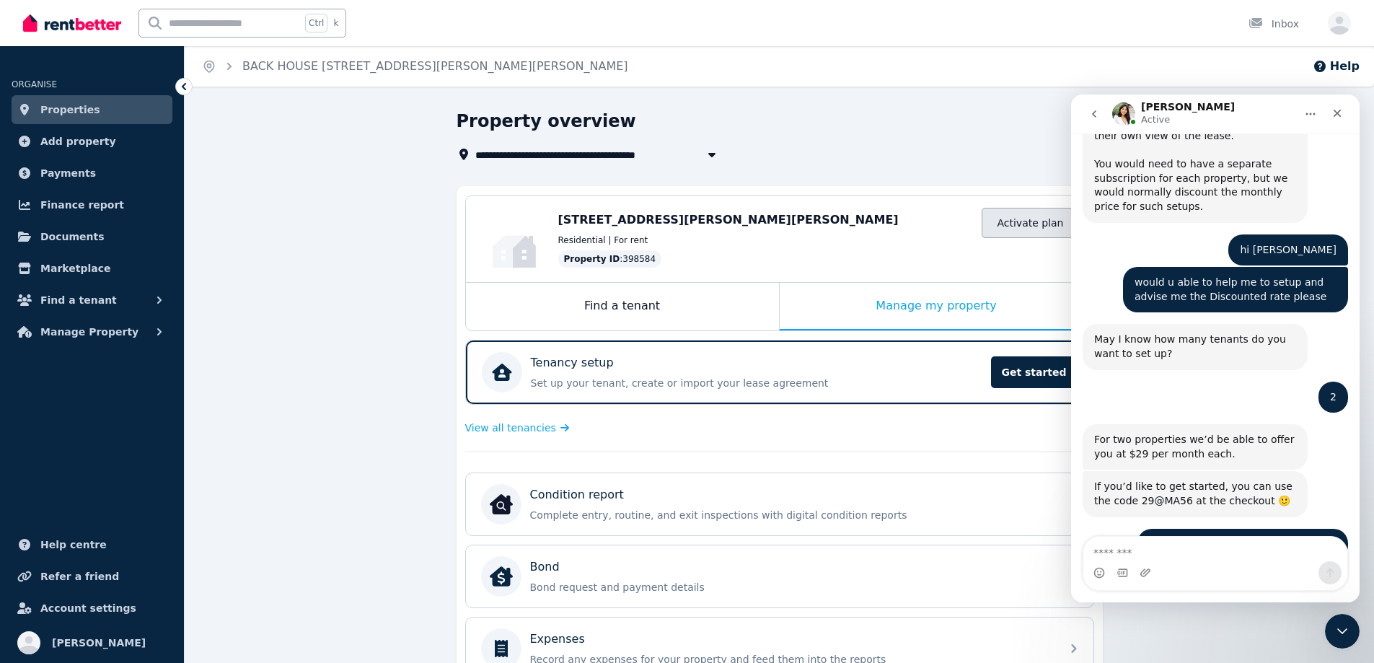
click at [1058, 220] on link "Activate plan" at bounding box center [1030, 223] width 97 height 30
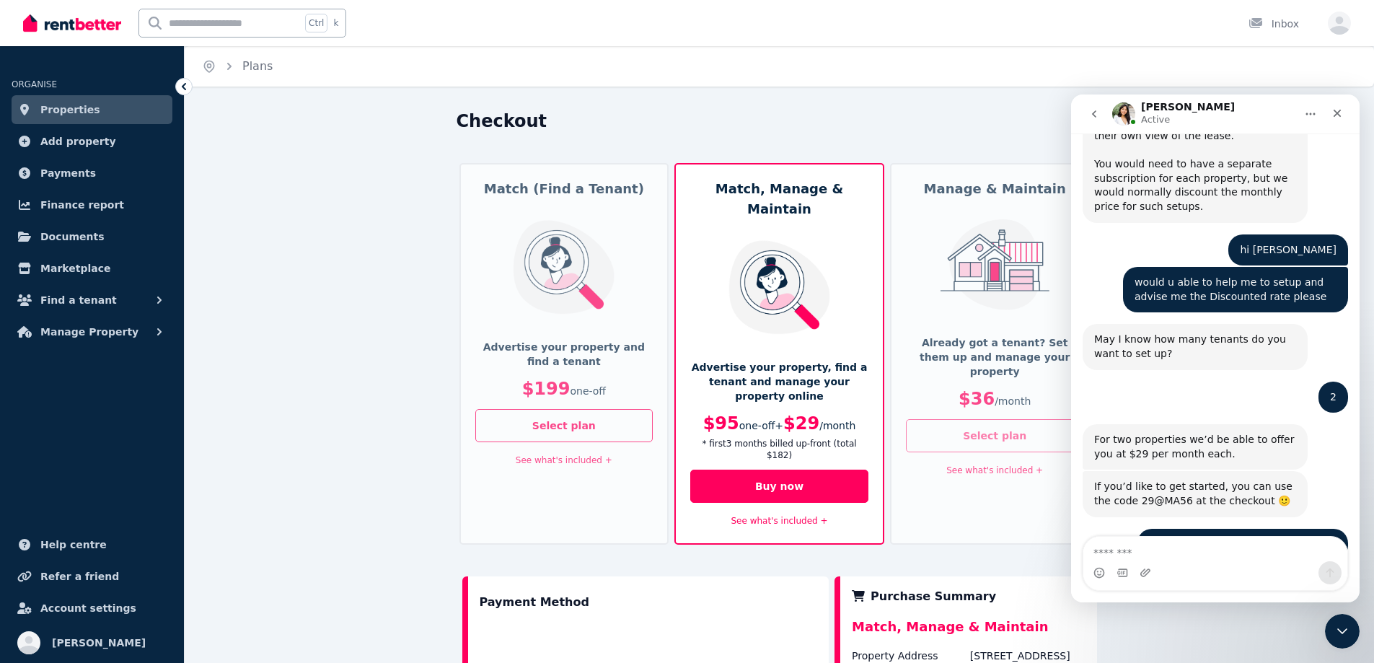
click at [992, 419] on button "Select plan" at bounding box center [995, 435] width 178 height 33
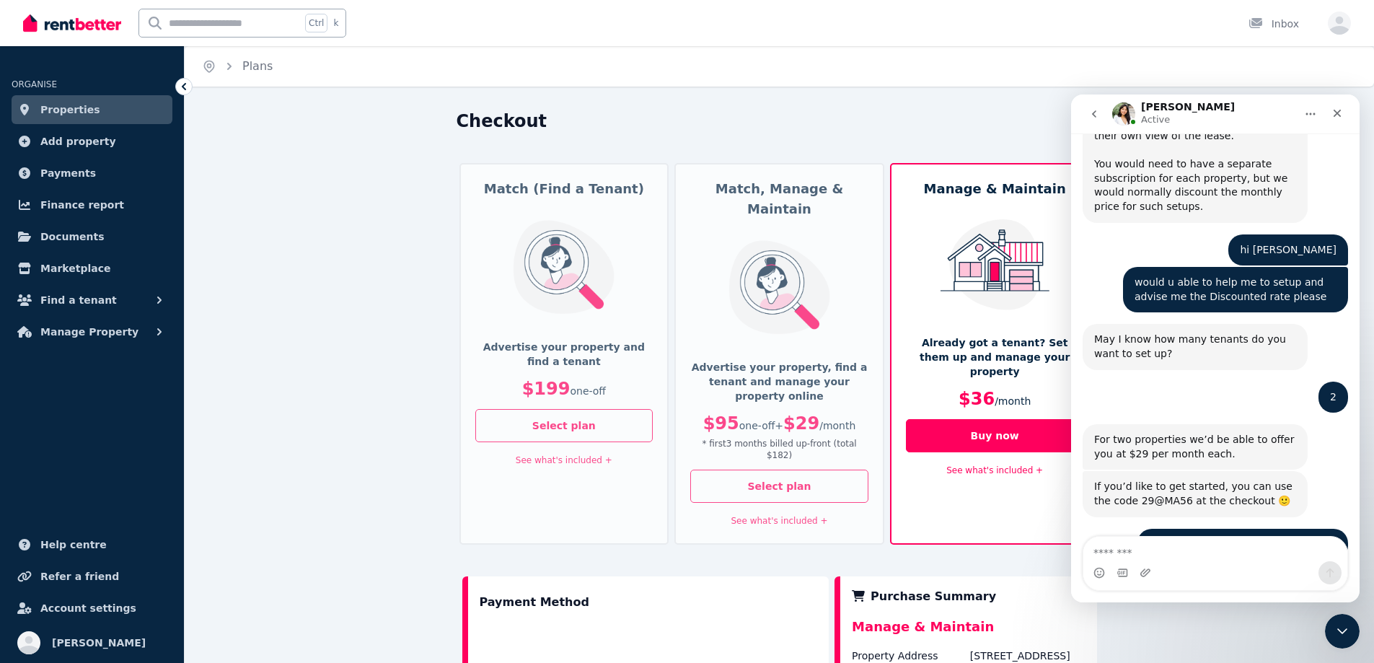
click at [120, 114] on link "Properties" at bounding box center [92, 109] width 161 height 29
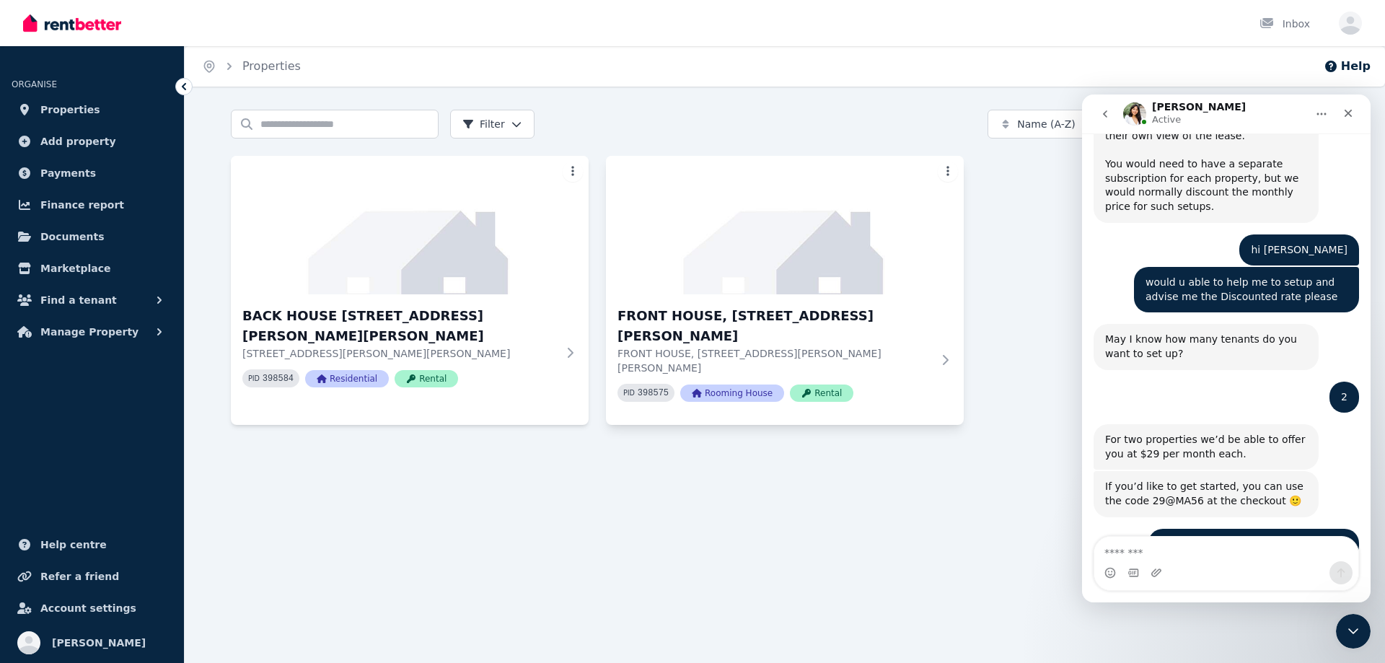
click at [949, 172] on html "Open main menu Inbox Open user menu ORGANISE Properties Add property Payments F…" at bounding box center [692, 331] width 1385 height 663
click at [903, 281] on div "Rename Property" at bounding box center [888, 288] width 133 height 20
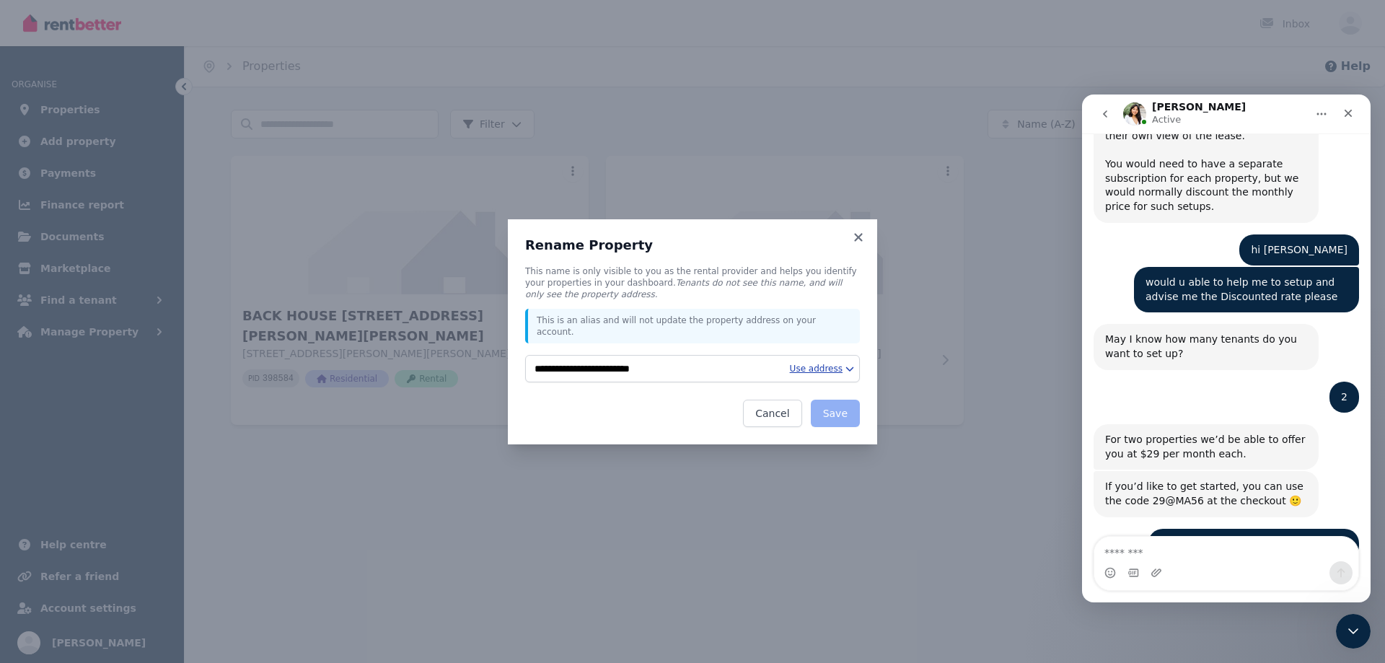
click at [840, 366] on html "**********" at bounding box center [692, 331] width 1385 height 663
click at [770, 409] on div "Full Address" at bounding box center [784, 409] width 138 height 23
type input "**********"
click at [832, 403] on button "Save" at bounding box center [835, 413] width 49 height 27
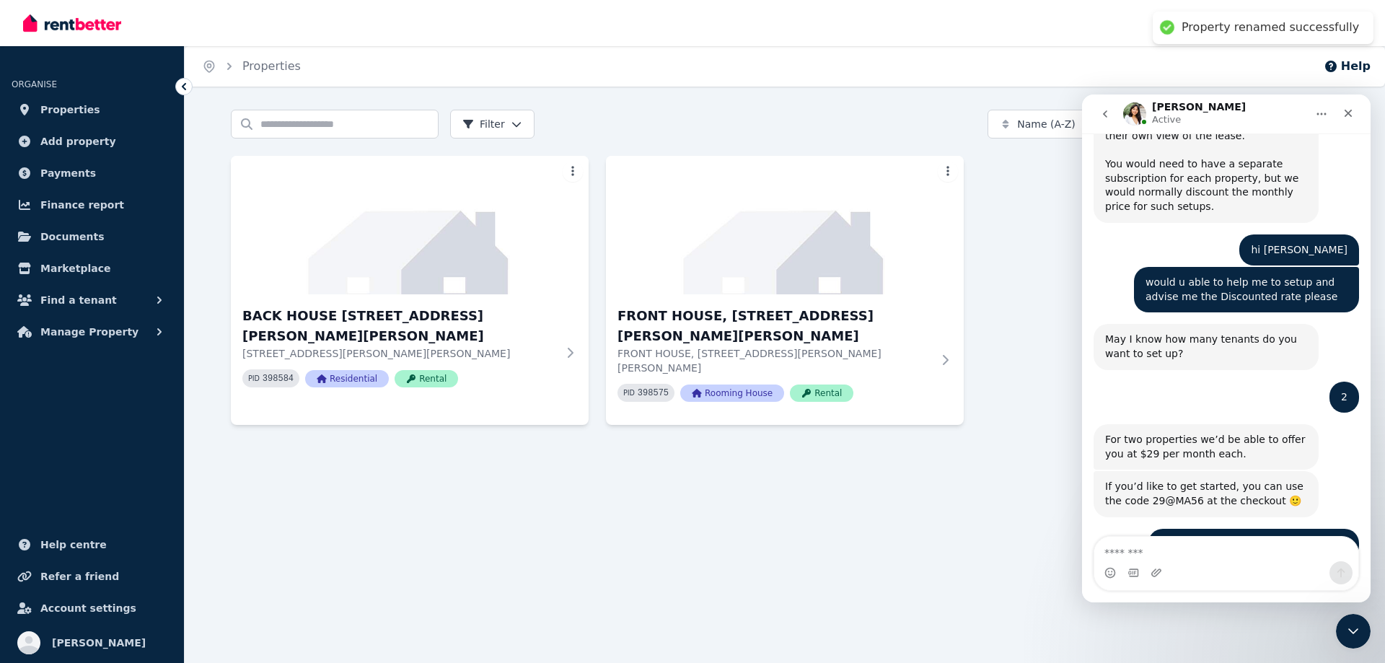
click at [852, 490] on div "Home Properties Help Search properties Filter Name (A-Z) Add Property BACK HOUS…" at bounding box center [692, 331] width 1385 height 663
click at [951, 170] on html "Open main menu Inbox Open user menu ORGANISE Properties Add property Payments F…" at bounding box center [692, 331] width 1385 height 663
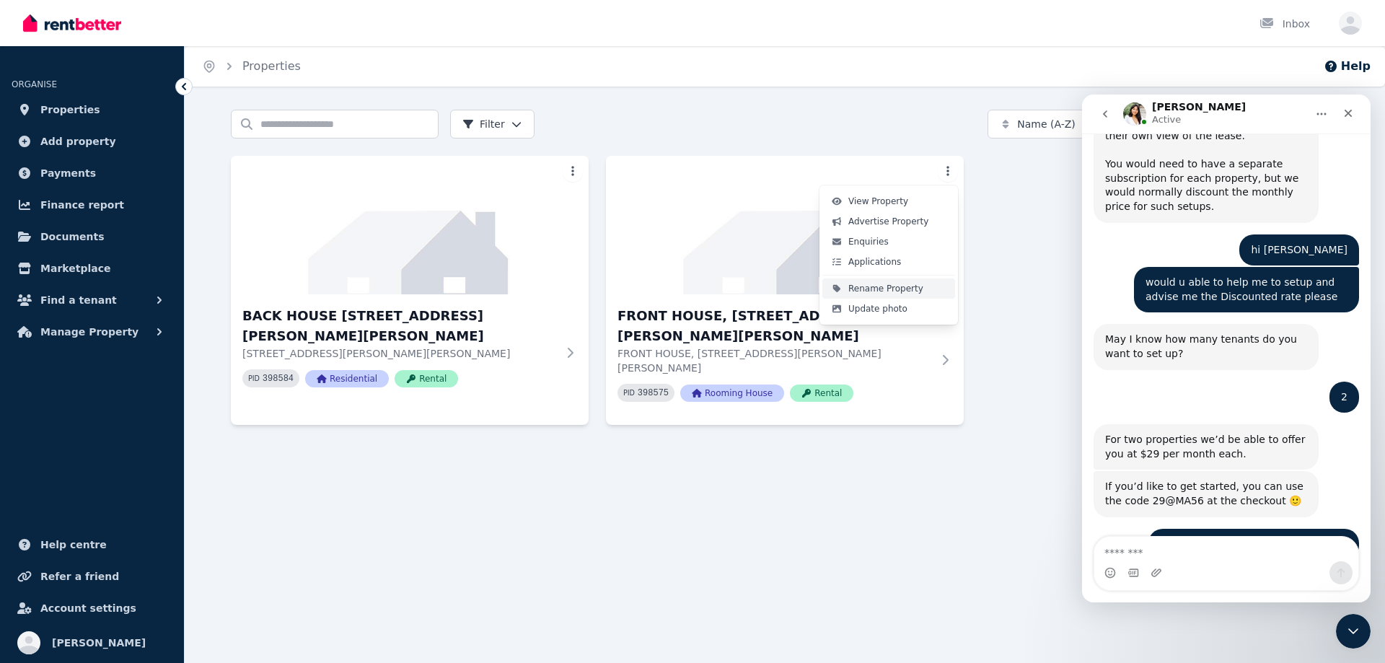
click at [889, 292] on span "Rename Property" at bounding box center [885, 289] width 75 height 12
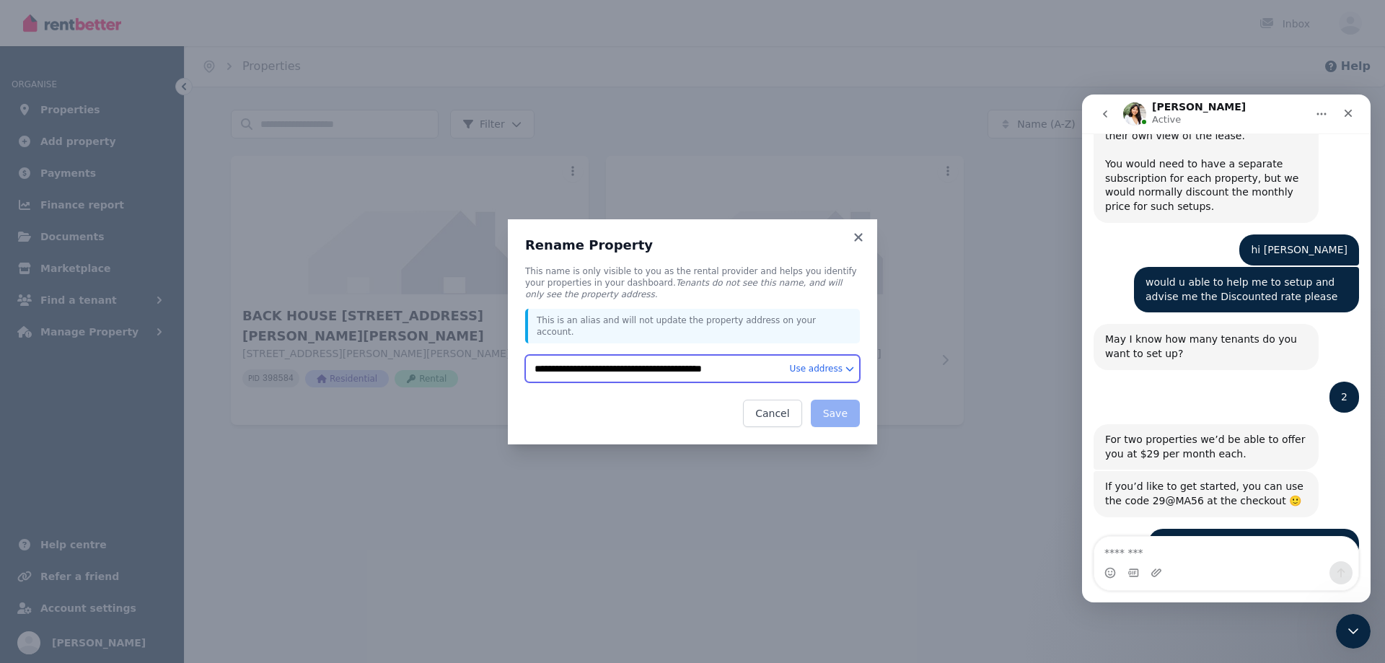
click at [601, 364] on input "**********" at bounding box center [692, 368] width 335 height 27
type input "**********"
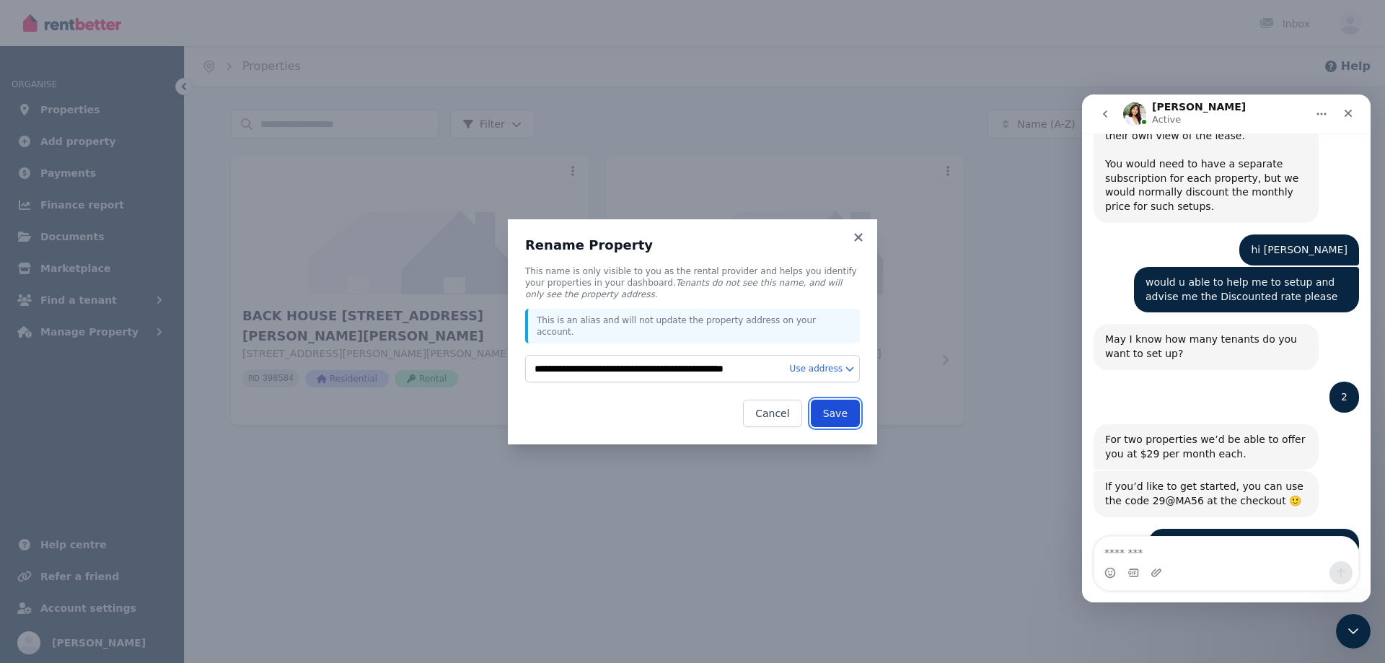
click at [835, 406] on button "Save" at bounding box center [835, 413] width 49 height 27
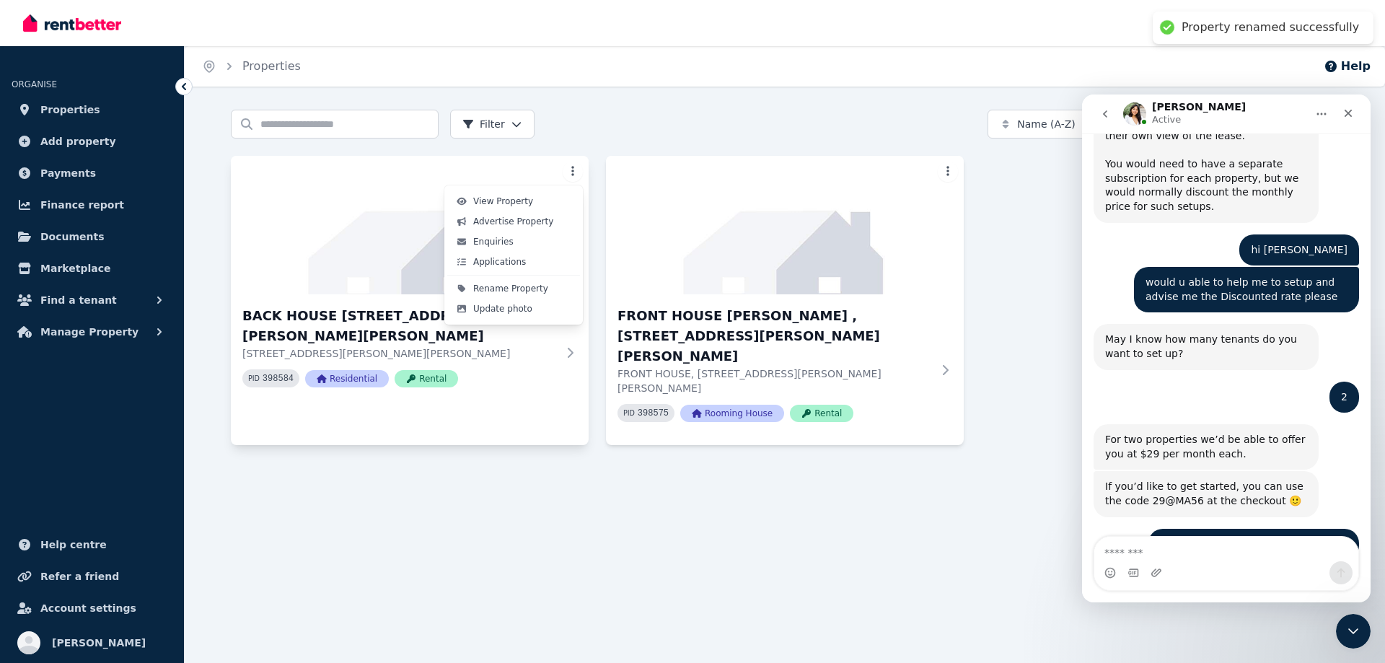
click at [575, 173] on html "Property renamed successfully Open main menu Inbox Open user menu ORGANISE Prop…" at bounding box center [692, 331] width 1385 height 663
click at [516, 294] on span "Rename Property" at bounding box center [510, 289] width 75 height 12
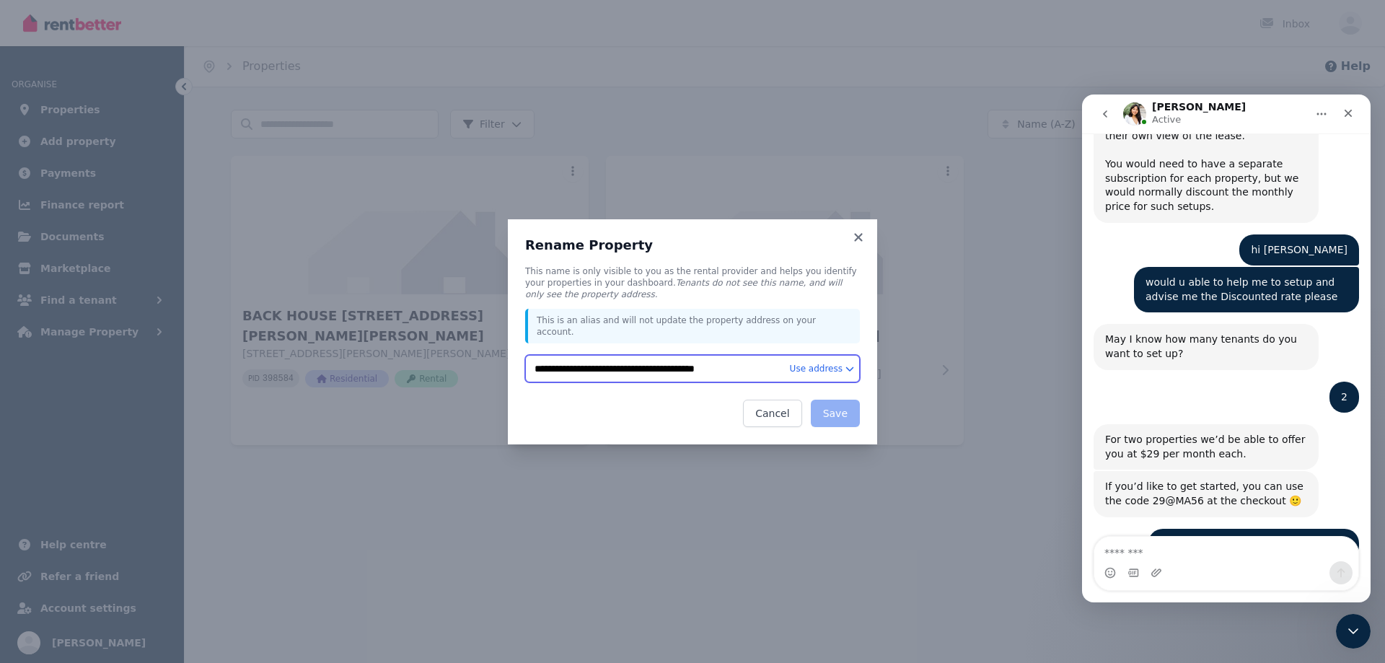
click at [593, 361] on input "**********" at bounding box center [692, 368] width 335 height 27
type input "**********"
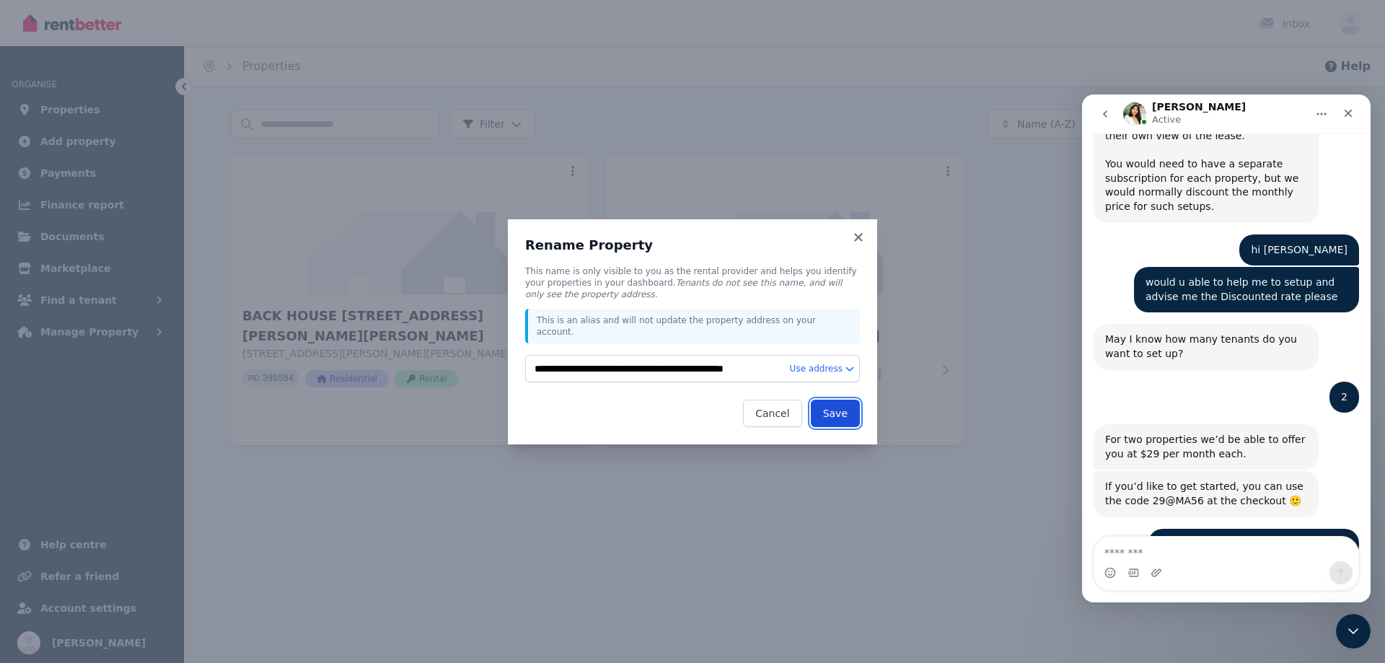
drag, startPoint x: 850, startPoint y: 395, endPoint x: 847, endPoint y: 405, distance: 10.5
click at [847, 403] on button "Save" at bounding box center [835, 413] width 49 height 27
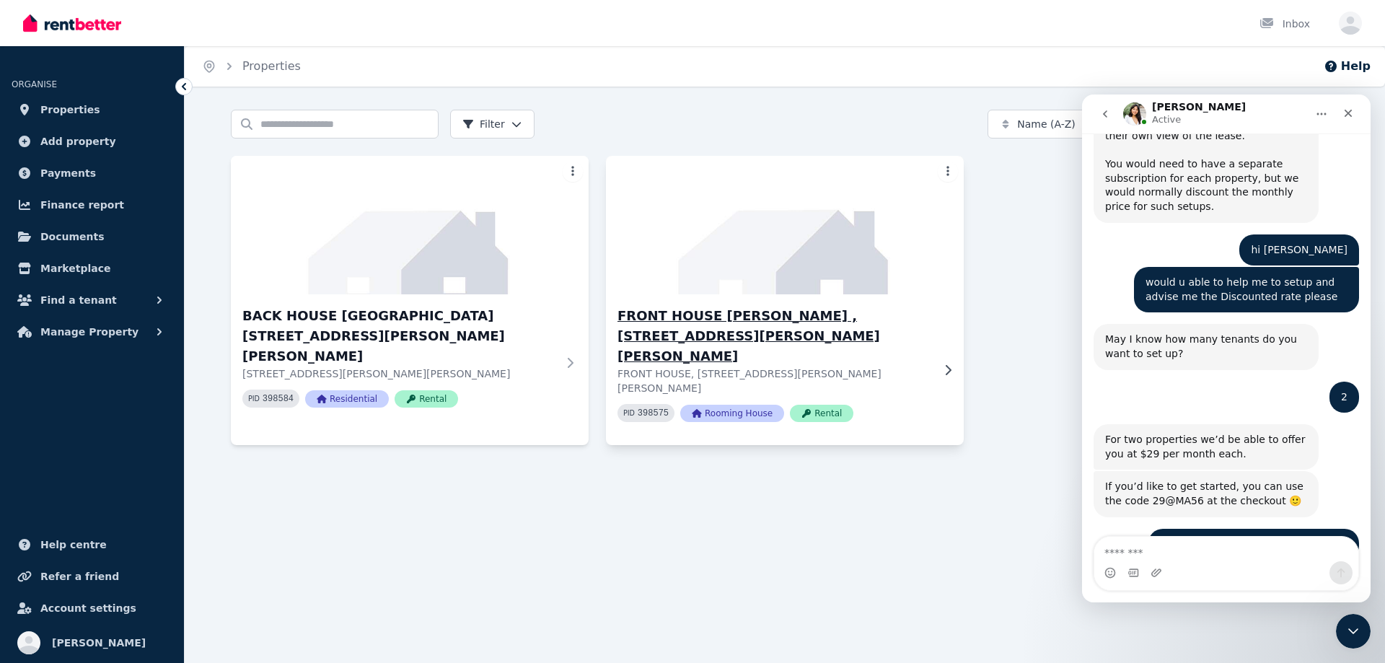
click at [744, 405] on span "Rooming House" at bounding box center [732, 413] width 104 height 17
click at [950, 171] on html "Open main menu Inbox Open user menu ORGANISE Properties Add property Payments F…" at bounding box center [692, 331] width 1385 height 663
click at [736, 224] on html "Open main menu Inbox Open user menu ORGANISE Properties Add property Payments F…" at bounding box center [692, 331] width 1385 height 663
click at [799, 262] on img at bounding box center [785, 225] width 376 height 146
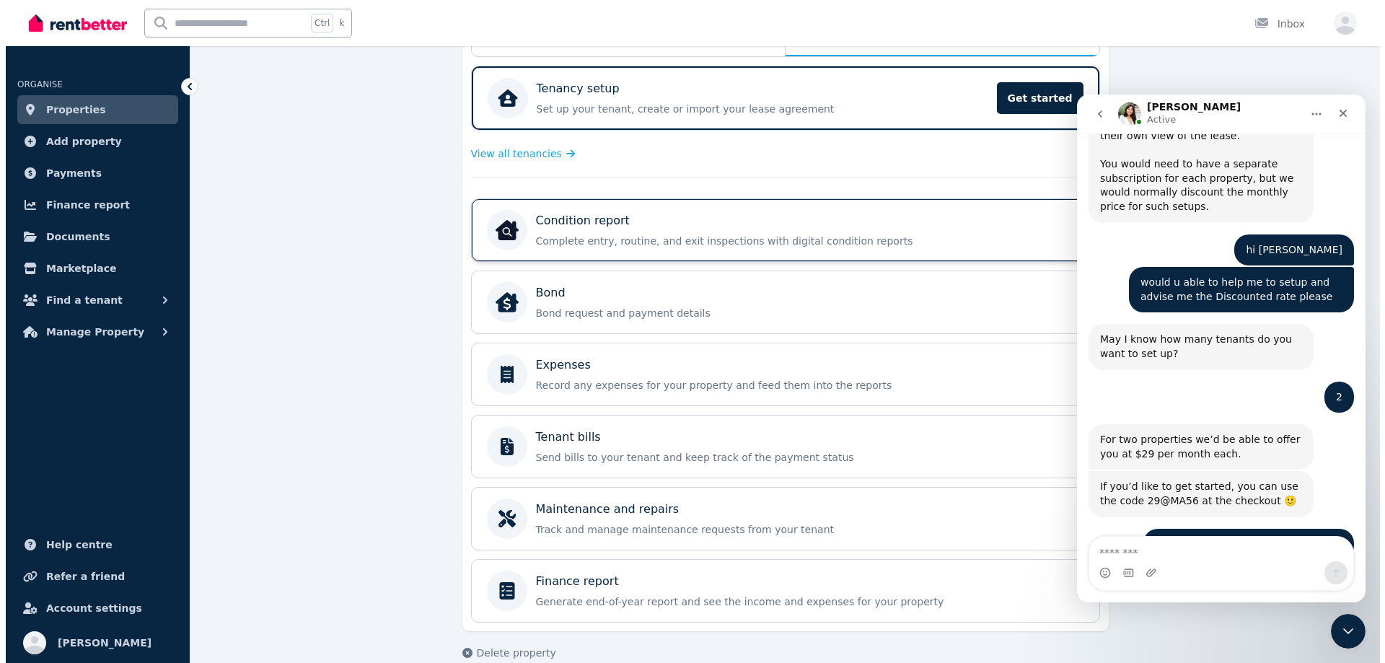
scroll to position [297, 0]
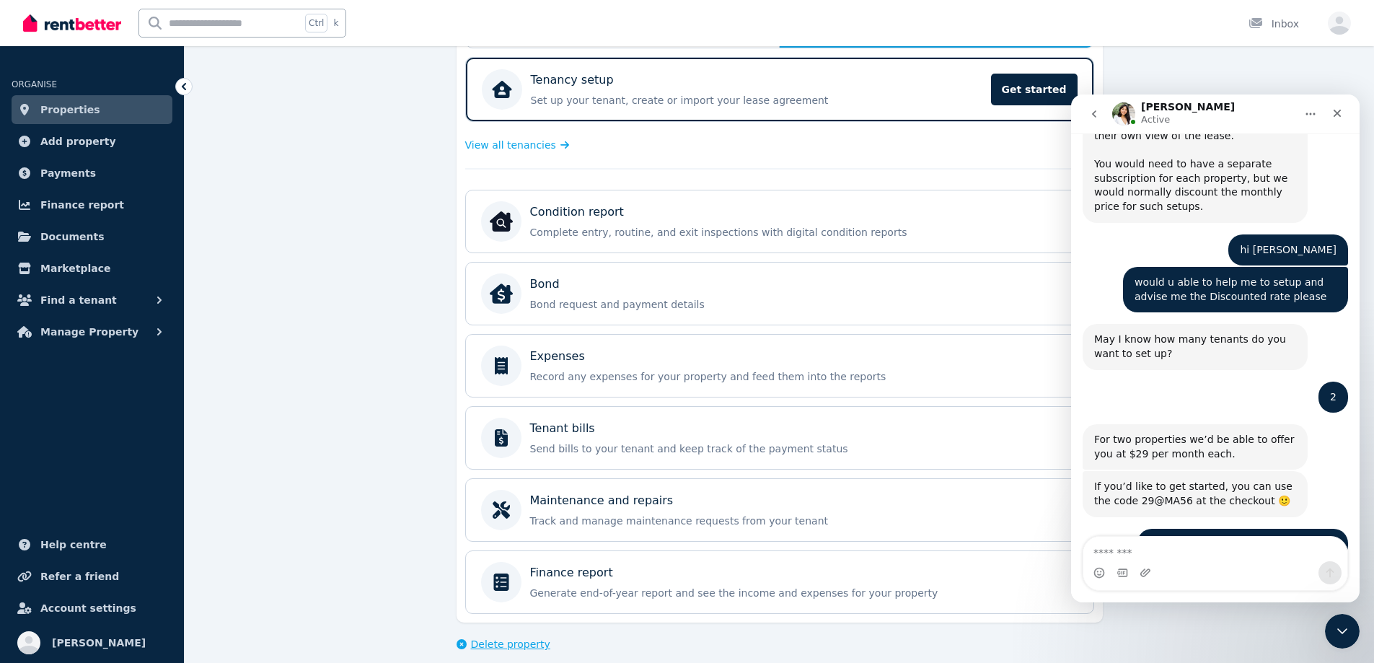
click at [529, 637] on span "Delete property" at bounding box center [510, 644] width 79 height 14
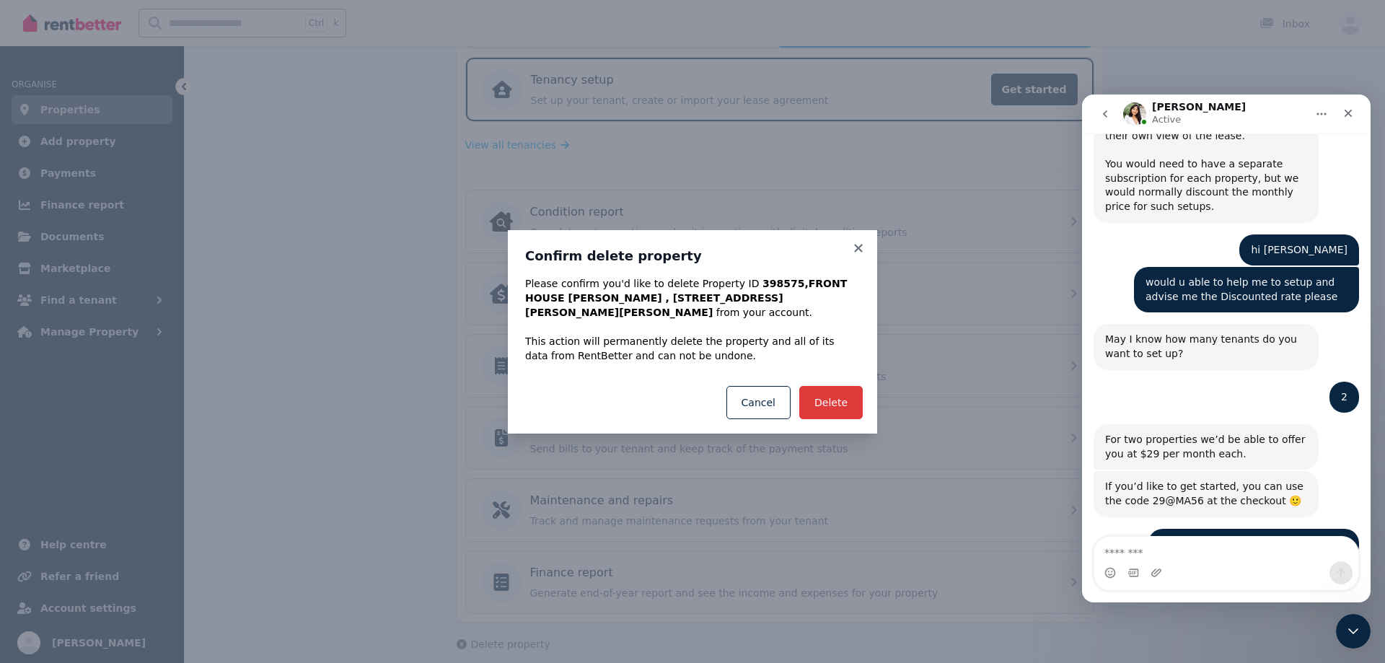
click at [839, 393] on button "Delete" at bounding box center [830, 402] width 63 height 33
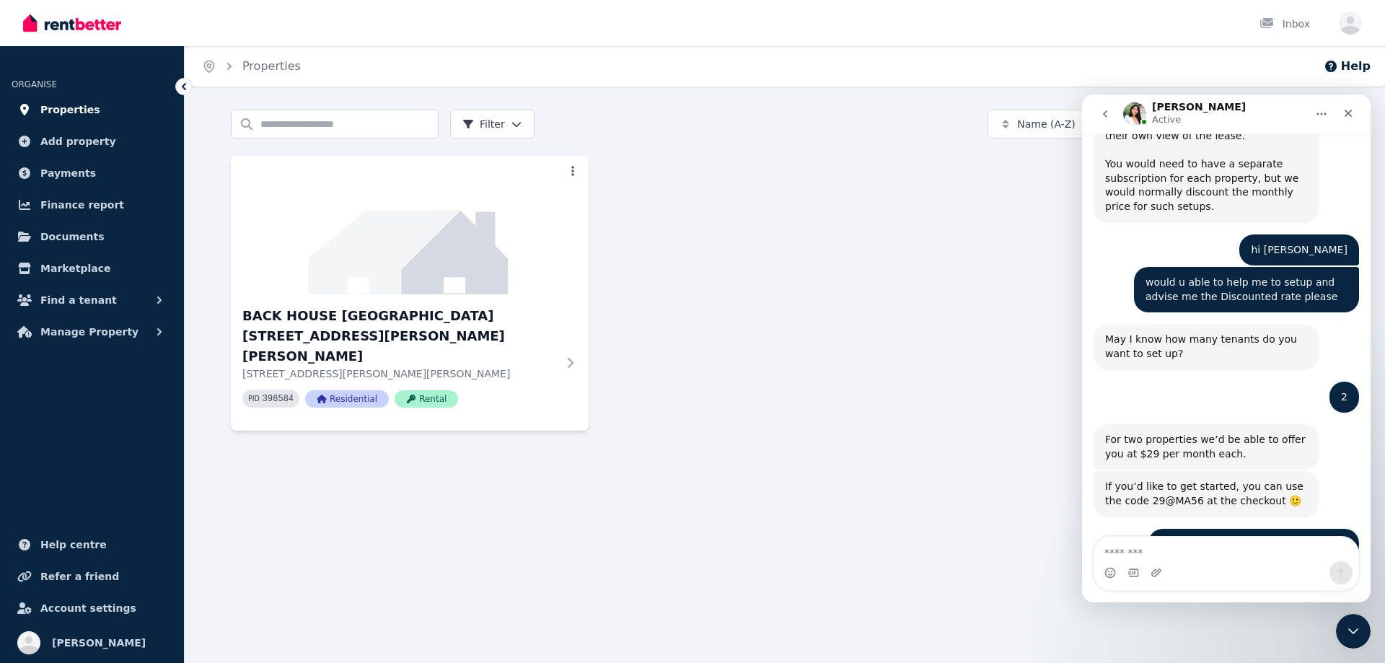
click at [75, 110] on span "Properties" at bounding box center [70, 109] width 60 height 17
click at [89, 141] on span "Add property" at bounding box center [78, 141] width 76 height 17
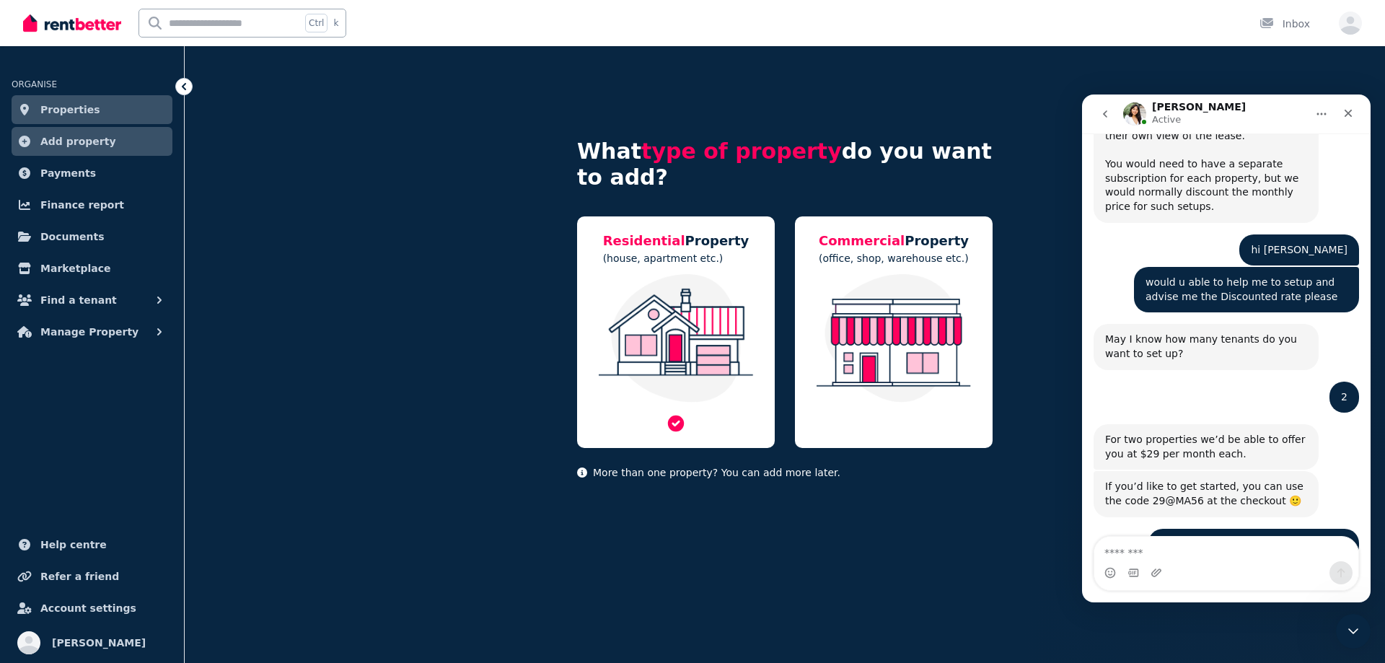
click at [656, 319] on img at bounding box center [675, 338] width 169 height 128
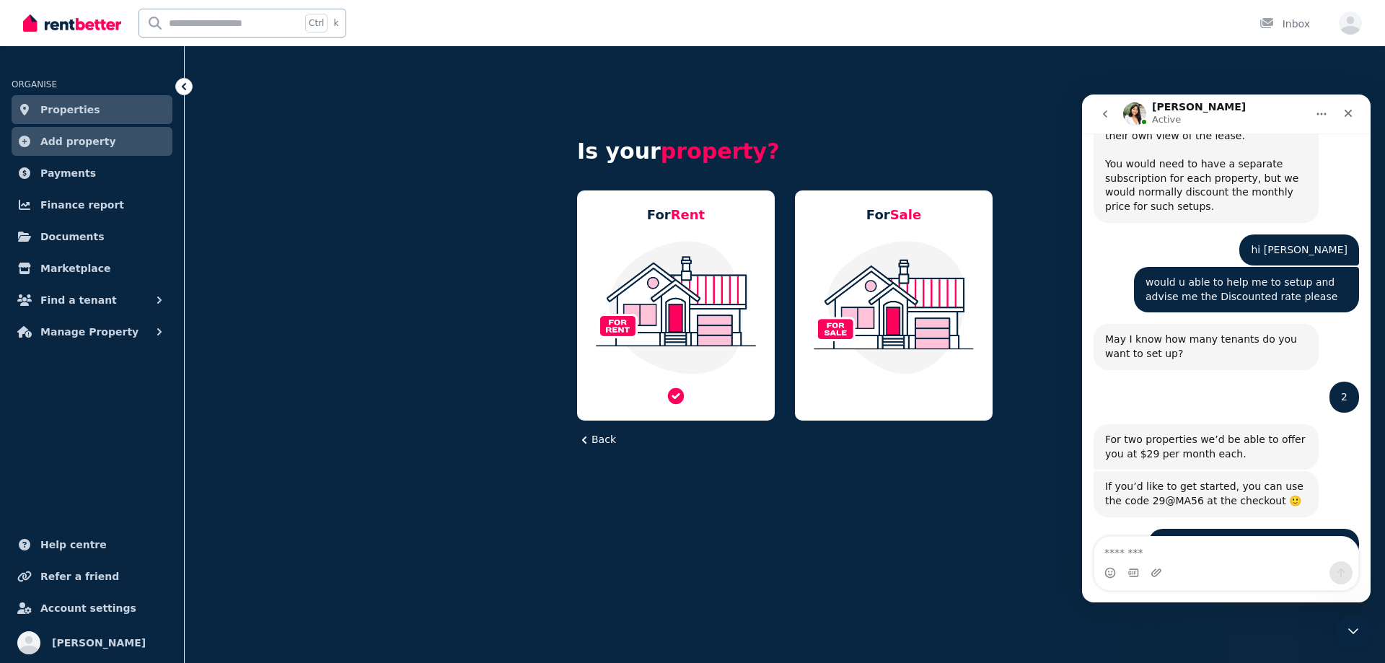
click at [684, 307] on img at bounding box center [675, 307] width 169 height 136
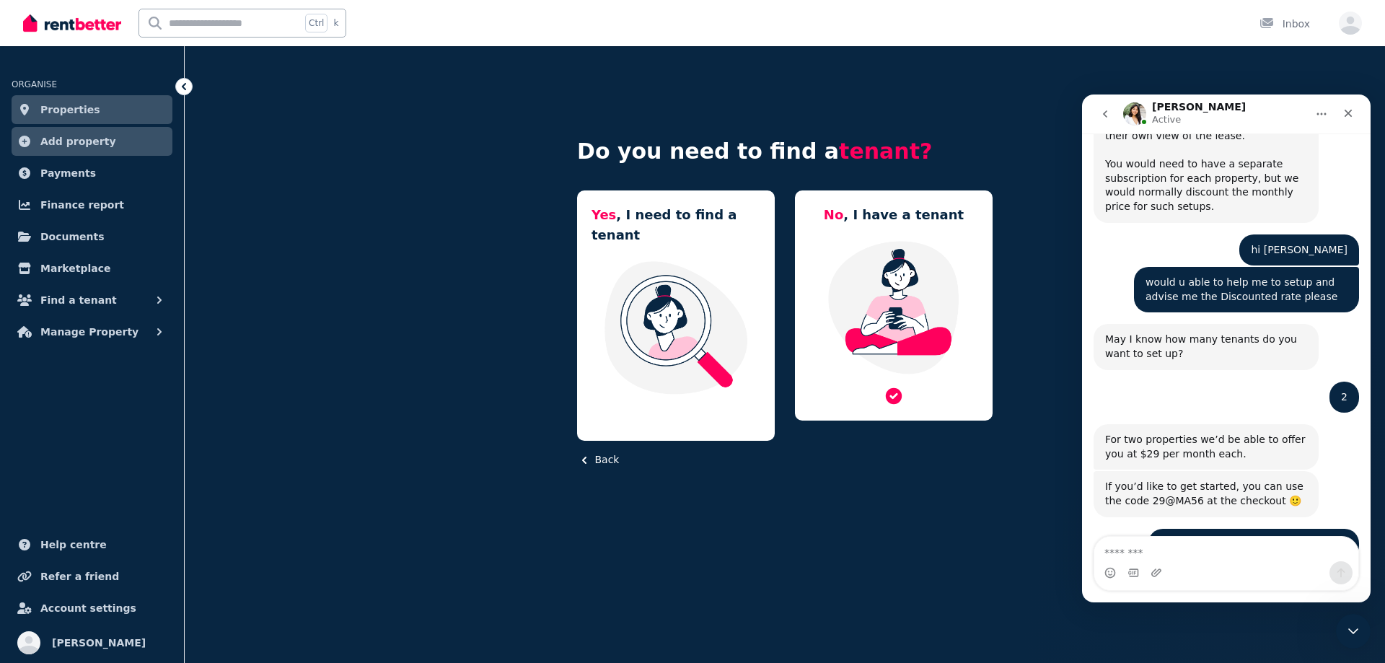
click at [906, 310] on img at bounding box center [893, 307] width 169 height 136
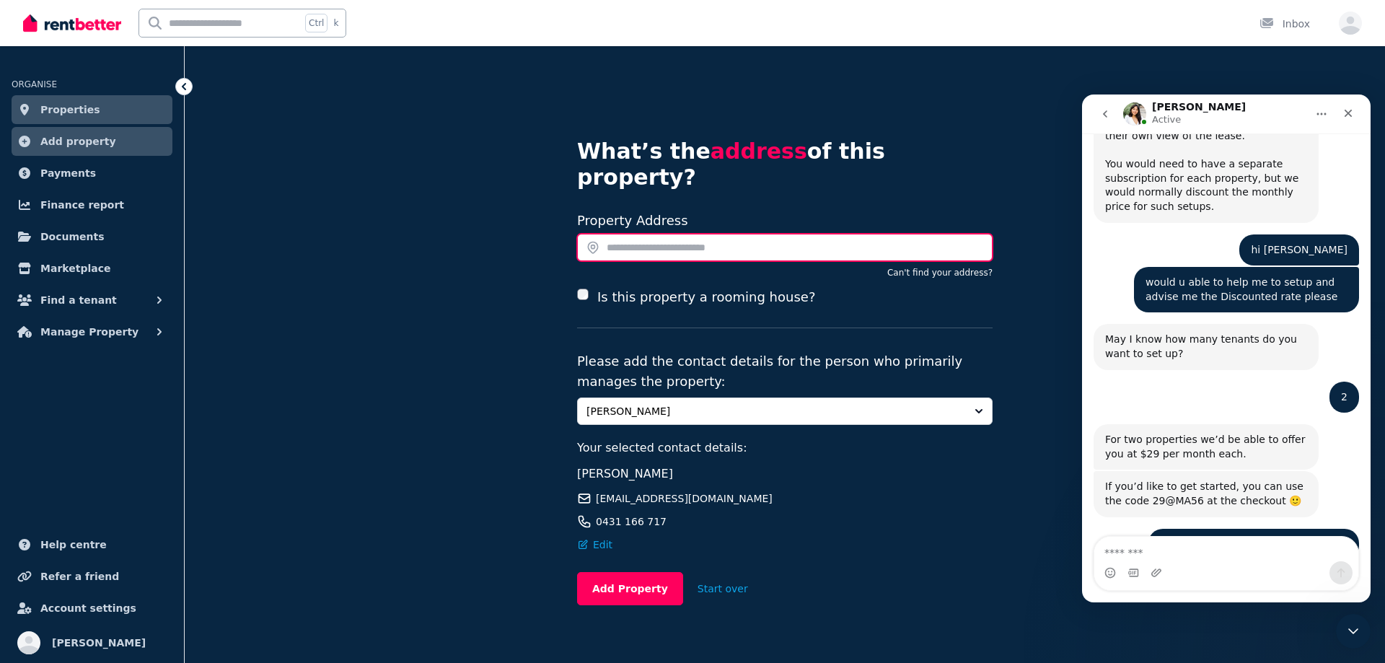
click at [693, 234] on input "text" at bounding box center [784, 247] width 415 height 27
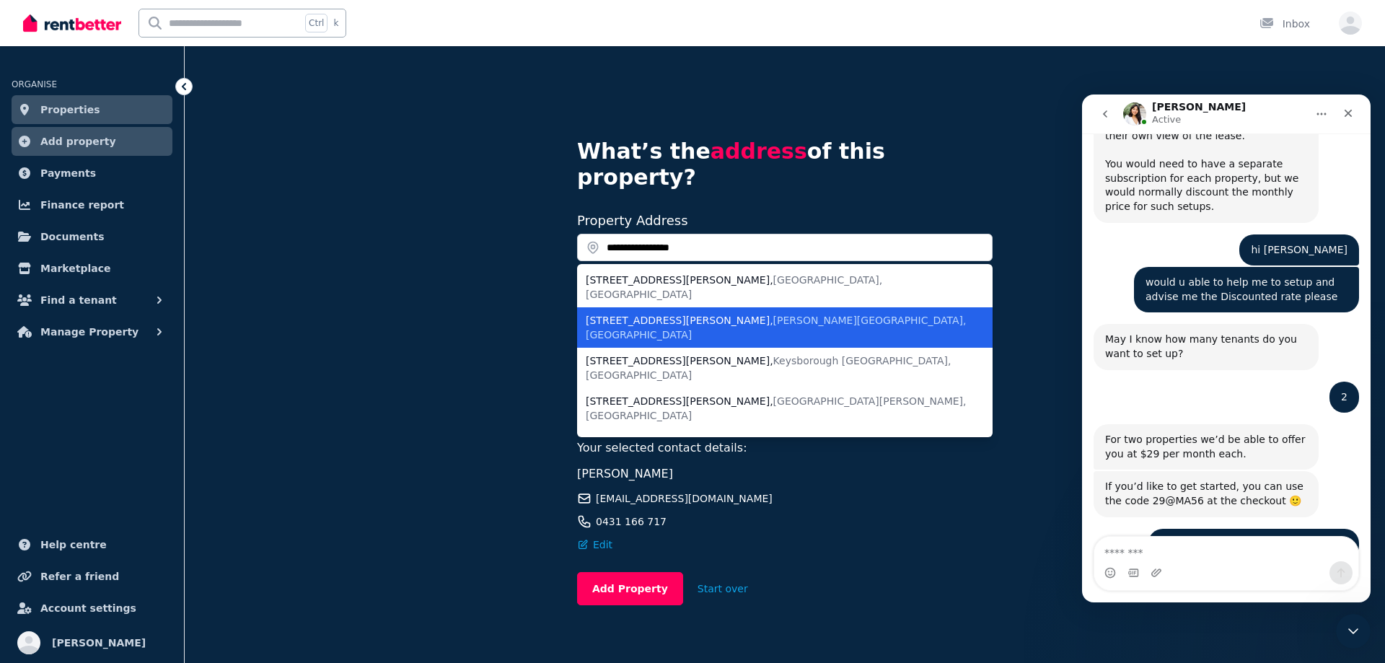
click at [689, 314] on span "Woodberry NSW, Australia" at bounding box center [776, 327] width 381 height 26
type input "**********"
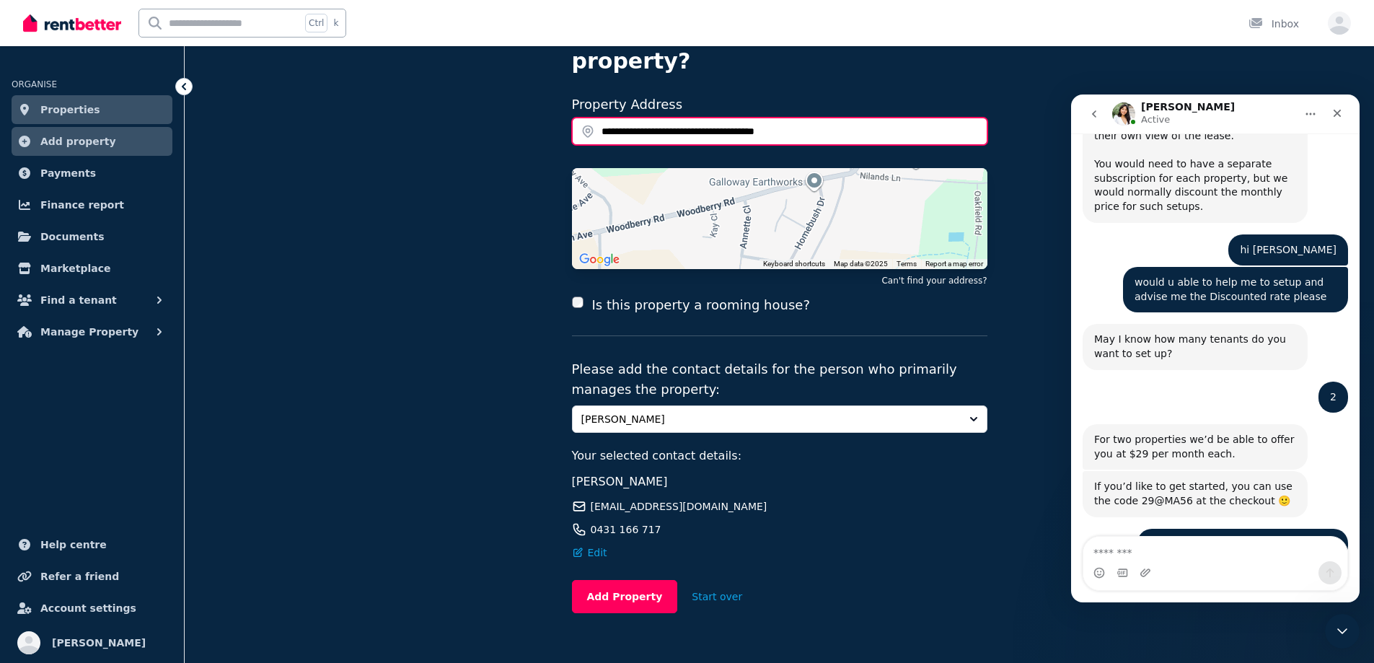
scroll to position [121, 0]
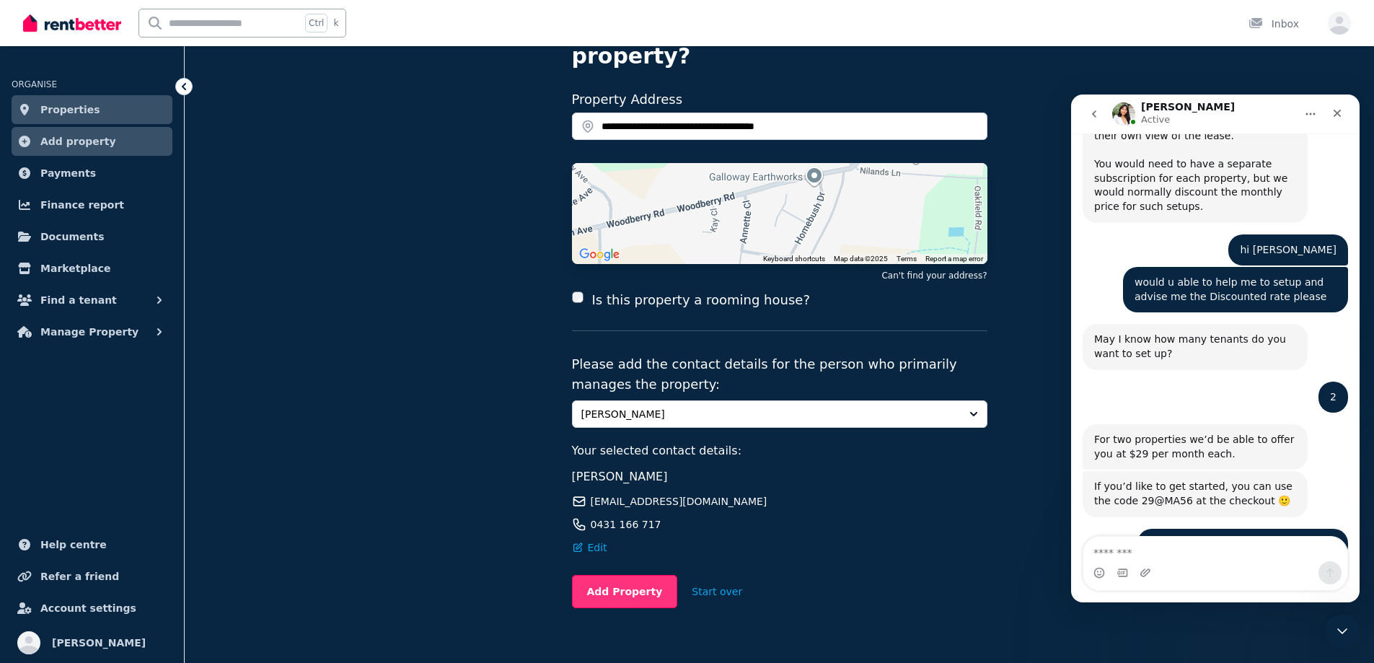
click at [617, 575] on button "Add Property" at bounding box center [625, 591] width 106 height 33
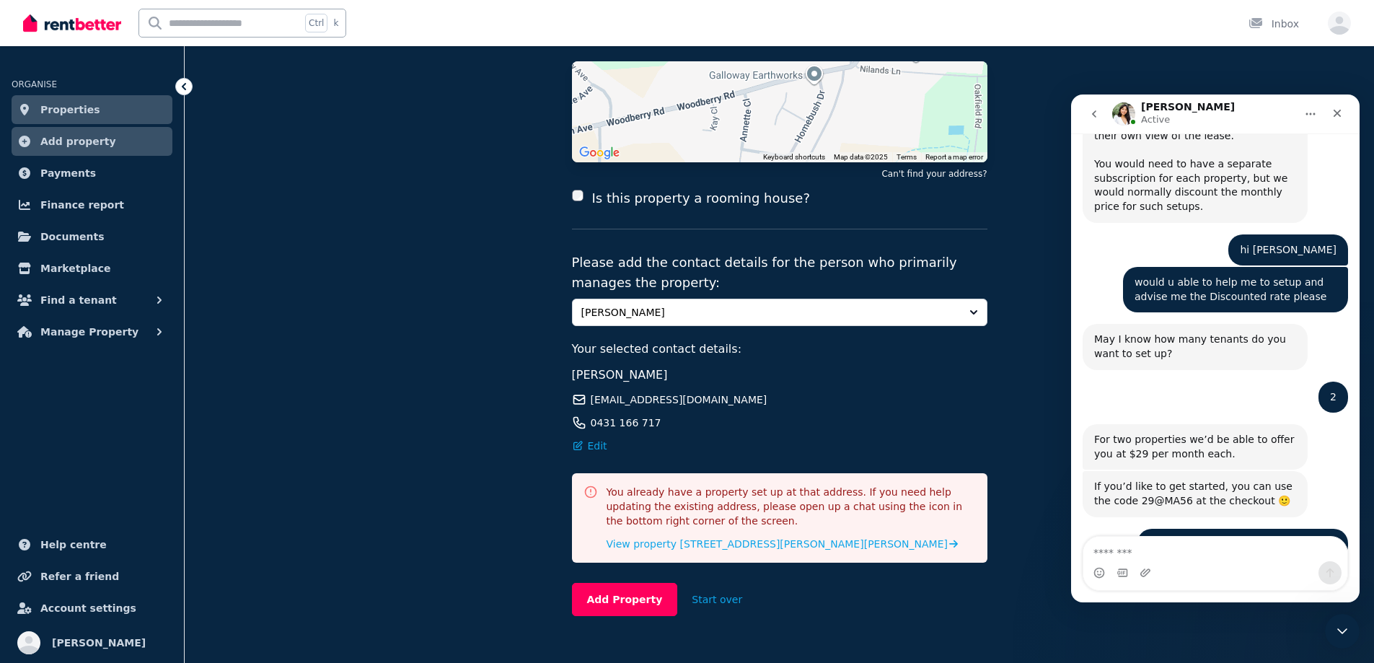
scroll to position [231, 0]
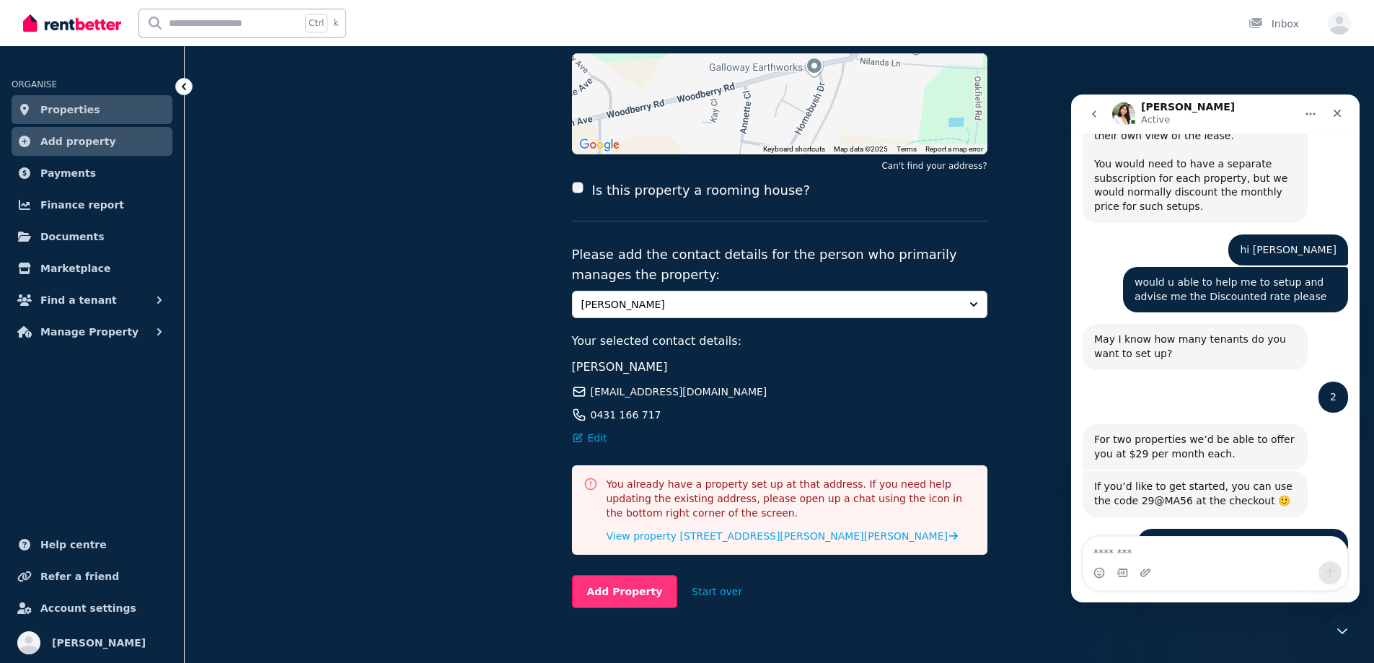
click at [628, 575] on button "Add Property" at bounding box center [625, 591] width 106 height 33
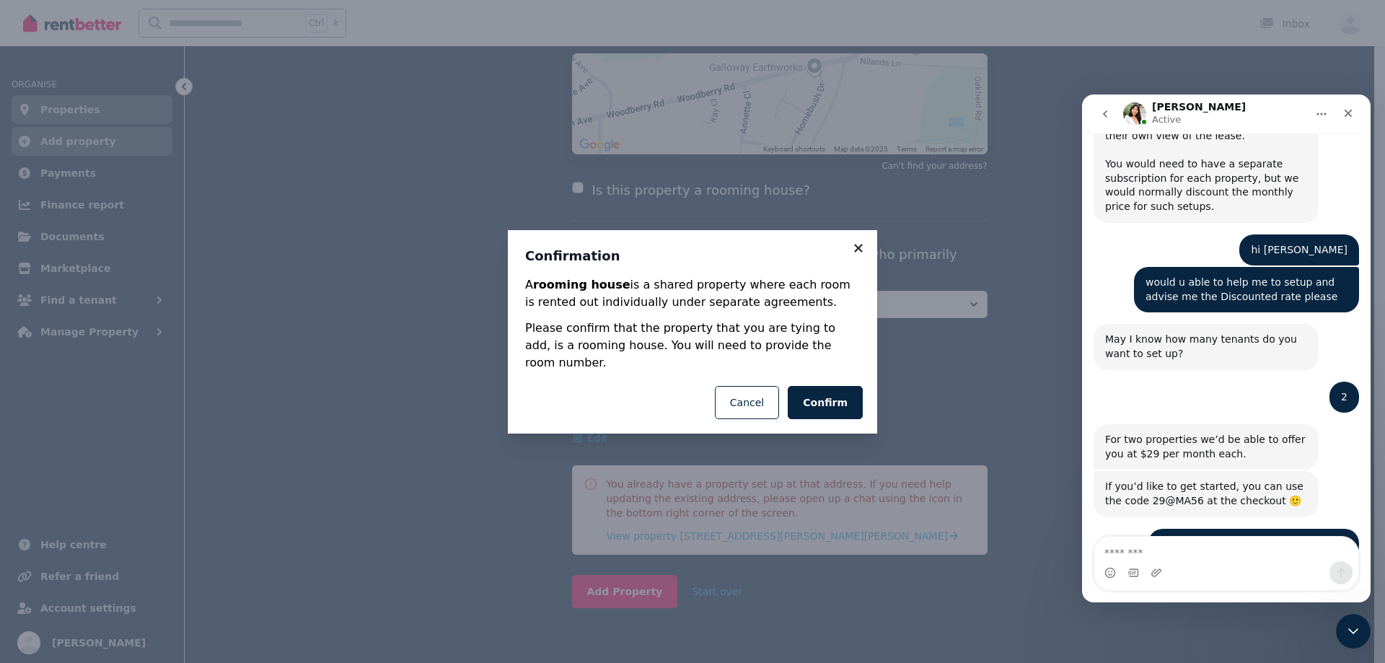
click at [858, 252] on icon at bounding box center [858, 248] width 8 height 8
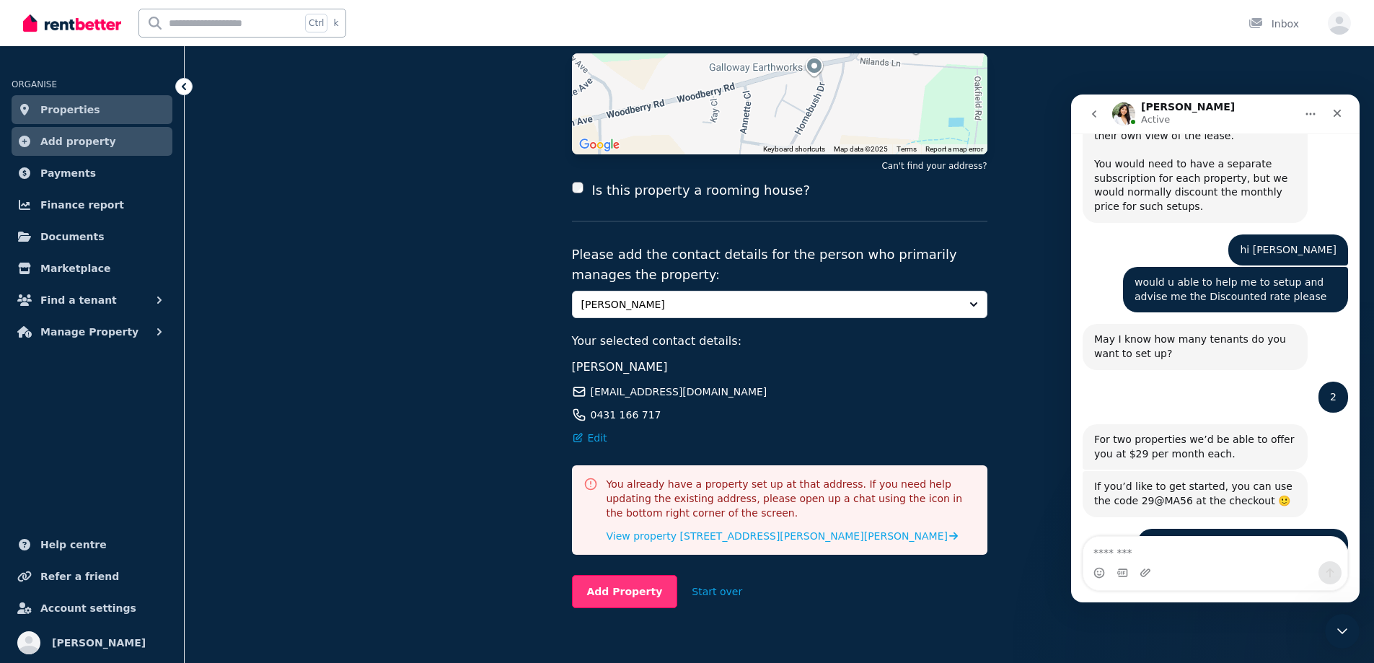
click at [609, 575] on button "Add Property" at bounding box center [625, 591] width 106 height 33
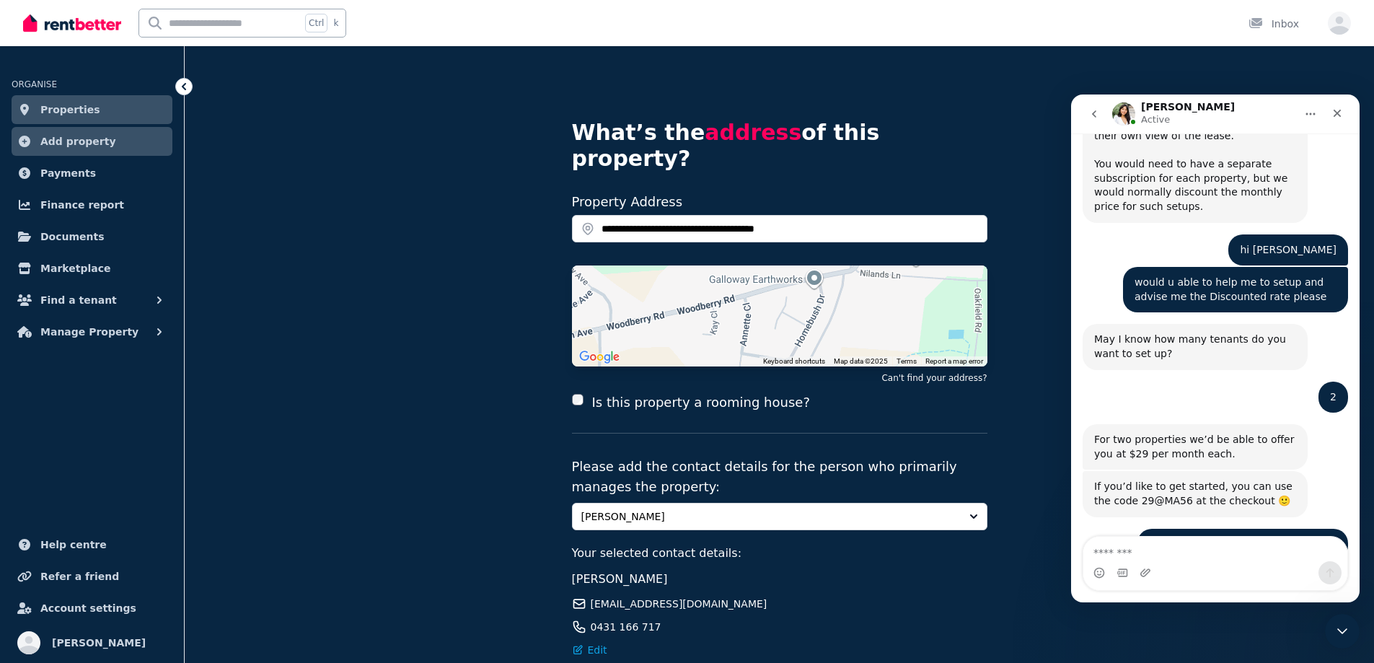
scroll to position [14, 0]
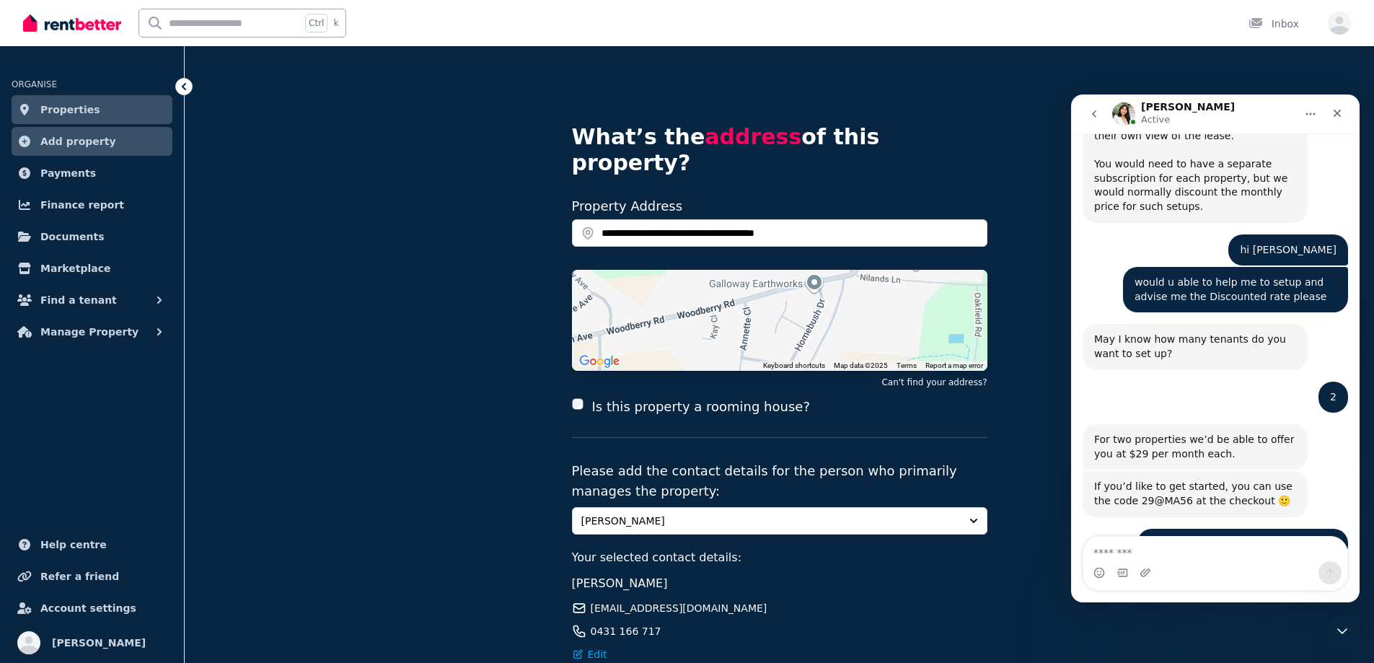
click at [96, 113] on link "Properties" at bounding box center [92, 109] width 161 height 29
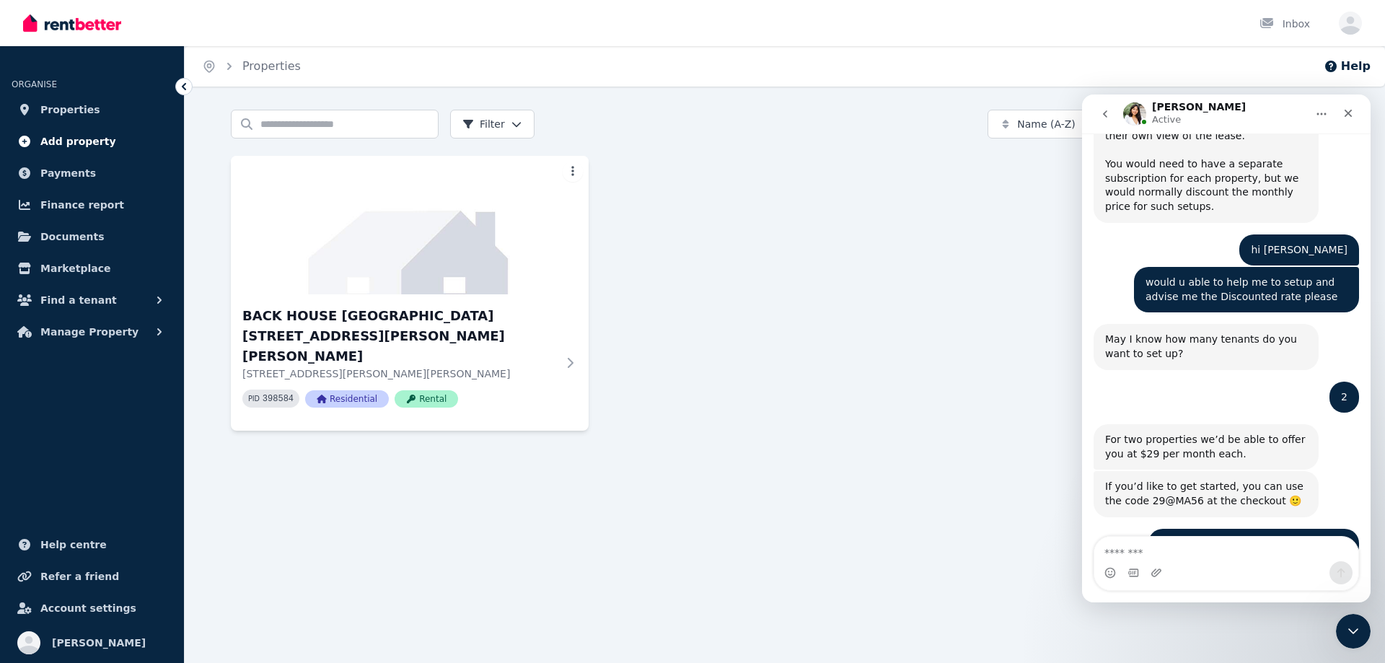
click at [67, 142] on span "Add property" at bounding box center [78, 141] width 76 height 17
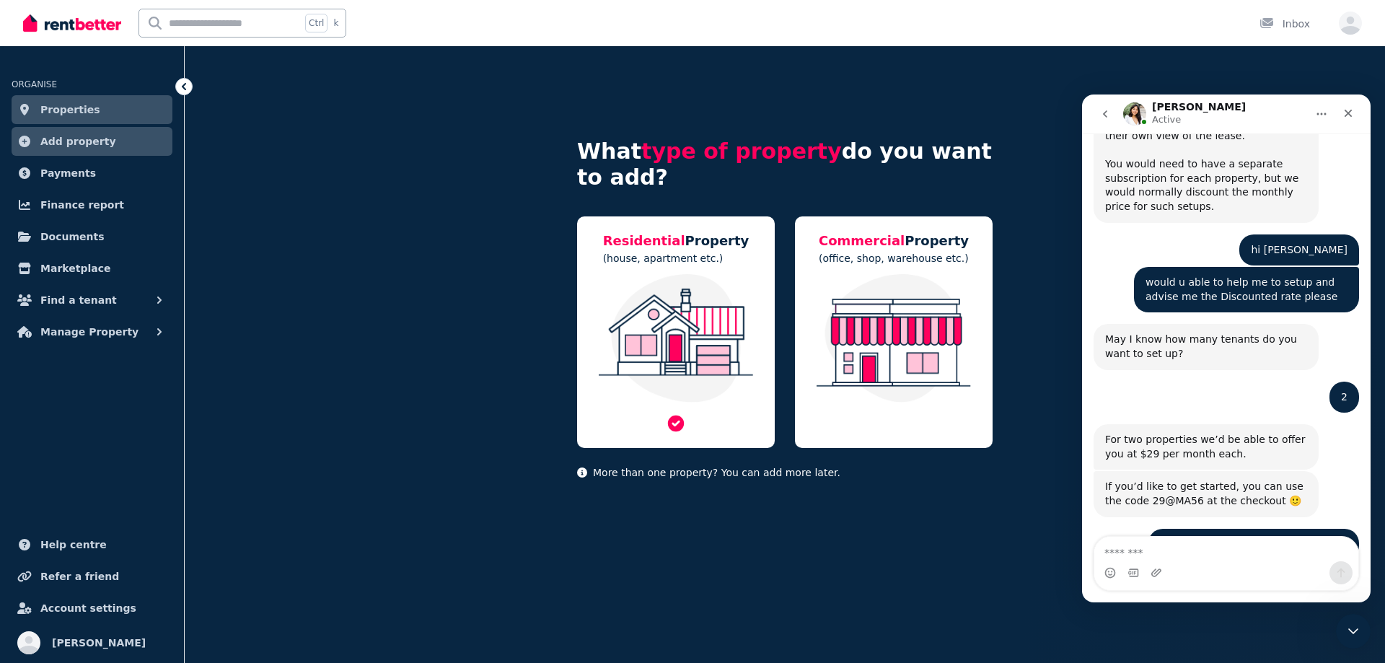
click at [681, 326] on img at bounding box center [675, 338] width 169 height 128
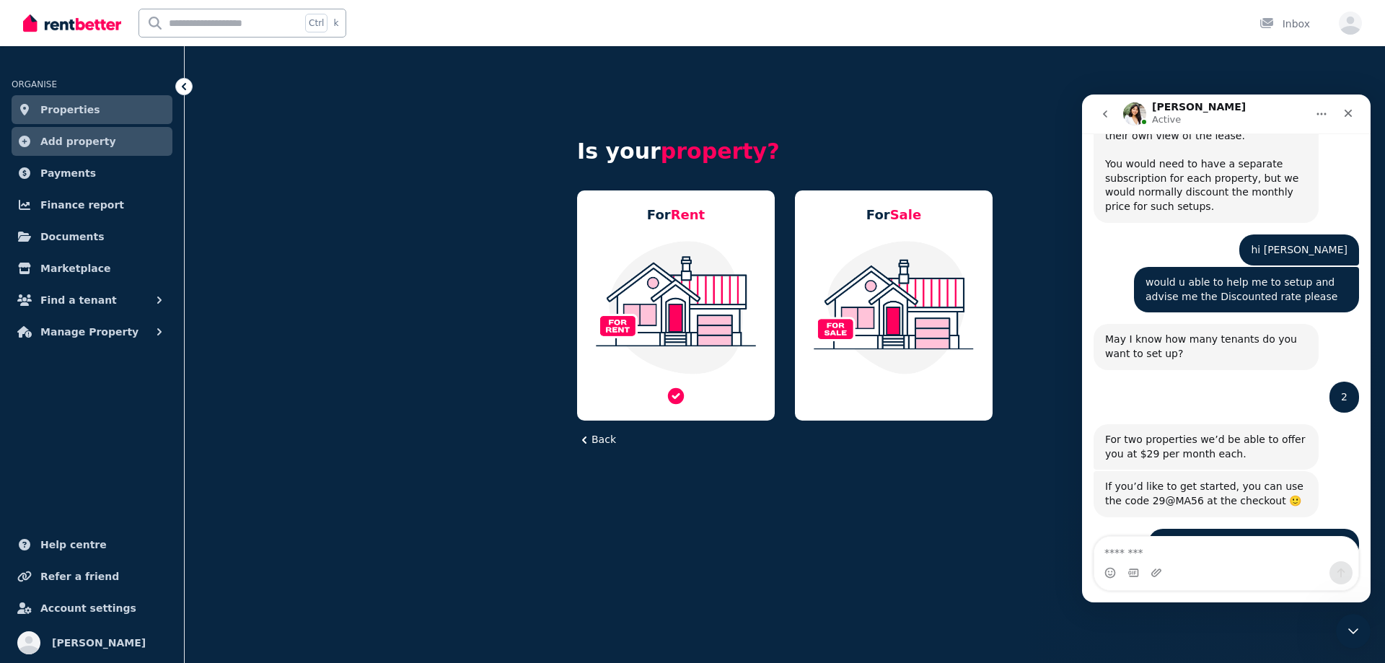
click at [695, 304] on img at bounding box center [675, 307] width 169 height 136
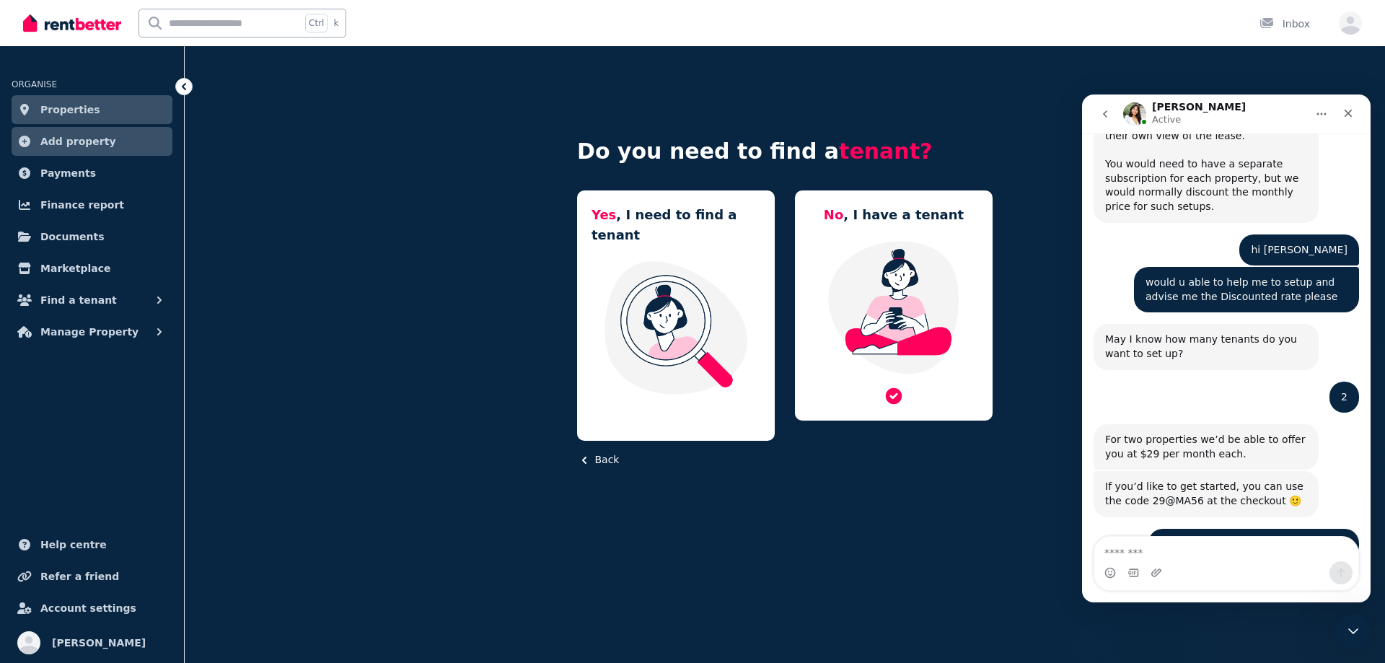
click at [912, 299] on img at bounding box center [893, 307] width 169 height 136
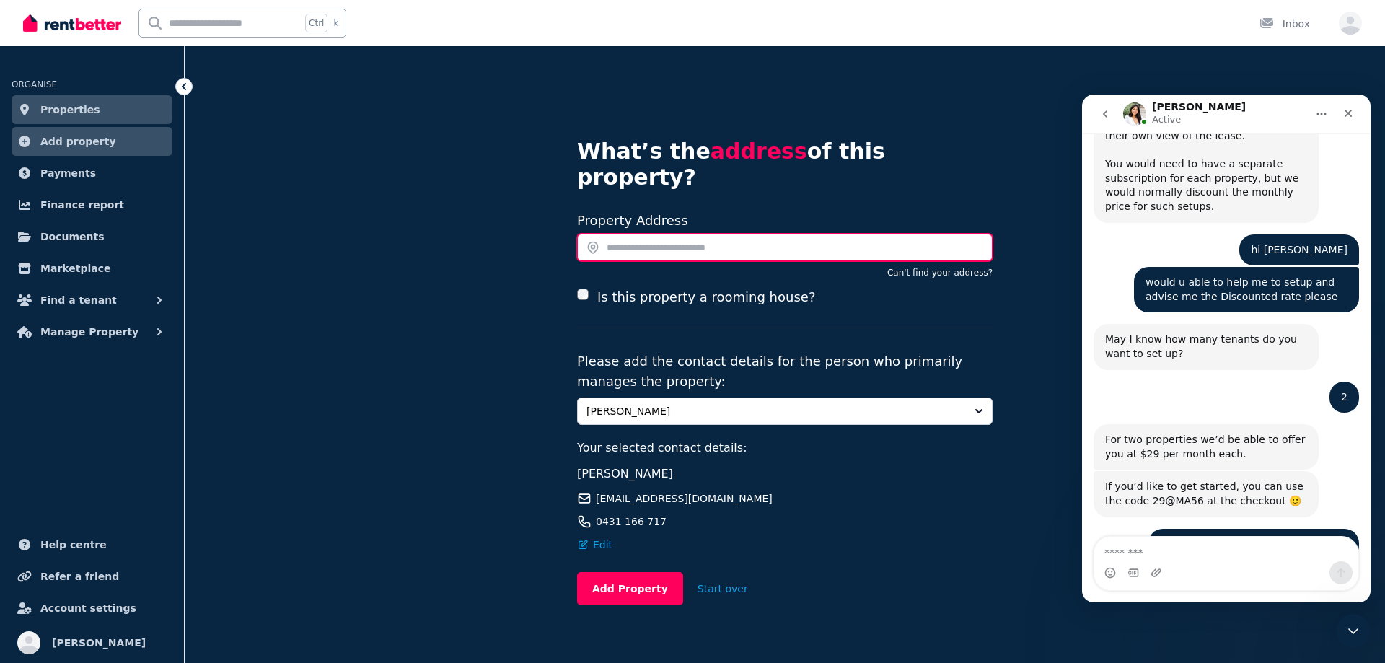
click at [676, 234] on input "text" at bounding box center [784, 247] width 415 height 27
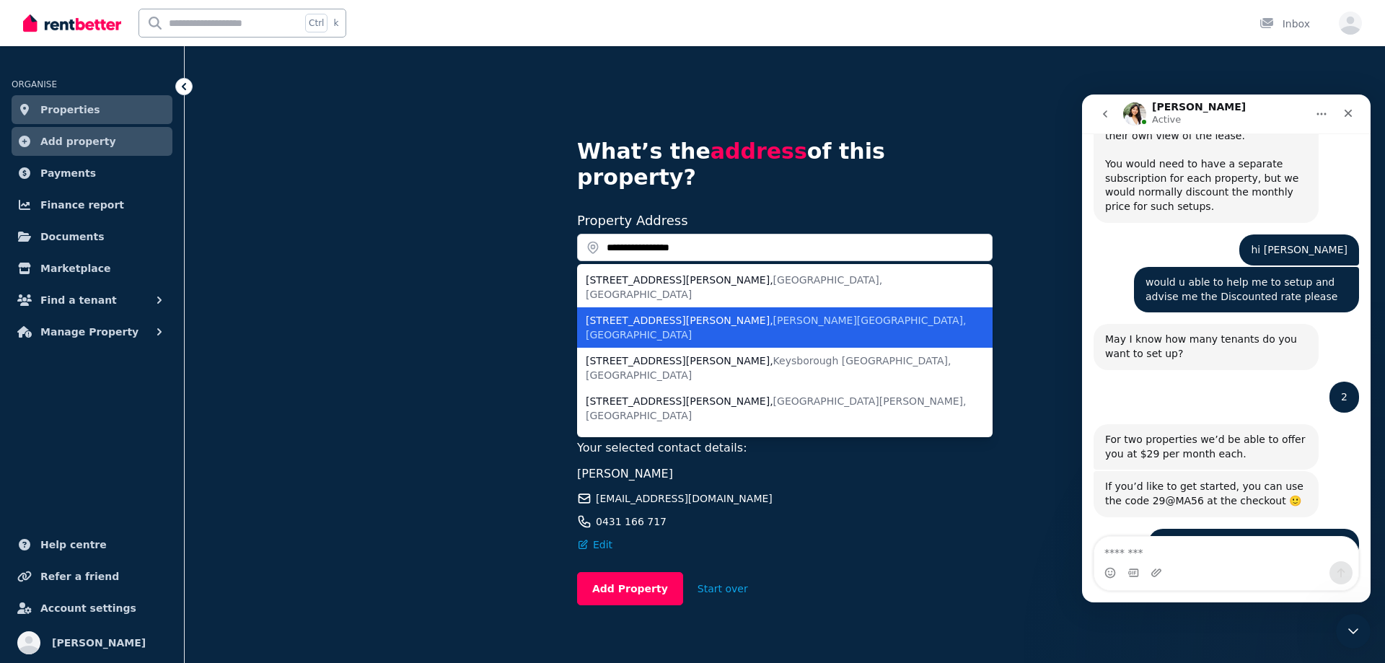
click at [725, 314] on span "Woodberry NSW, Australia" at bounding box center [776, 327] width 381 height 26
type input "**********"
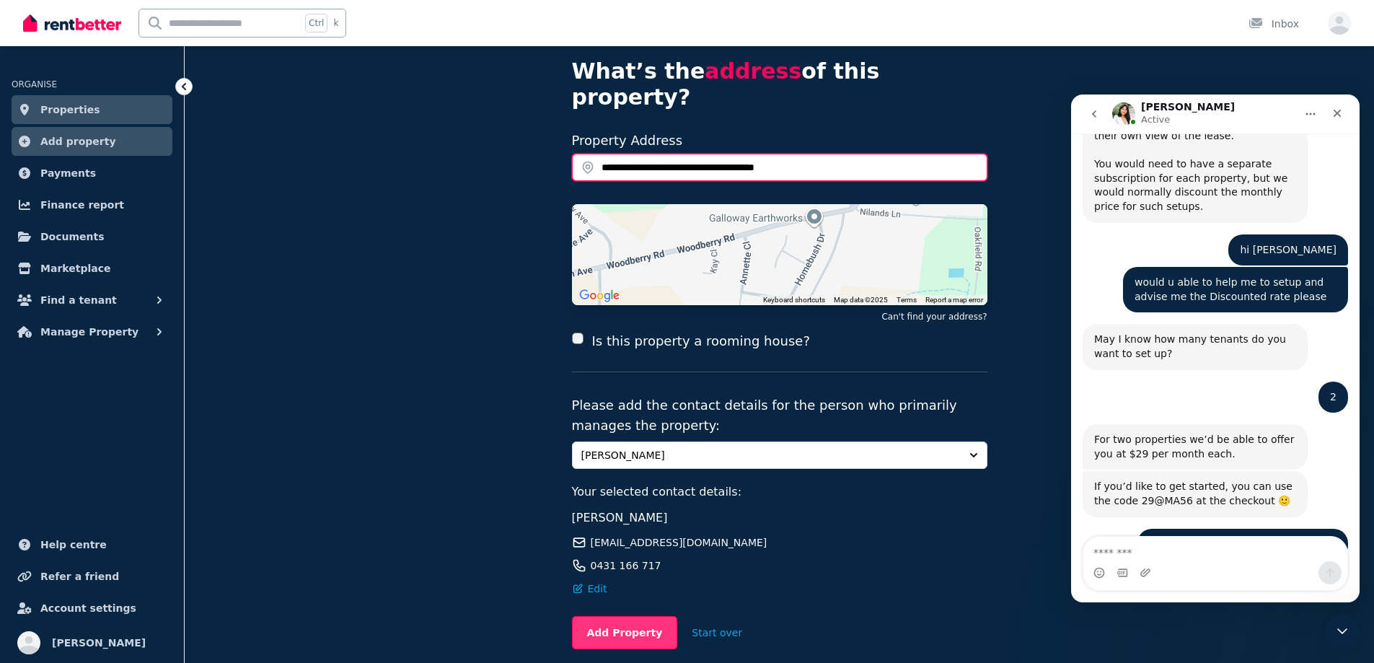
scroll to position [121, 0]
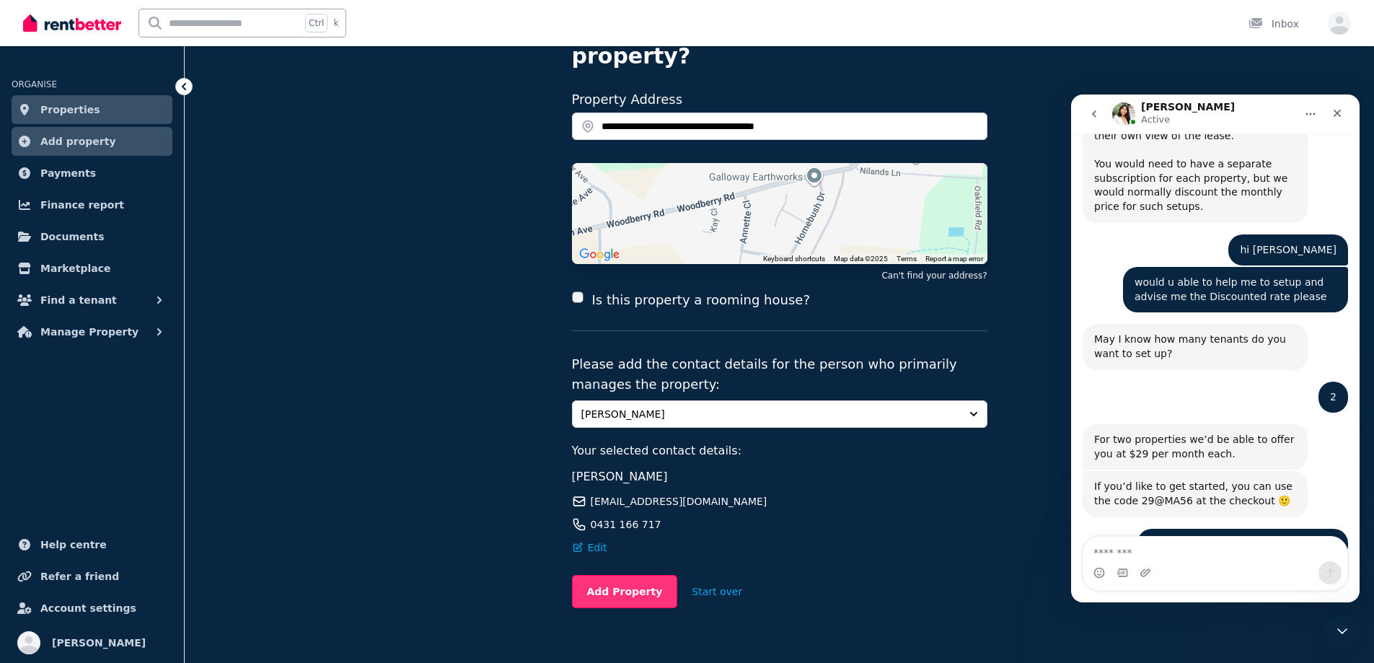
click at [635, 575] on button "Add Property" at bounding box center [625, 591] width 106 height 33
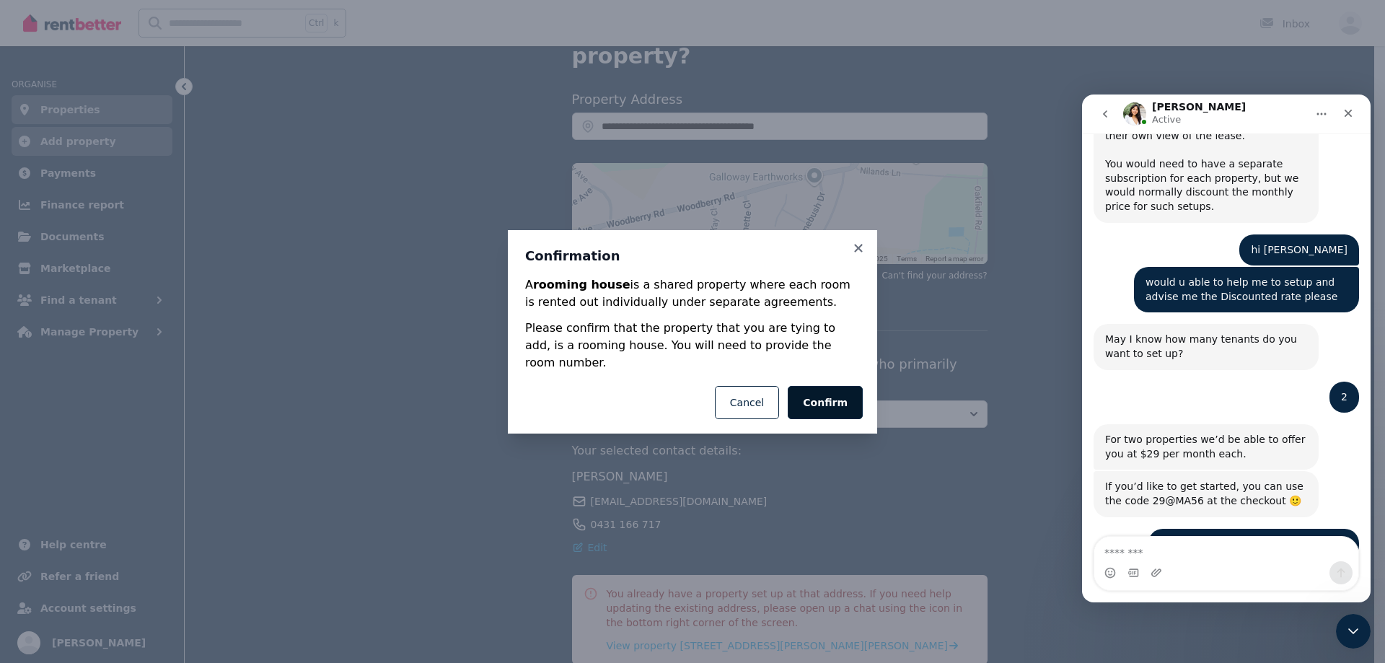
click at [844, 396] on button "Confirm" at bounding box center [825, 402] width 75 height 33
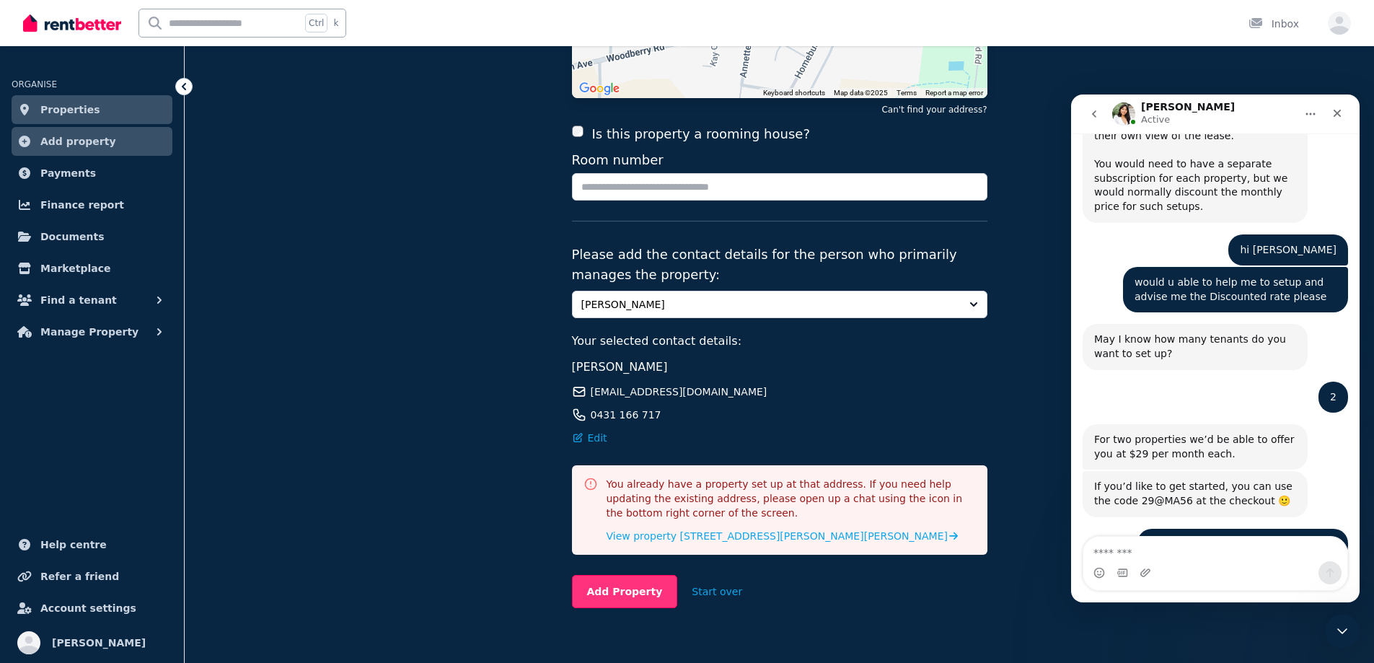
click at [633, 575] on button "Add Property" at bounding box center [625, 591] width 106 height 33
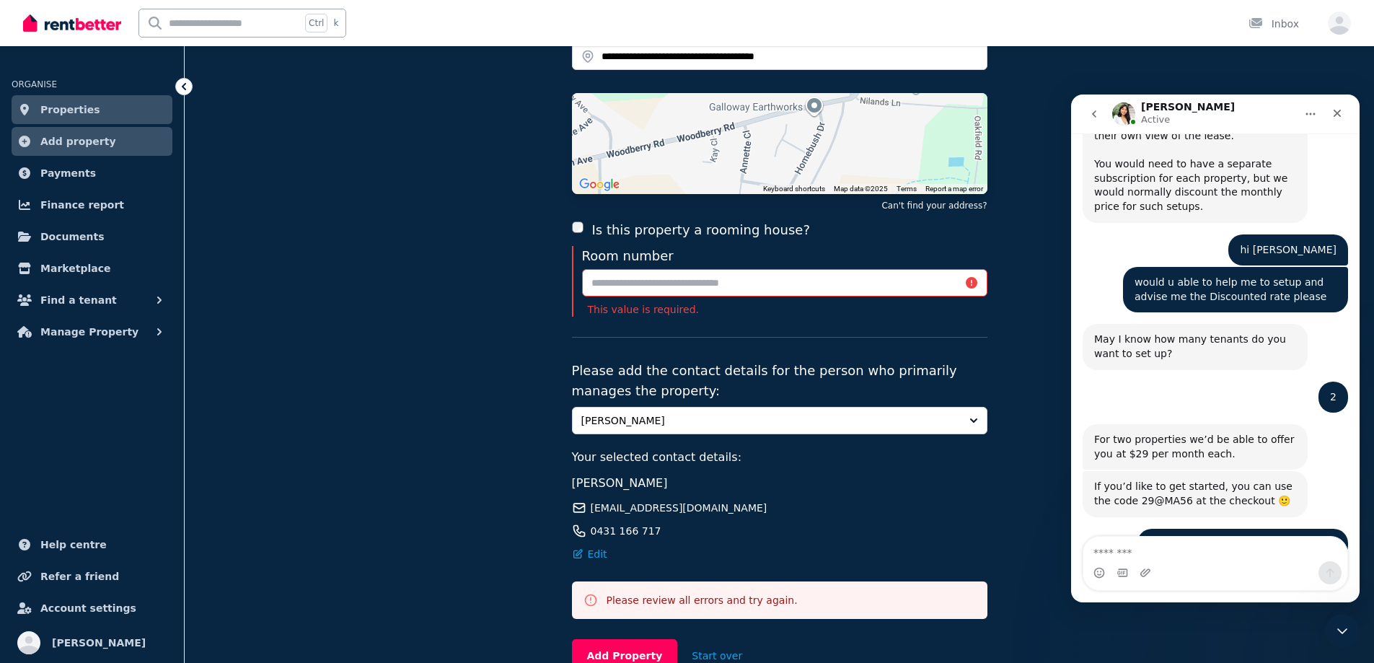
scroll to position [39, 0]
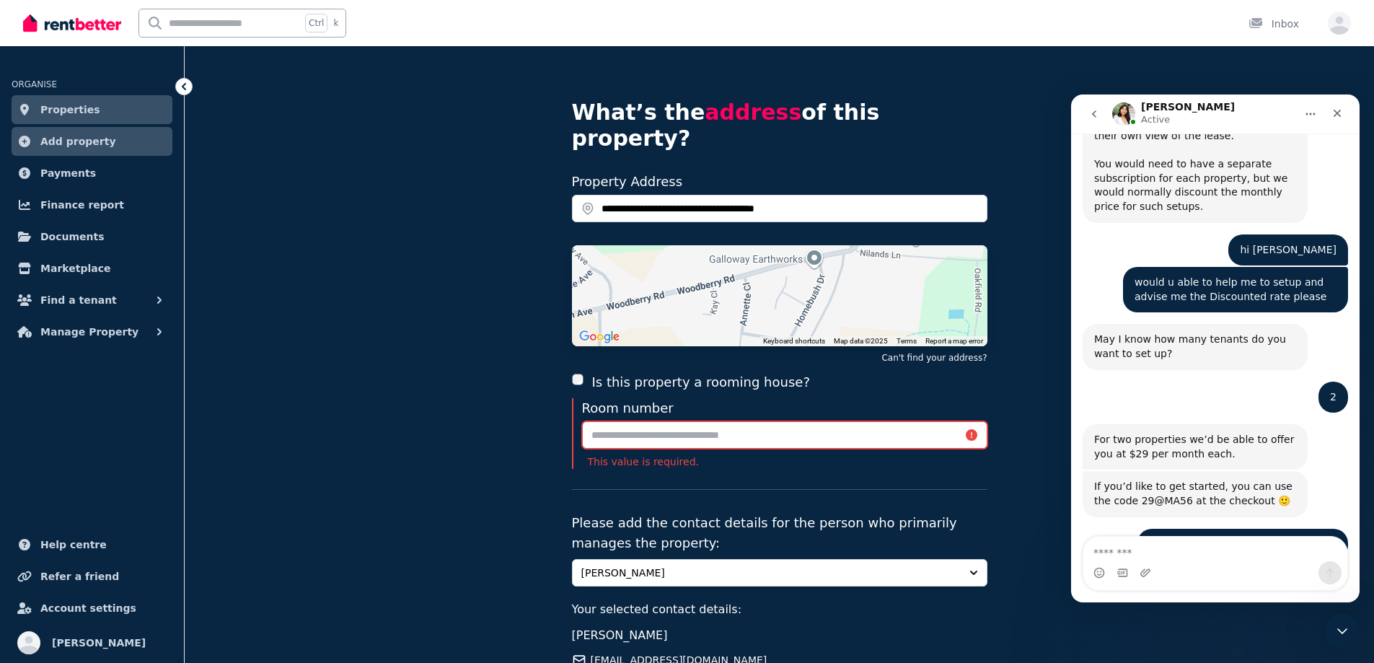
click at [737, 421] on input "Room number" at bounding box center [784, 434] width 405 height 27
type input "**********"
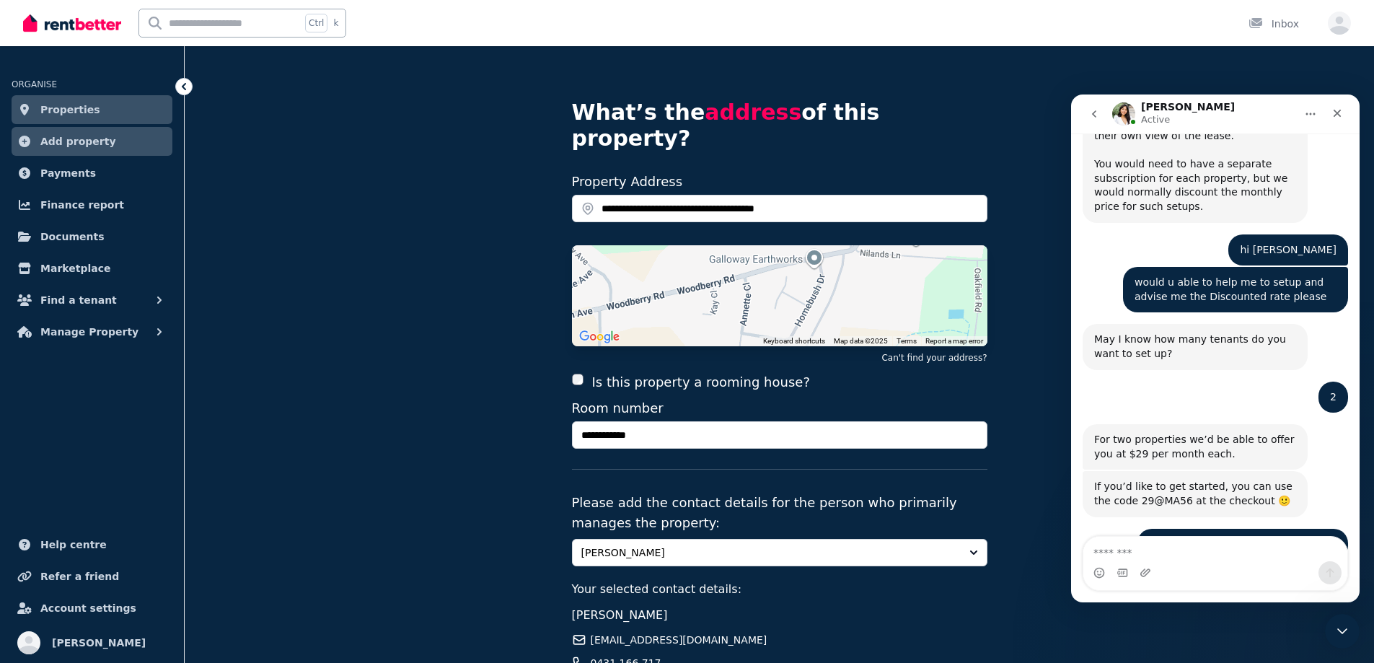
click at [405, 487] on div "**********" at bounding box center [779, 446] width 1189 height 878
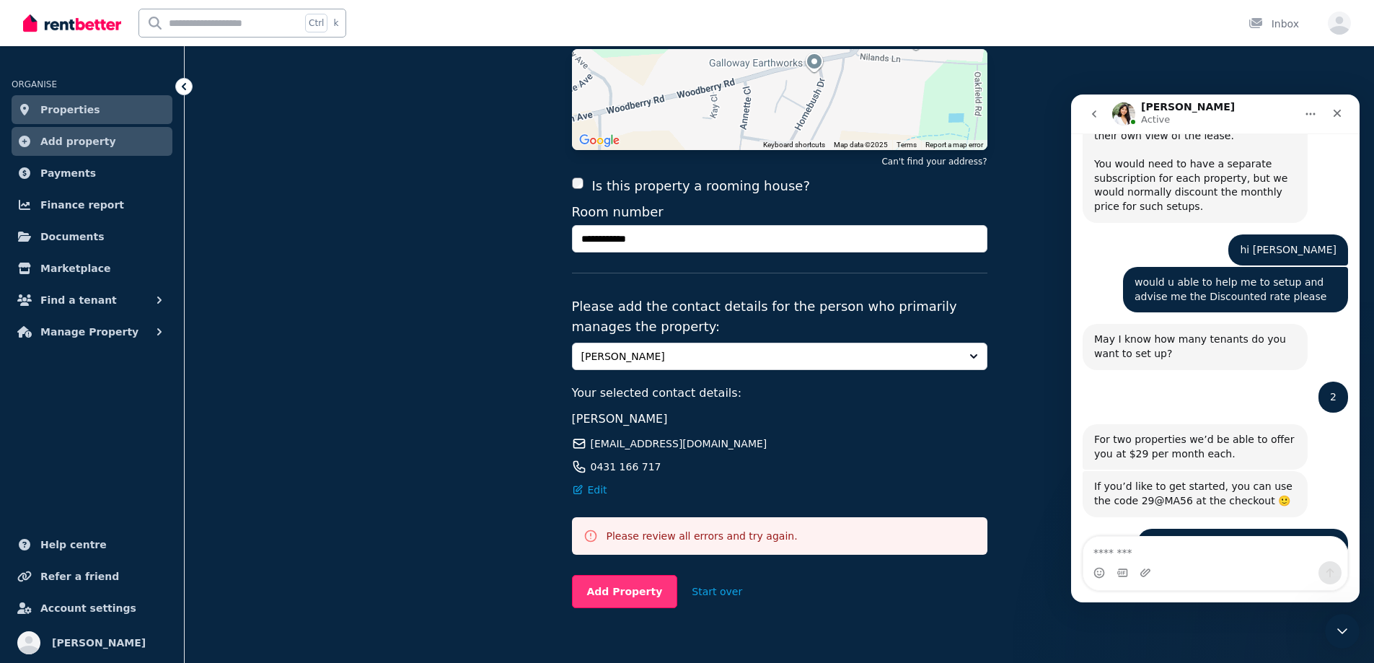
click at [625, 575] on button "Add Property" at bounding box center [625, 591] width 106 height 33
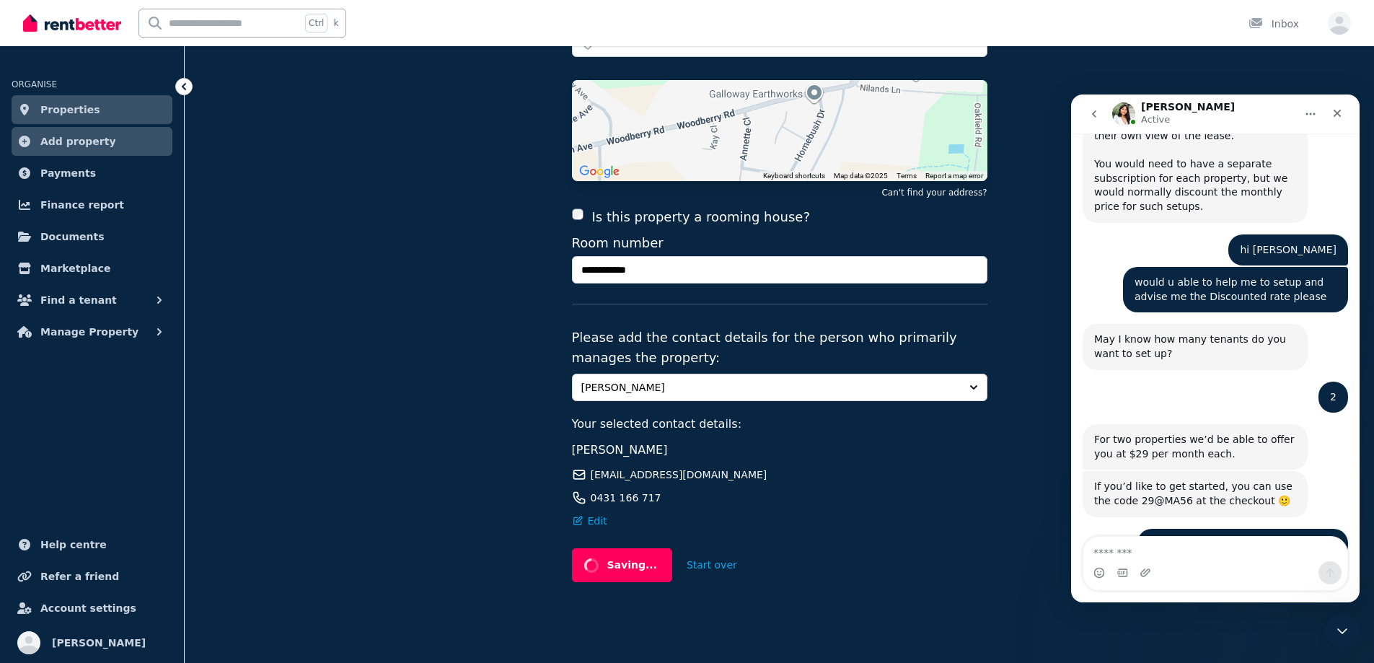
scroll to position [179, 0]
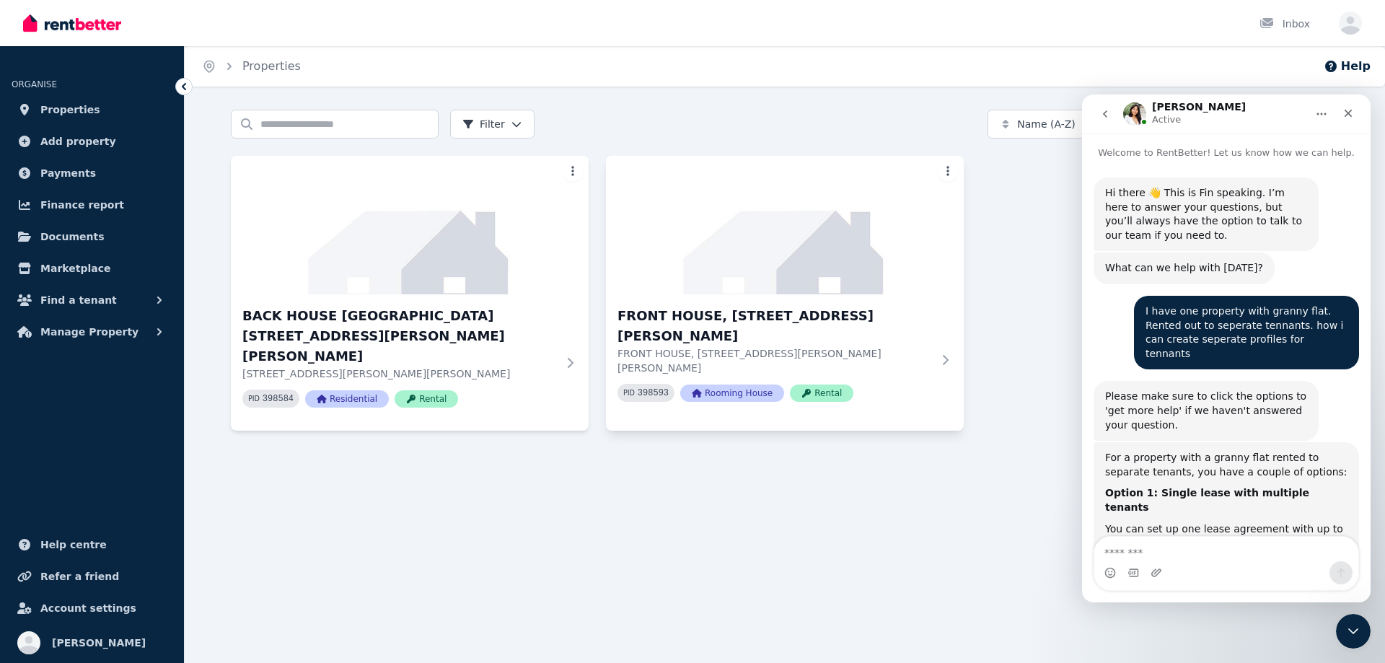
click at [949, 172] on html "Open main menu Inbox Open user menu ORGANISE Properties Add property Payments F…" at bounding box center [692, 331] width 1385 height 663
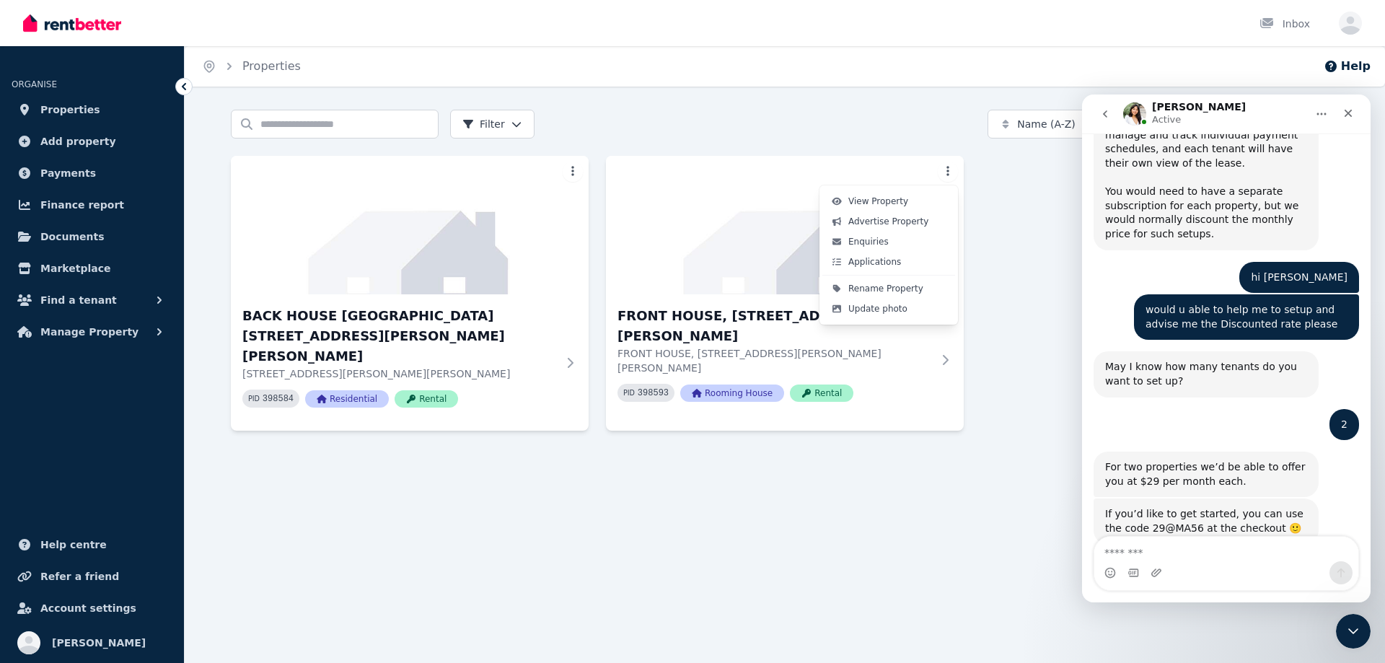
scroll to position [1813, 0]
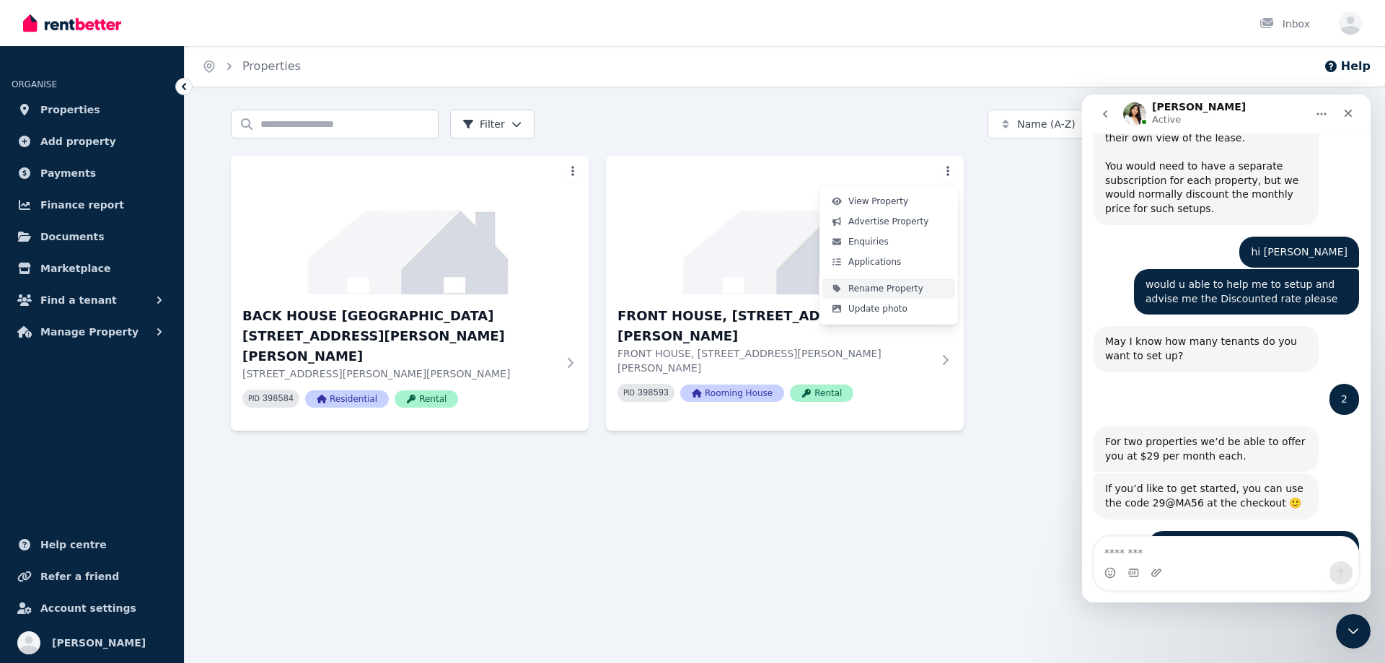
click at [894, 291] on span "Rename Property" at bounding box center [885, 289] width 75 height 12
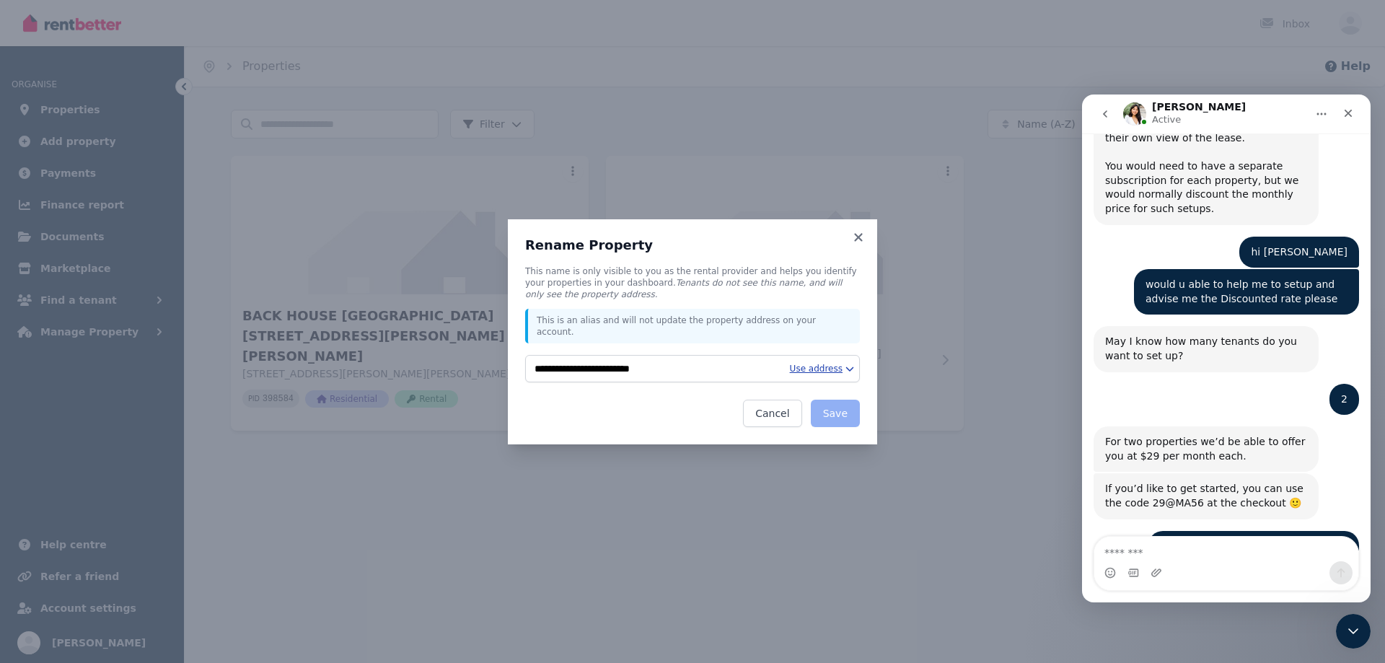
click at [810, 363] on html "**********" at bounding box center [692, 331] width 1385 height 663
click at [780, 410] on div "Full Address" at bounding box center [784, 409] width 138 height 23
type input "**********"
click at [839, 414] on button "Save" at bounding box center [835, 413] width 49 height 27
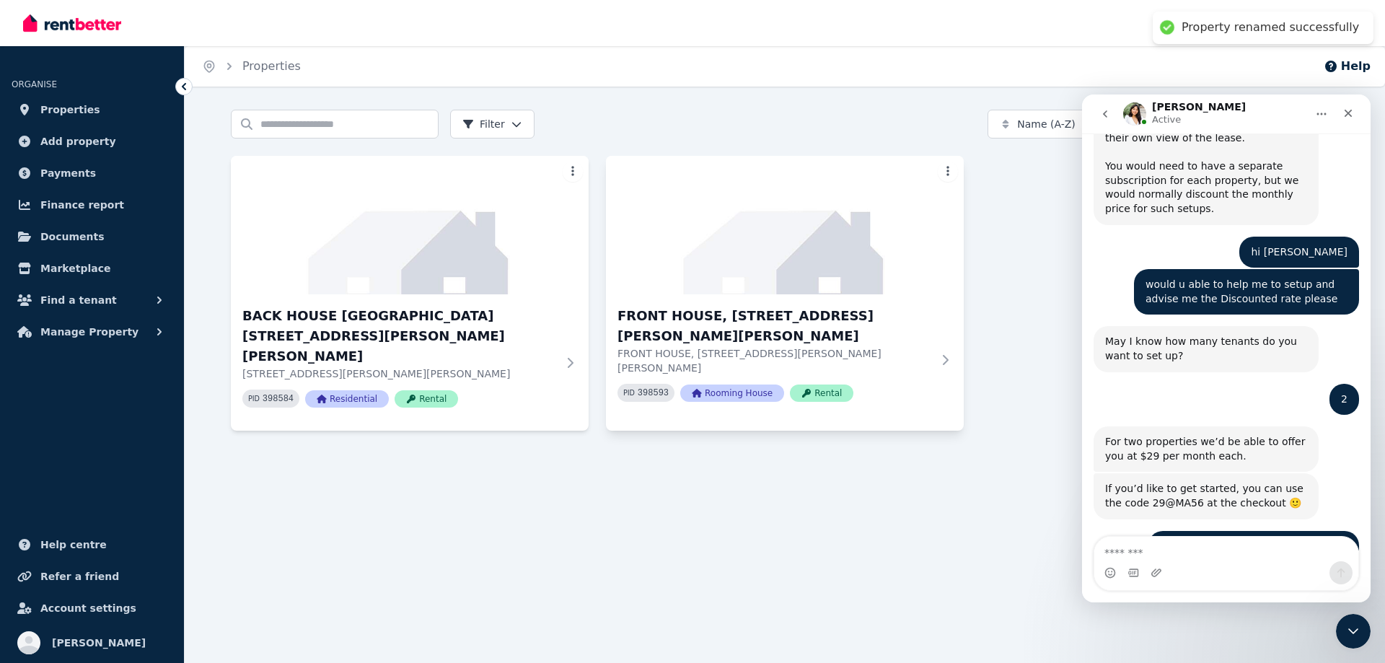
click at [954, 174] on html "Property renamed successfully Open main menu Inbox Open user menu ORGANISE Prop…" at bounding box center [692, 331] width 1385 height 663
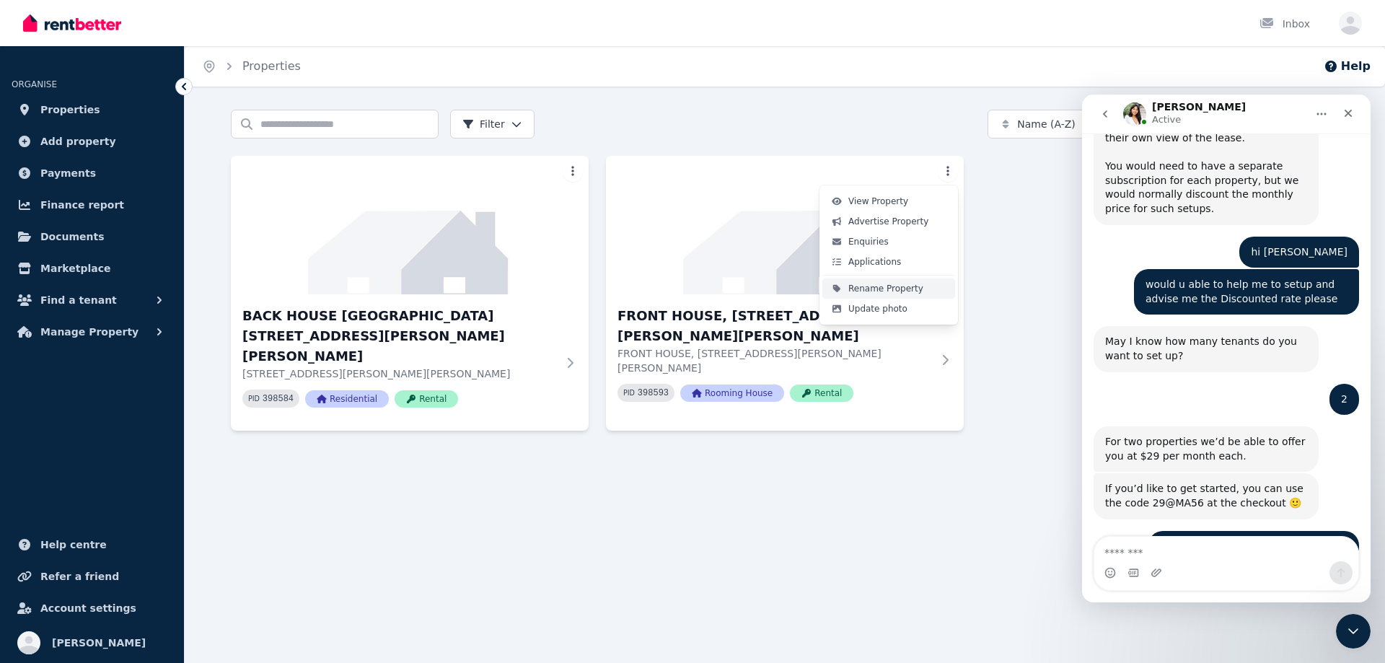
click at [890, 286] on span "Rename Property" at bounding box center [885, 289] width 75 height 12
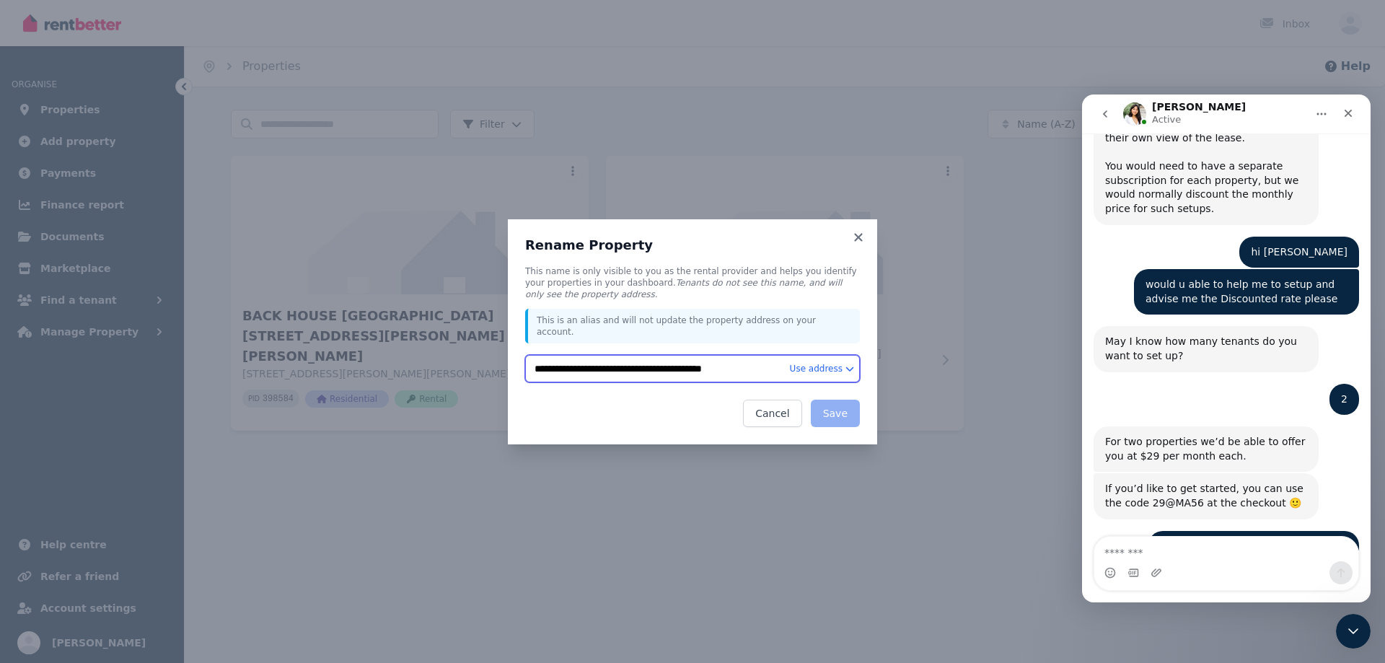
click at [600, 366] on input "**********" at bounding box center [692, 368] width 335 height 27
type input "**********"
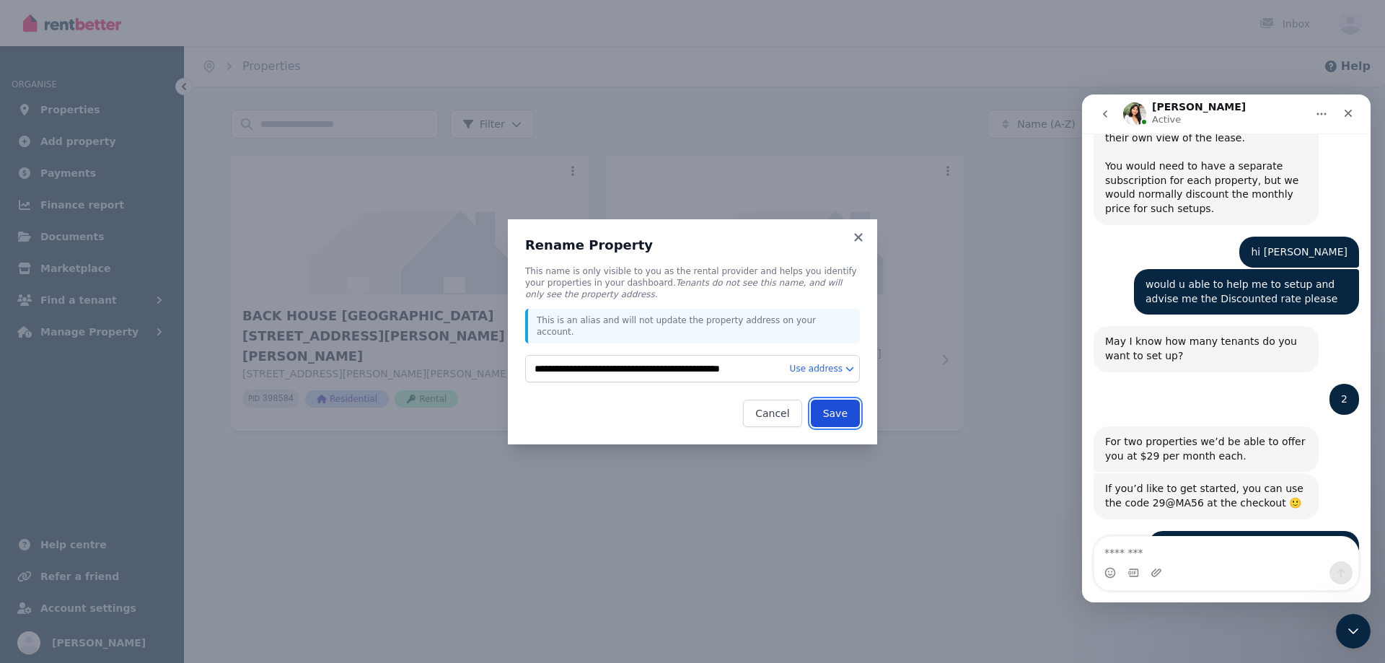
click at [832, 403] on button "Save" at bounding box center [835, 413] width 49 height 27
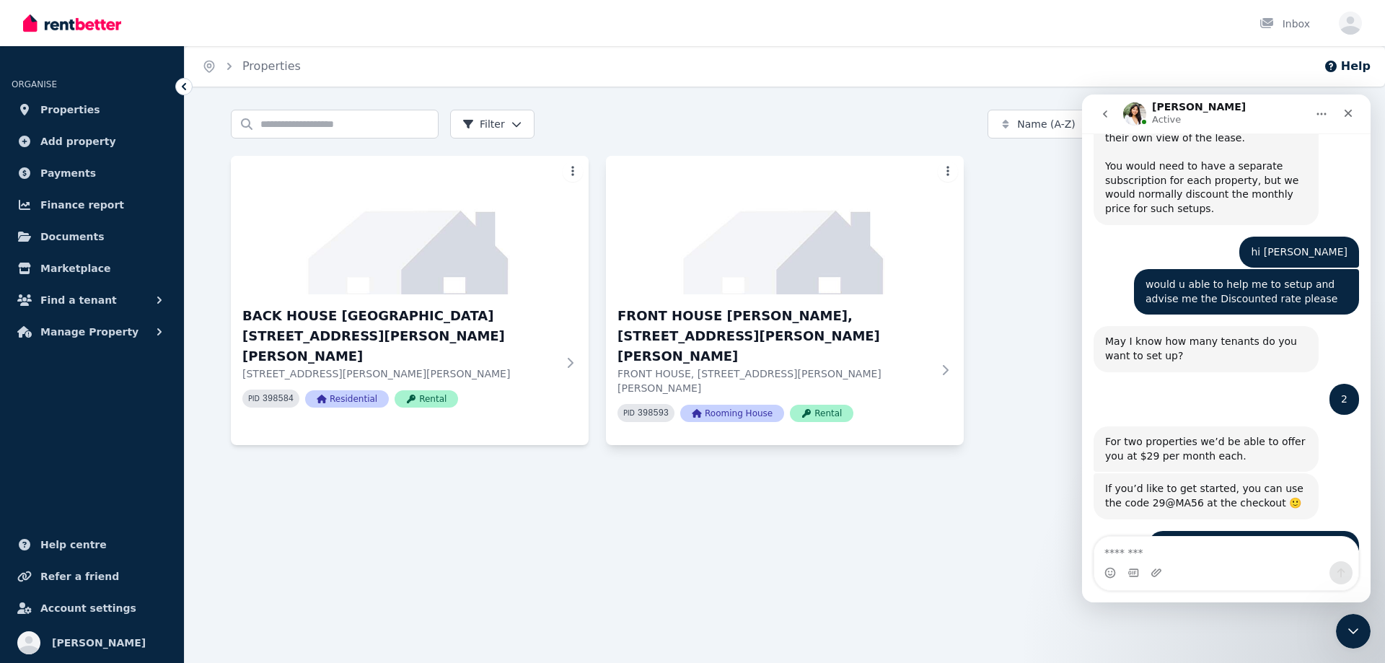
click at [949, 178] on html "Open main menu Inbox Open user menu ORGANISE Properties Add property Payments F…" at bounding box center [692, 331] width 1385 height 663
click at [1060, 264] on html "Open main menu Inbox Open user menu ORGANISE Properties Add property Payments F…" at bounding box center [692, 331] width 1385 height 663
click at [1025, 224] on div "BACK HOUSE LARISSA 15 Stanley Cl, Woodberry NSW 2322 15 Stanley Cl, Woodberry N…" at bounding box center [785, 300] width 1108 height 289
click at [953, 172] on html "Open main menu Inbox Open user menu ORGANISE Properties Add property Payments F…" at bounding box center [692, 331] width 1385 height 663
click at [882, 258] on span "Applications" at bounding box center [874, 262] width 53 height 12
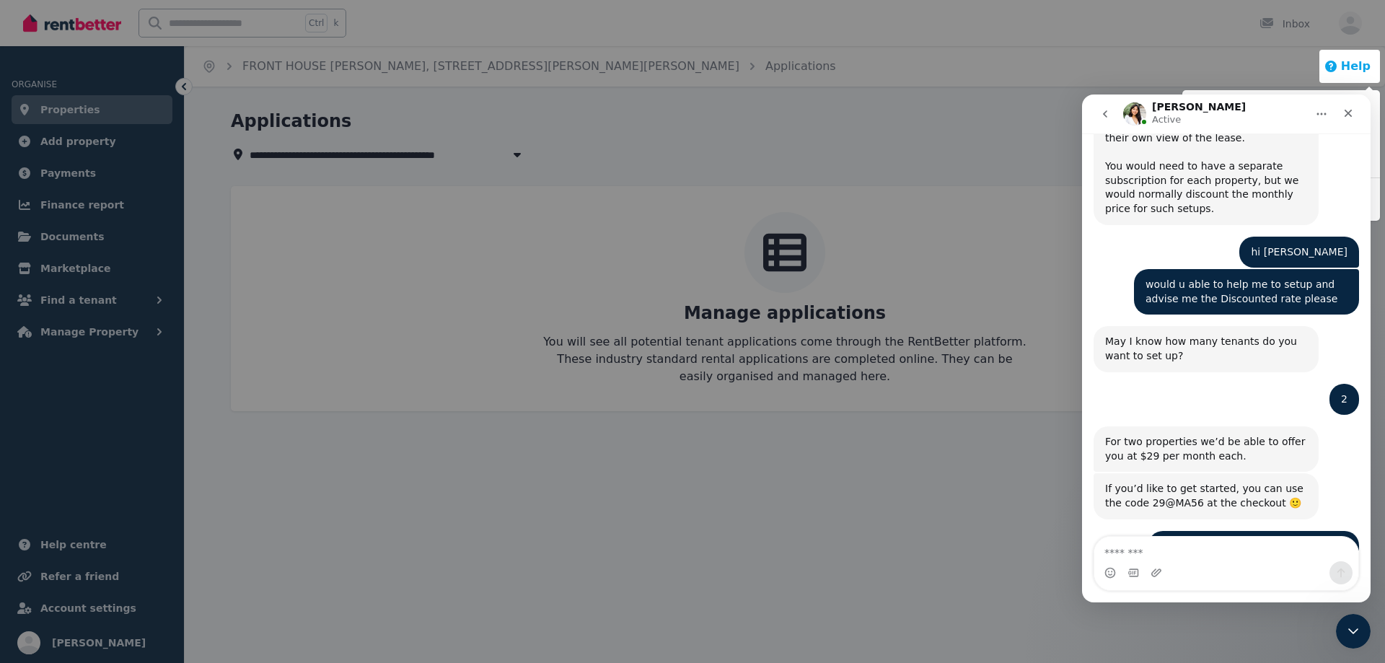
click at [1352, 61] on button "Help" at bounding box center [1347, 66] width 47 height 17
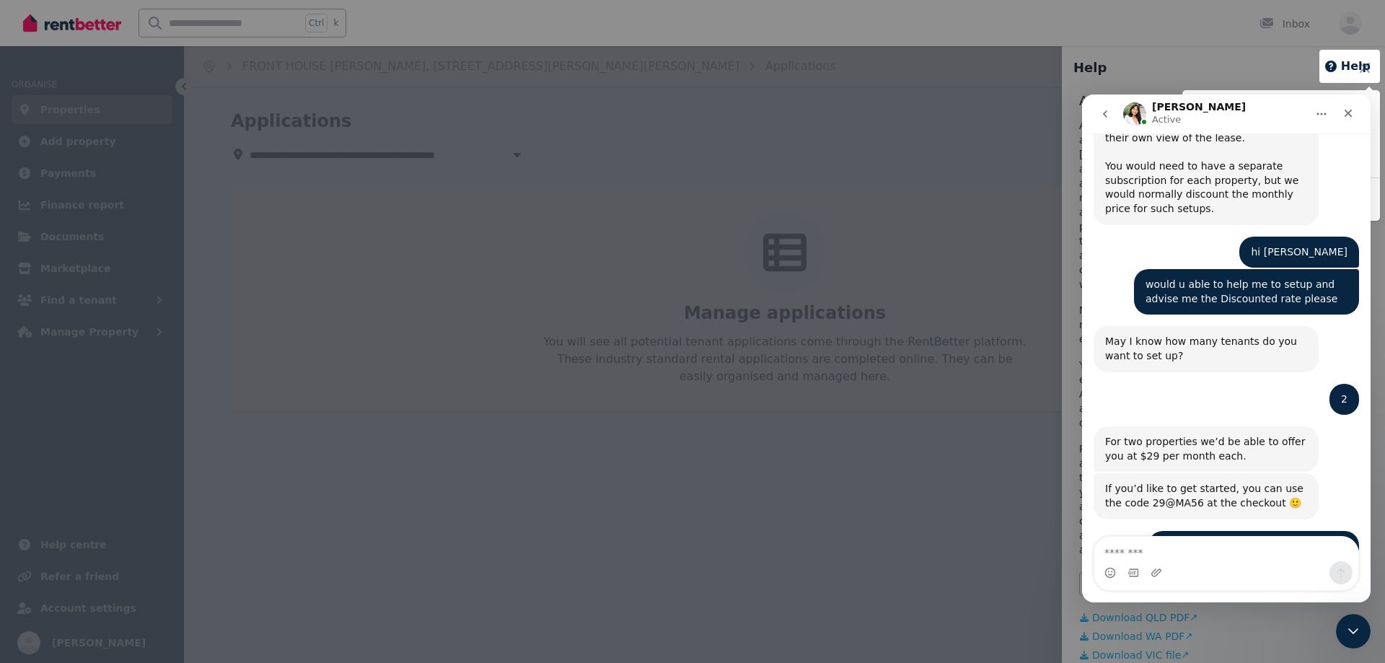
click at [1354, 64] on div at bounding box center [1349, 66] width 61 height 33
click at [1351, 115] on icon "Close" at bounding box center [1348, 114] width 8 height 8
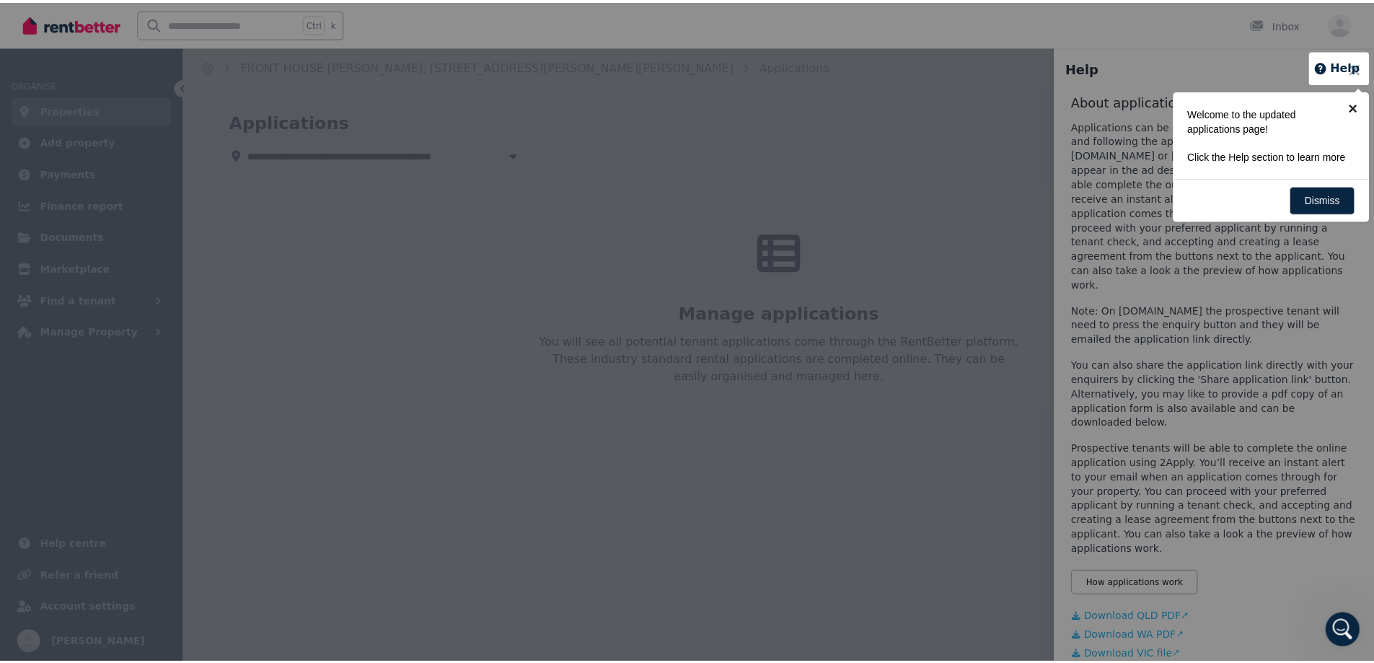
scroll to position [1813, 0]
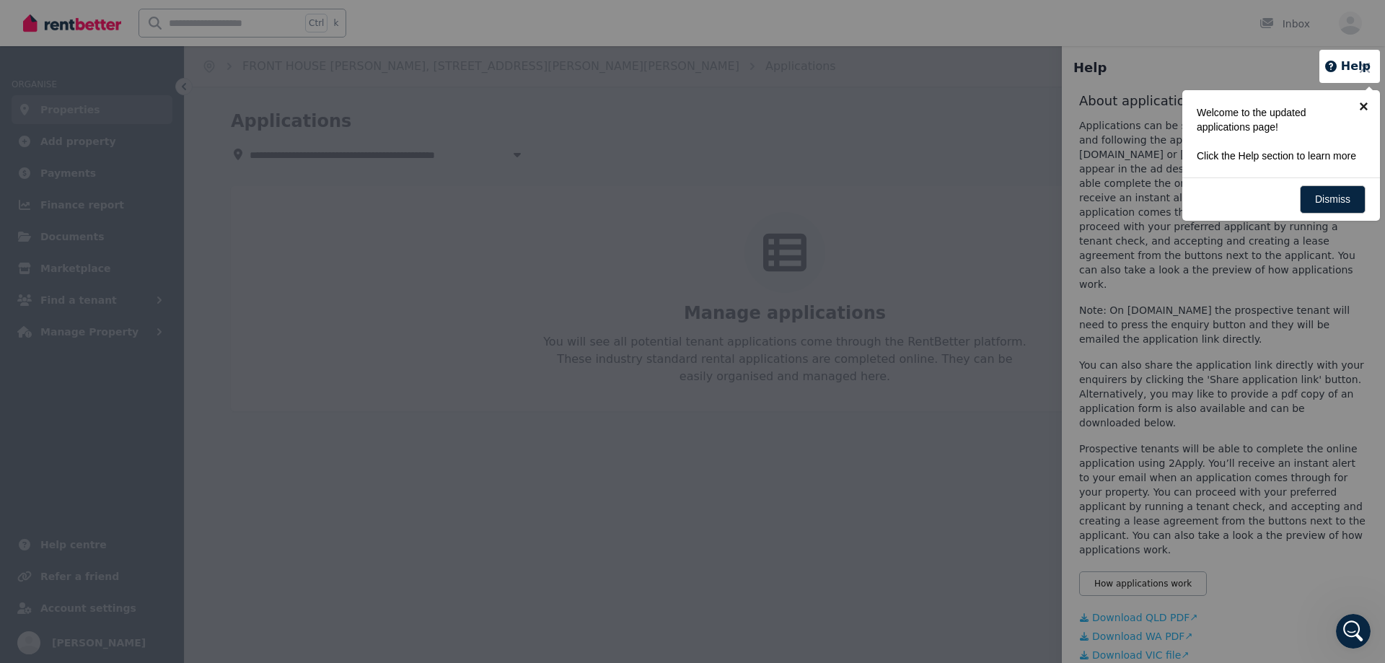
click at [1360, 106] on link "×" at bounding box center [1363, 106] width 32 height 32
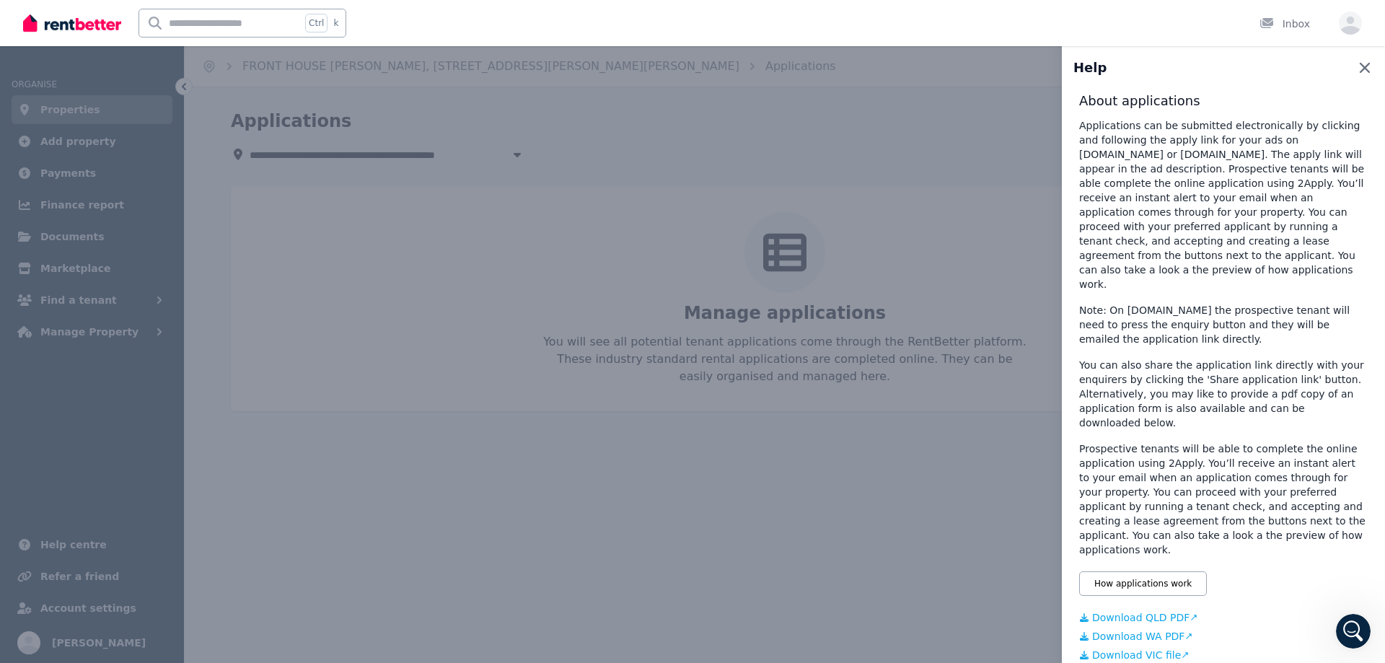
click at [1356, 65] on icon "button" at bounding box center [1364, 67] width 17 height 17
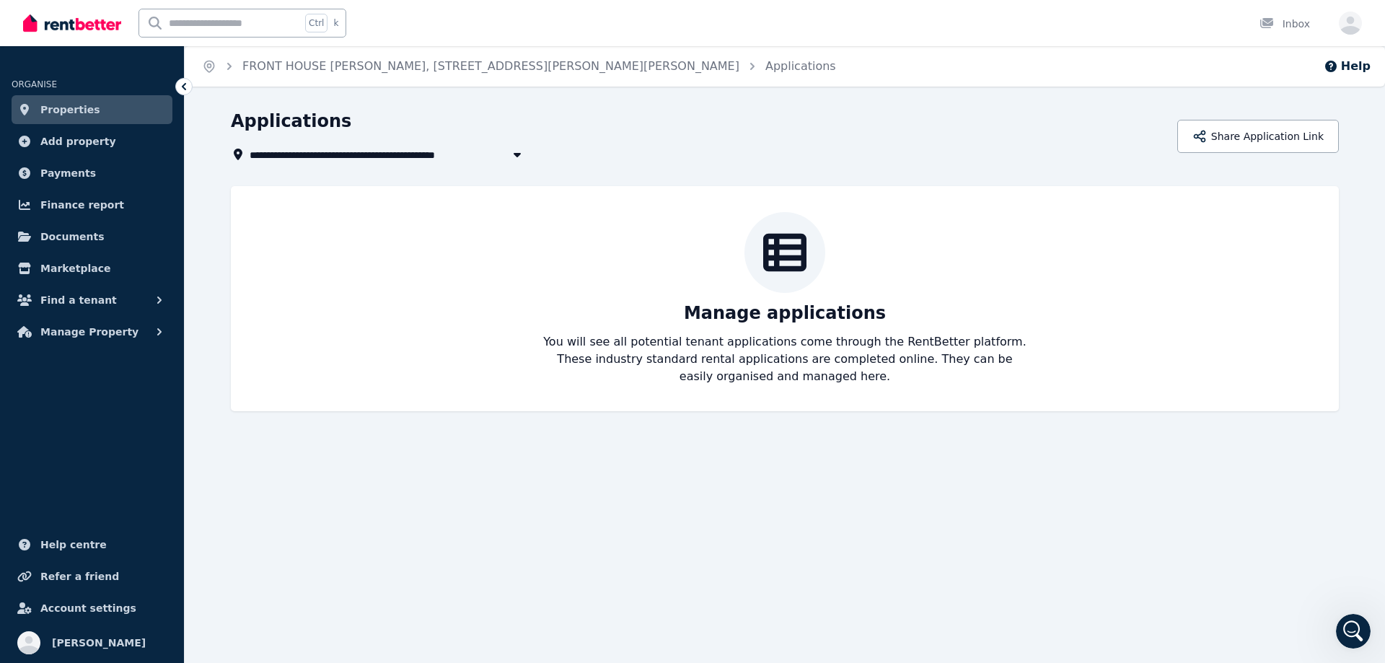
click at [228, 65] on icon "Breadcrumb" at bounding box center [229, 66] width 14 height 14
click at [218, 65] on ol "Home FRONT HOUSE LISA, 15 Stanley Cl, Woodberry NSW 2322 Applications" at bounding box center [519, 66] width 669 height 40
click at [31, 113] on icon at bounding box center [24, 110] width 14 height 12
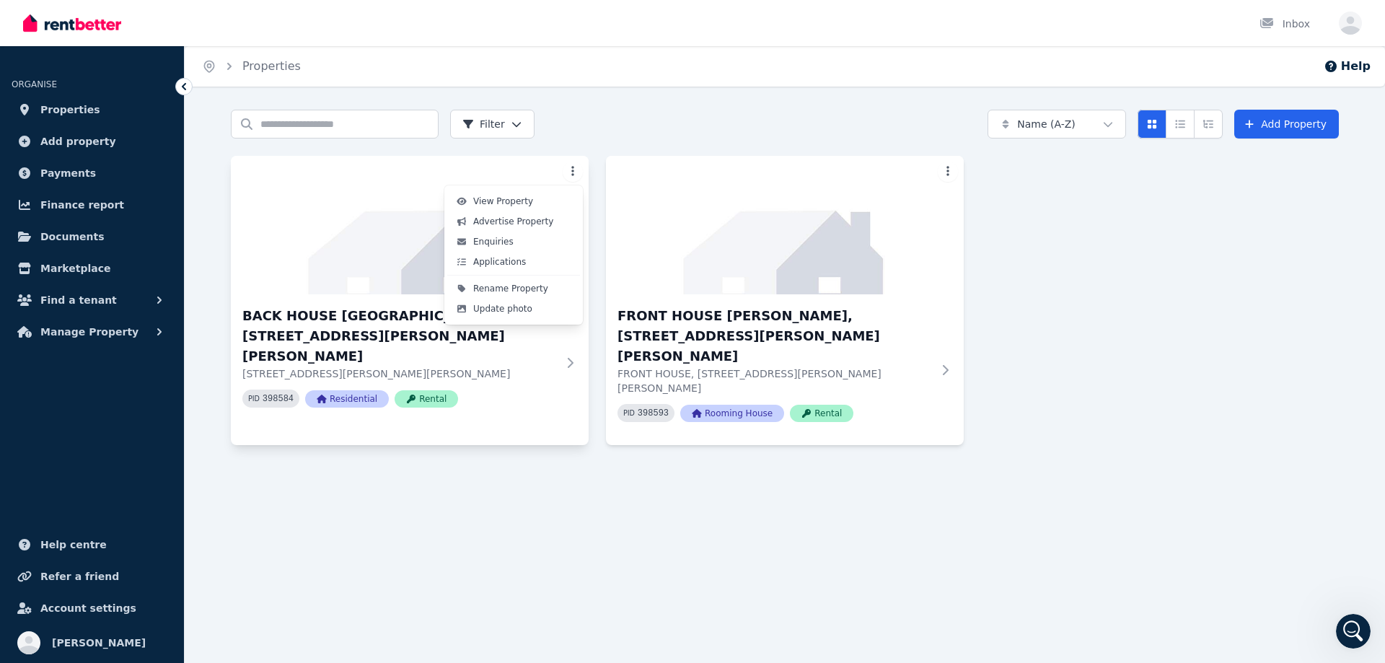
click at [575, 167] on html "Open main menu Inbox Open user menu ORGANISE Properties Add property Payments F…" at bounding box center [692, 331] width 1385 height 663
click at [509, 380] on html "Open main menu Inbox Open user menu ORGANISE Properties Add property Payments F…" at bounding box center [692, 331] width 1385 height 663
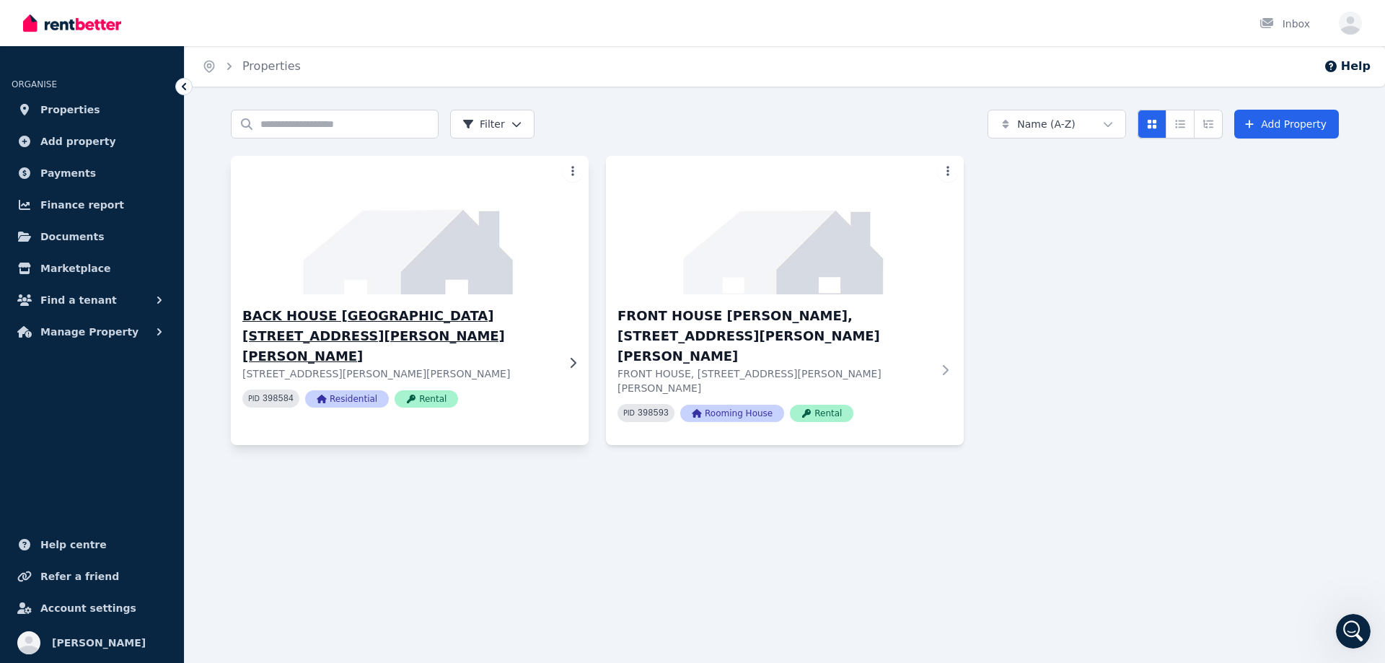
click at [566, 357] on icon at bounding box center [572, 363] width 14 height 12
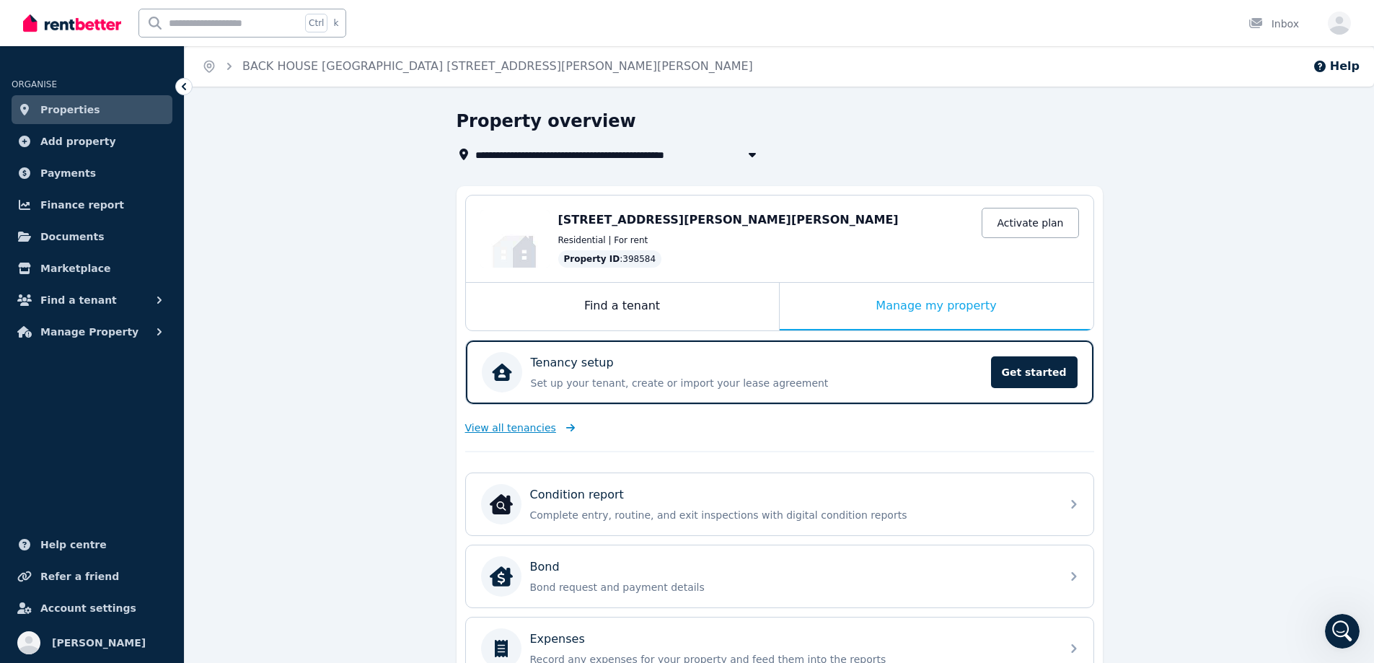
click at [528, 431] on span "View all tenancies" at bounding box center [510, 427] width 91 height 14
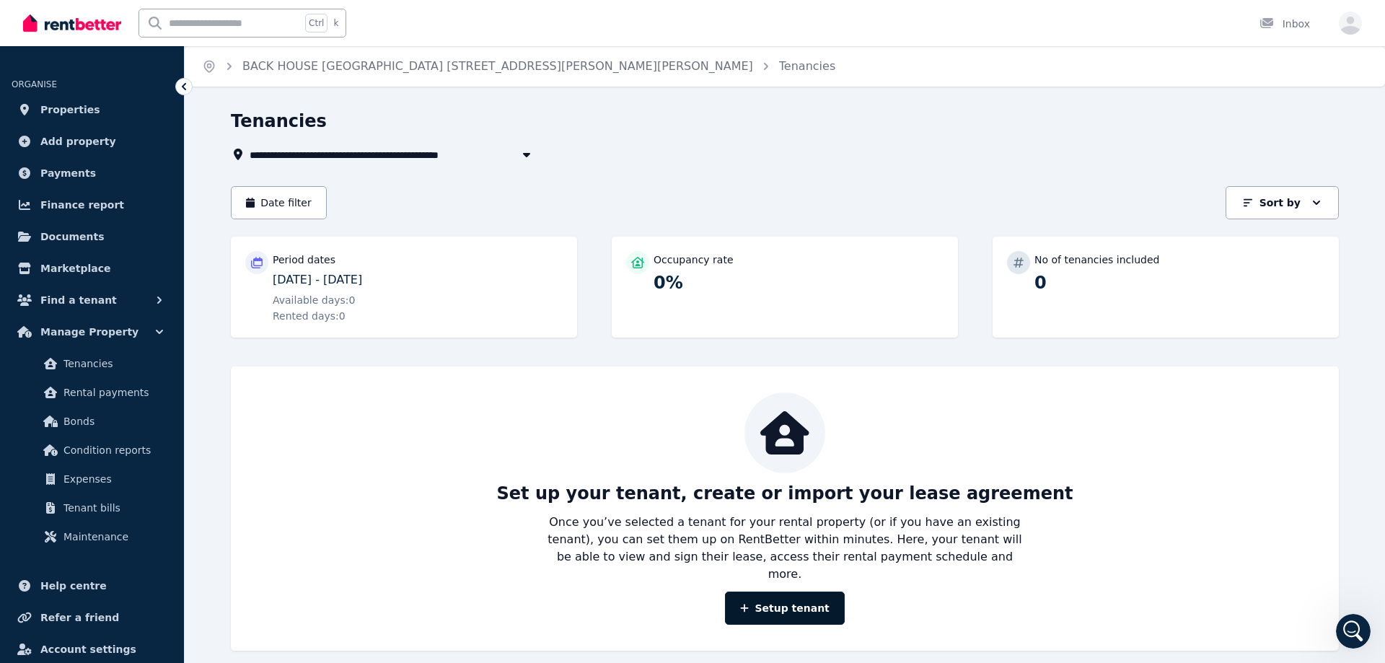
click at [801, 591] on link "Setup tenant" at bounding box center [785, 607] width 120 height 33
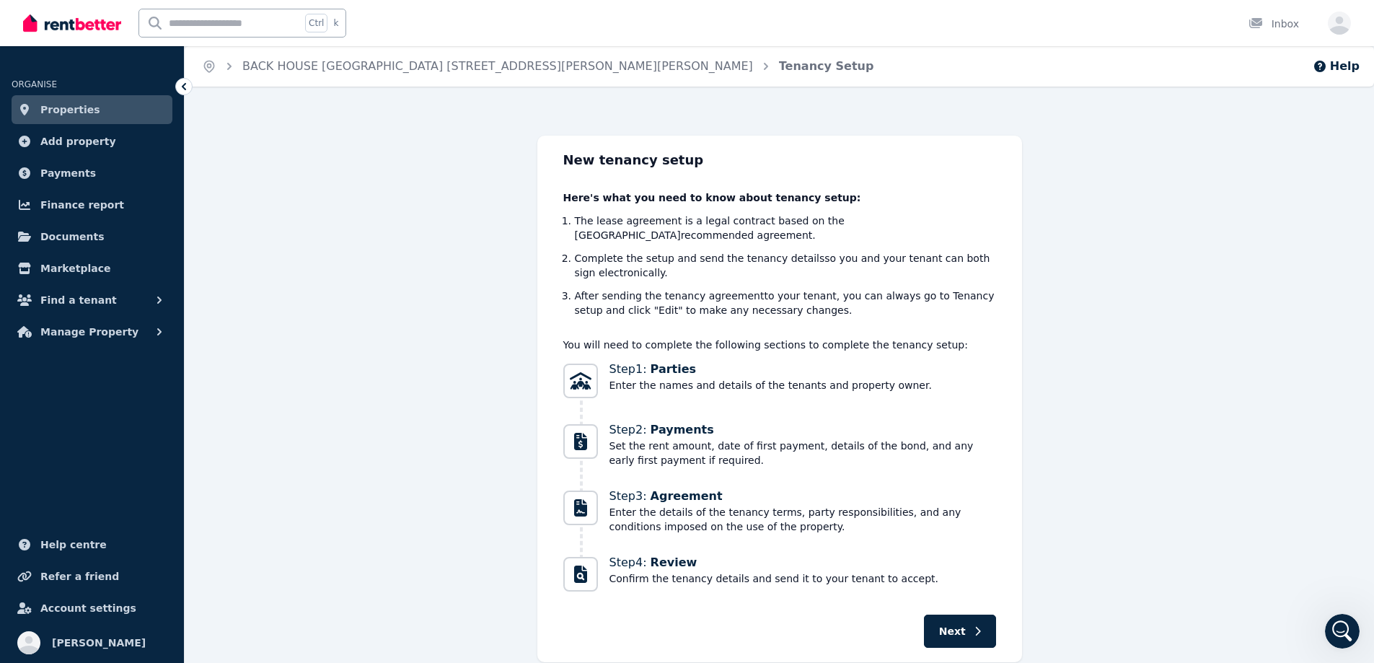
click at [147, 105] on link "Properties" at bounding box center [92, 109] width 161 height 29
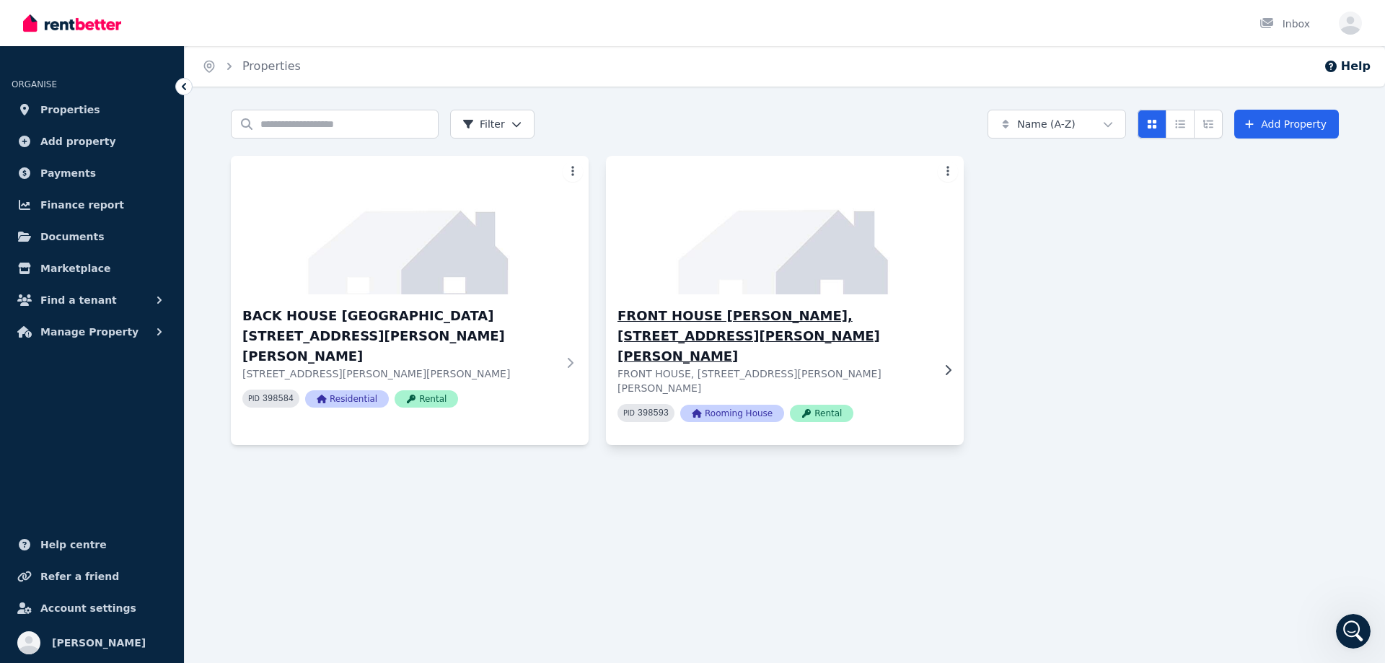
click at [820, 320] on h3 "FRONT HOUSE LISA, 15 Stanley Cl, Woodberry NSW 2322" at bounding box center [774, 336] width 314 height 61
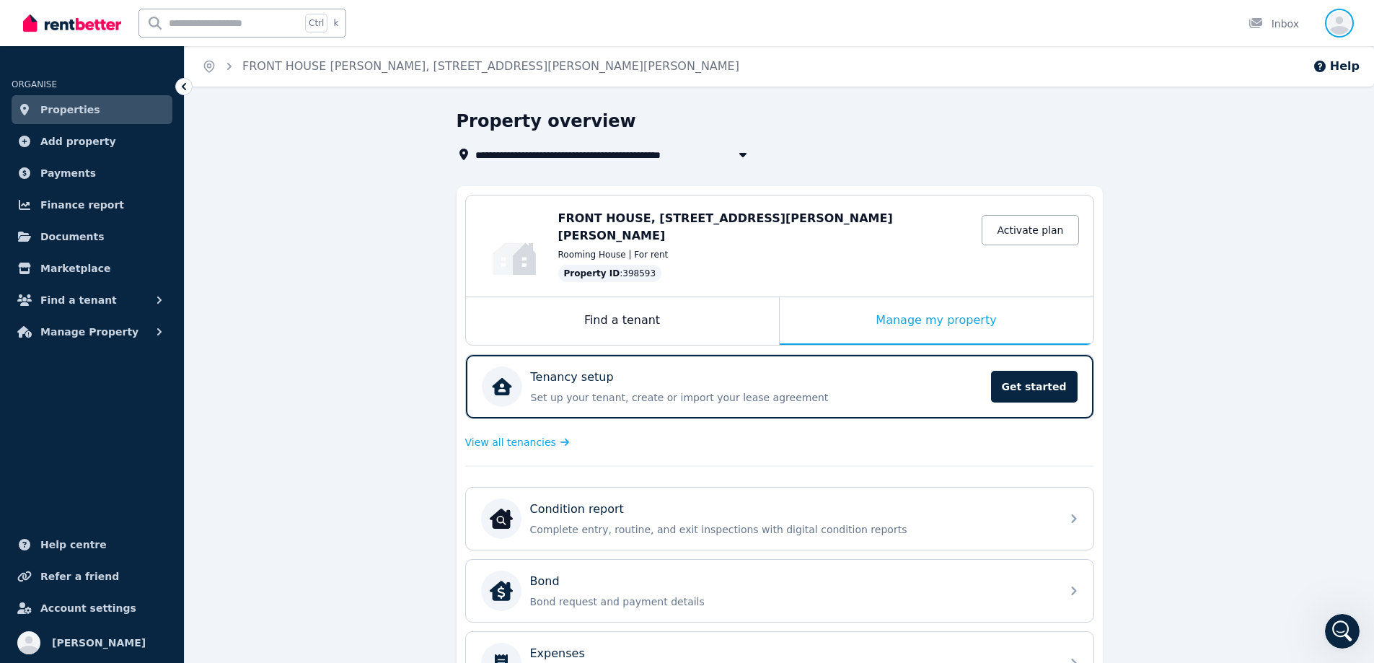
click at [1346, 22] on icon "button" at bounding box center [1339, 23] width 23 height 23
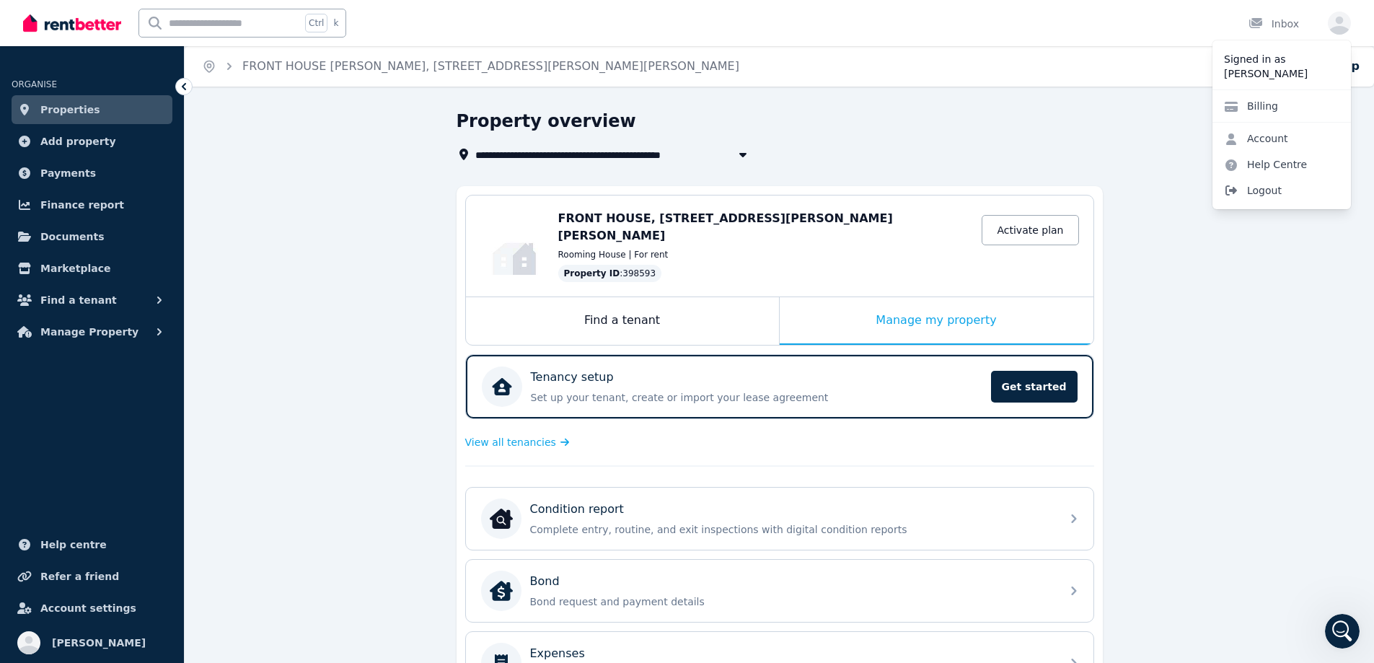
click at [1283, 190] on span "Logout" at bounding box center [1281, 190] width 138 height 26
